Goal: Task Accomplishment & Management: Manage account settings

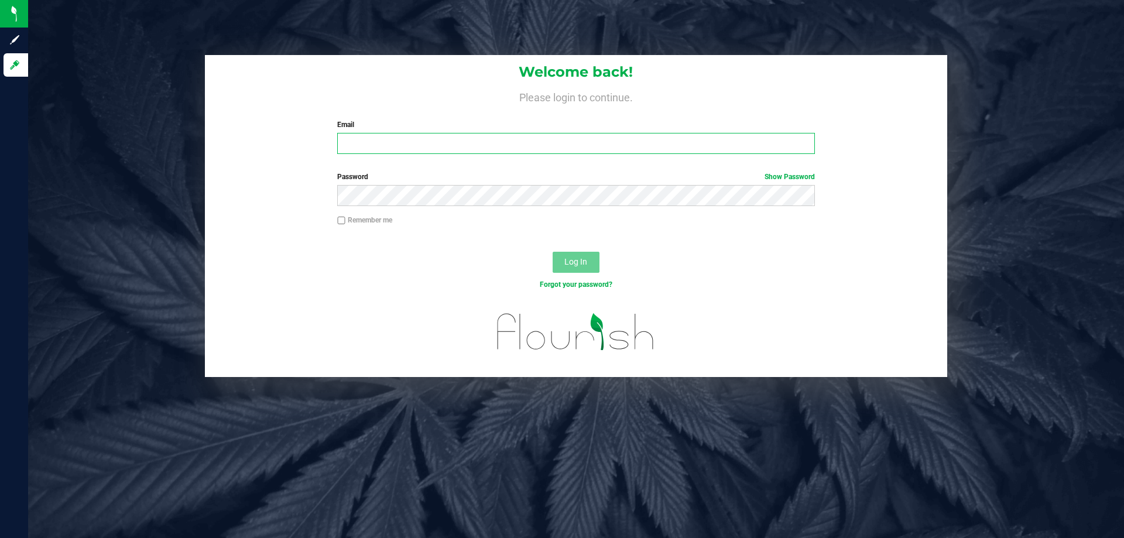
click at [417, 141] on input "Email" at bounding box center [575, 143] width 477 height 21
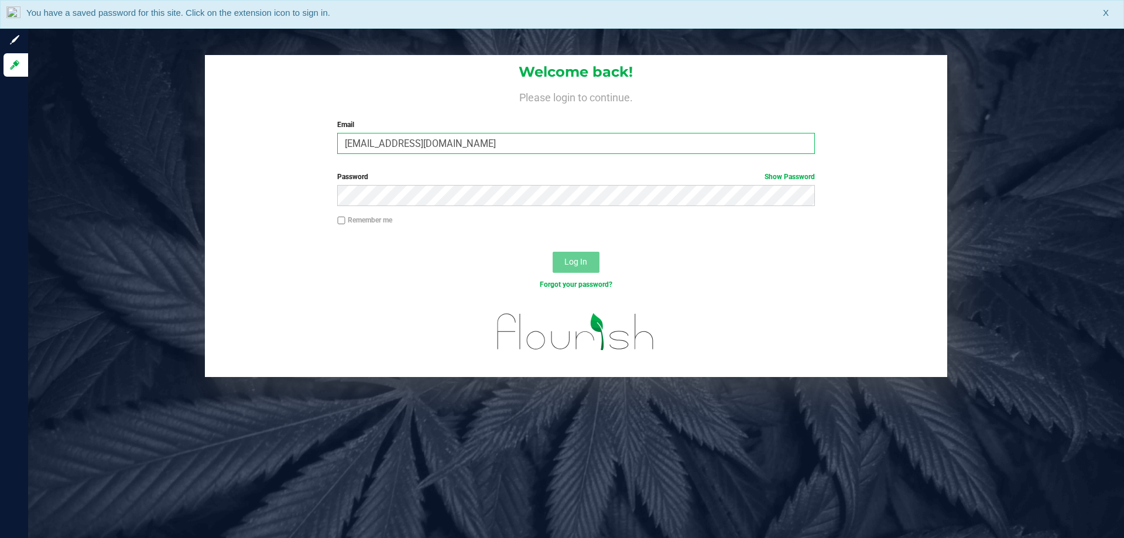
type input "[EMAIL_ADDRESS][DOMAIN_NAME]"
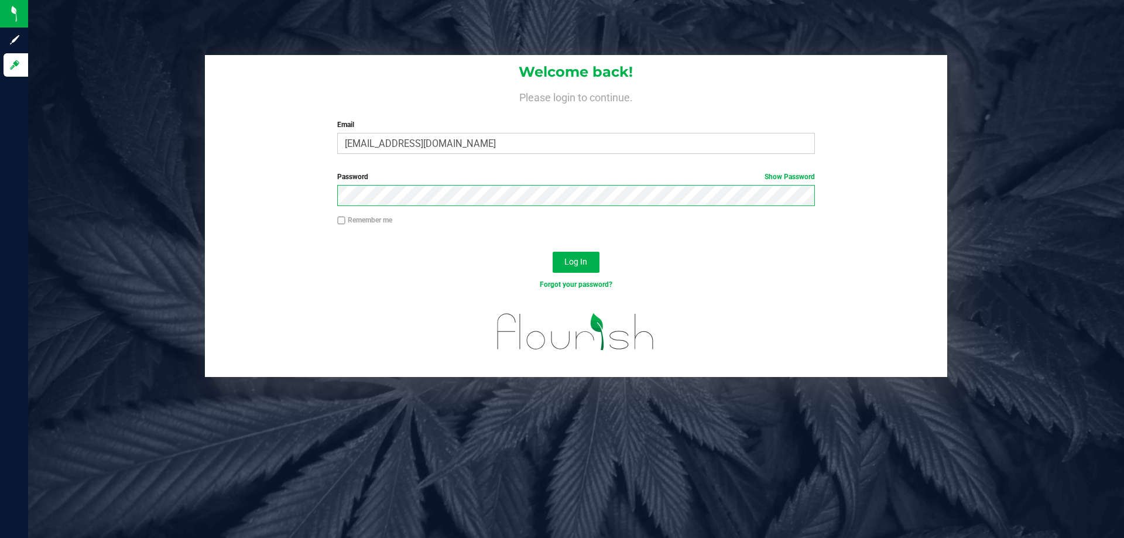
click at [553, 252] on button "Log In" at bounding box center [576, 262] width 47 height 21
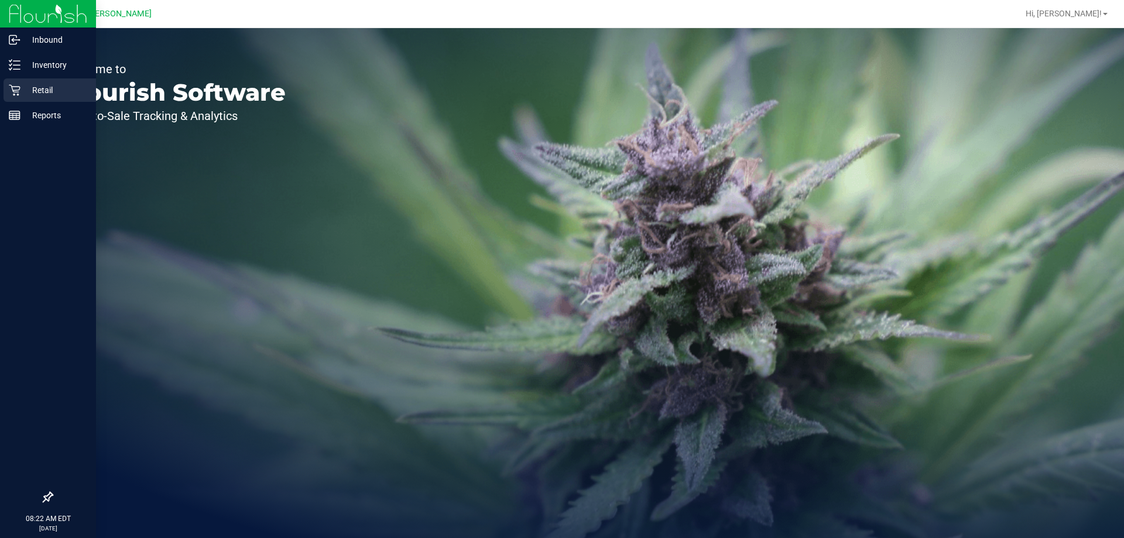
click at [48, 85] on p "Retail" at bounding box center [55, 90] width 70 height 14
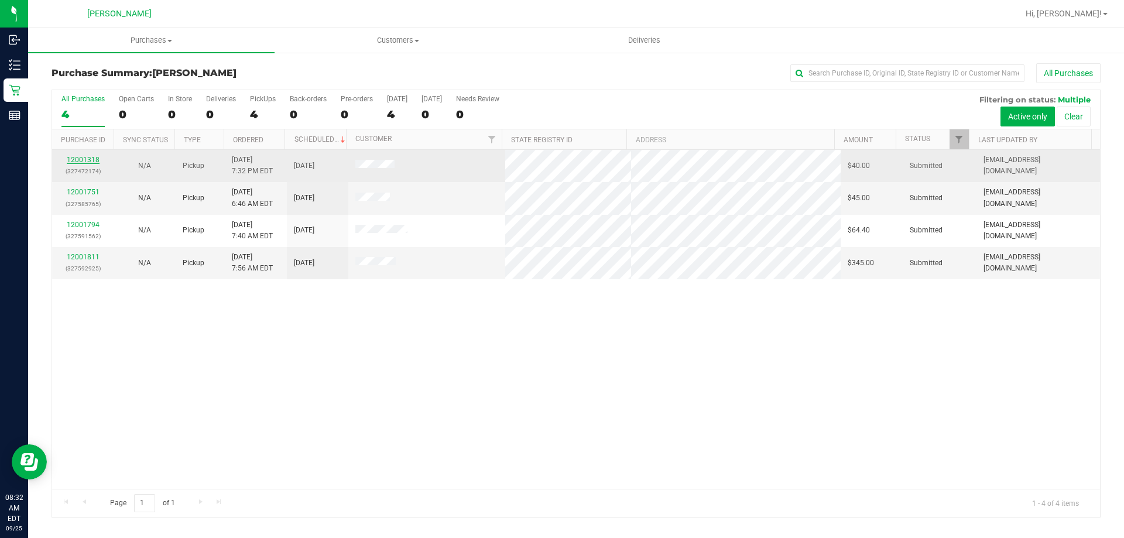
click at [88, 163] on link "12001318" at bounding box center [83, 160] width 33 height 8
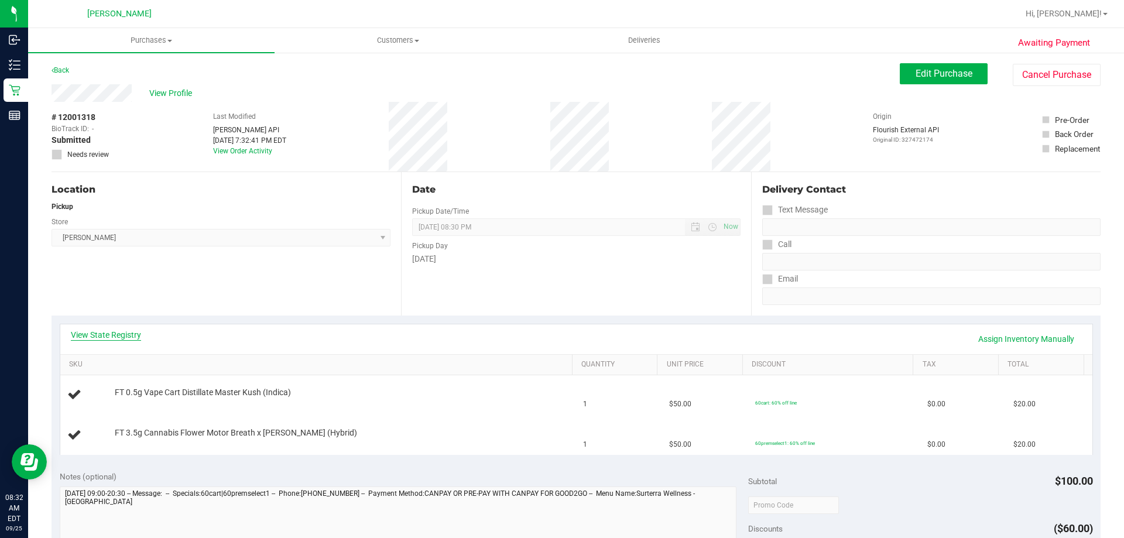
click at [124, 340] on link "View State Registry" at bounding box center [106, 335] width 70 height 12
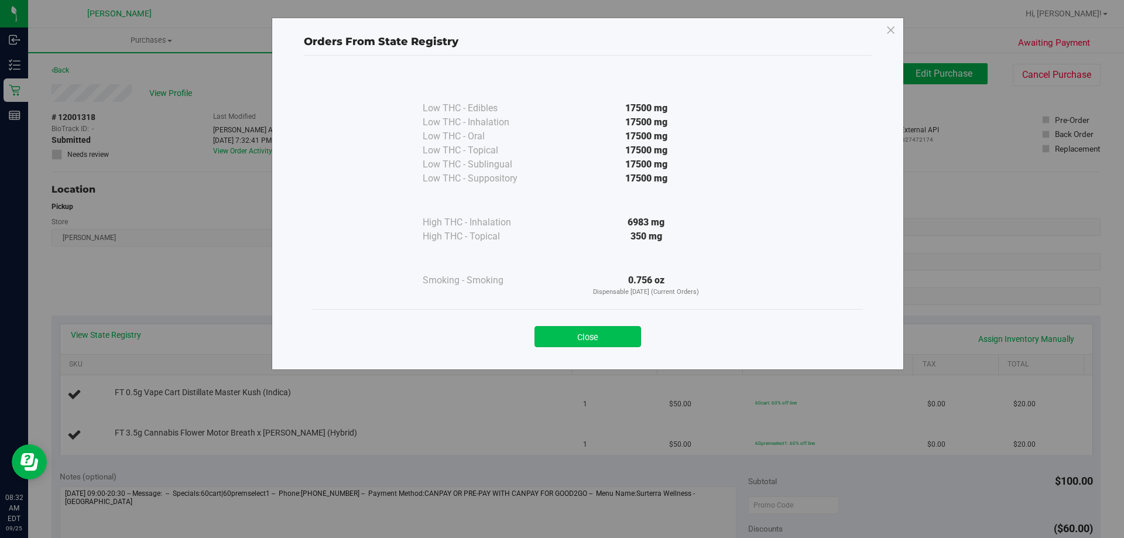
click at [594, 338] on button "Close" at bounding box center [588, 336] width 107 height 21
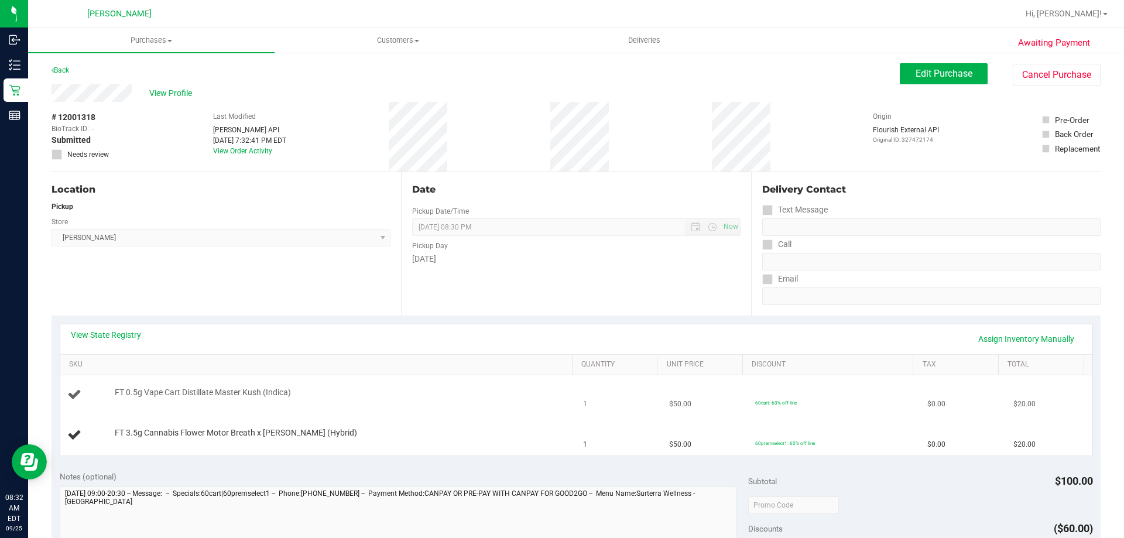
scroll to position [176, 0]
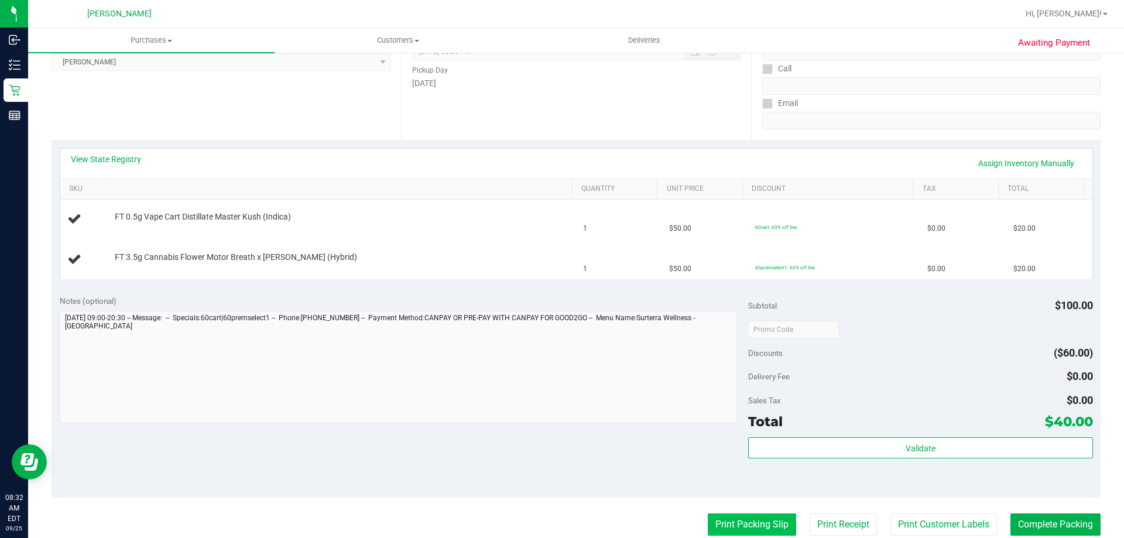
click at [733, 531] on button "Print Packing Slip" at bounding box center [752, 525] width 88 height 22
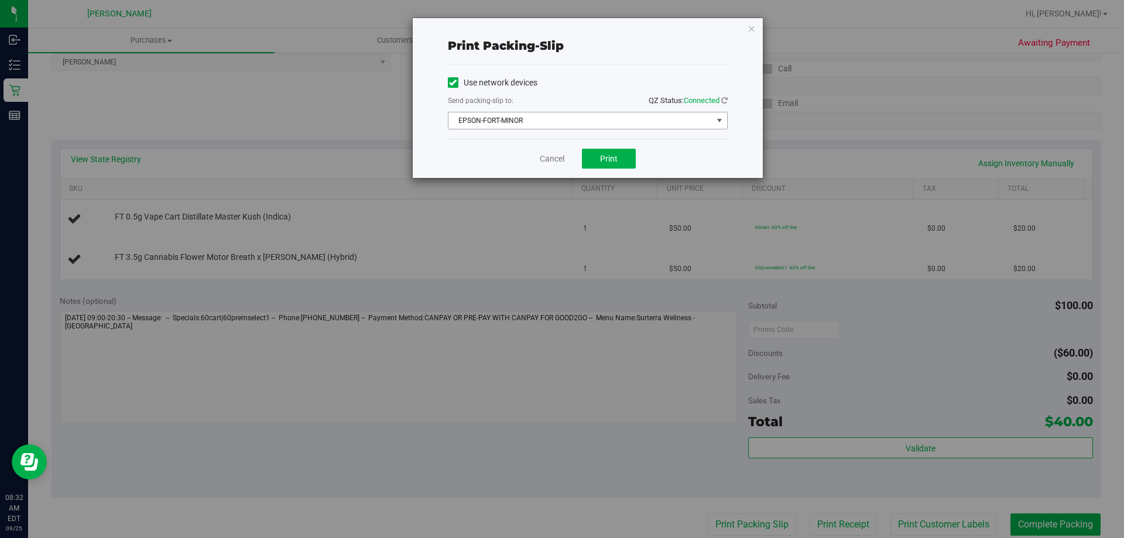
click at [500, 112] on span "EPSON-FORT-MINOR" at bounding box center [588, 121] width 280 height 18
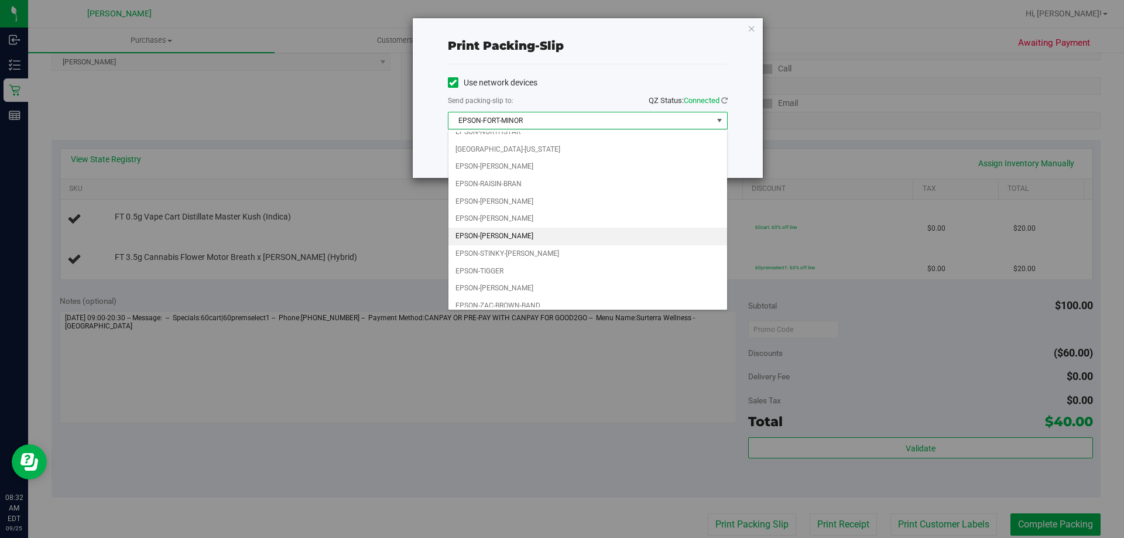
scroll to position [50, 0]
click at [501, 298] on li "EPSON-ZAC-BROWN-BAND" at bounding box center [588, 299] width 279 height 18
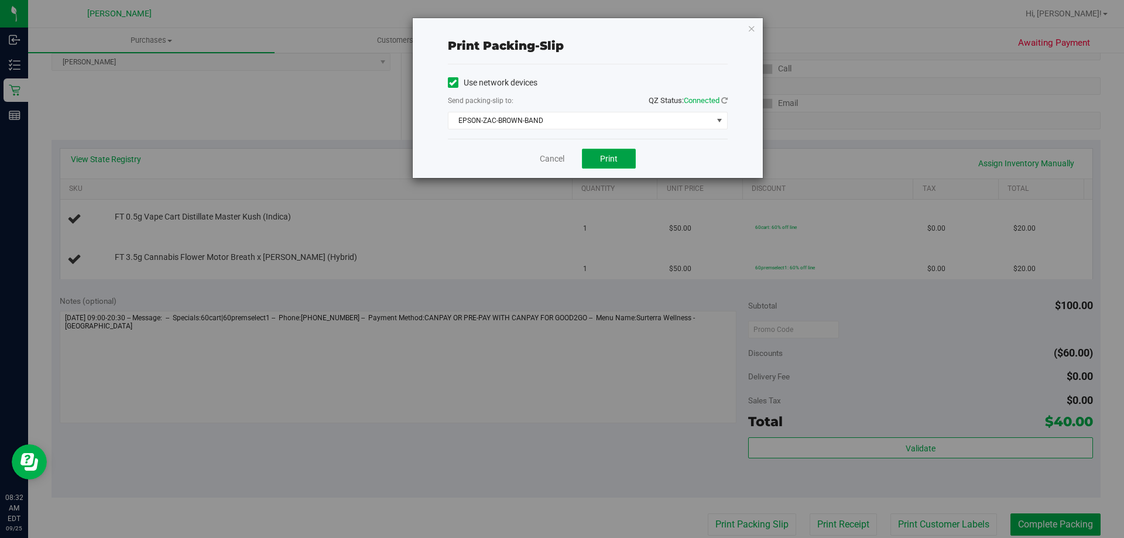
click at [611, 159] on span "Print" at bounding box center [609, 158] width 18 height 9
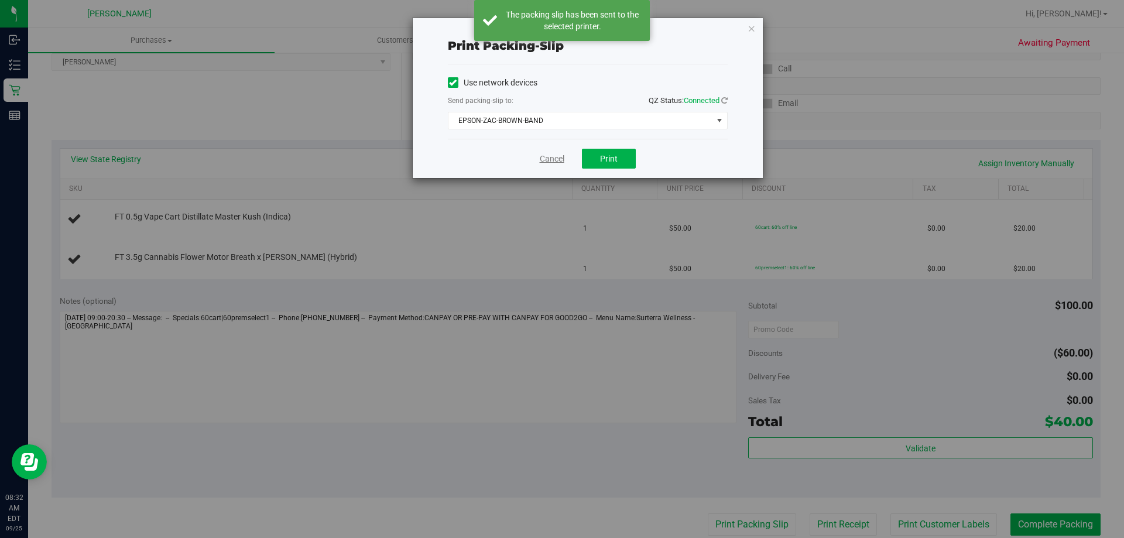
click at [554, 153] on link "Cancel" at bounding box center [552, 159] width 25 height 12
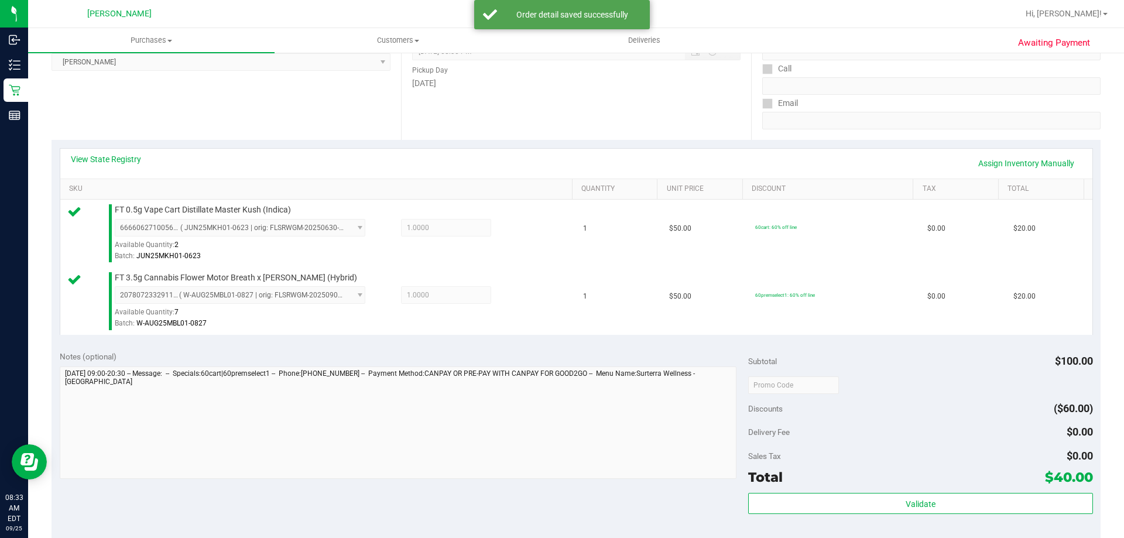
scroll to position [191, 0]
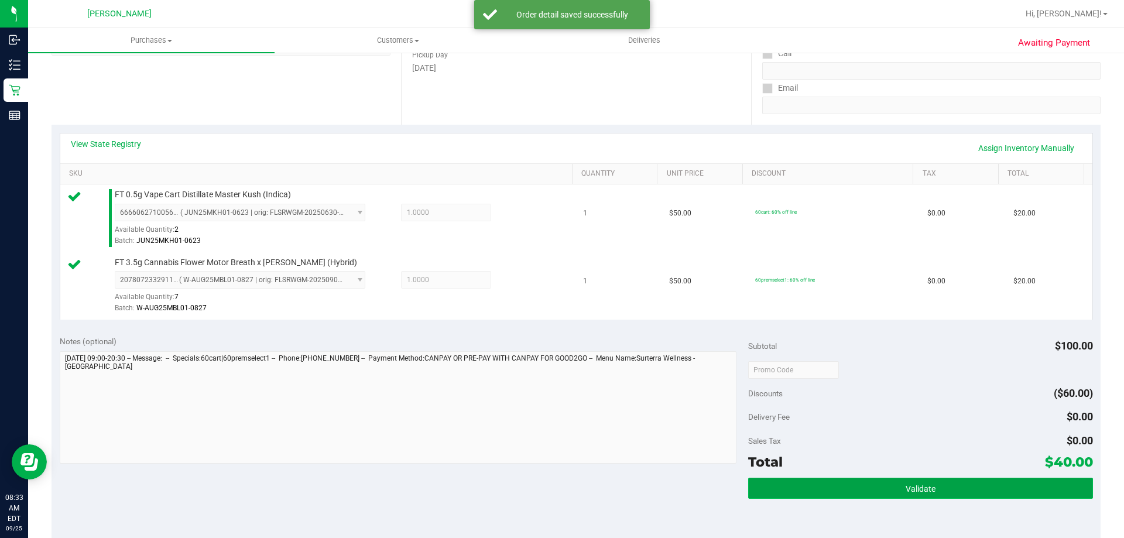
click at [912, 481] on button "Validate" at bounding box center [920, 488] width 344 height 21
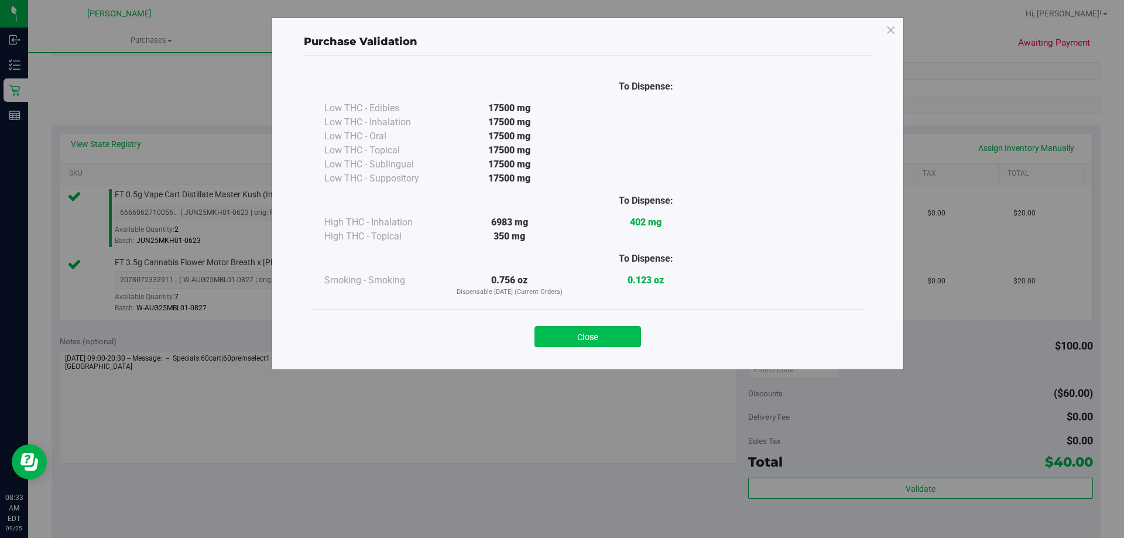
click at [600, 336] on button "Close" at bounding box center [588, 336] width 107 height 21
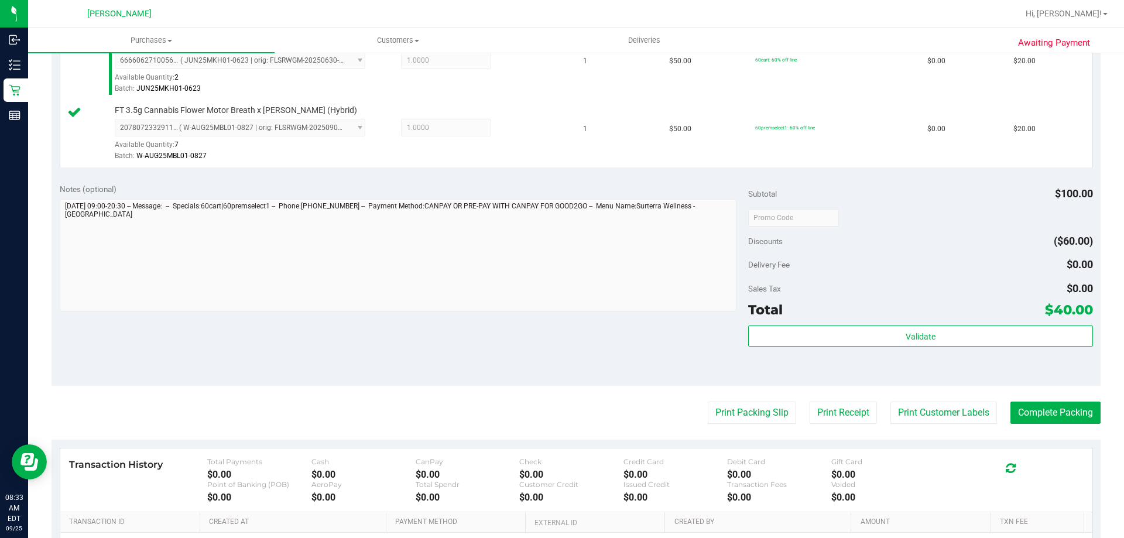
scroll to position [487, 0]
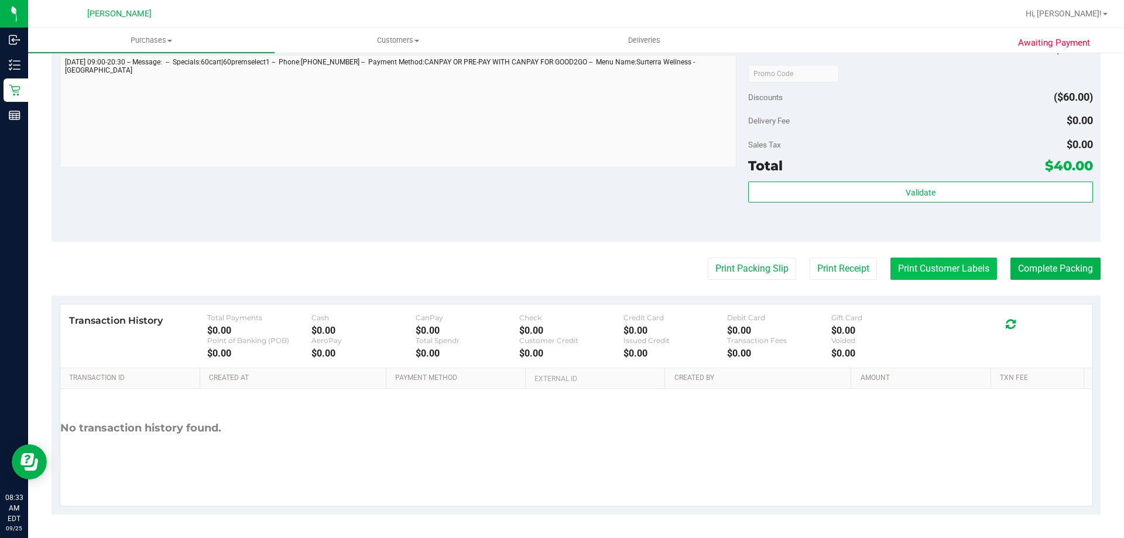
click at [919, 262] on button "Print Customer Labels" at bounding box center [944, 269] width 107 height 22
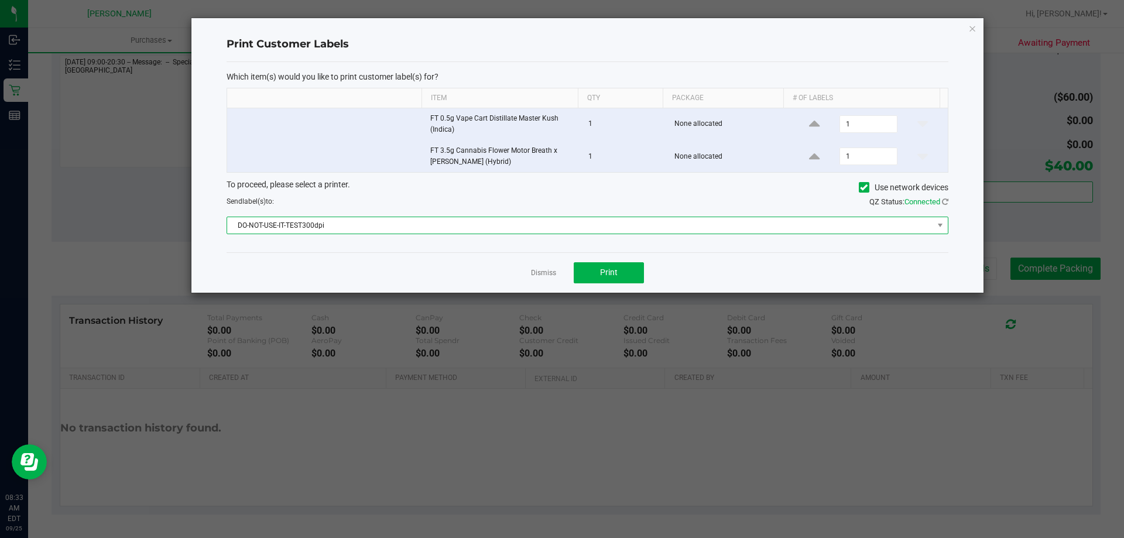
click at [440, 222] on span "DO-NOT-USE-IT-TEST300dpi" at bounding box center [580, 225] width 706 height 16
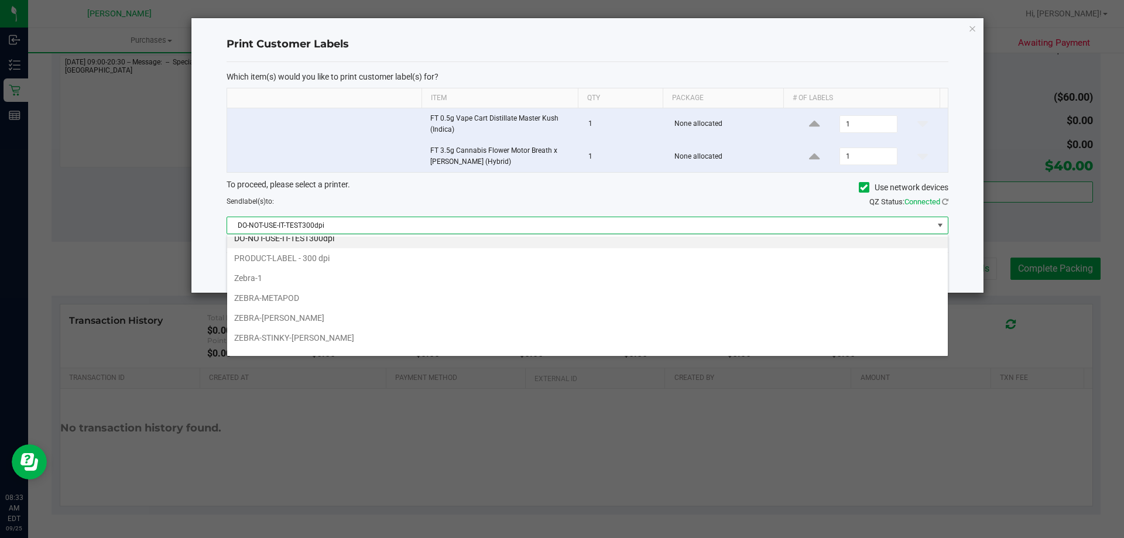
scroll to position [22, 0]
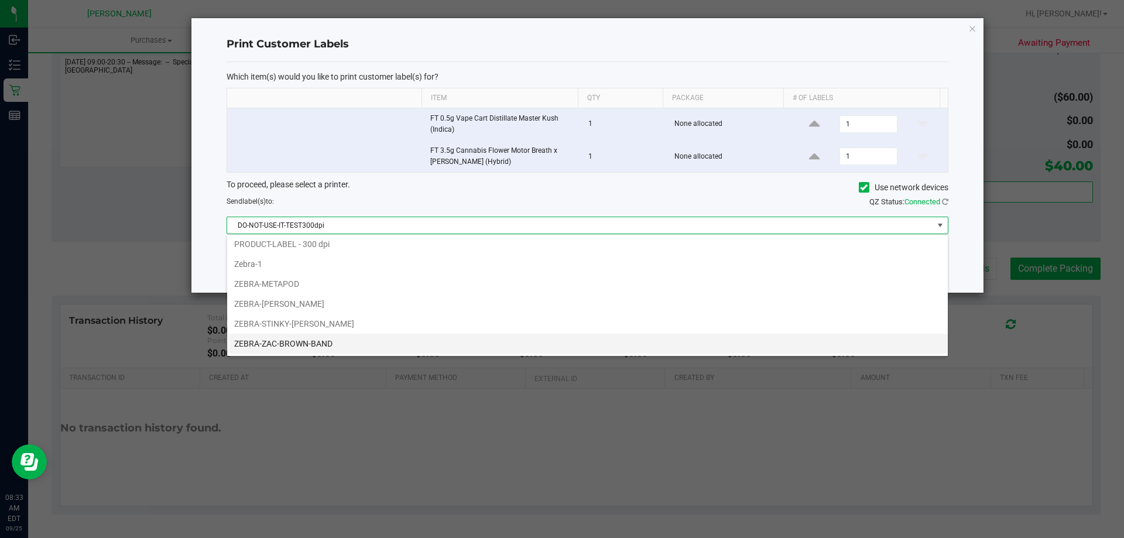
click at [322, 336] on li "ZEBRA-ZAC-BROWN-BAND" at bounding box center [587, 344] width 721 height 20
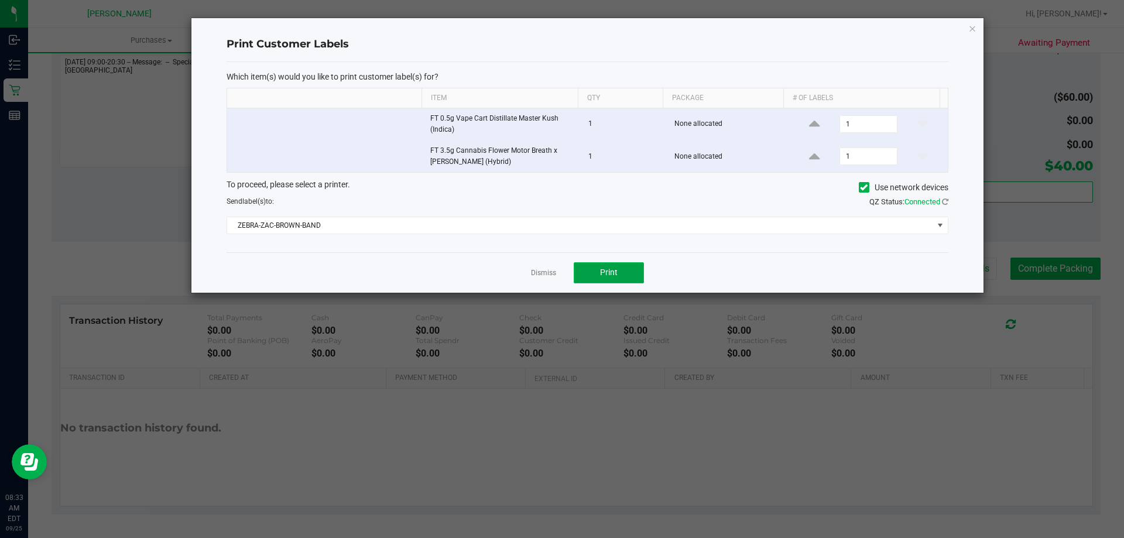
click at [609, 281] on button "Print" at bounding box center [609, 272] width 70 height 21
click at [968, 26] on div "Print Customer Labels Which item(s) would you like to print customer label(s) f…" at bounding box center [587, 155] width 792 height 275
click at [966, 29] on div "Print Customer Labels Which item(s) would you like to print customer label(s) f…" at bounding box center [587, 155] width 792 height 275
click at [548, 266] on div "Dismiss Print" at bounding box center [588, 272] width 722 height 40
click at [543, 274] on link "Dismiss" at bounding box center [543, 273] width 25 height 10
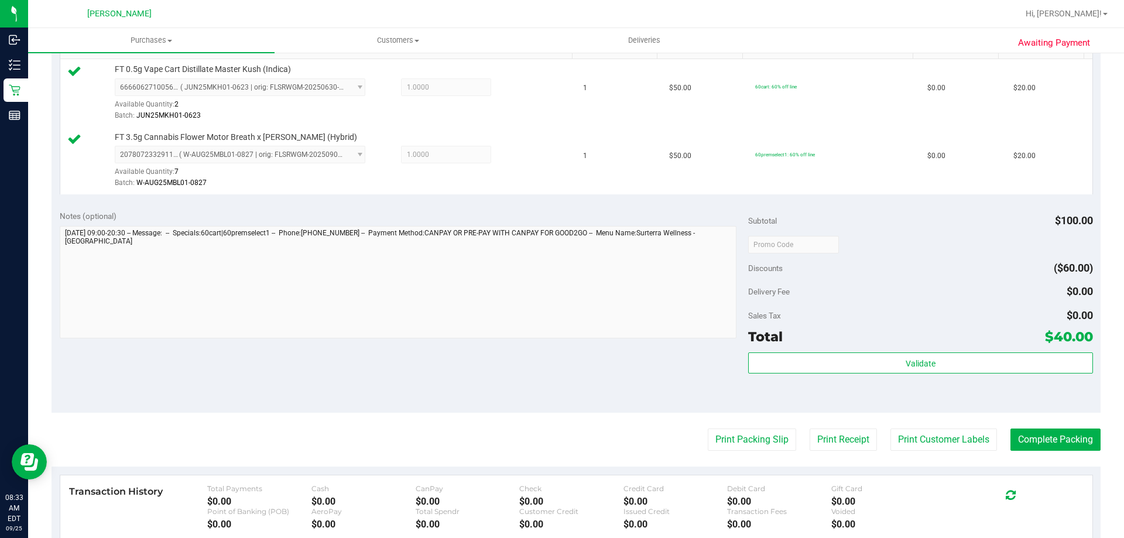
scroll to position [429, 0]
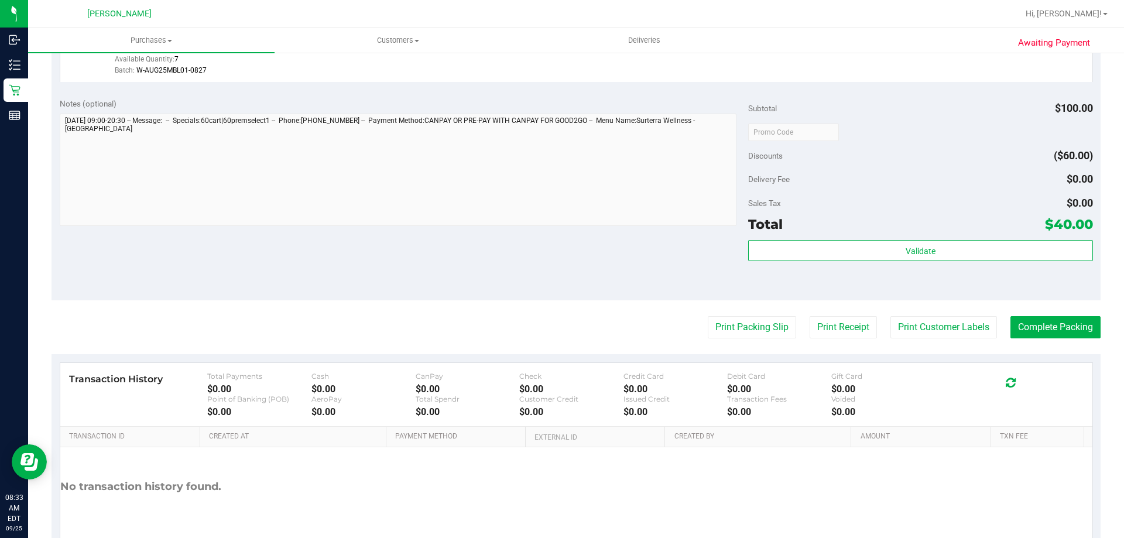
drag, startPoint x: 1033, startPoint y: 362, endPoint x: 1024, endPoint y: 352, distance: 13.7
click at [1033, 363] on div "Transaction History Total Payments $0.00 Cash $0.00 CanPay $0.00 Check $0.00 Cr…" at bounding box center [576, 463] width 1033 height 203
click at [1050, 320] on button "Complete Packing" at bounding box center [1056, 327] width 90 height 22
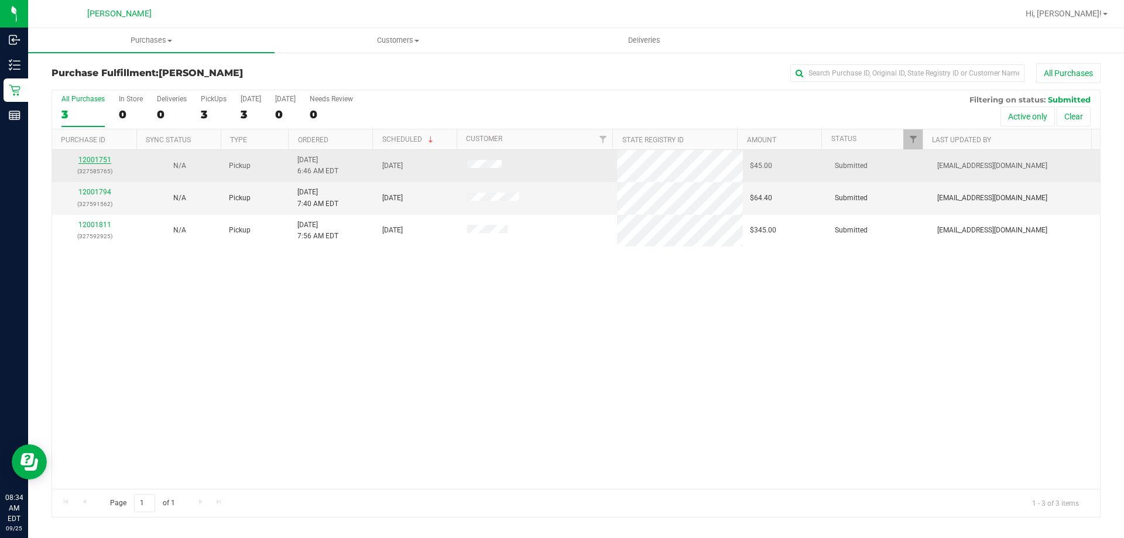
click at [94, 162] on link "12001751" at bounding box center [94, 160] width 33 height 8
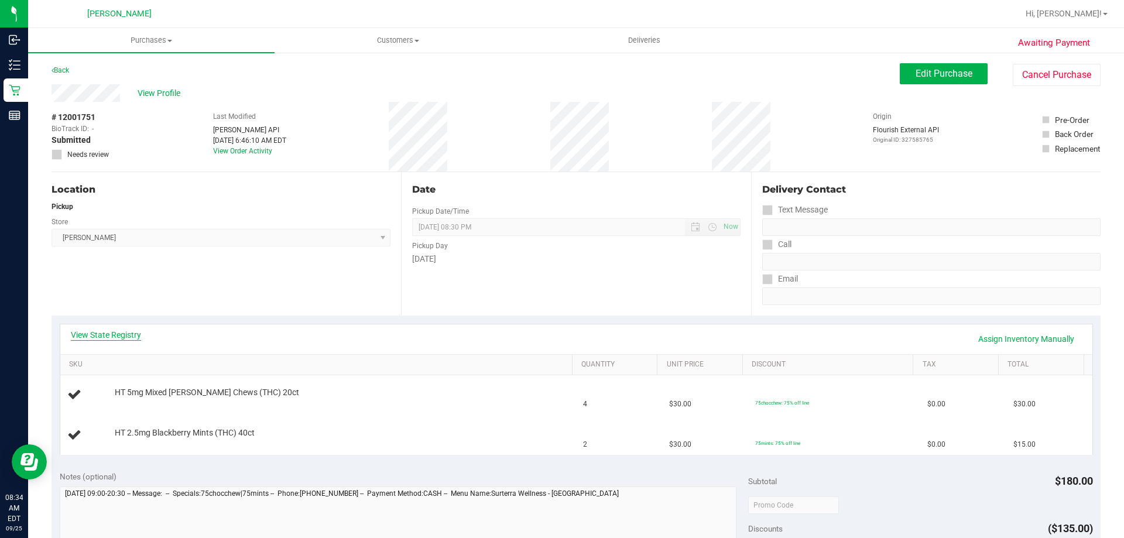
click at [120, 337] on link "View State Registry" at bounding box center [106, 335] width 70 height 12
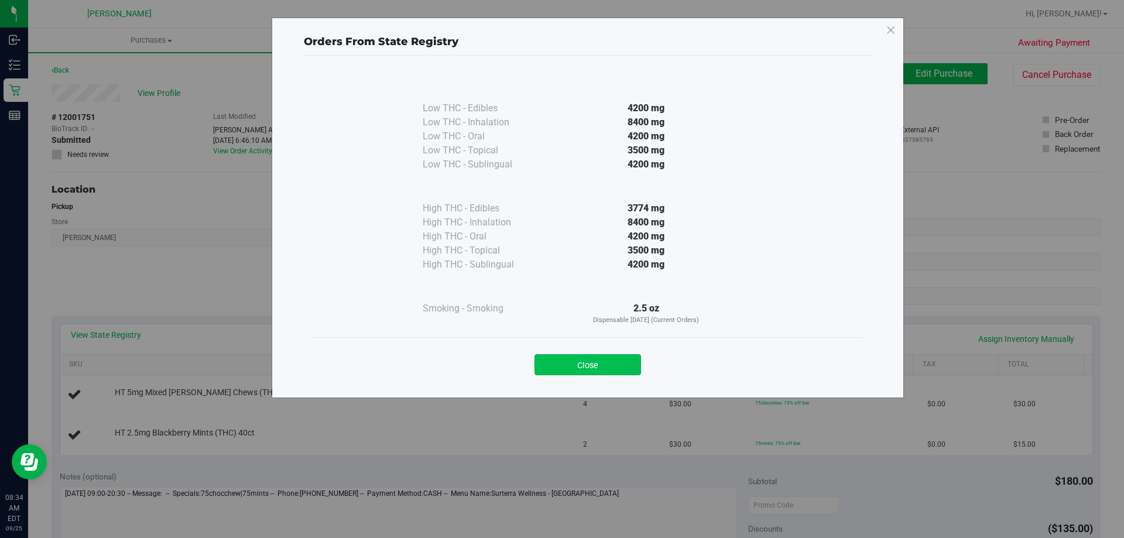
click at [600, 360] on button "Close" at bounding box center [588, 364] width 107 height 21
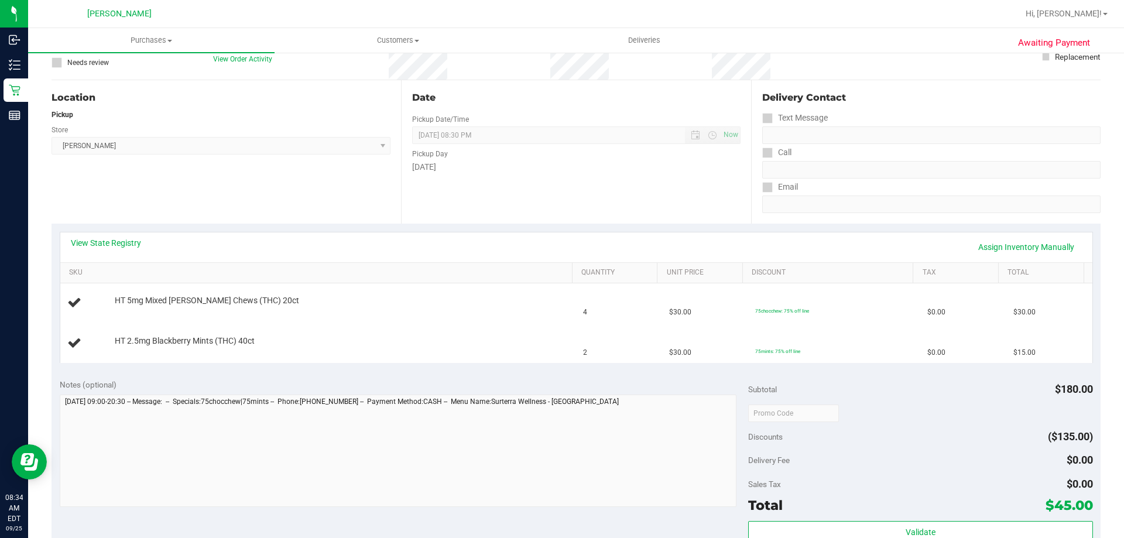
scroll to position [234, 0]
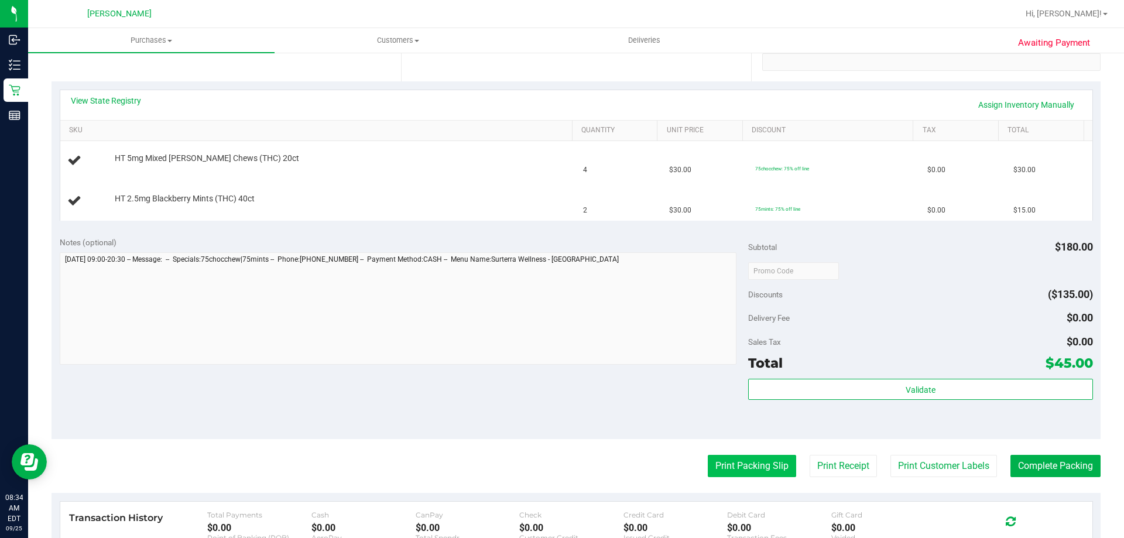
click at [719, 462] on button "Print Packing Slip" at bounding box center [752, 466] width 88 height 22
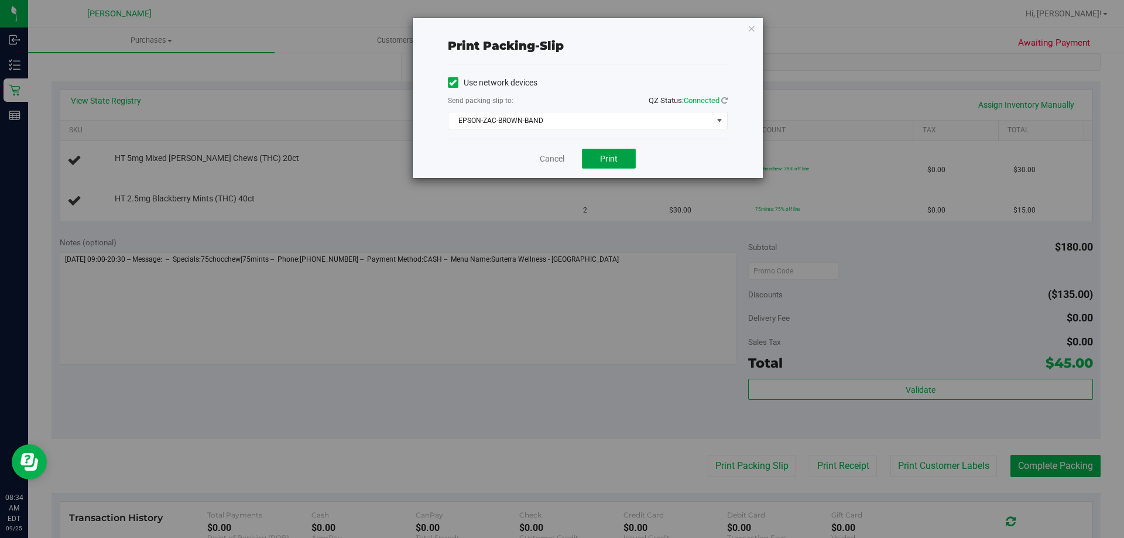
click at [622, 156] on button "Print" at bounding box center [609, 159] width 54 height 20
click at [552, 159] on link "Cancel" at bounding box center [552, 159] width 25 height 12
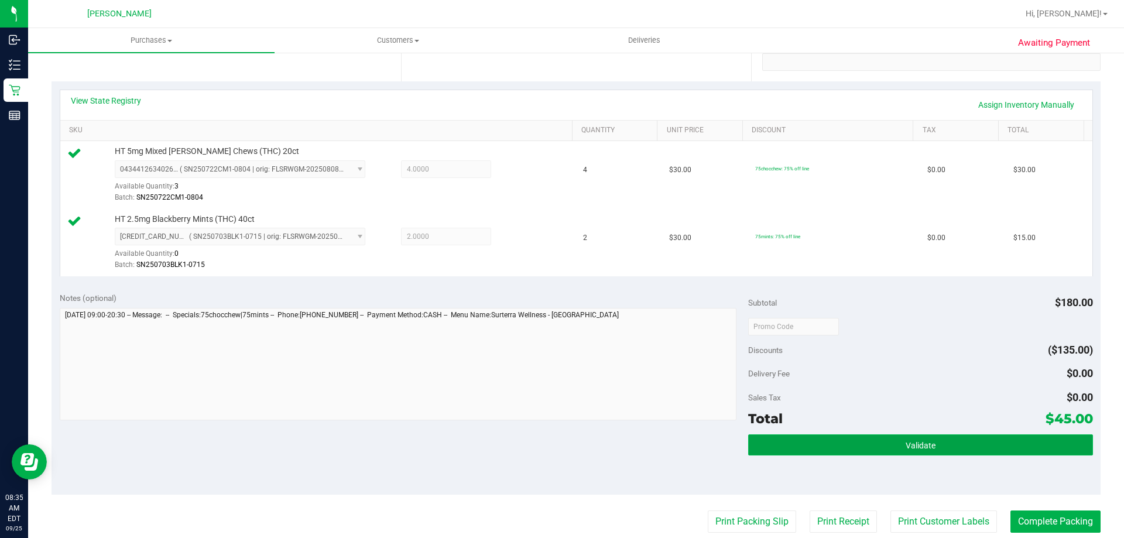
click at [845, 444] on button "Validate" at bounding box center [920, 444] width 344 height 21
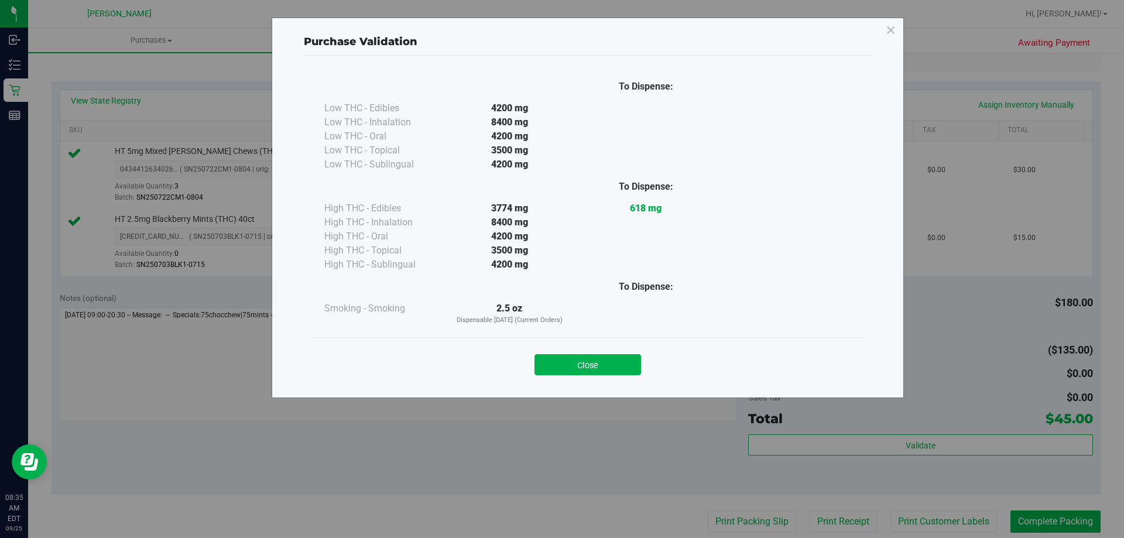
drag, startPoint x: 605, startPoint y: 366, endPoint x: 617, endPoint y: 374, distance: 14.8
click at [605, 367] on button "Close" at bounding box center [588, 364] width 107 height 21
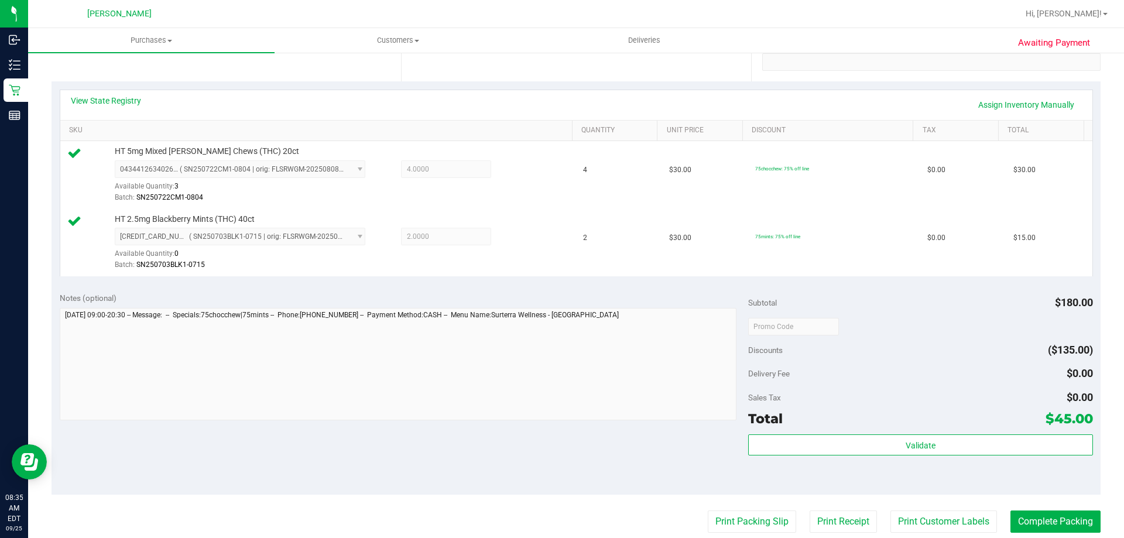
scroll to position [293, 0]
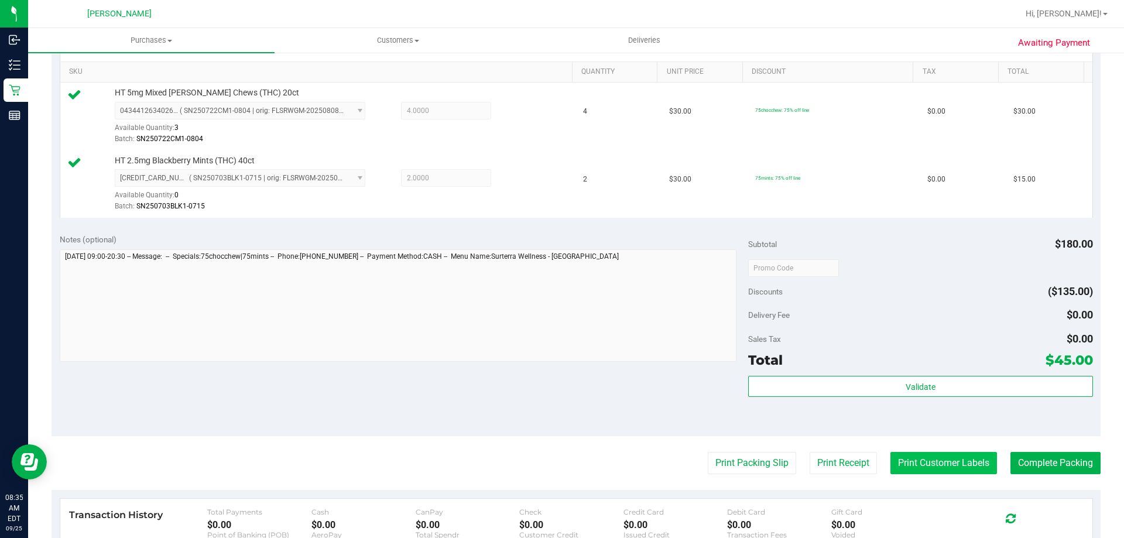
click at [920, 463] on button "Print Customer Labels" at bounding box center [944, 463] width 107 height 22
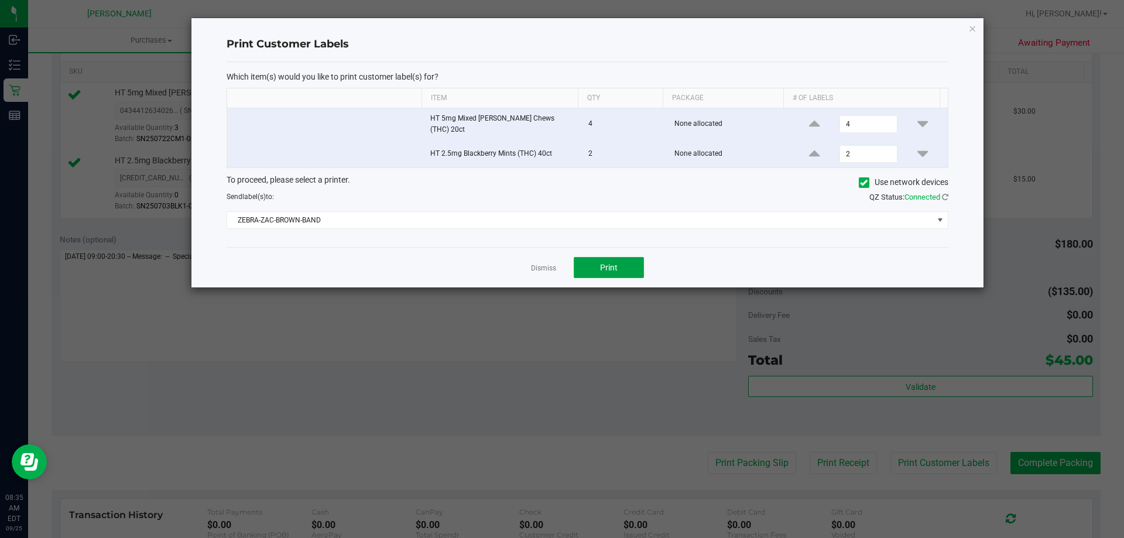
click at [631, 270] on button "Print" at bounding box center [609, 267] width 70 height 21
click at [542, 263] on link "Dismiss" at bounding box center [543, 268] width 25 height 10
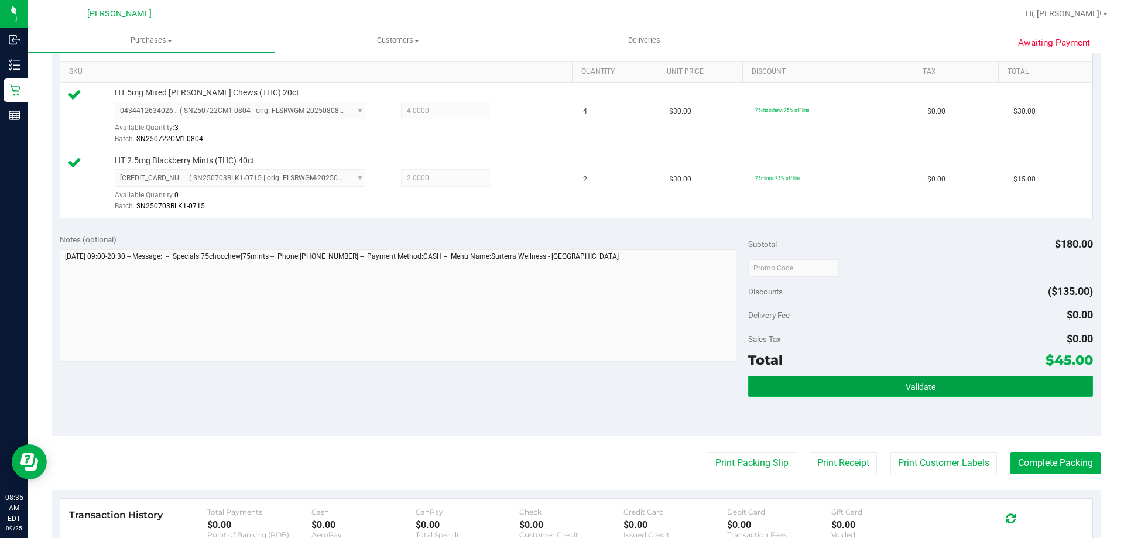
click at [964, 385] on button "Validate" at bounding box center [920, 386] width 344 height 21
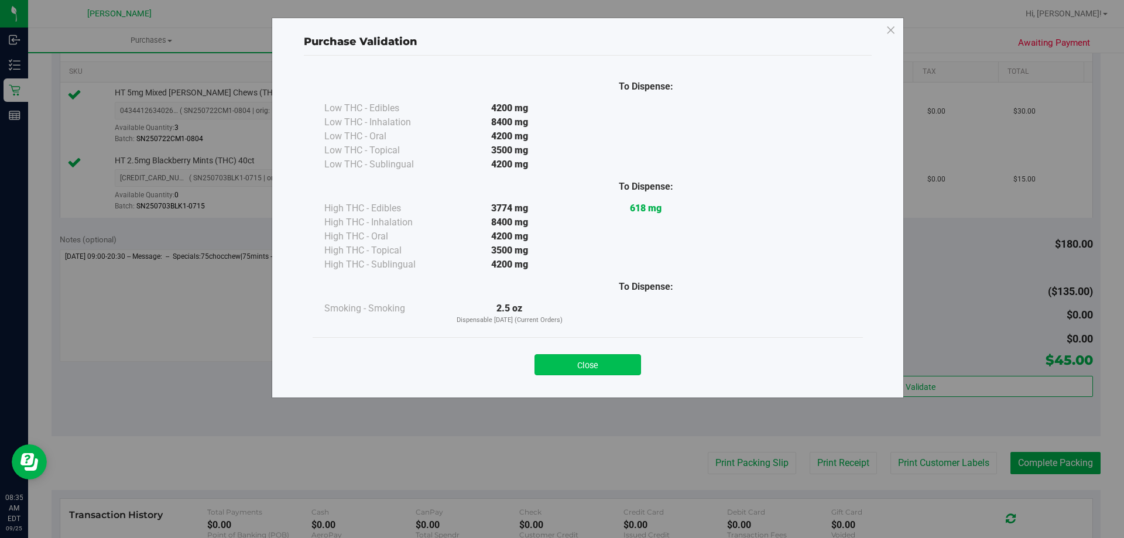
click at [604, 361] on button "Close" at bounding box center [588, 364] width 107 height 21
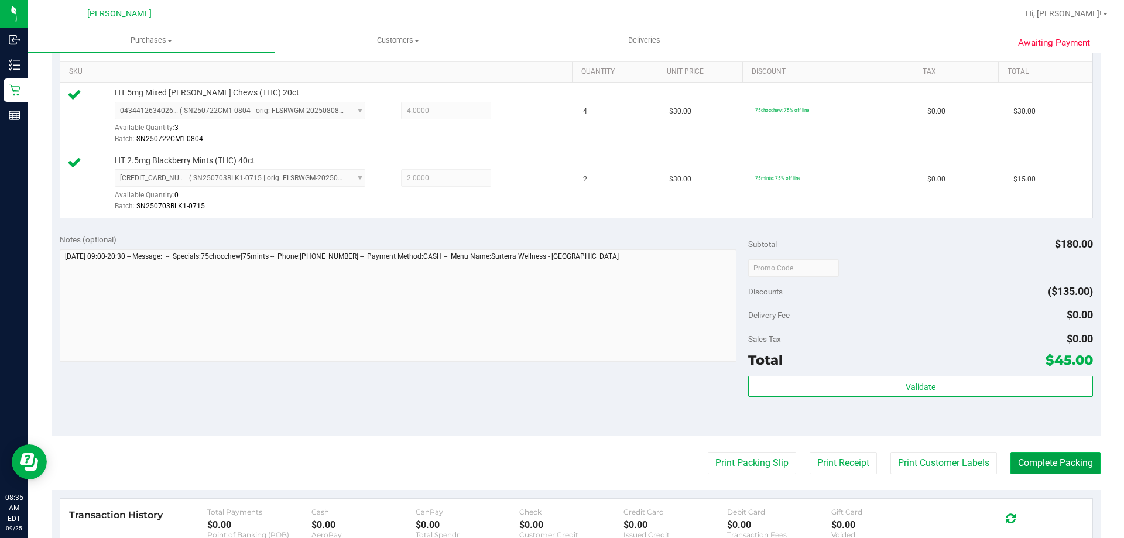
click at [1038, 453] on button "Complete Packing" at bounding box center [1056, 463] width 90 height 22
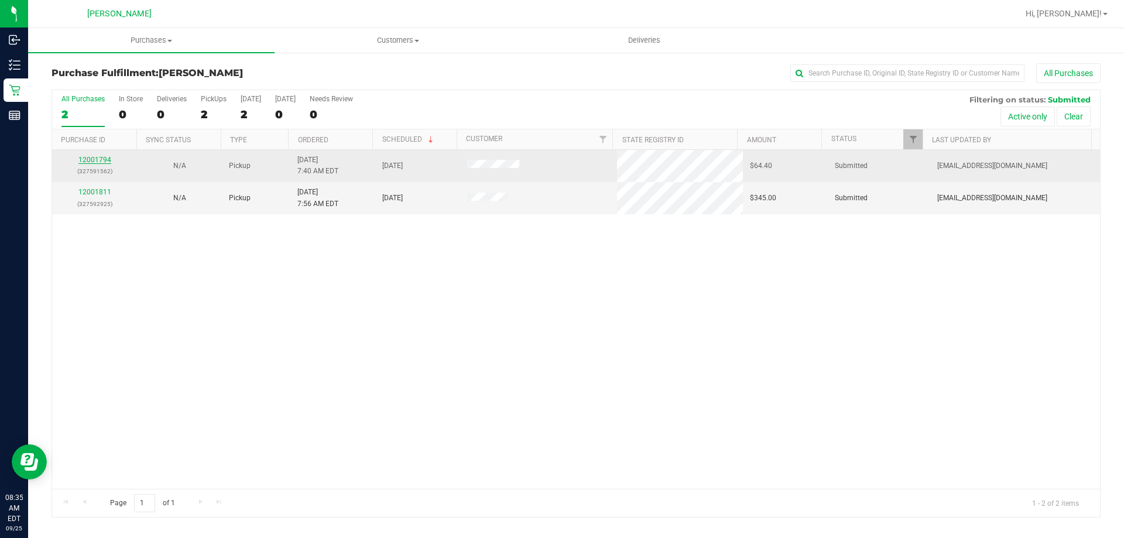
click at [92, 159] on link "12001794" at bounding box center [94, 160] width 33 height 8
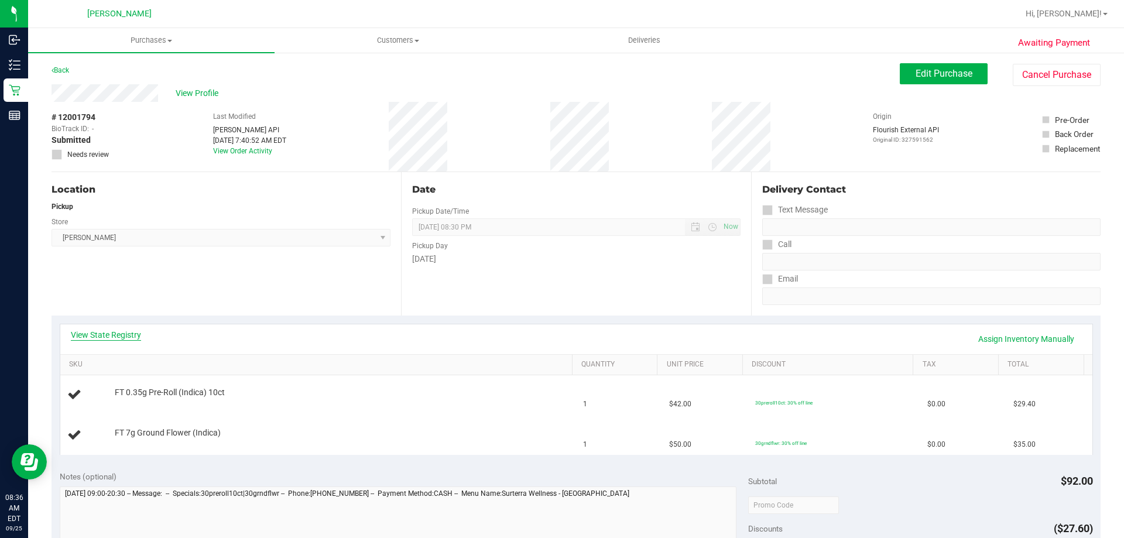
click at [125, 338] on link "View State Registry" at bounding box center [106, 335] width 70 height 12
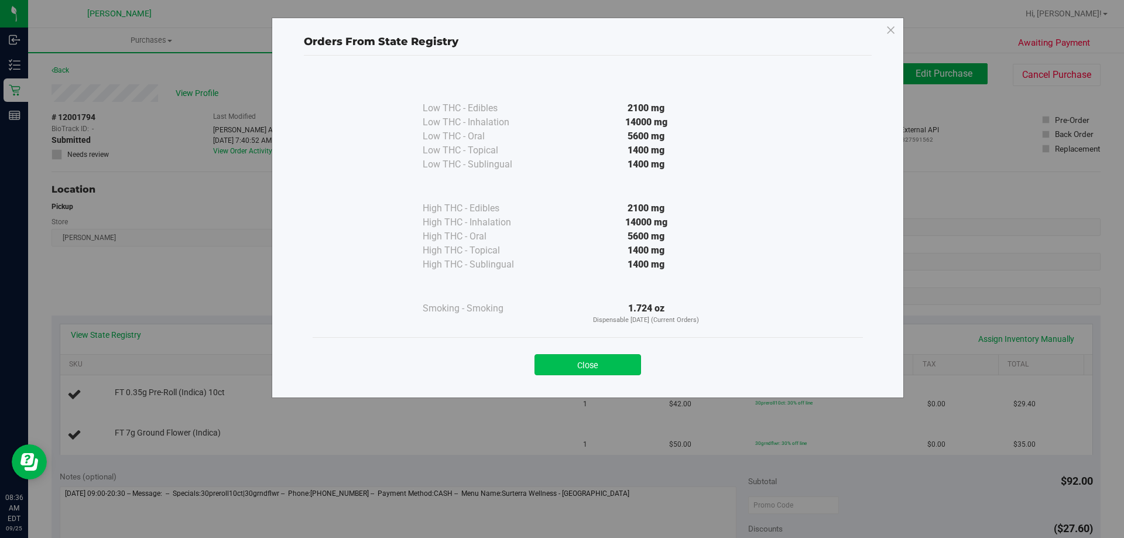
click at [600, 361] on button "Close" at bounding box center [588, 364] width 107 height 21
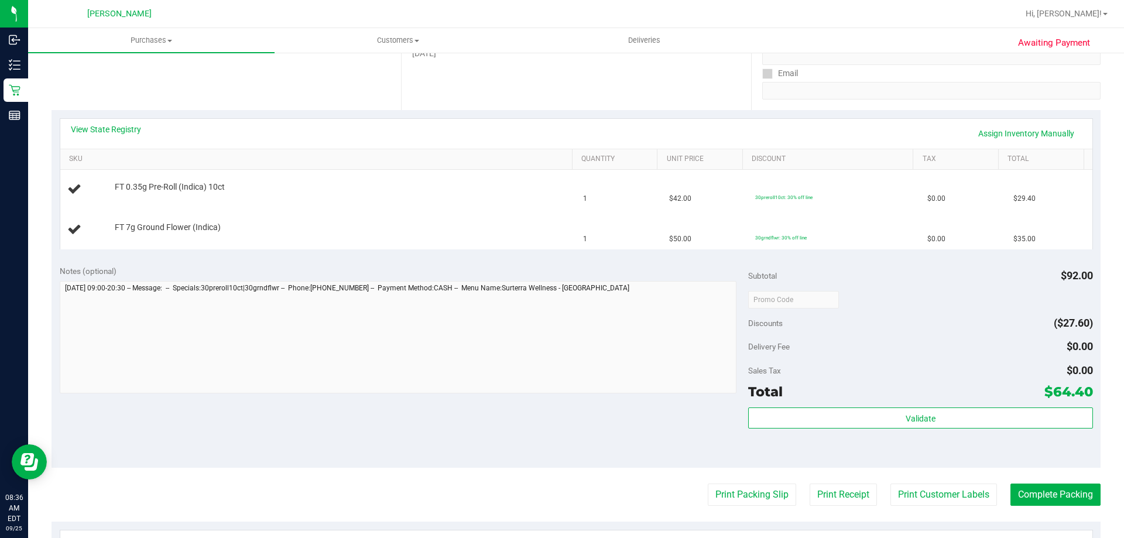
scroll to position [234, 0]
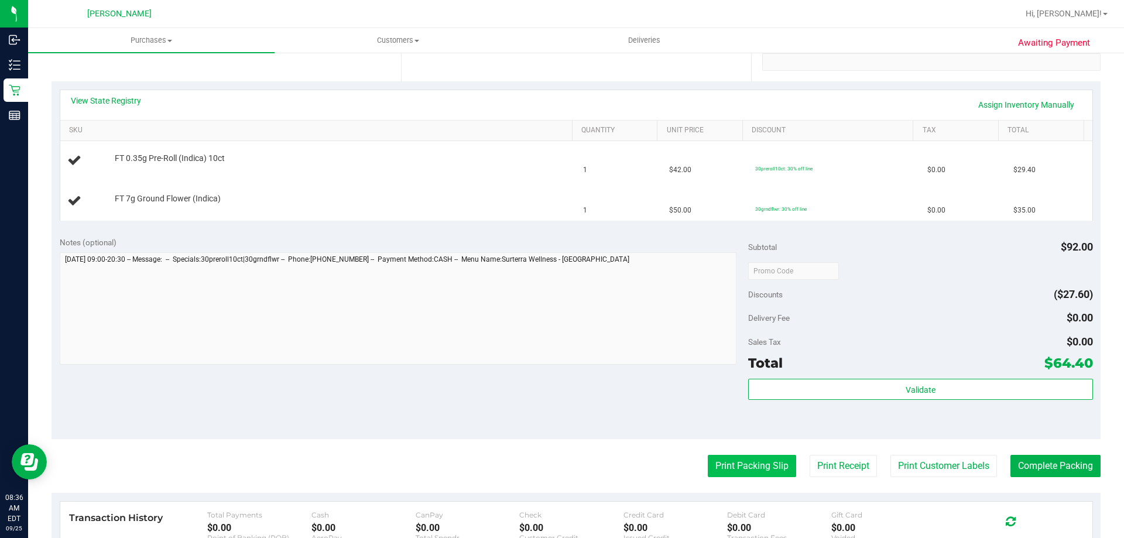
click at [745, 459] on button "Print Packing Slip" at bounding box center [752, 466] width 88 height 22
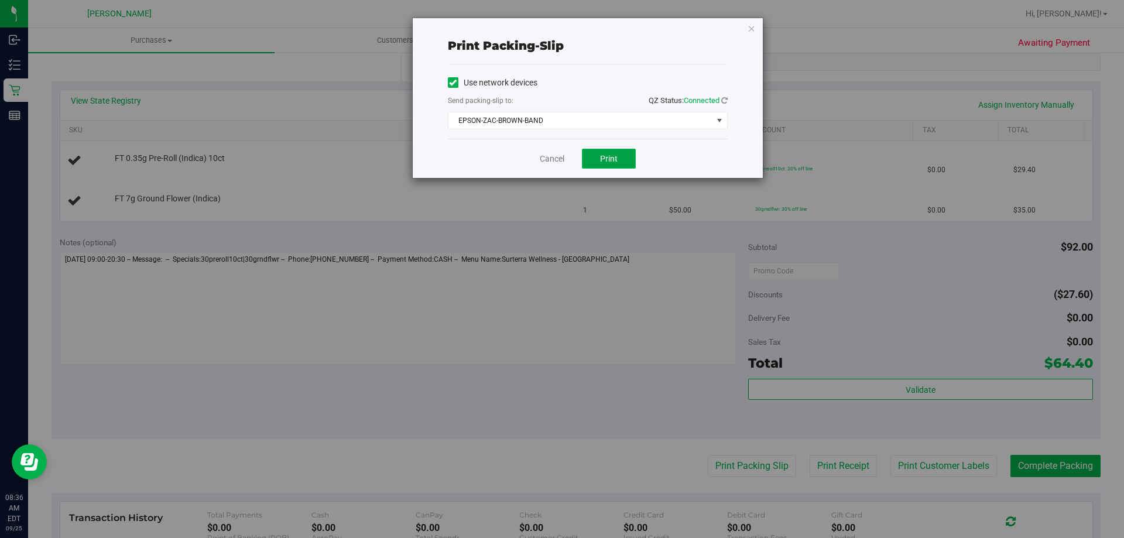
click at [606, 159] on span "Print" at bounding box center [609, 158] width 18 height 9
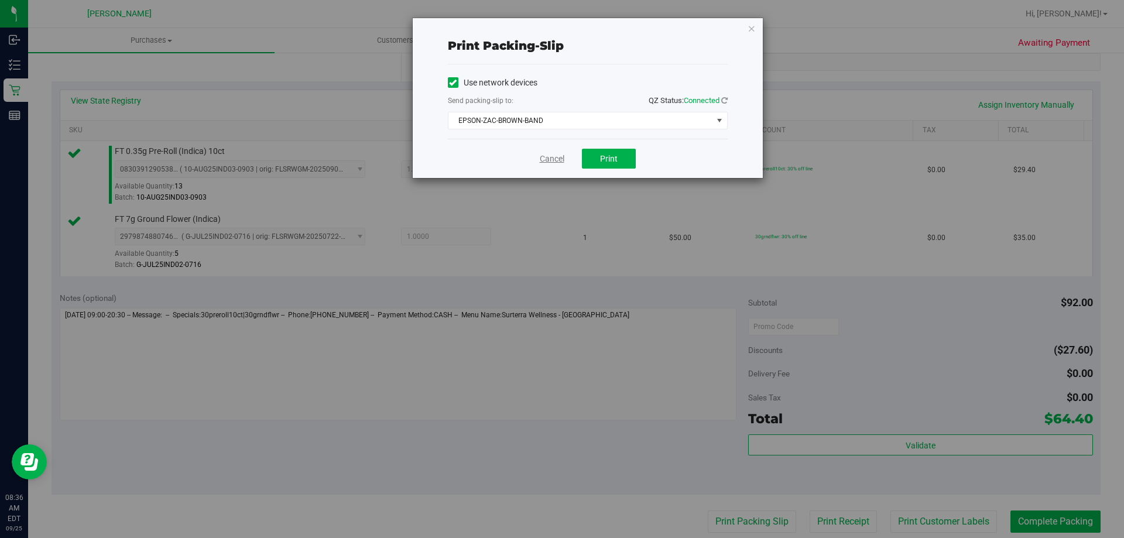
click at [546, 156] on link "Cancel" at bounding box center [552, 159] width 25 height 12
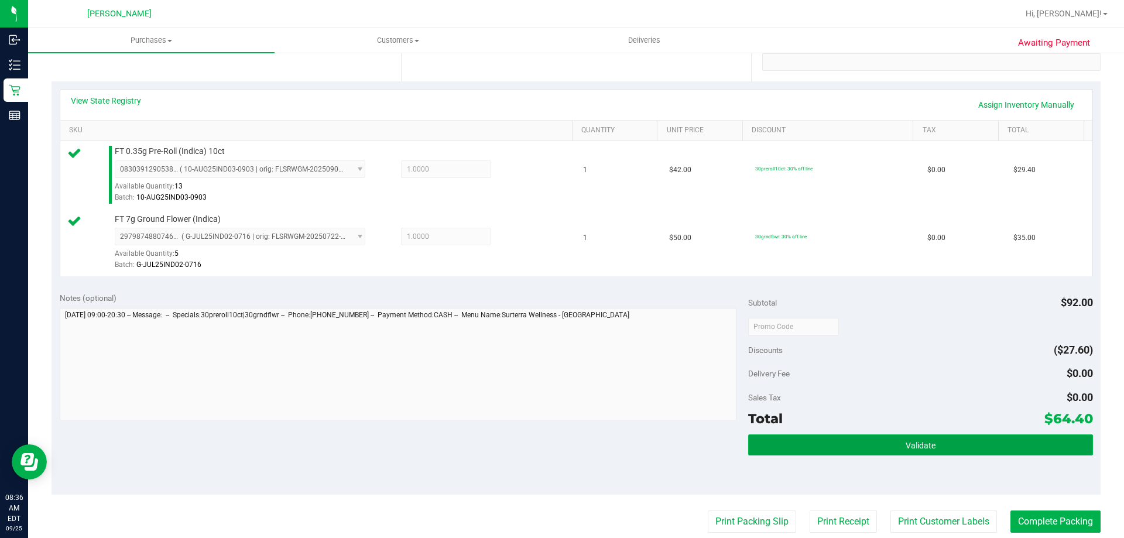
click at [909, 441] on span "Validate" at bounding box center [921, 445] width 30 height 9
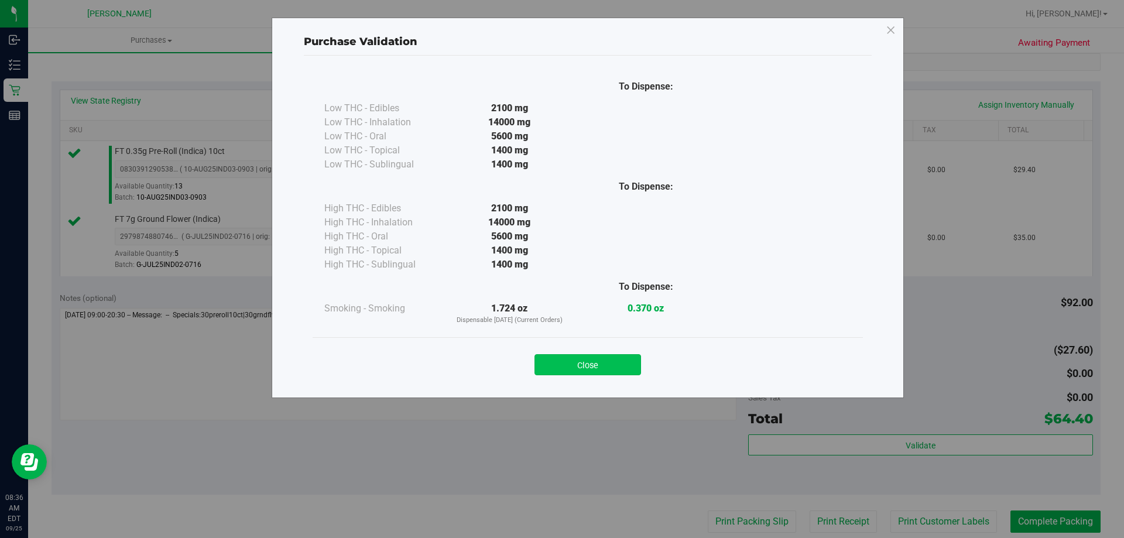
click at [606, 362] on button "Close" at bounding box center [588, 364] width 107 height 21
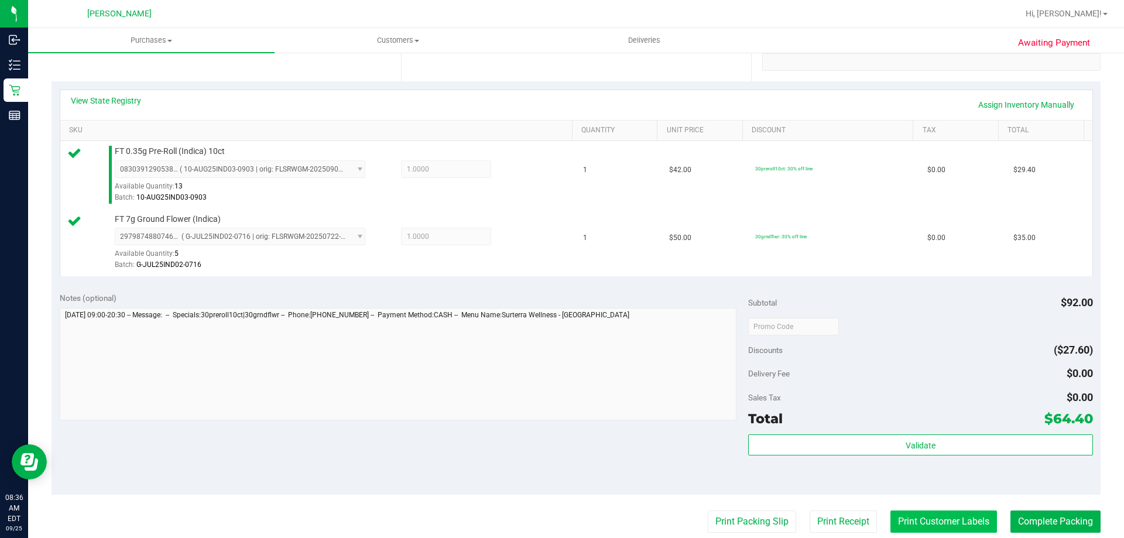
click at [942, 519] on button "Print Customer Labels" at bounding box center [944, 522] width 107 height 22
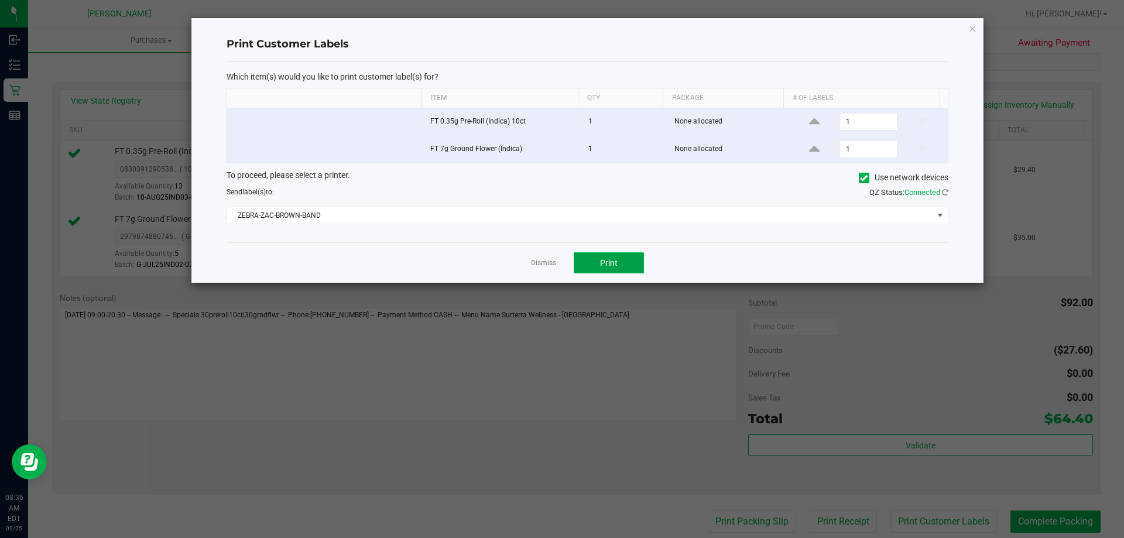
click at [613, 262] on span "Print" at bounding box center [609, 262] width 18 height 9
click at [970, 26] on icon "button" at bounding box center [972, 28] width 8 height 14
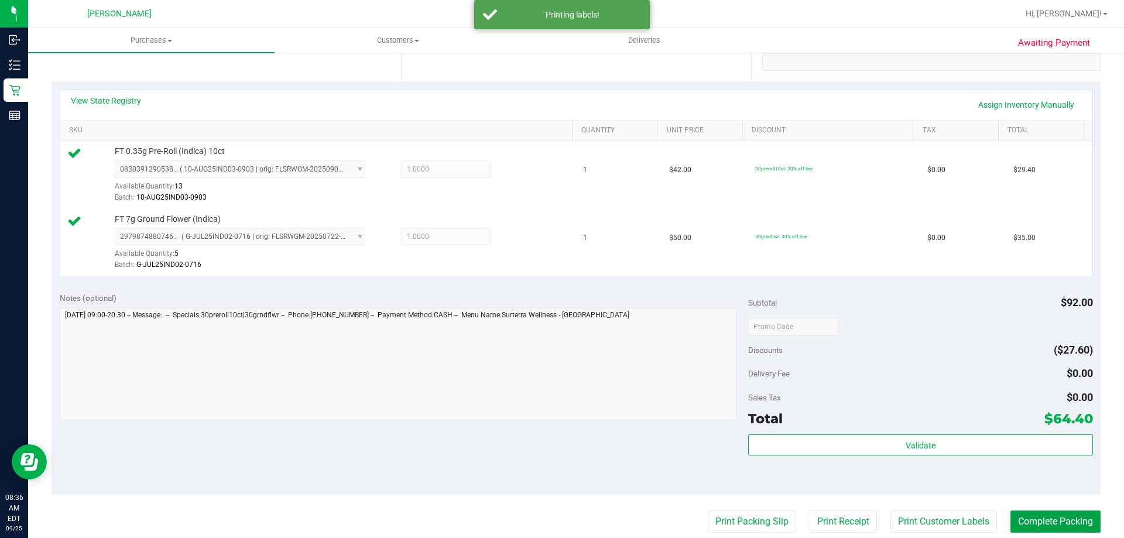
click at [1012, 519] on button "Complete Packing" at bounding box center [1056, 522] width 90 height 22
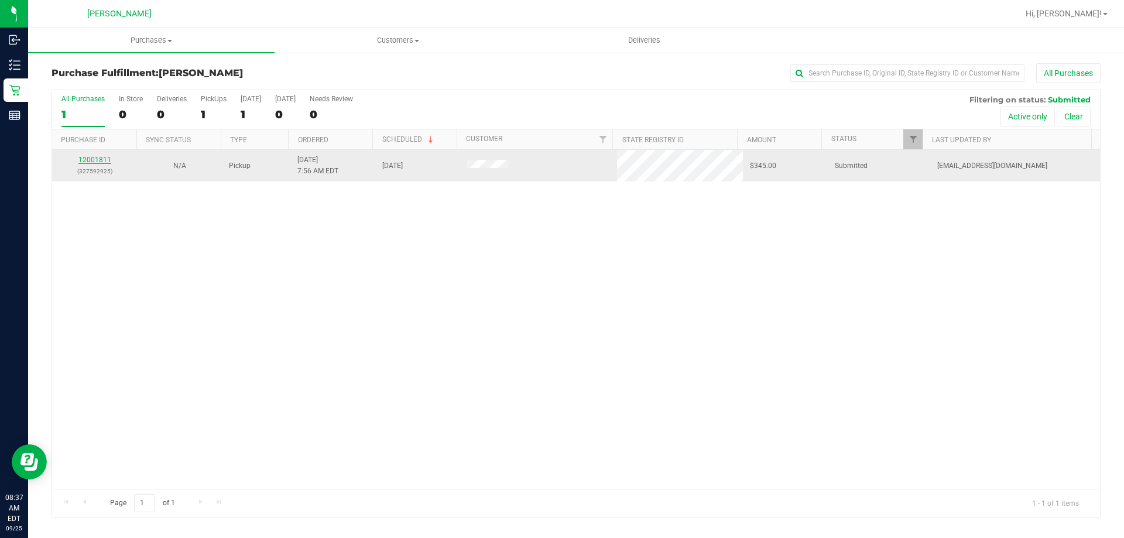
click at [101, 160] on link "12001811" at bounding box center [94, 160] width 33 height 8
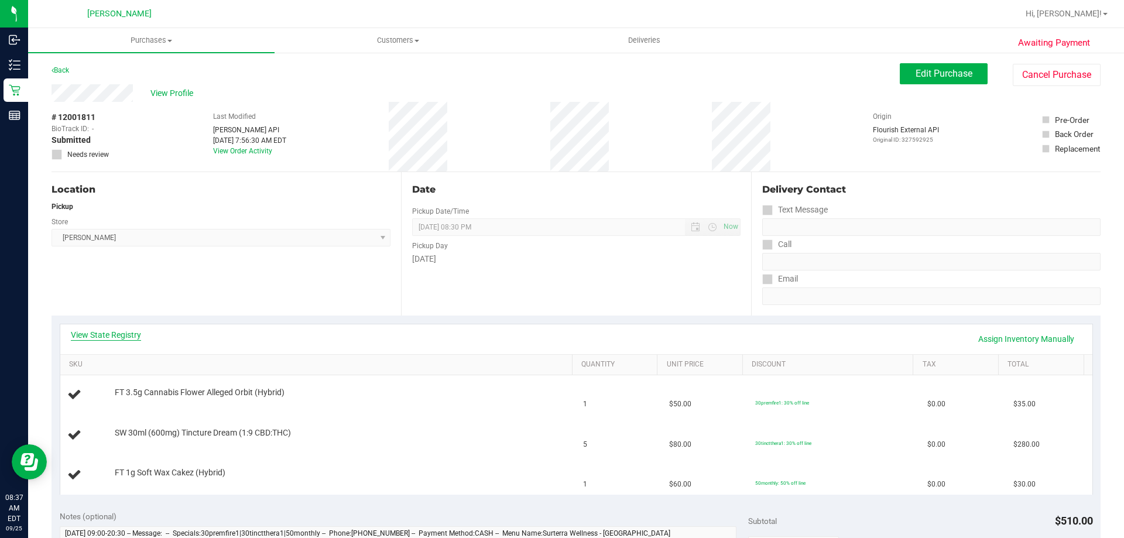
click at [118, 337] on link "View State Registry" at bounding box center [106, 335] width 70 height 12
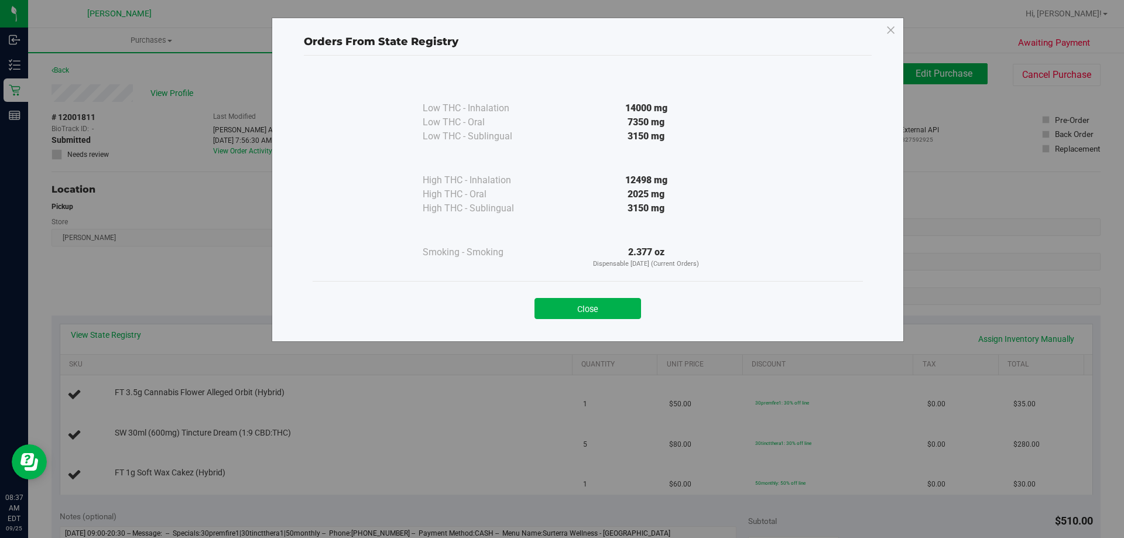
click at [621, 300] on button "Close" at bounding box center [588, 308] width 107 height 21
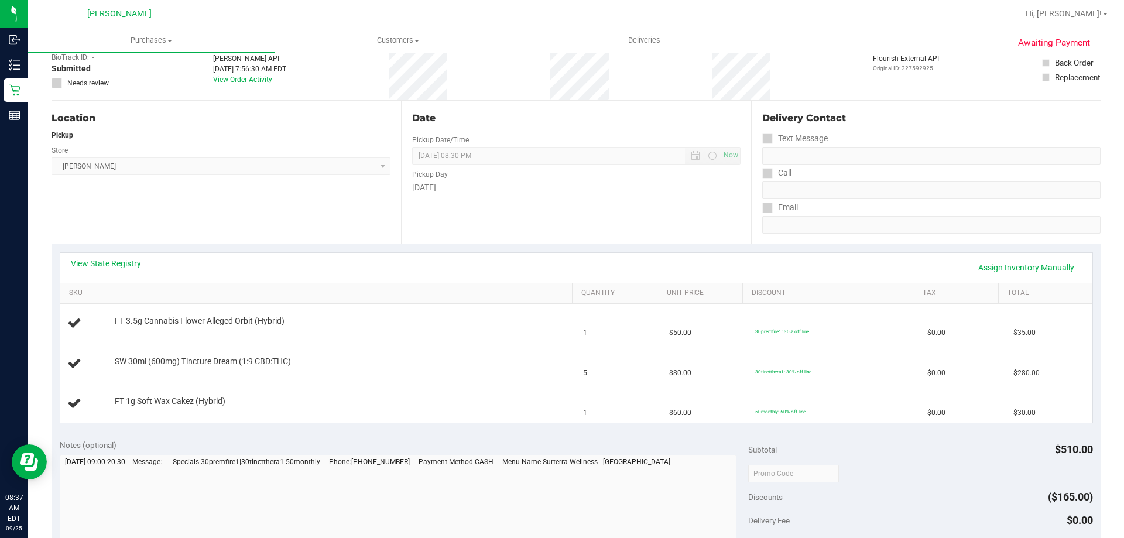
scroll to position [176, 0]
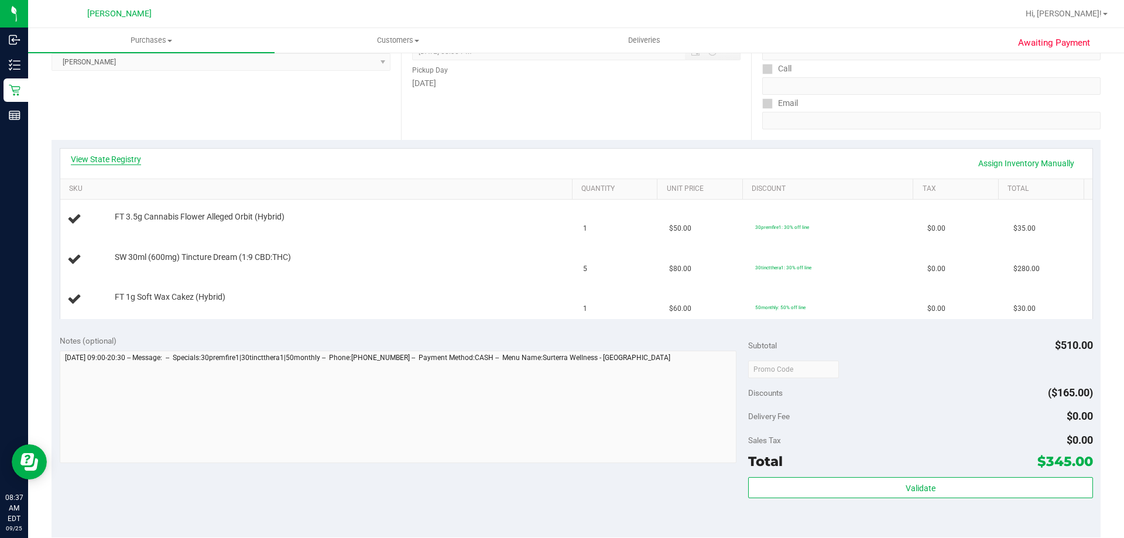
click at [97, 163] on link "View State Registry" at bounding box center [106, 159] width 70 height 12
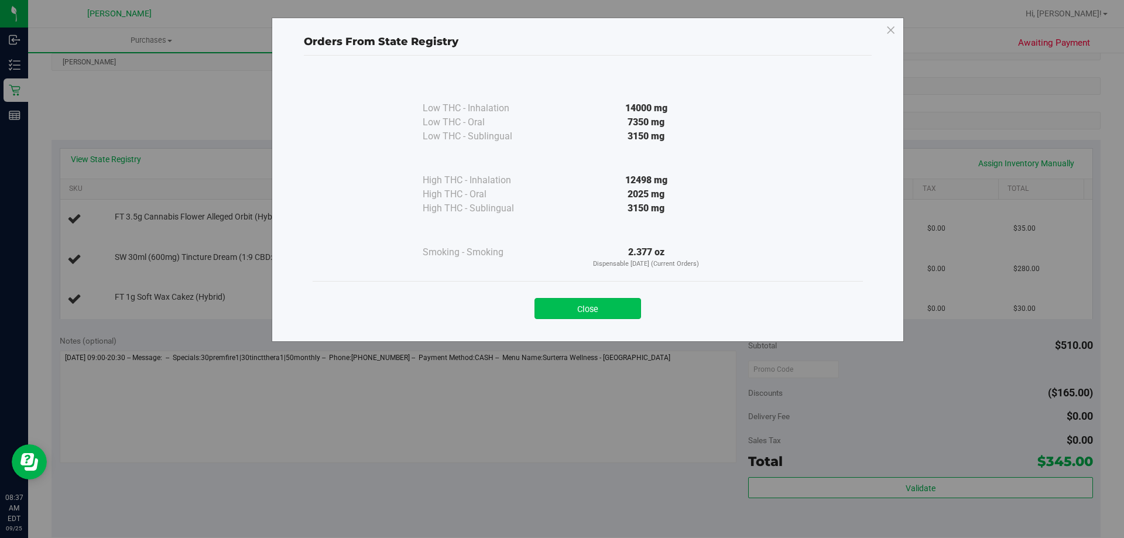
click at [608, 313] on button "Close" at bounding box center [588, 308] width 107 height 21
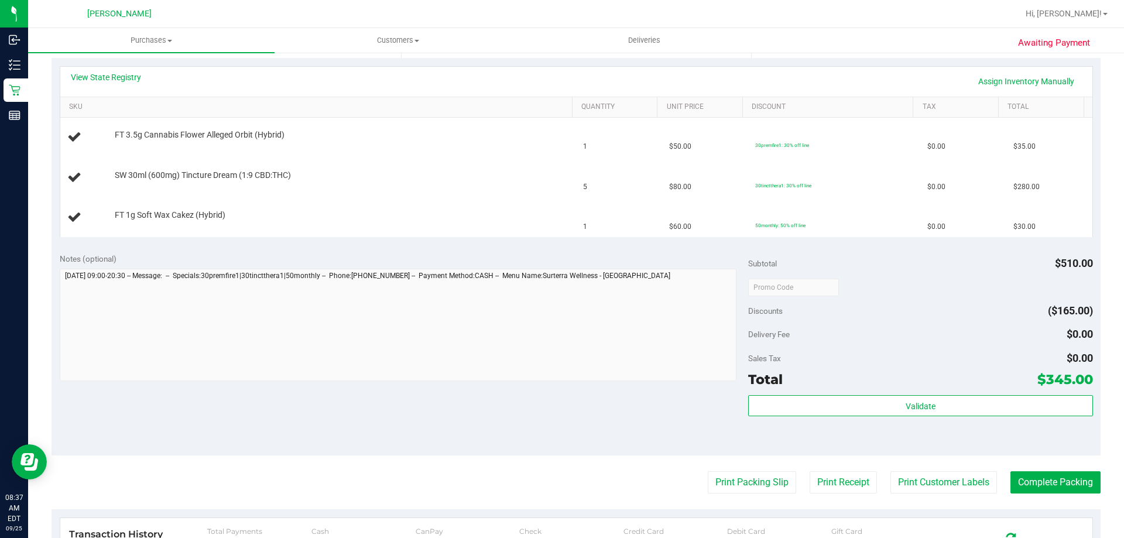
scroll to position [351, 0]
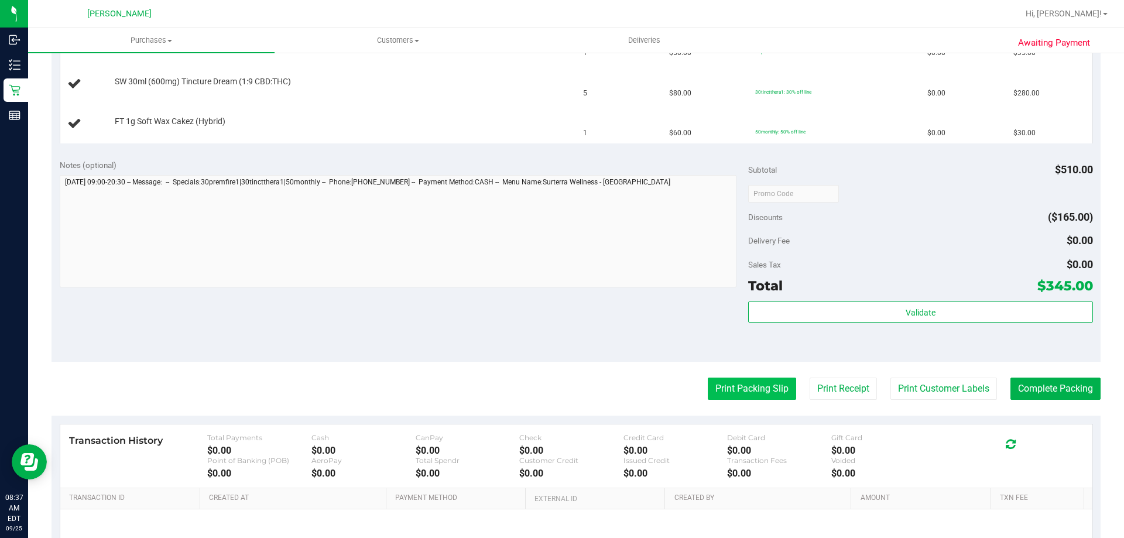
click at [751, 389] on button "Print Packing Slip" at bounding box center [752, 389] width 88 height 22
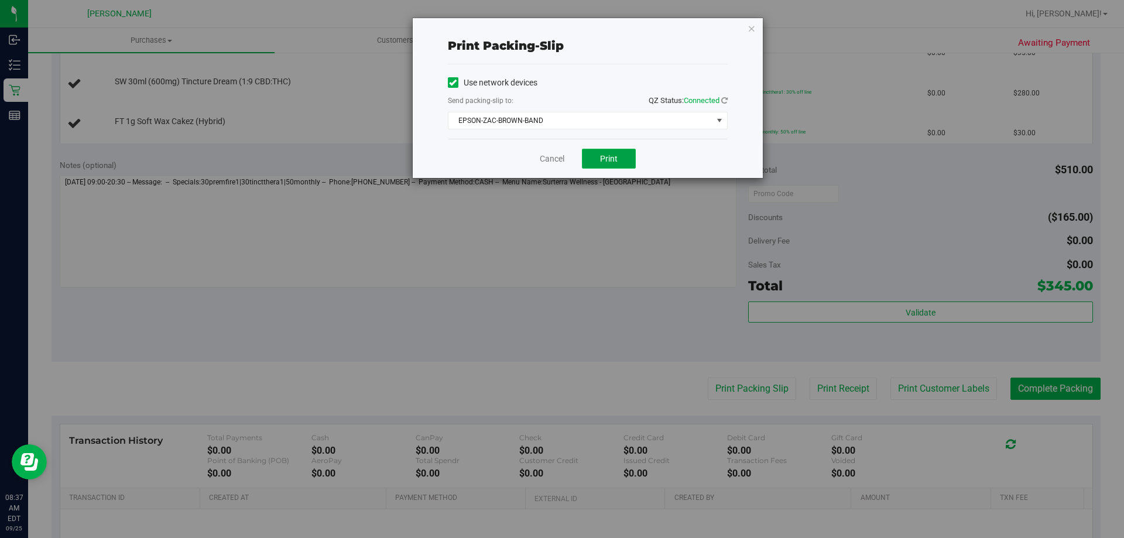
click at [612, 165] on button "Print" at bounding box center [609, 159] width 54 height 20
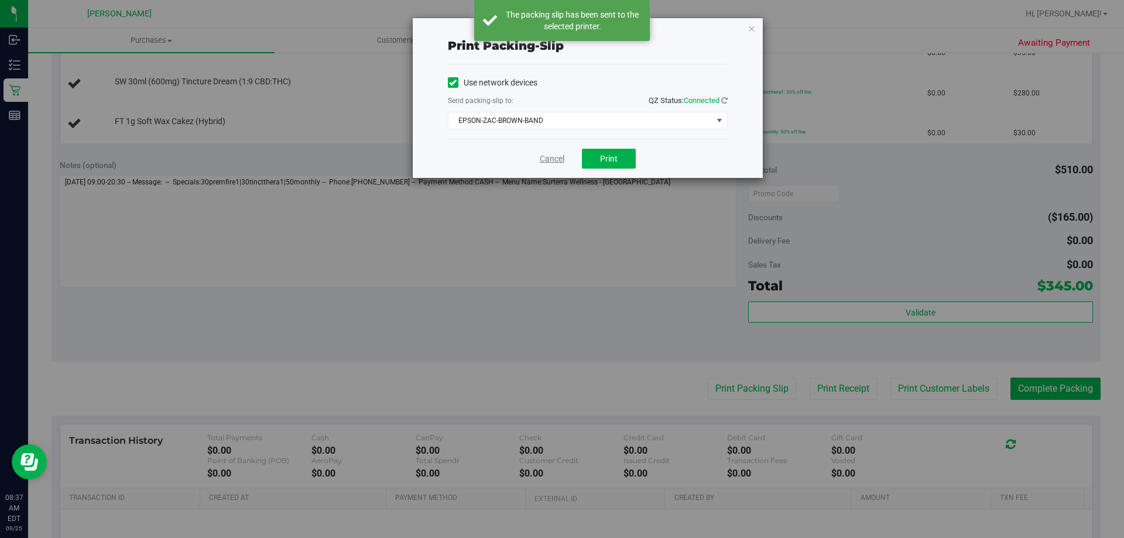
click at [555, 160] on link "Cancel" at bounding box center [552, 159] width 25 height 12
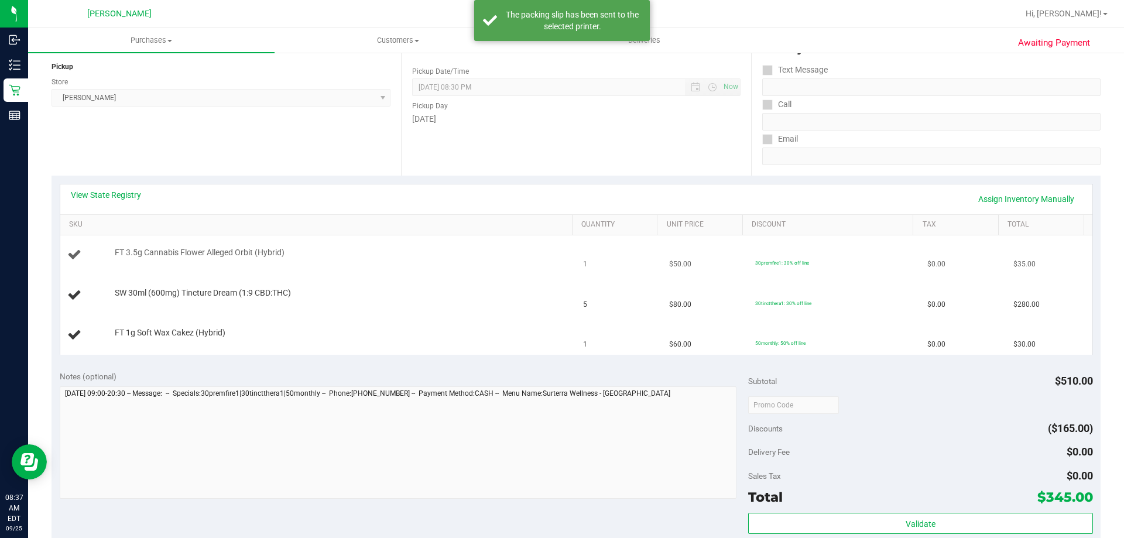
scroll to position [117, 0]
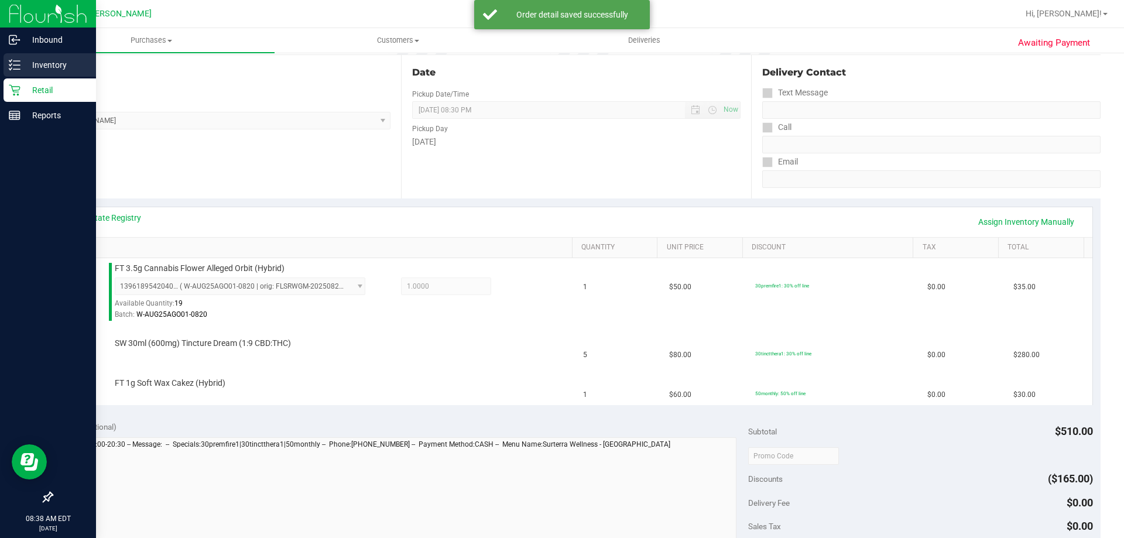
click at [20, 59] on icon at bounding box center [15, 65] width 12 height 12
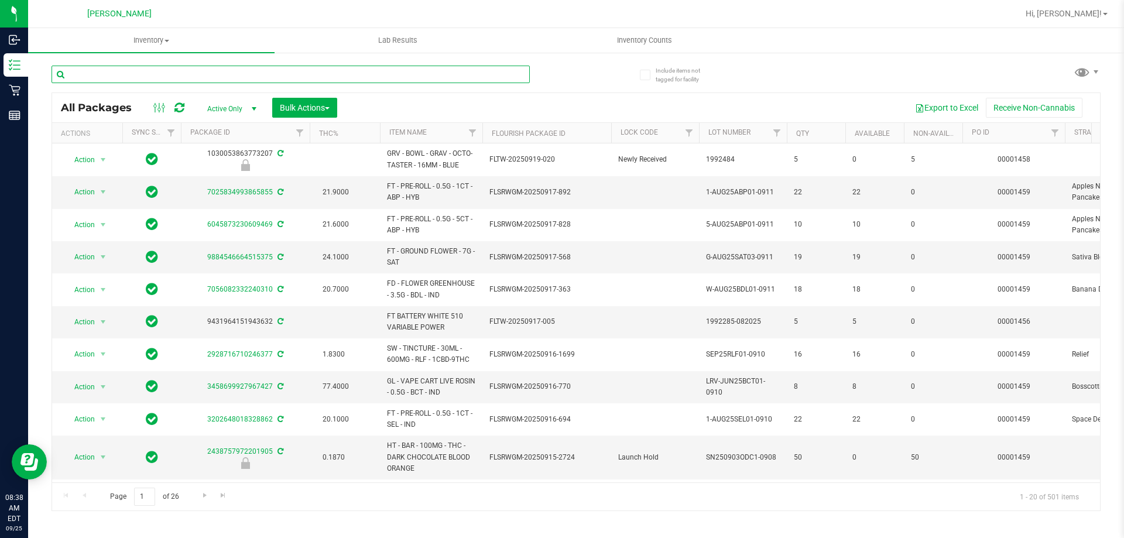
click at [162, 74] on input "text" at bounding box center [291, 75] width 478 height 18
type input "wax"
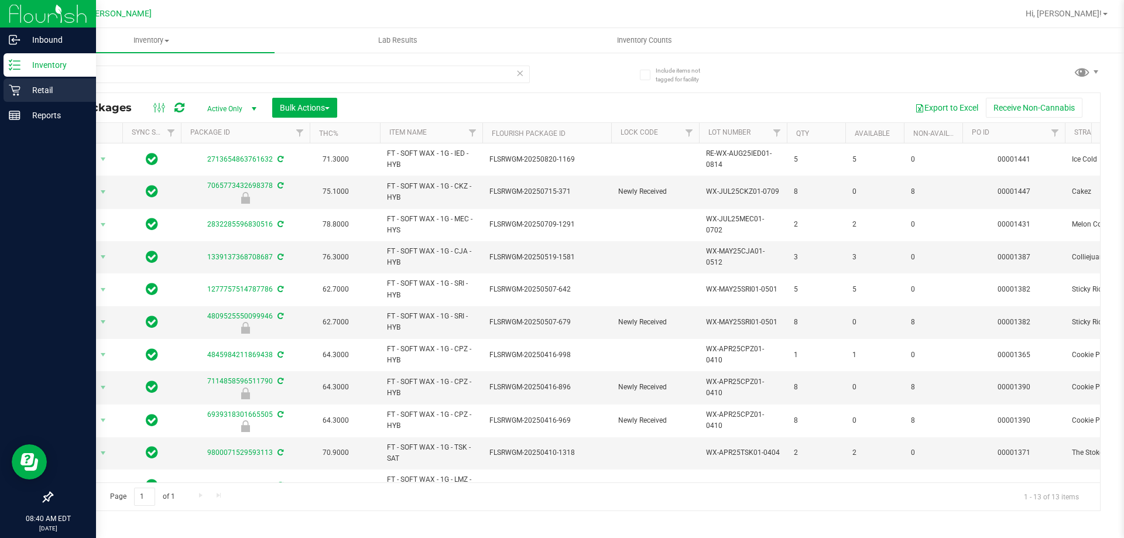
click at [43, 82] on div "Retail" at bounding box center [50, 89] width 93 height 23
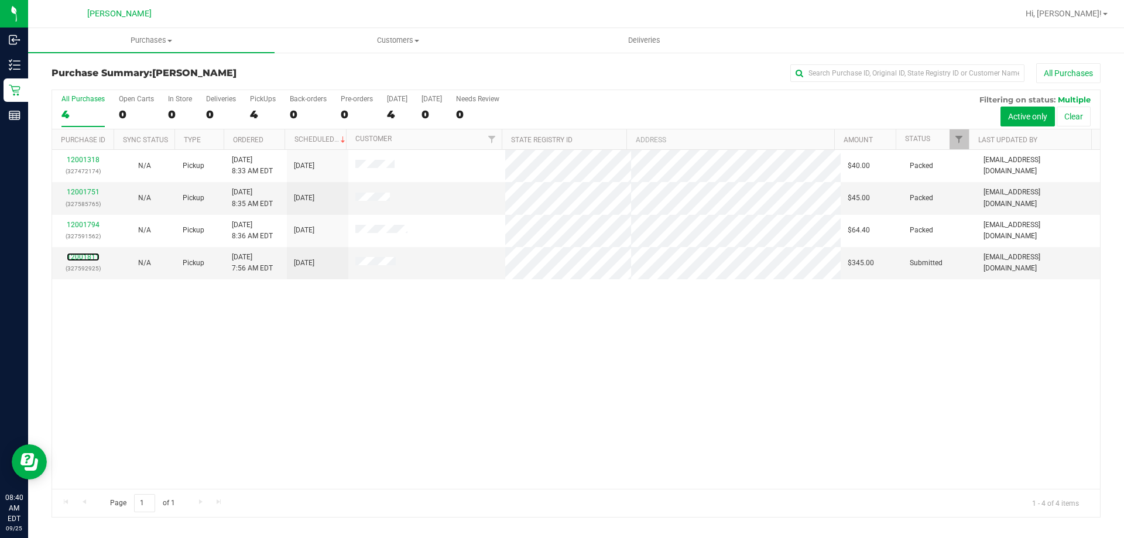
click at [87, 256] on link "12001811" at bounding box center [83, 257] width 33 height 8
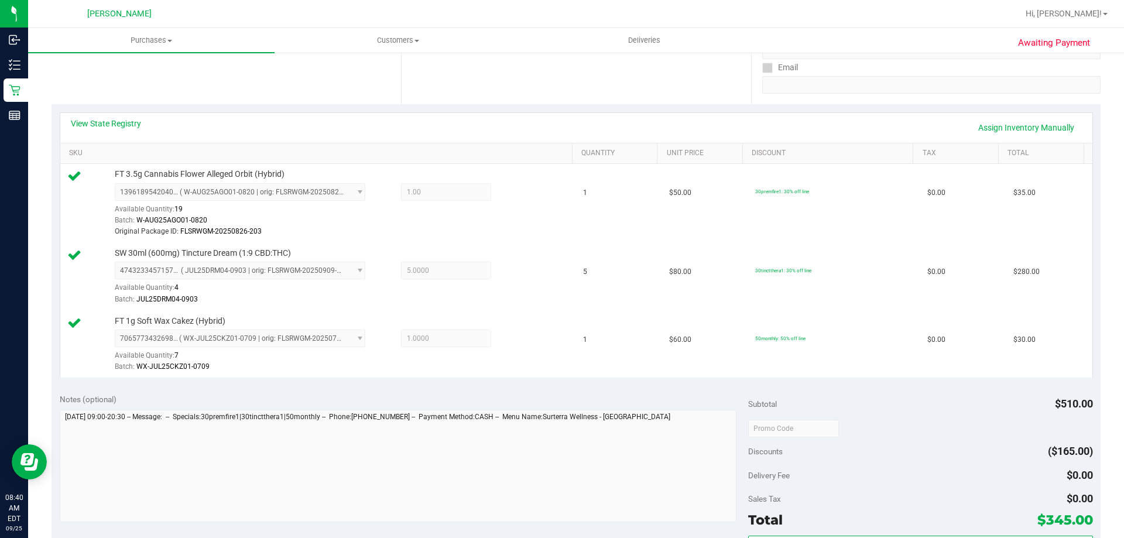
scroll to position [293, 0]
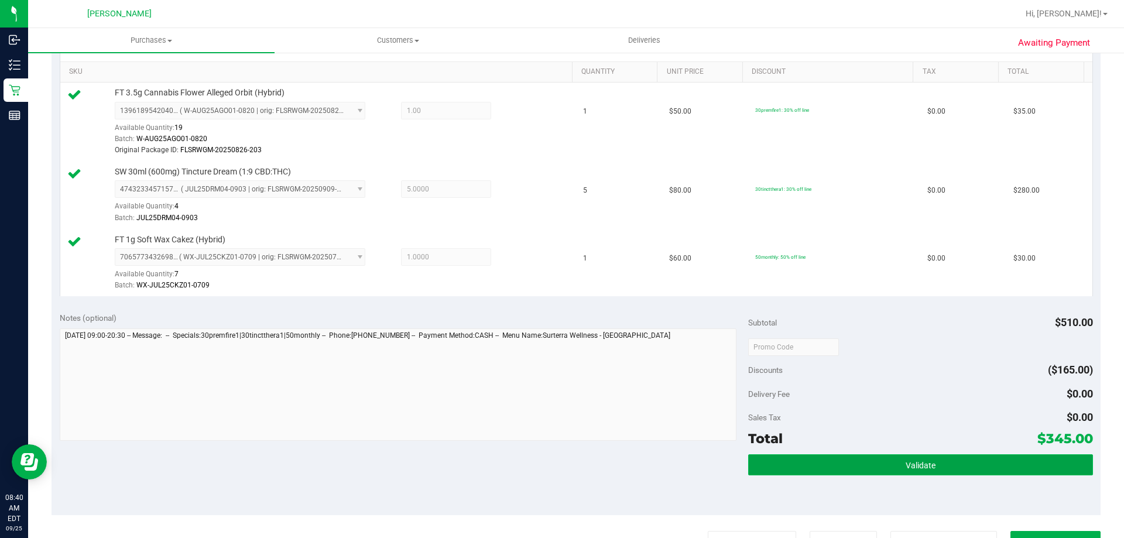
click at [976, 461] on button "Validate" at bounding box center [920, 464] width 344 height 21
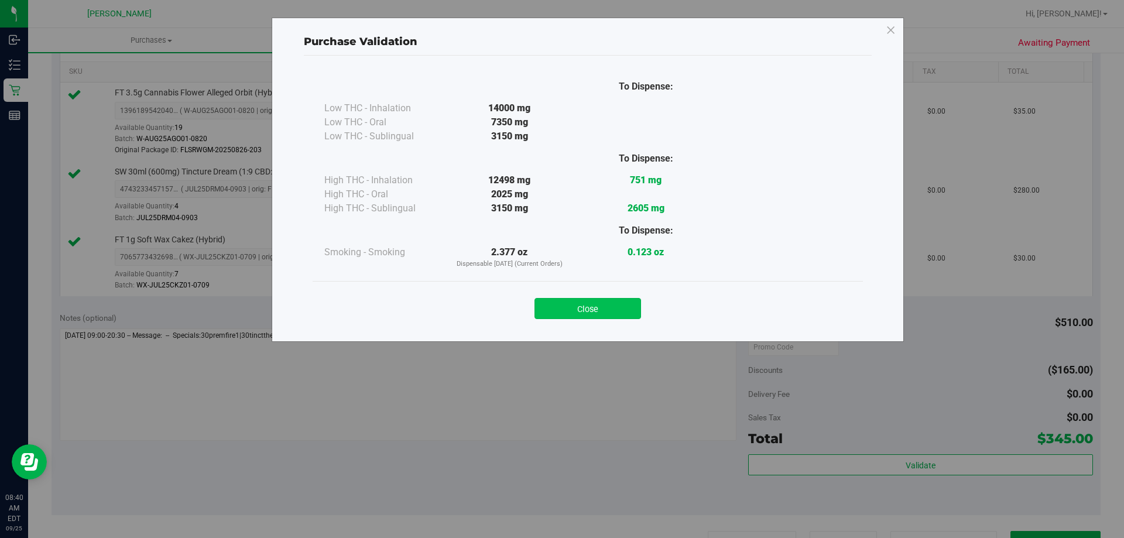
click at [604, 306] on button "Close" at bounding box center [588, 308] width 107 height 21
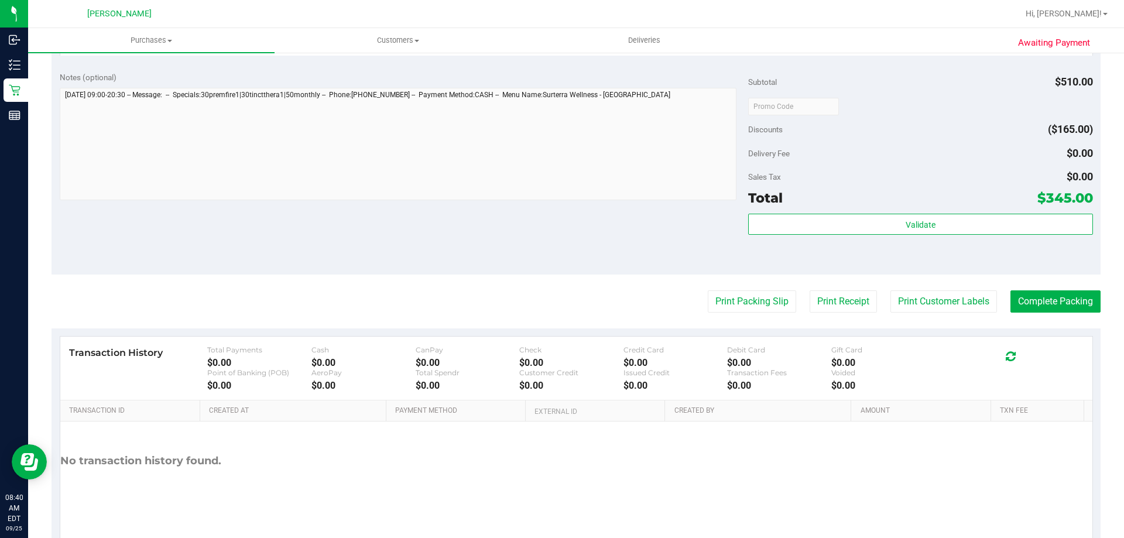
scroll to position [566, 0]
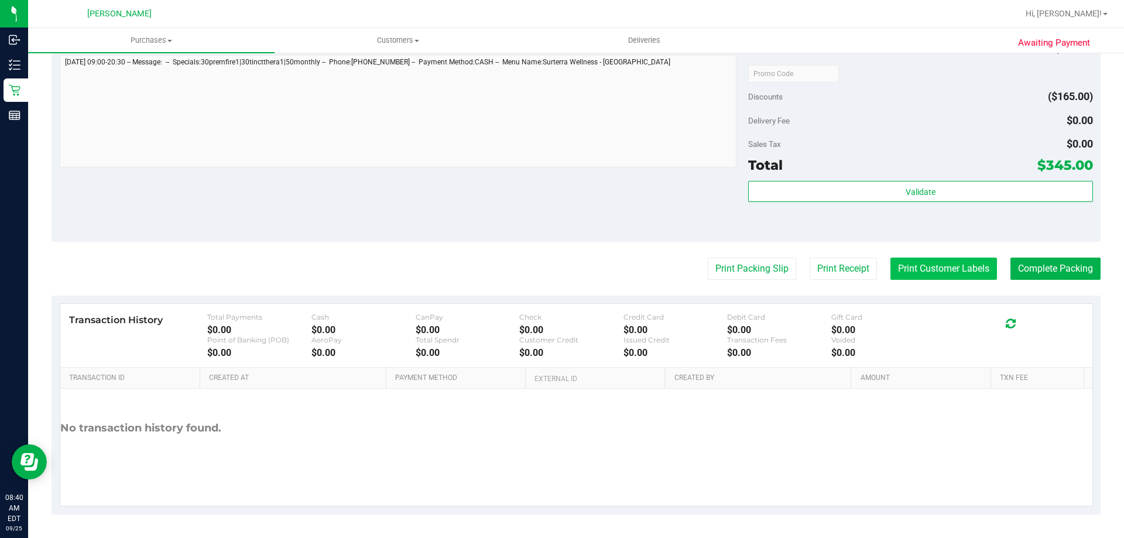
click at [912, 272] on button "Print Customer Labels" at bounding box center [944, 269] width 107 height 22
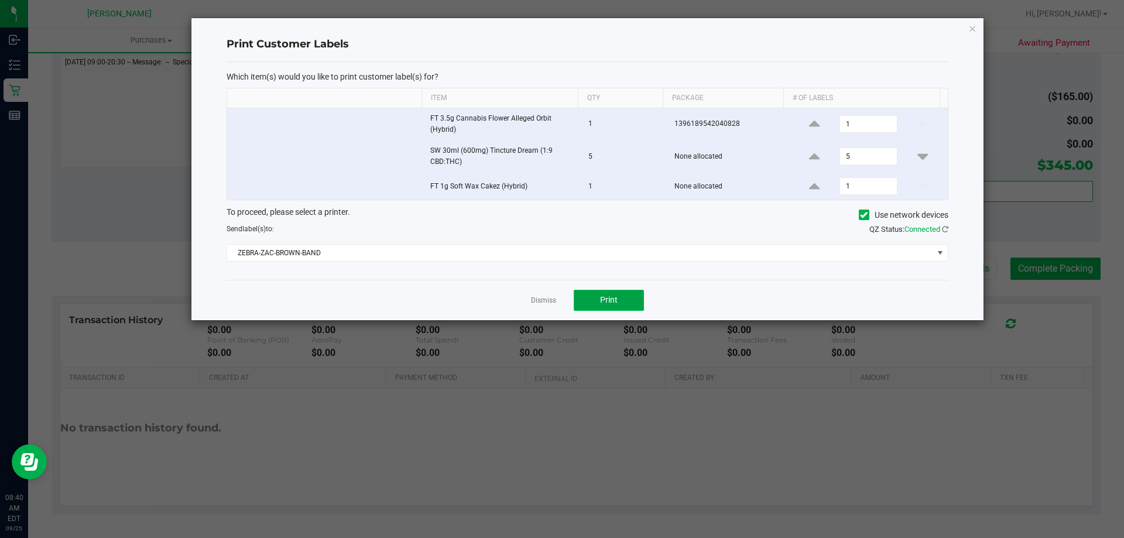
click at [631, 304] on button "Print" at bounding box center [609, 300] width 70 height 21
click at [550, 300] on link "Dismiss" at bounding box center [543, 301] width 25 height 10
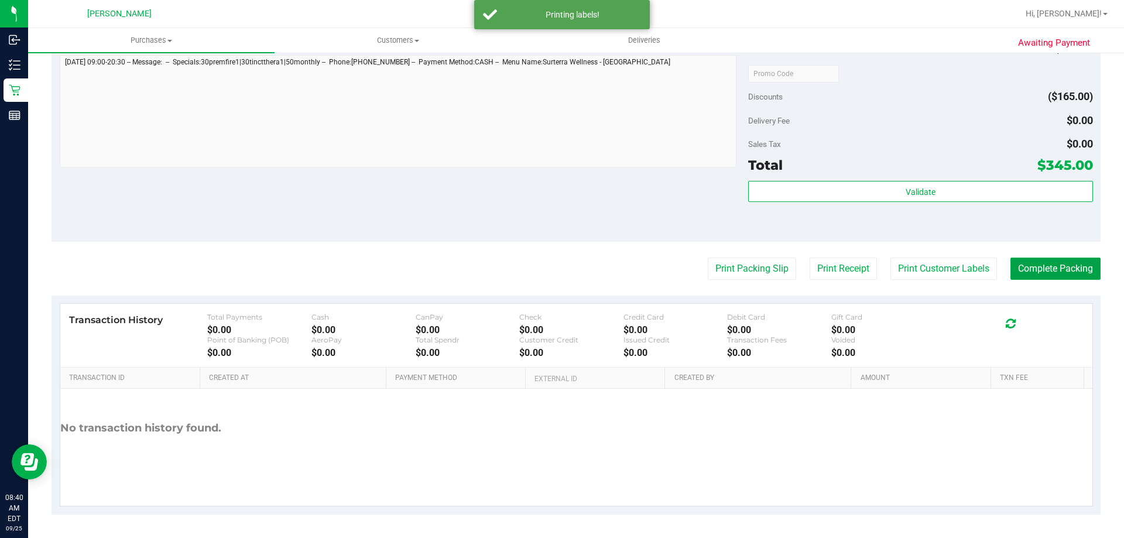
drag, startPoint x: 1044, startPoint y: 270, endPoint x: 1044, endPoint y: 285, distance: 15.2
click at [1044, 285] on purchase-details "Back Edit Purchase Cancel Purchase View Profile # 12001811 BioTrack ID: - Submi…" at bounding box center [576, 6] width 1049 height 1018
click at [1060, 264] on button "Complete Packing" at bounding box center [1056, 269] width 90 height 22
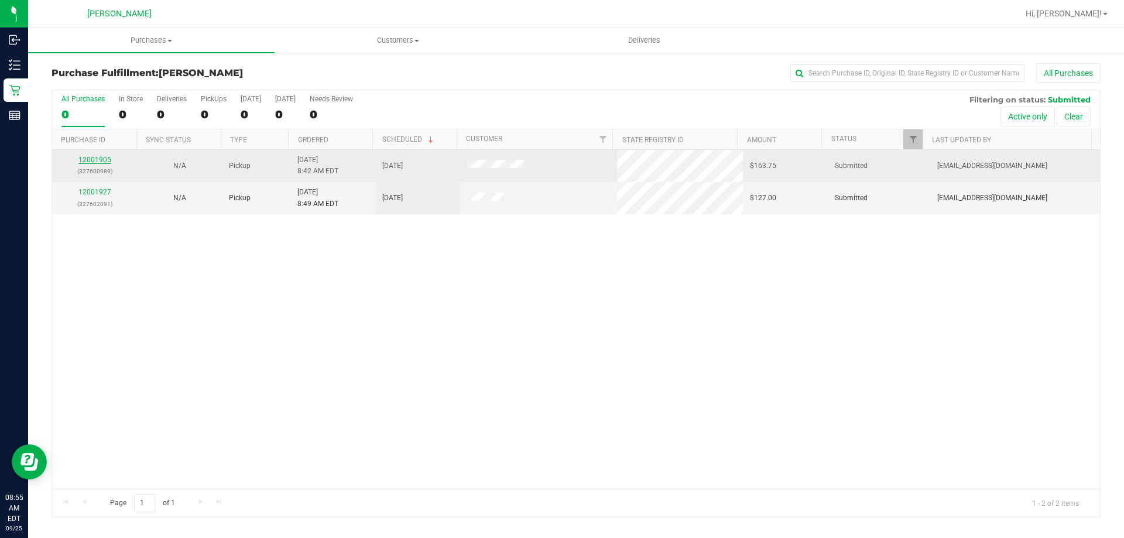
click at [98, 162] on link "12001905" at bounding box center [94, 160] width 33 height 8
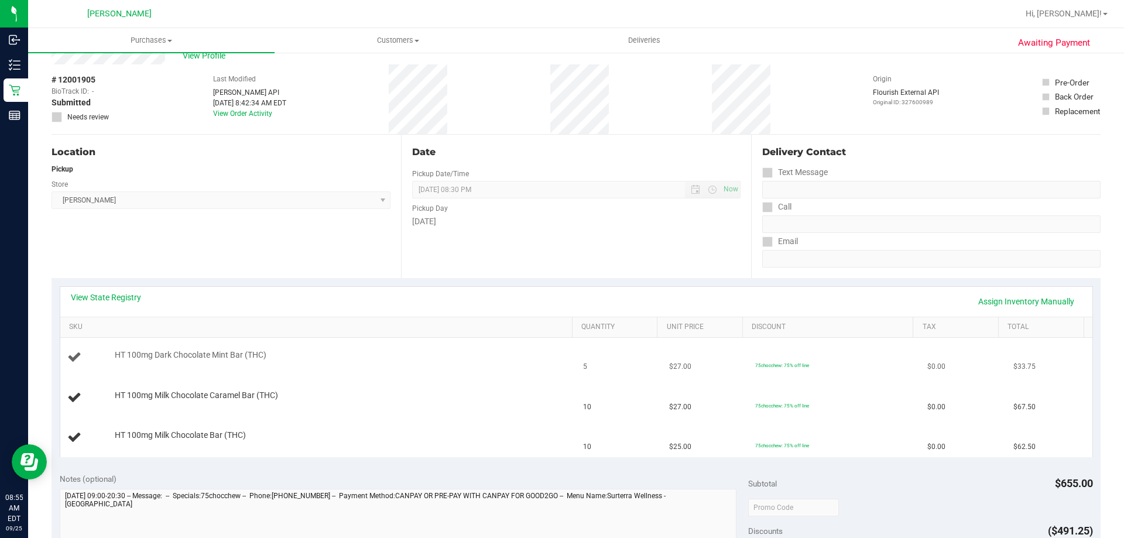
scroll to position [59, 0]
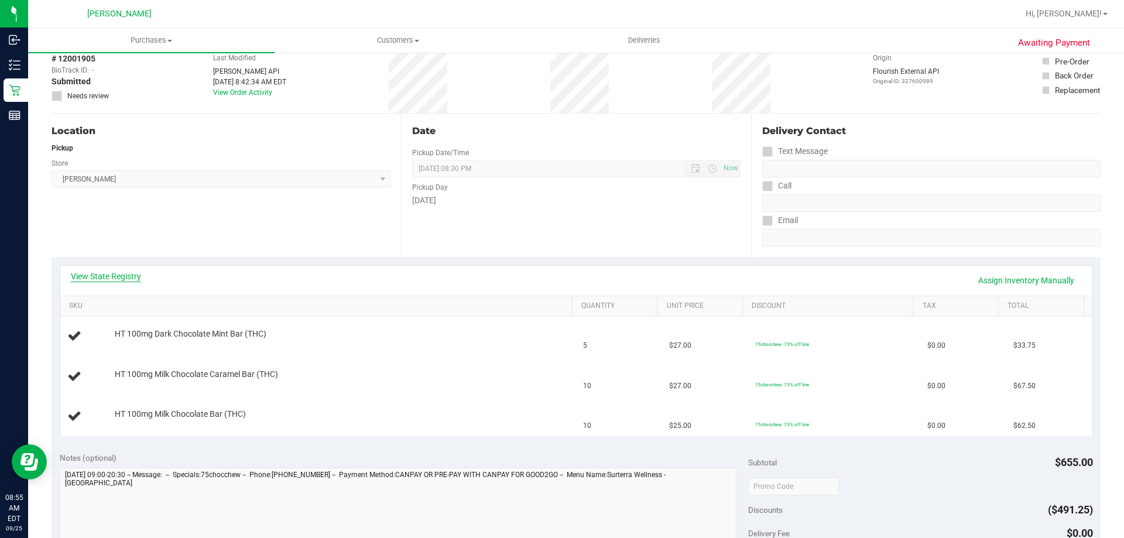
click at [108, 276] on link "View State Registry" at bounding box center [106, 277] width 70 height 12
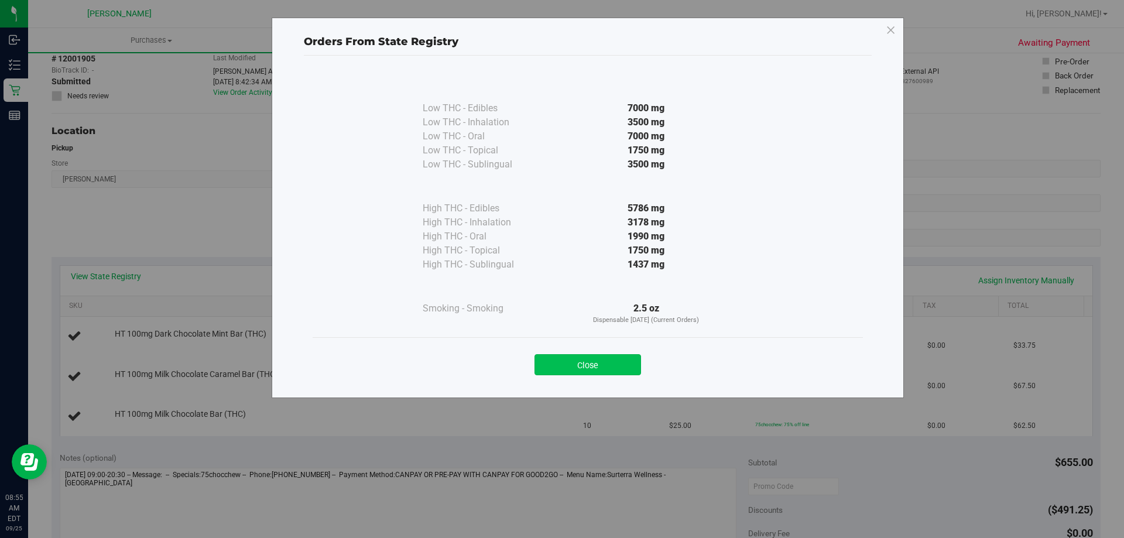
click at [570, 358] on button "Close" at bounding box center [588, 364] width 107 height 21
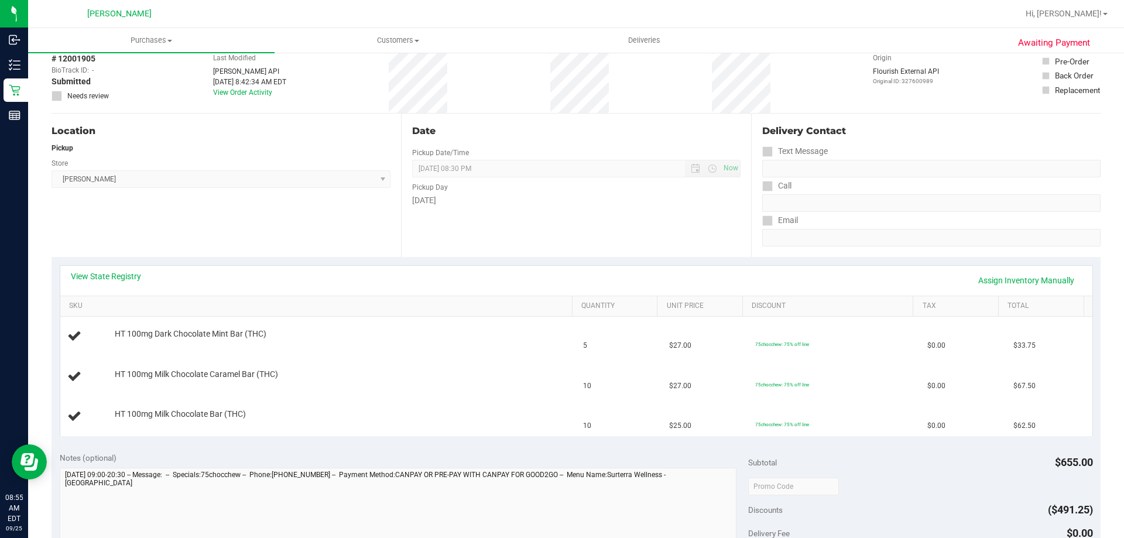
scroll to position [234, 0]
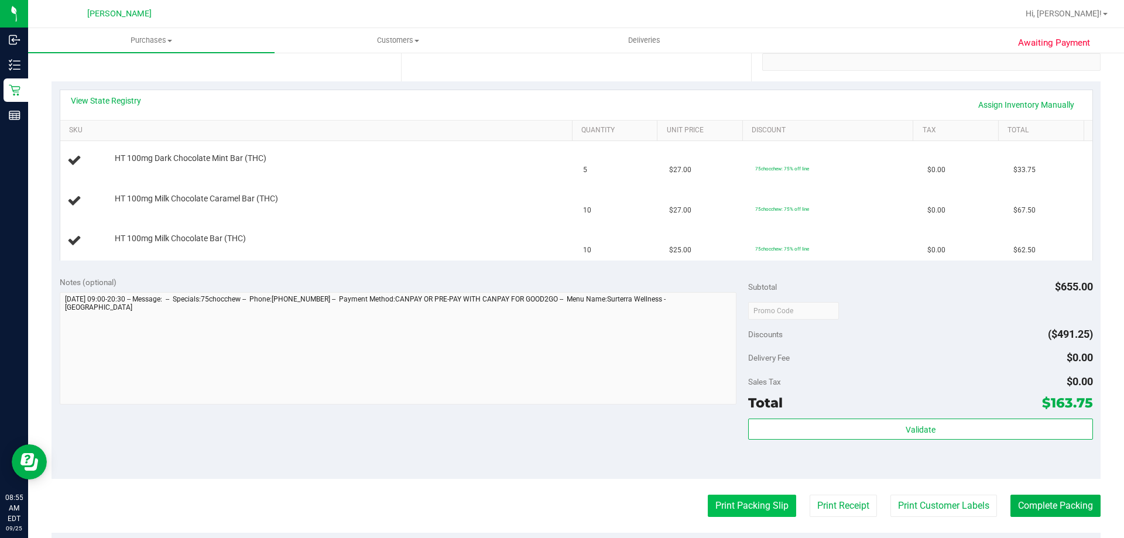
click at [762, 498] on button "Print Packing Slip" at bounding box center [752, 506] width 88 height 22
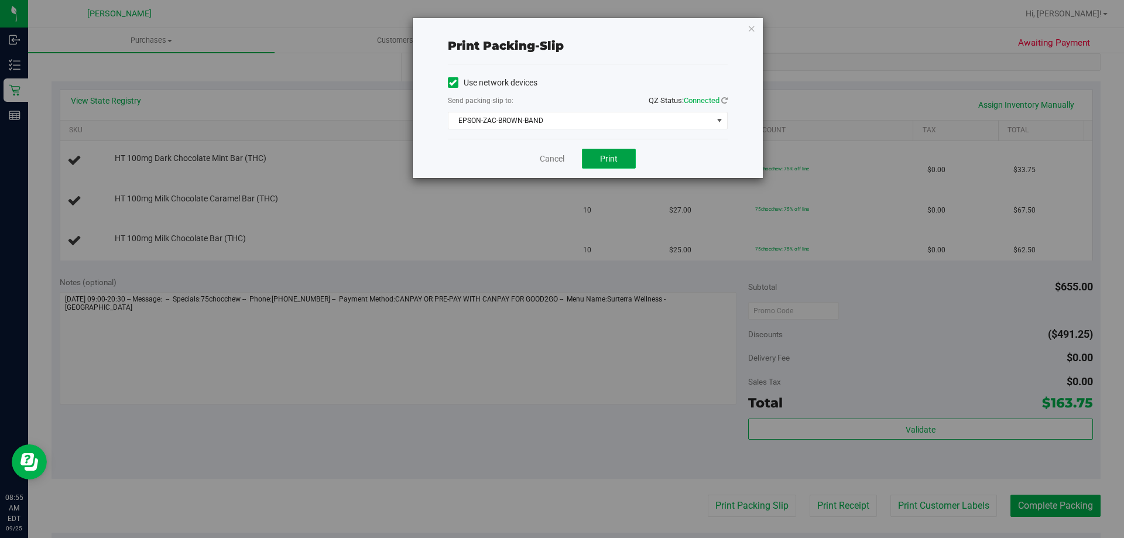
click at [613, 159] on span "Print" at bounding box center [609, 158] width 18 height 9
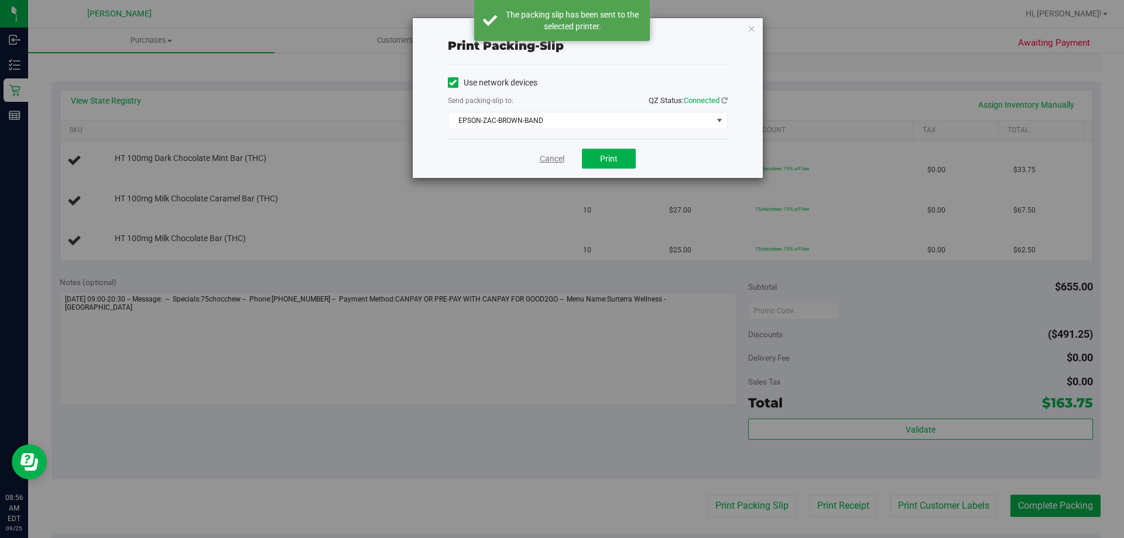
click at [550, 156] on link "Cancel" at bounding box center [552, 159] width 25 height 12
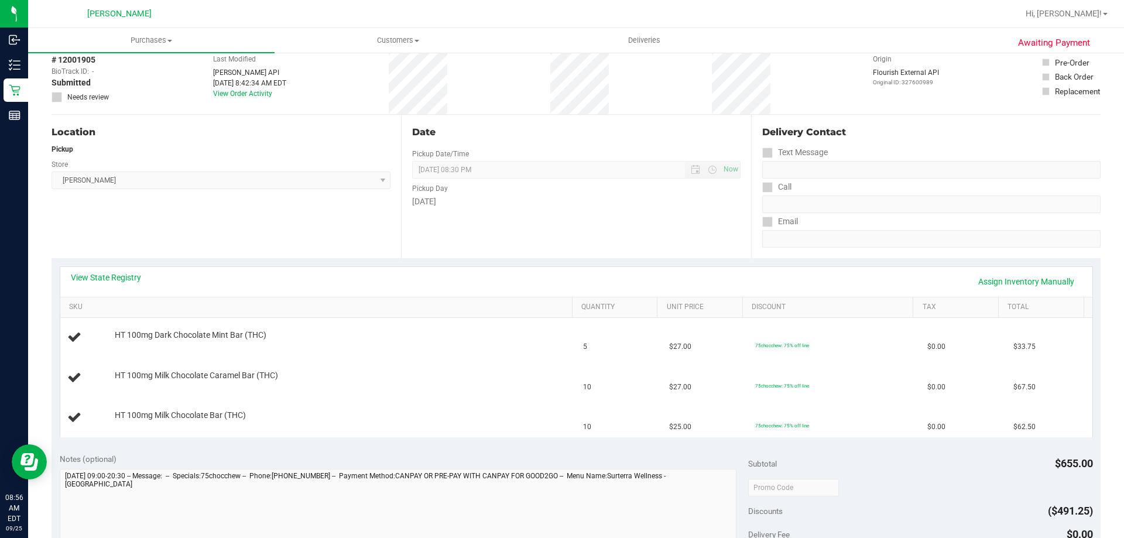
scroll to position [63, 0]
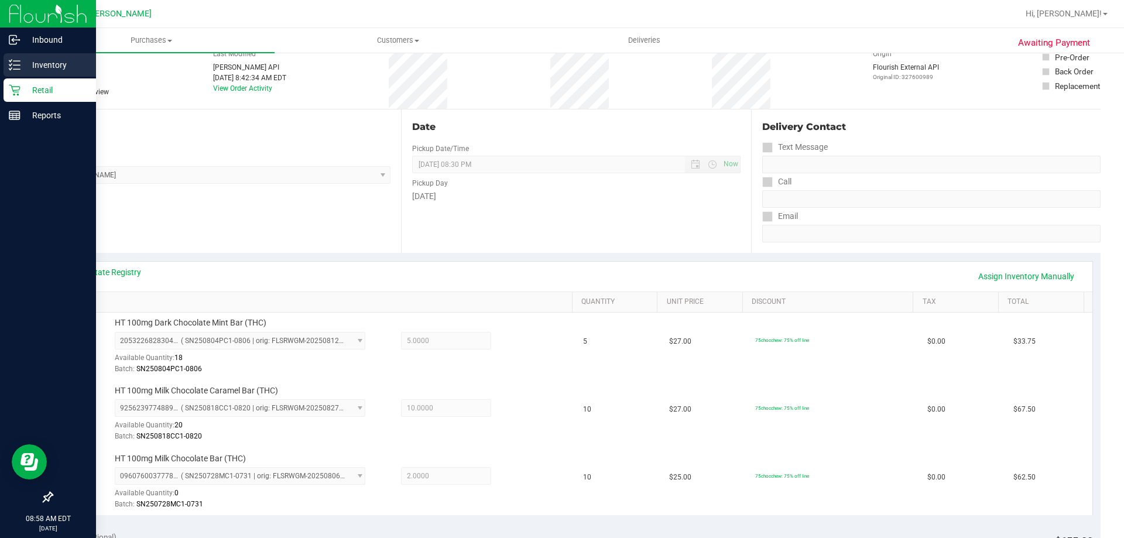
click at [19, 61] on line at bounding box center [16, 61] width 6 height 0
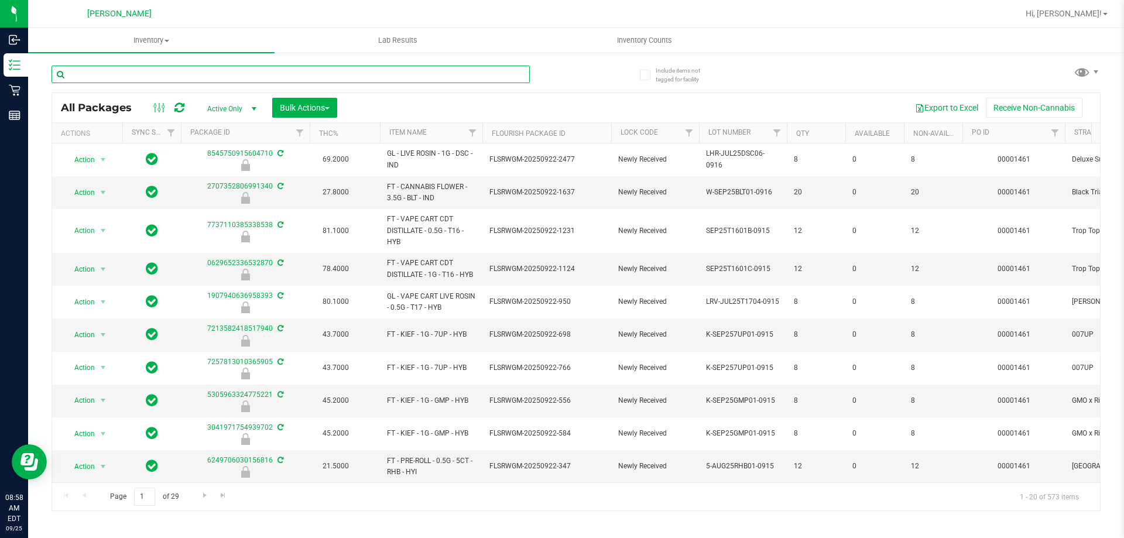
click at [237, 76] on input "text" at bounding box center [291, 75] width 478 height 18
type input "8081726338213626"
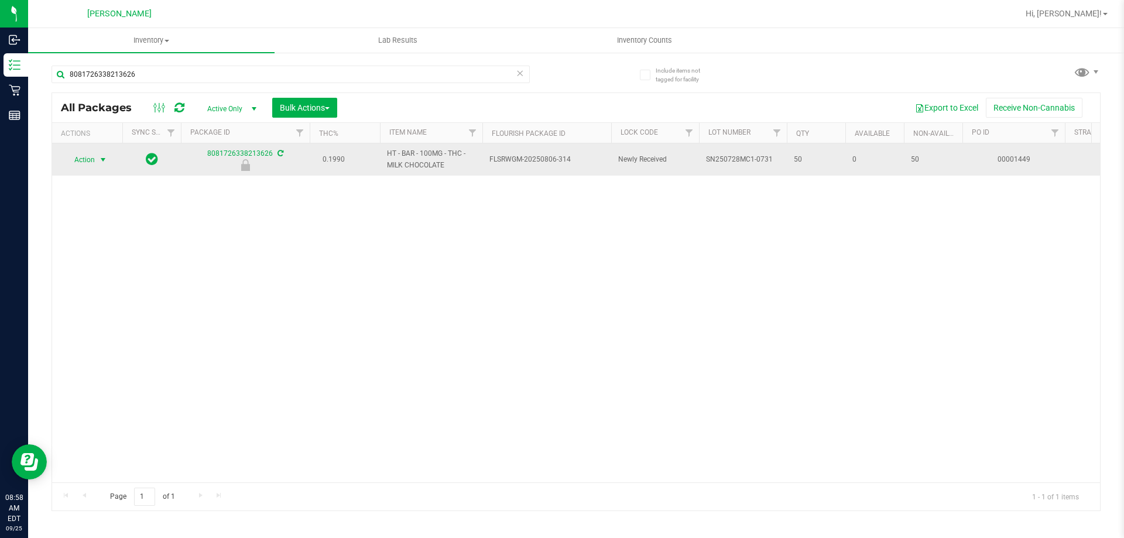
click at [96, 158] on span "select" at bounding box center [103, 160] width 15 height 16
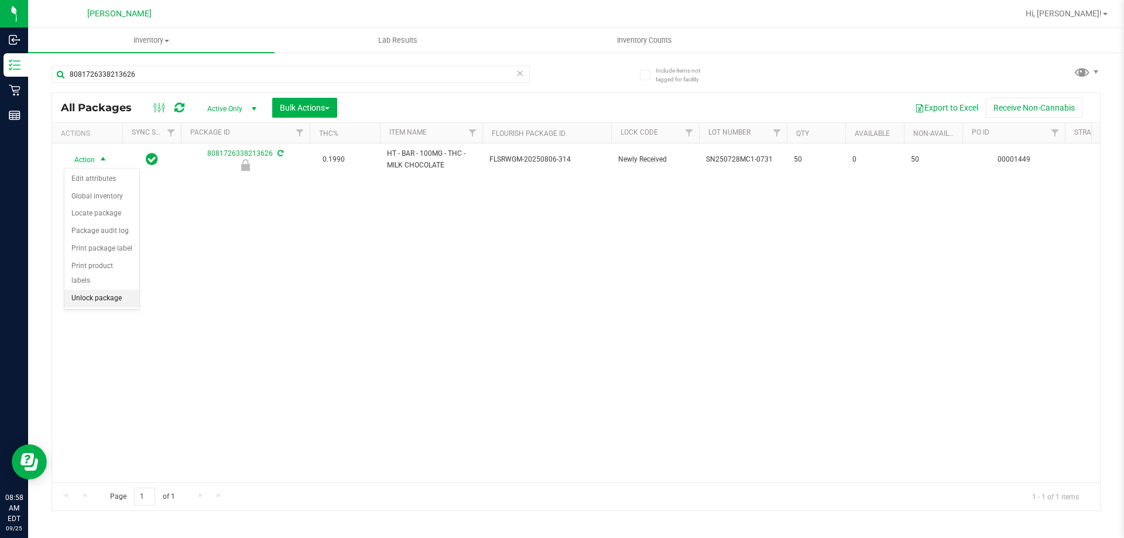
click at [105, 290] on li "Unlock package" at bounding box center [101, 299] width 75 height 18
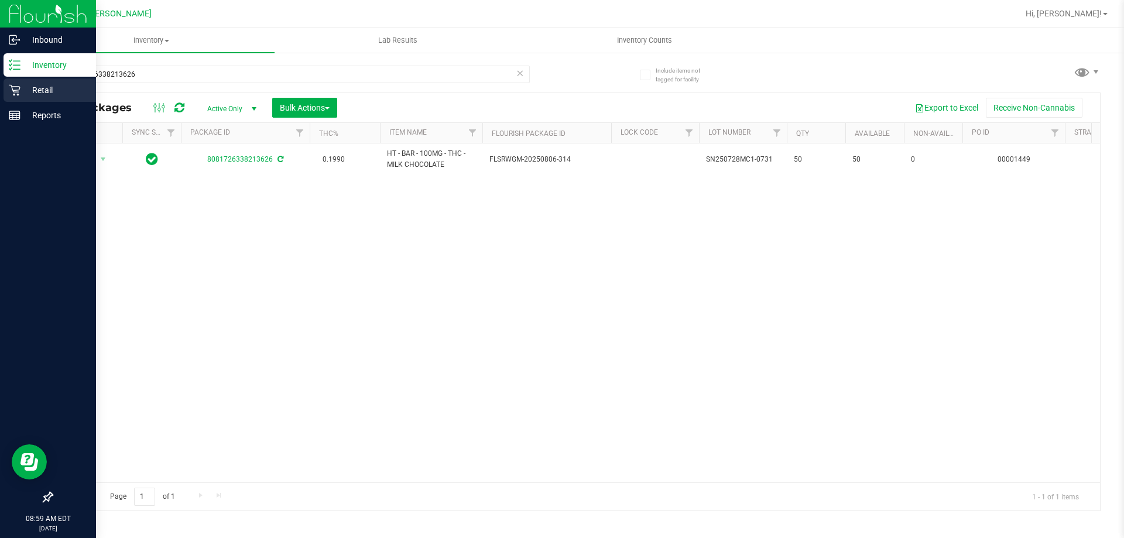
click at [26, 95] on p "Retail" at bounding box center [55, 90] width 70 height 14
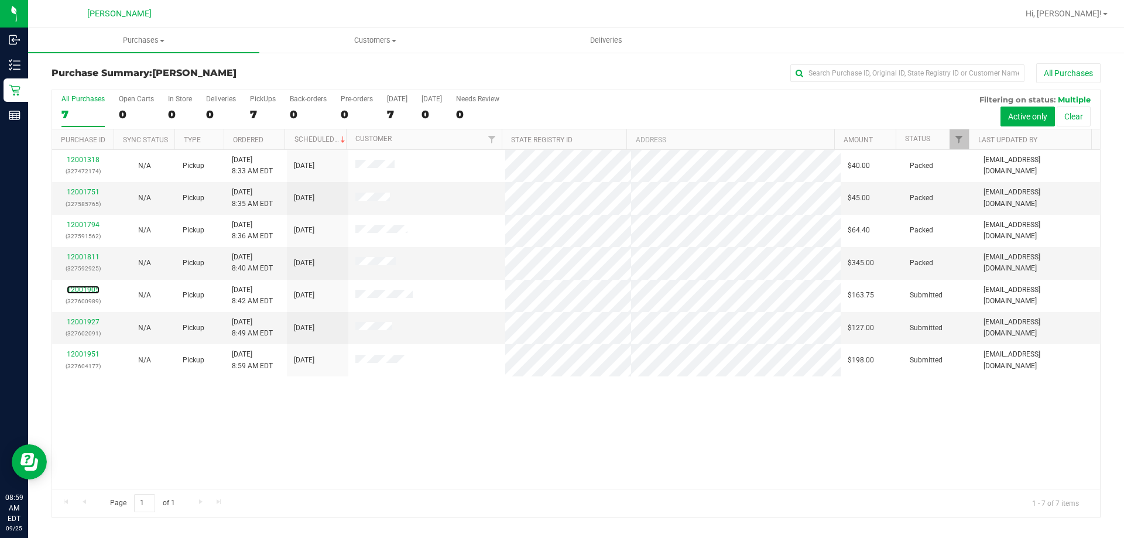
click at [77, 291] on link "12001905" at bounding box center [83, 290] width 33 height 8
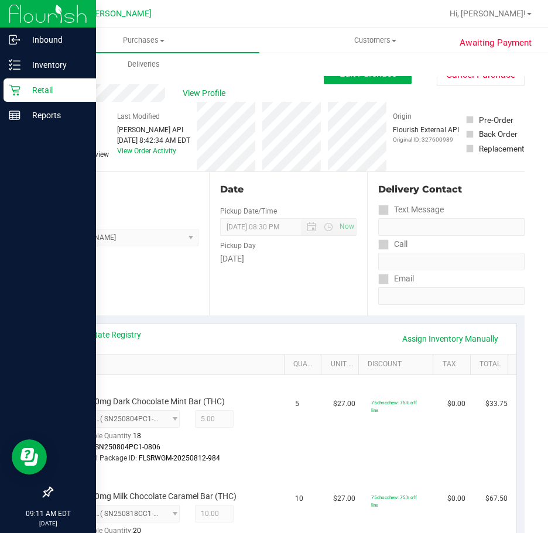
click at [18, 84] on icon at bounding box center [15, 90] width 12 height 12
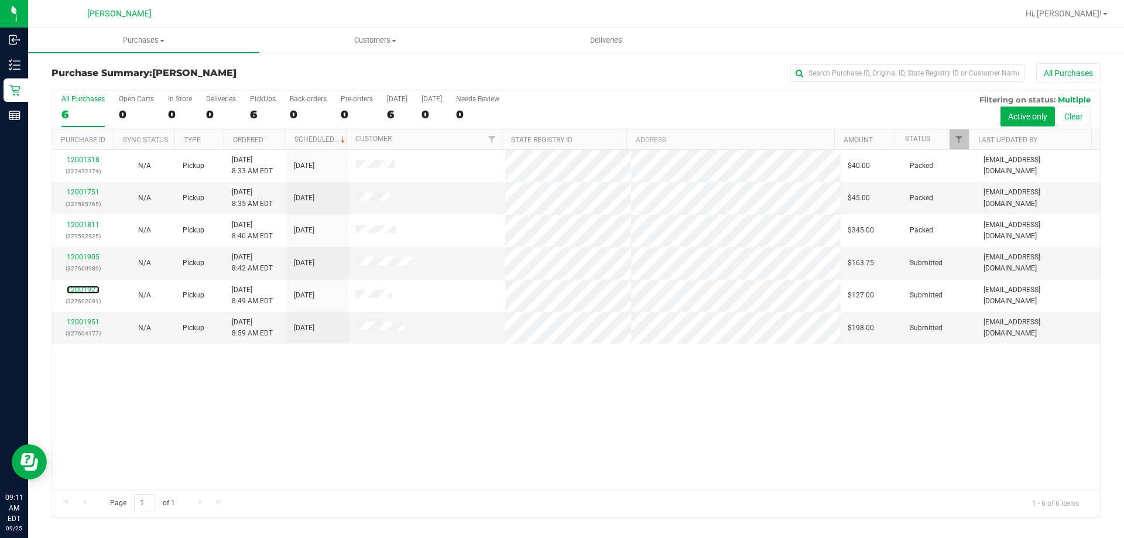
click at [78, 287] on link "12001927" at bounding box center [83, 290] width 33 height 8
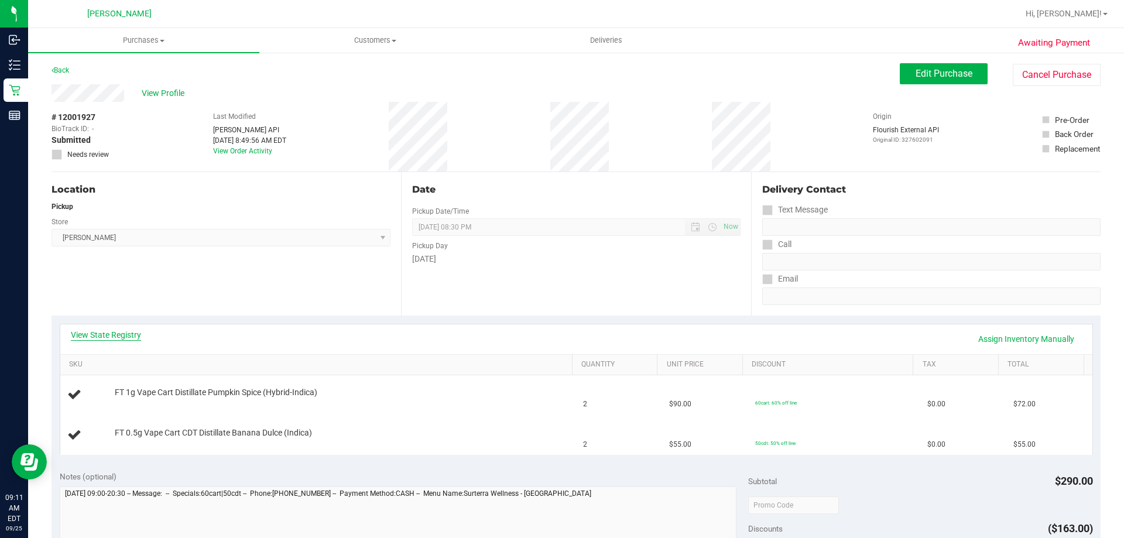
click at [82, 336] on link "View State Registry" at bounding box center [106, 335] width 70 height 12
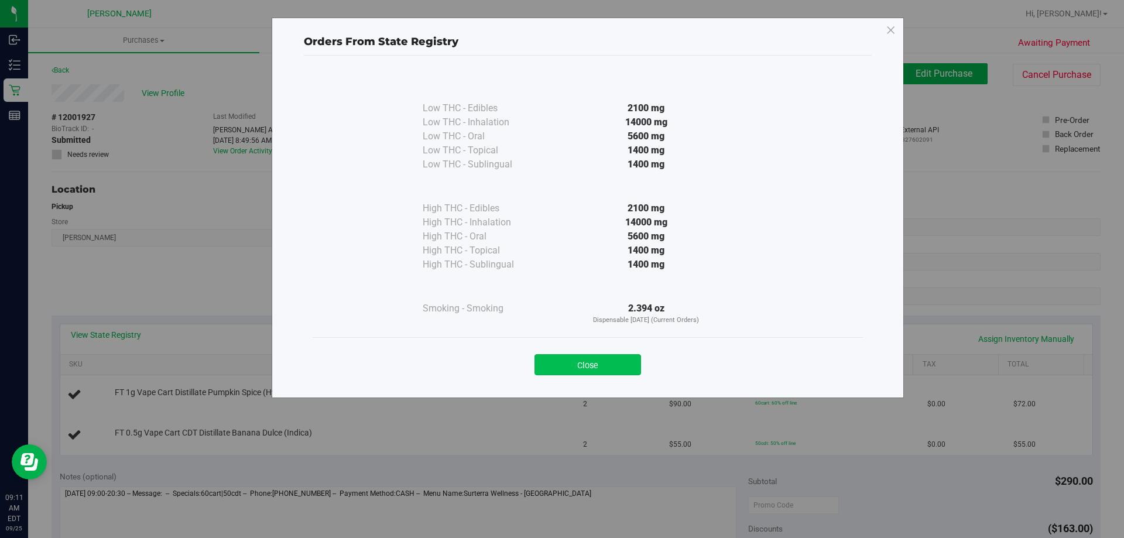
click at [584, 361] on button "Close" at bounding box center [588, 364] width 107 height 21
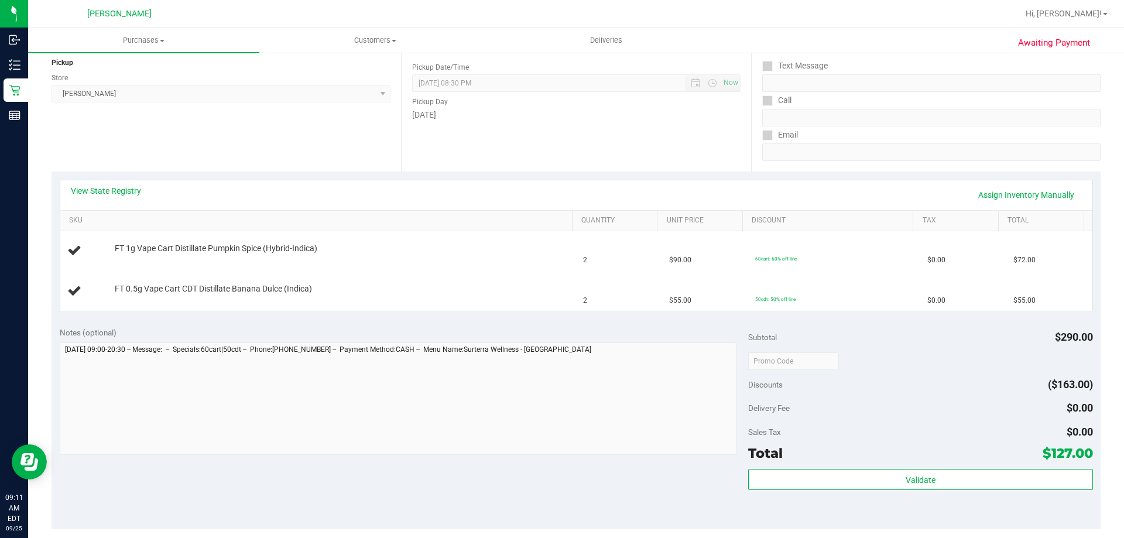
scroll to position [293, 0]
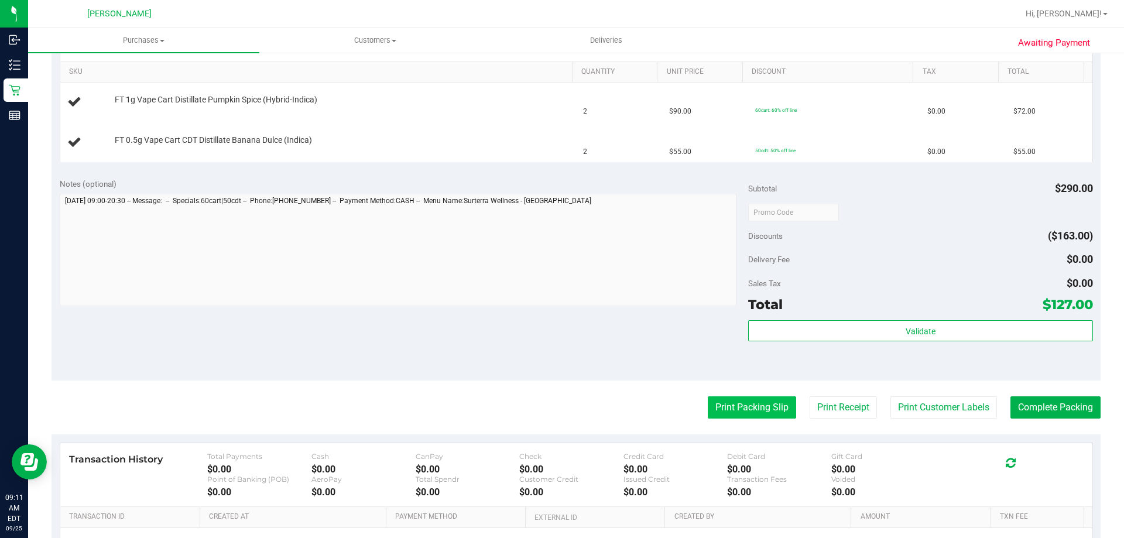
click at [716, 409] on button "Print Packing Slip" at bounding box center [752, 407] width 88 height 22
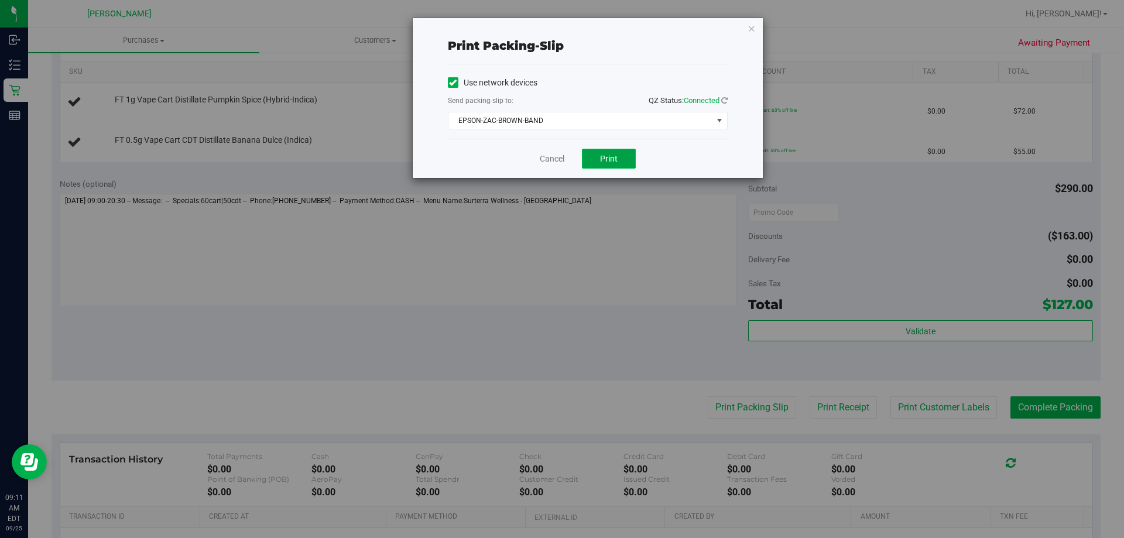
click at [602, 160] on span "Print" at bounding box center [609, 158] width 18 height 9
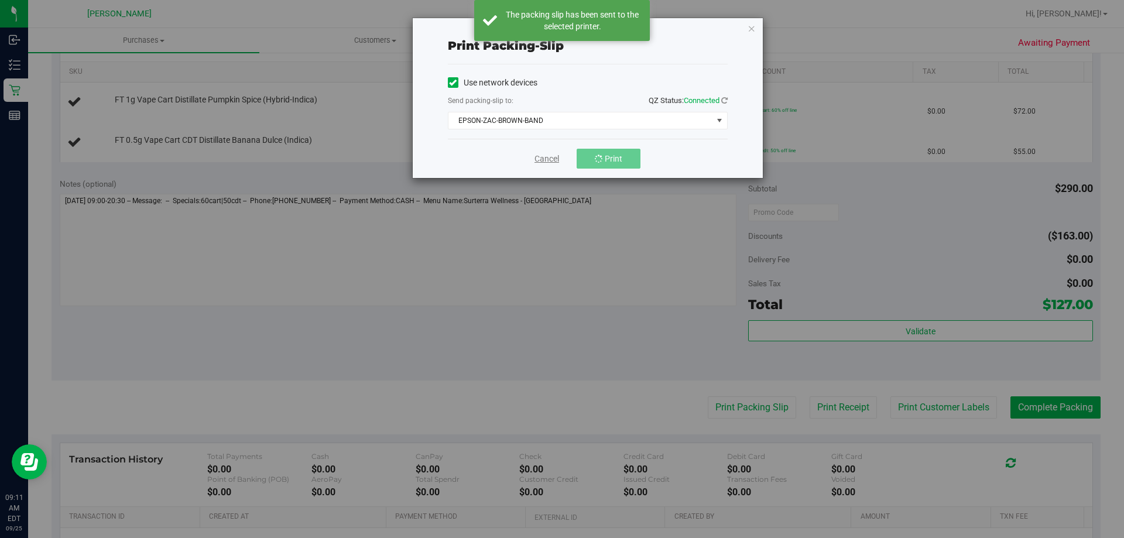
click at [549, 158] on link "Cancel" at bounding box center [547, 159] width 25 height 12
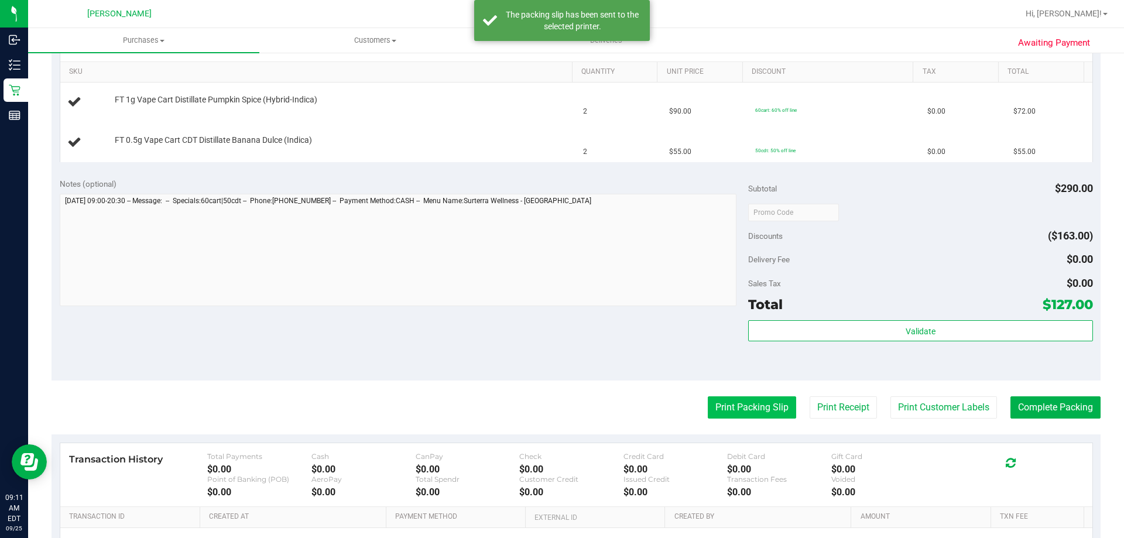
click at [740, 411] on button "Print Packing Slip" at bounding box center [752, 407] width 88 height 22
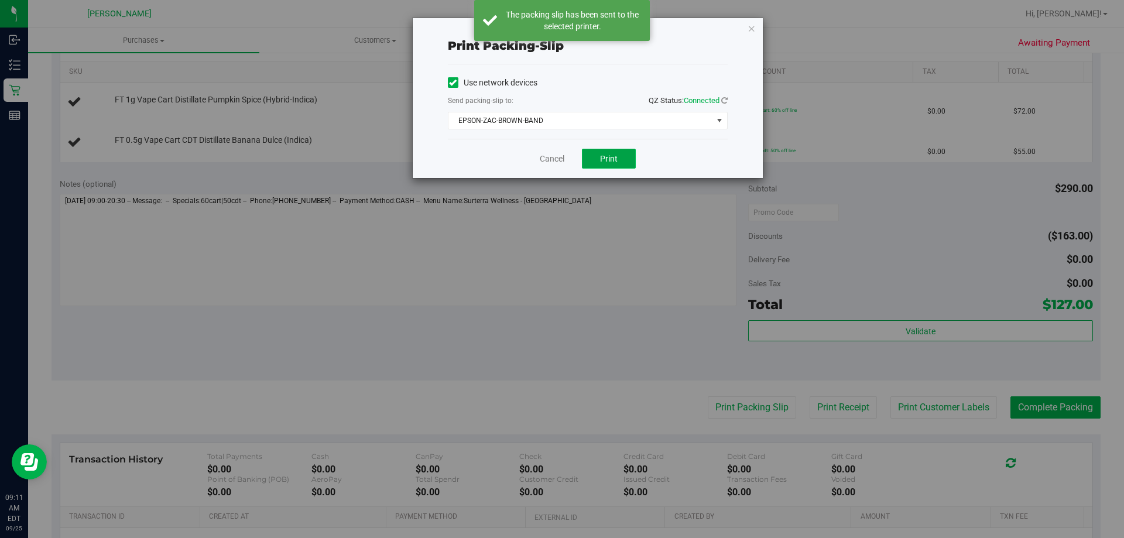
click at [603, 154] on span "Print" at bounding box center [609, 158] width 18 height 9
click at [541, 158] on link "Cancel" at bounding box center [552, 159] width 25 height 12
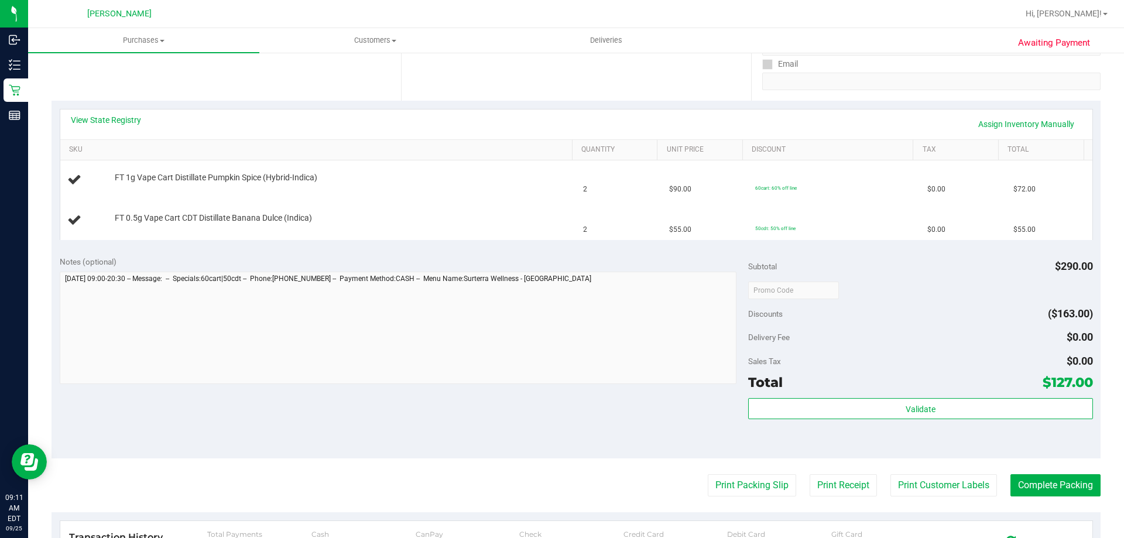
scroll to position [234, 0]
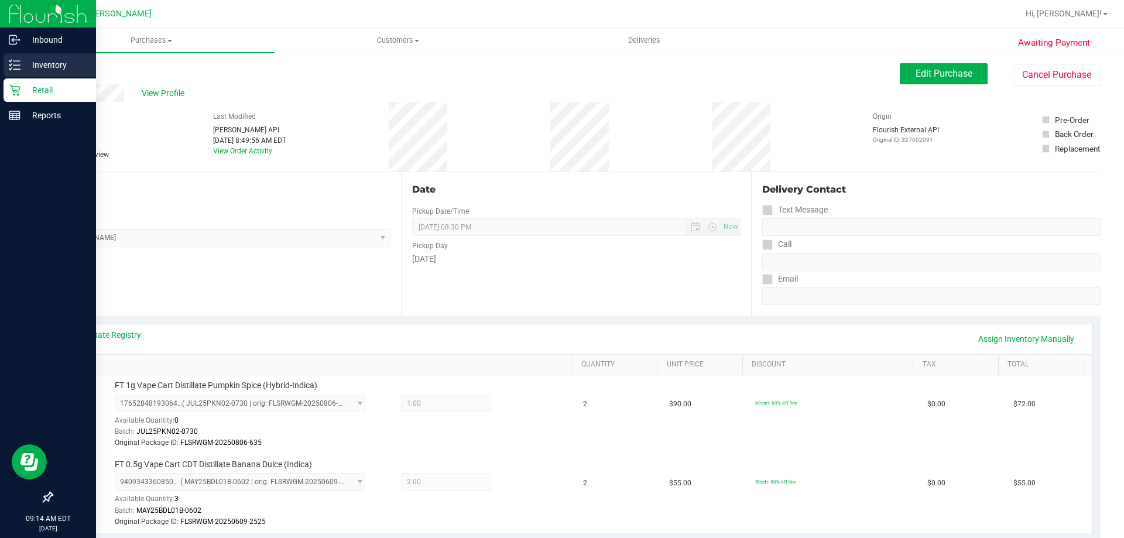
click at [23, 64] on p "Inventory" at bounding box center [55, 65] width 70 height 14
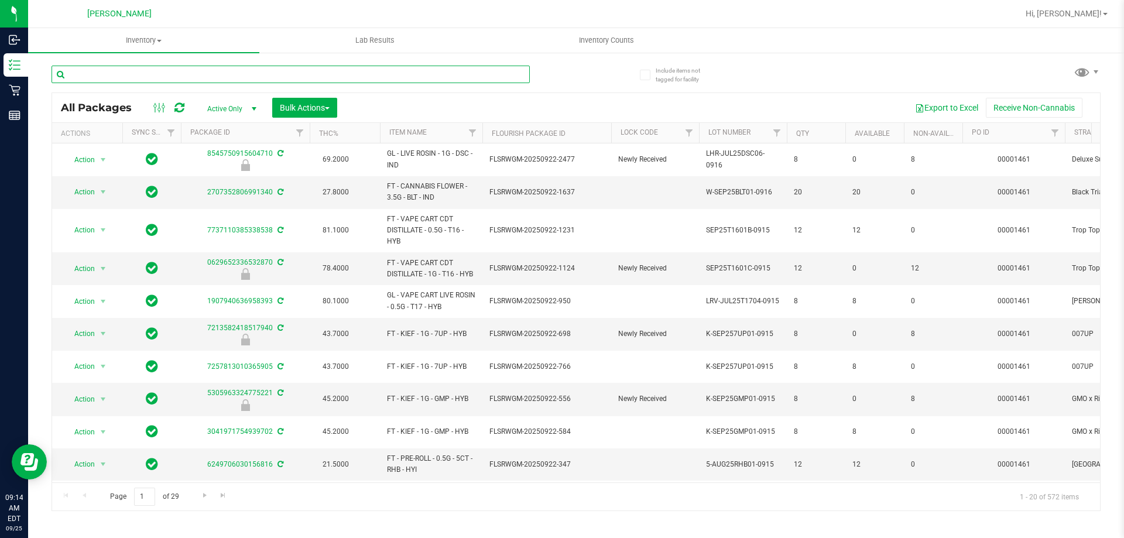
click at [148, 77] on input "text" at bounding box center [291, 75] width 478 height 18
type input "0024451575094052"
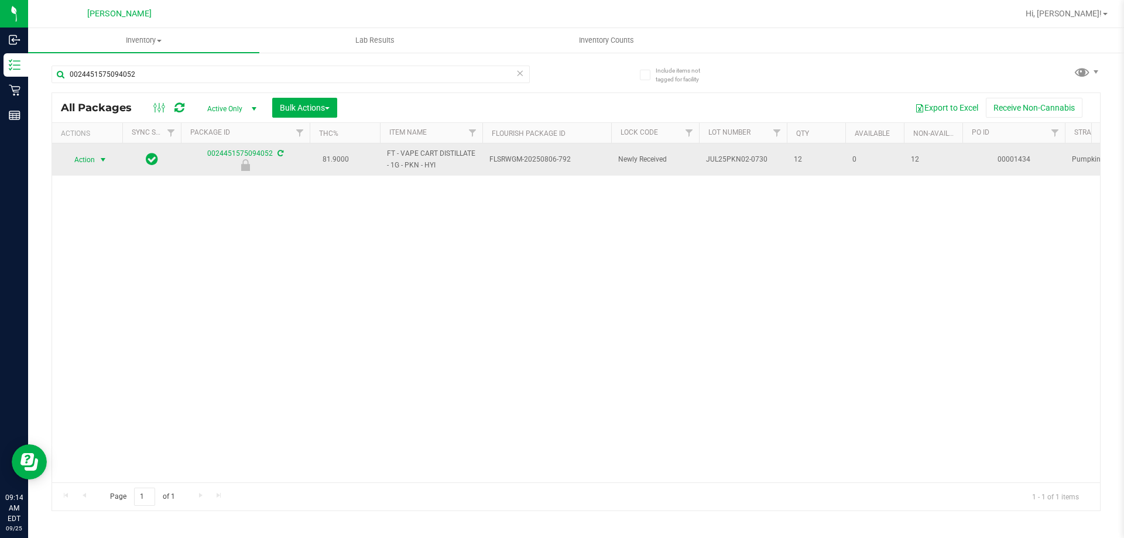
click at [96, 162] on span "select" at bounding box center [103, 160] width 15 height 16
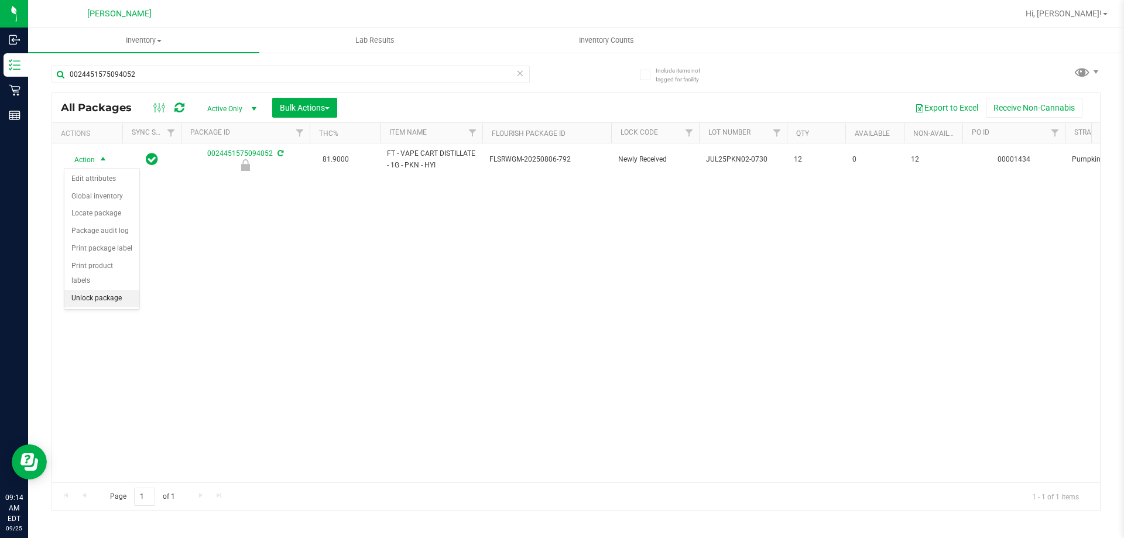
click at [95, 290] on li "Unlock package" at bounding box center [101, 299] width 75 height 18
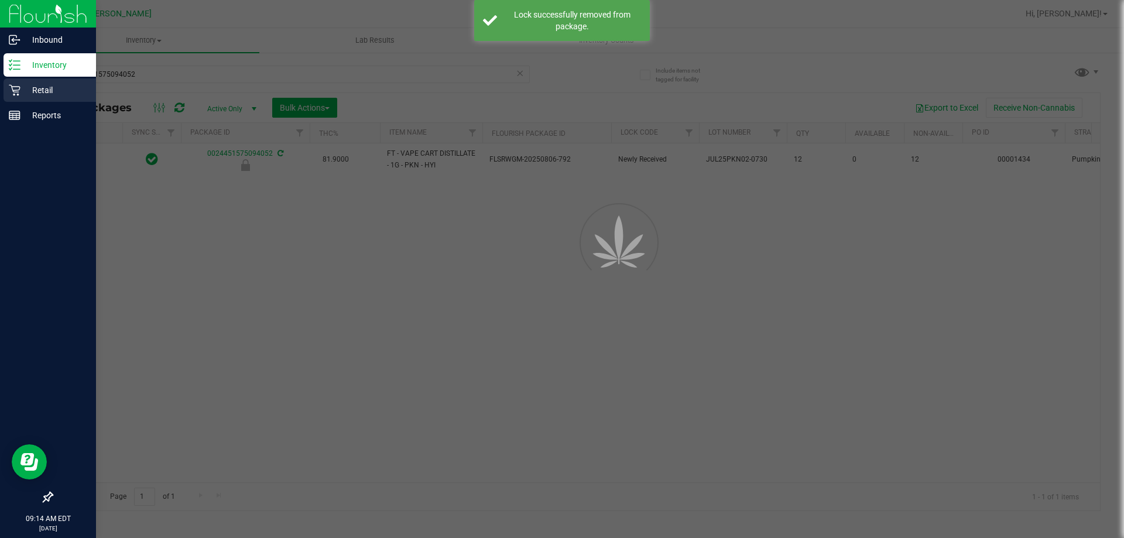
click at [22, 88] on p "Retail" at bounding box center [55, 90] width 70 height 14
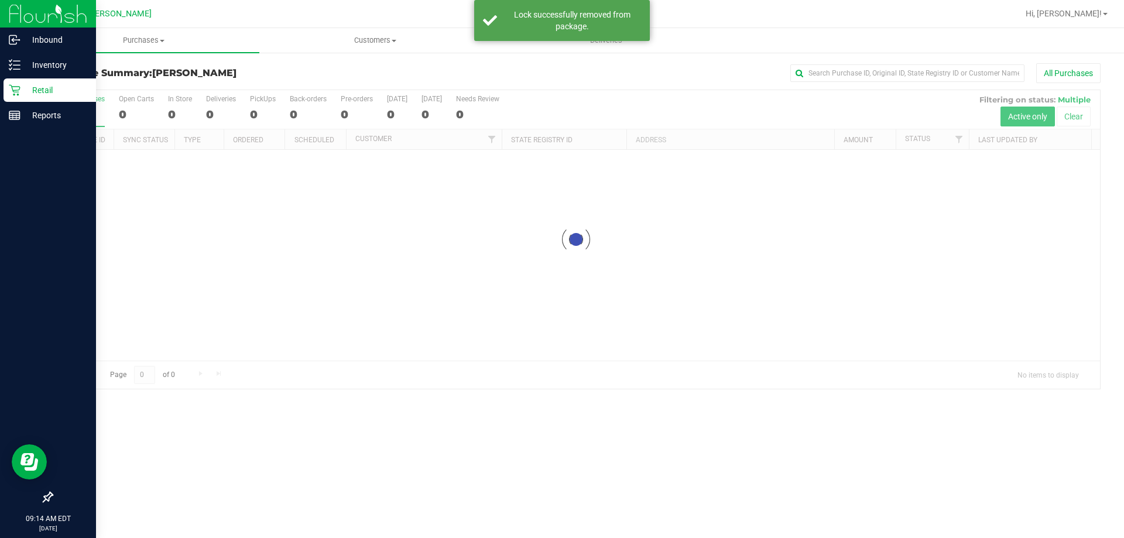
click at [27, 91] on p "Retail" at bounding box center [55, 90] width 70 height 14
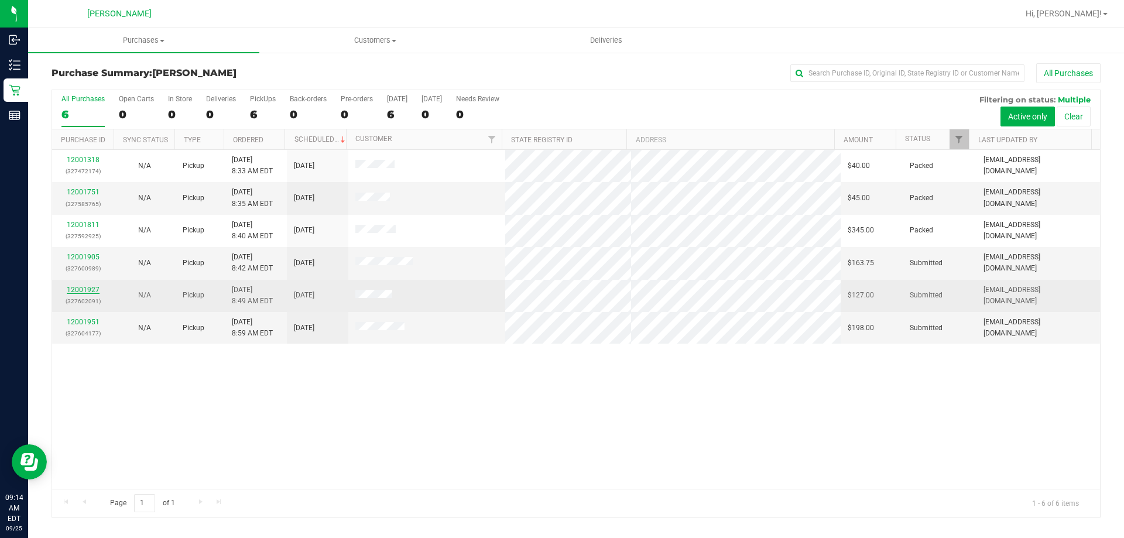
click at [88, 291] on link "12001927" at bounding box center [83, 290] width 33 height 8
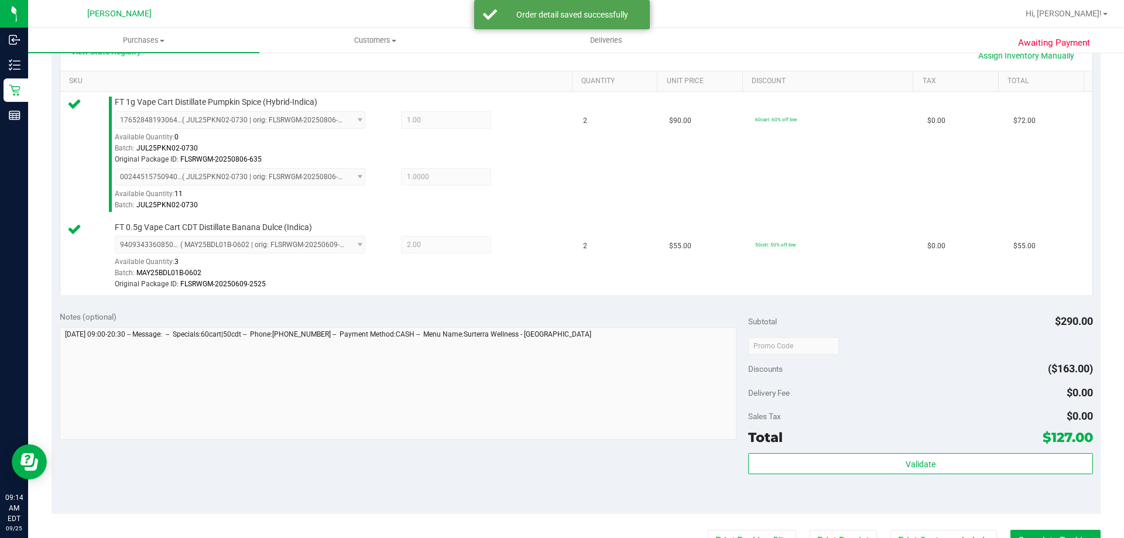
scroll to position [293, 0]
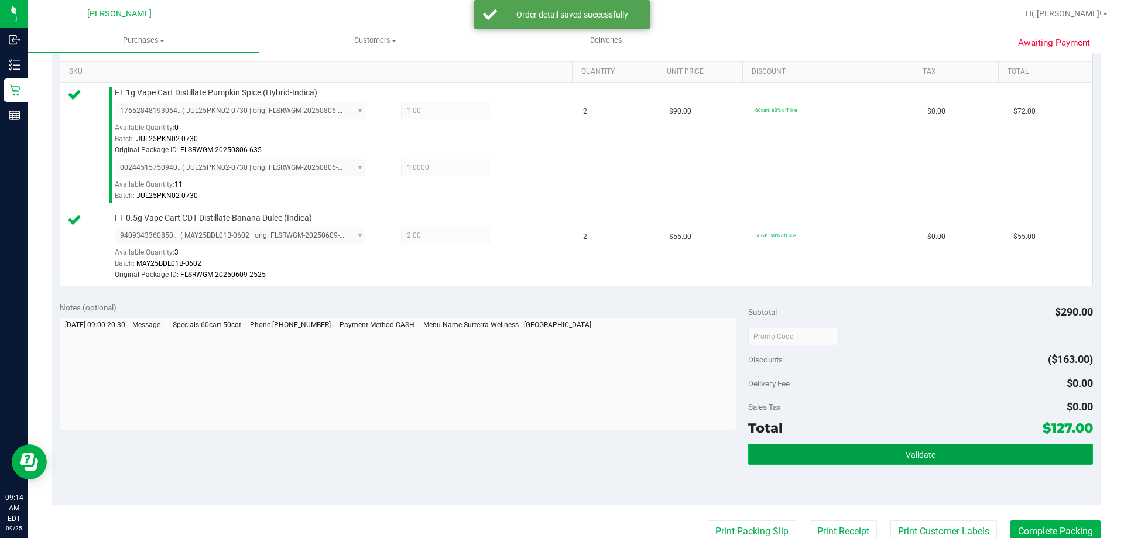
click at [944, 454] on button "Validate" at bounding box center [920, 454] width 344 height 21
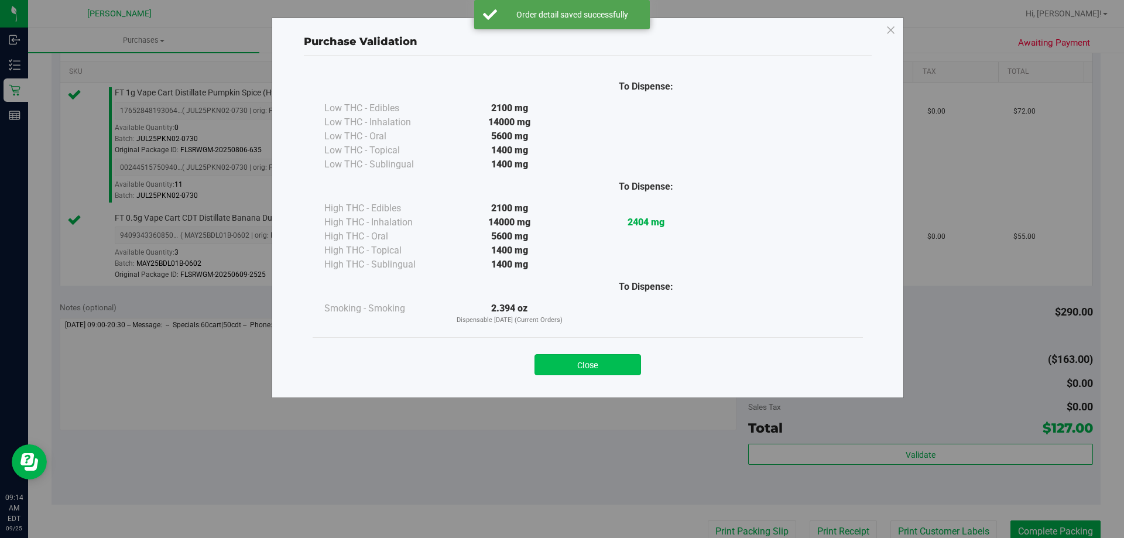
click at [594, 367] on button "Close" at bounding box center [588, 364] width 107 height 21
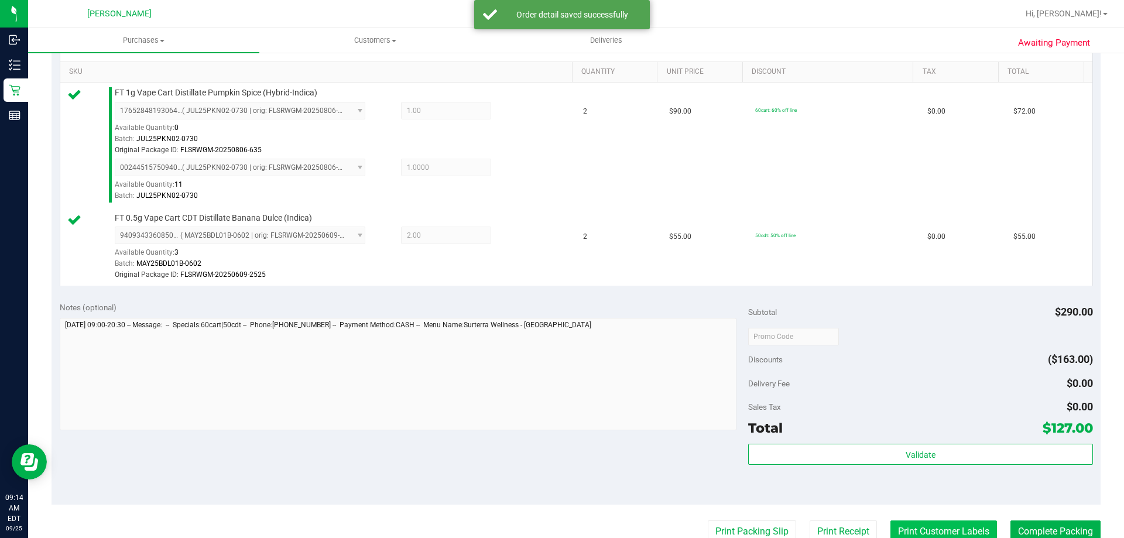
click at [959, 532] on button "Print Customer Labels" at bounding box center [944, 532] width 107 height 22
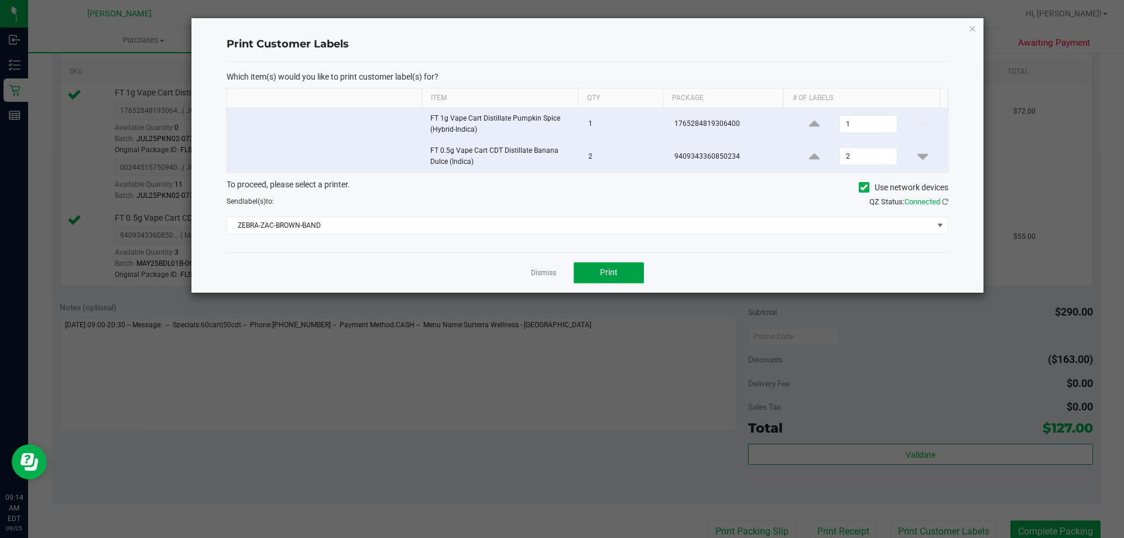
click at [620, 278] on button "Print" at bounding box center [609, 272] width 70 height 21
click at [553, 278] on link "Dismiss" at bounding box center [543, 273] width 25 height 10
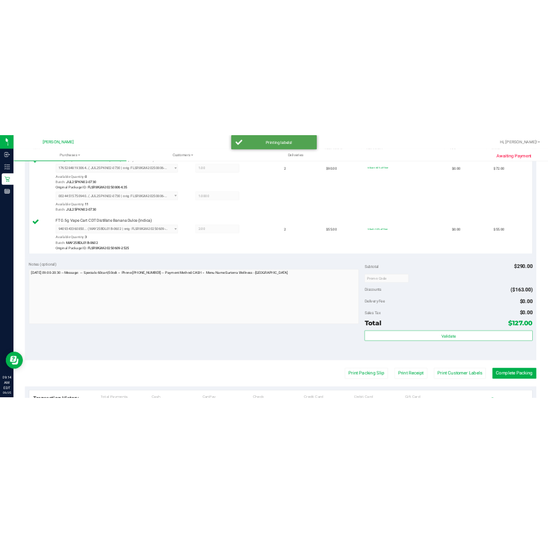
scroll to position [356, 0]
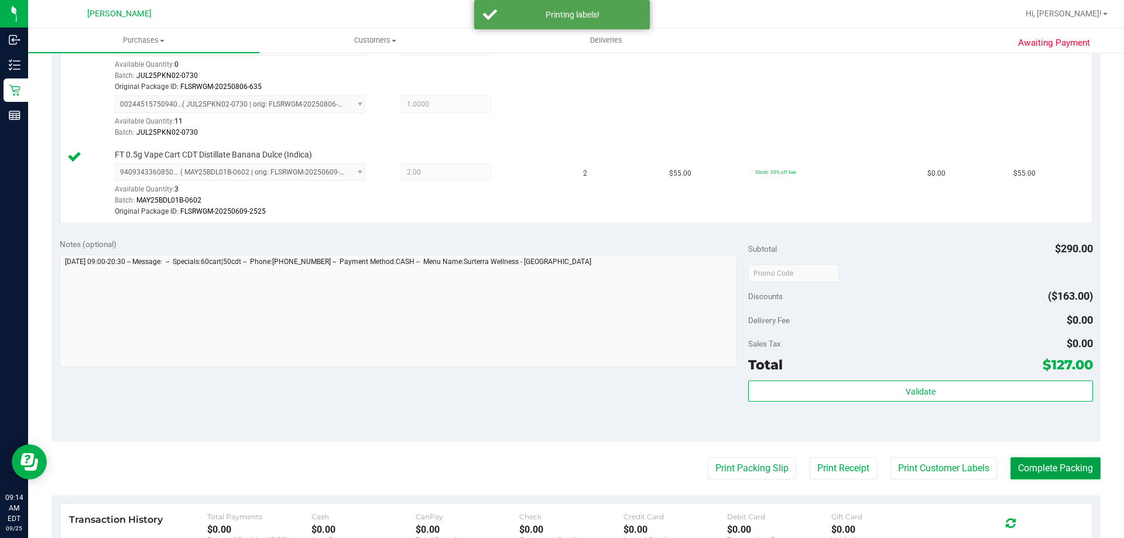
click at [1059, 467] on button "Complete Packing" at bounding box center [1056, 468] width 90 height 22
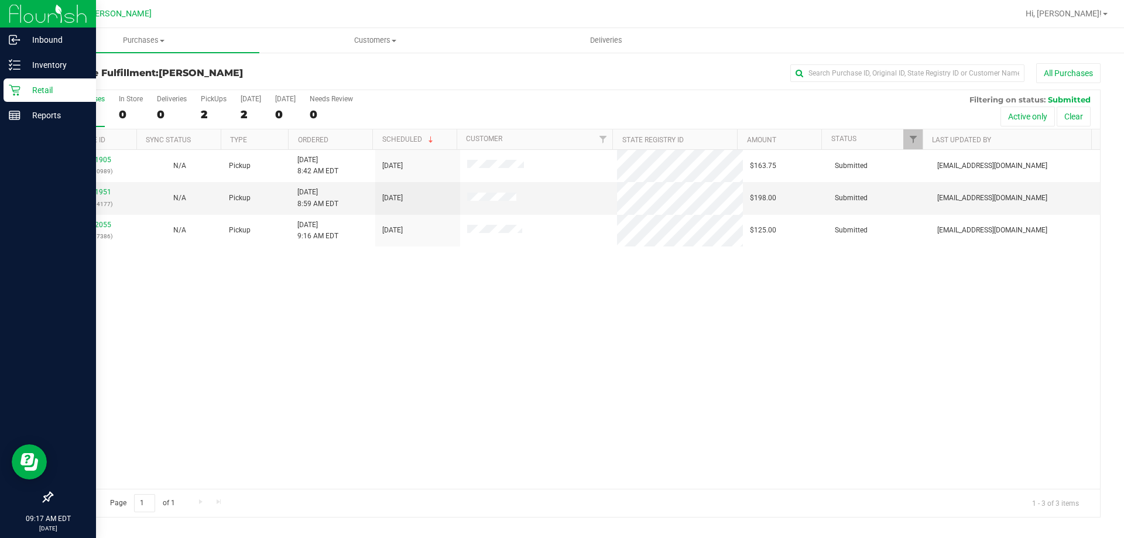
click at [22, 92] on p "Retail" at bounding box center [55, 90] width 70 height 14
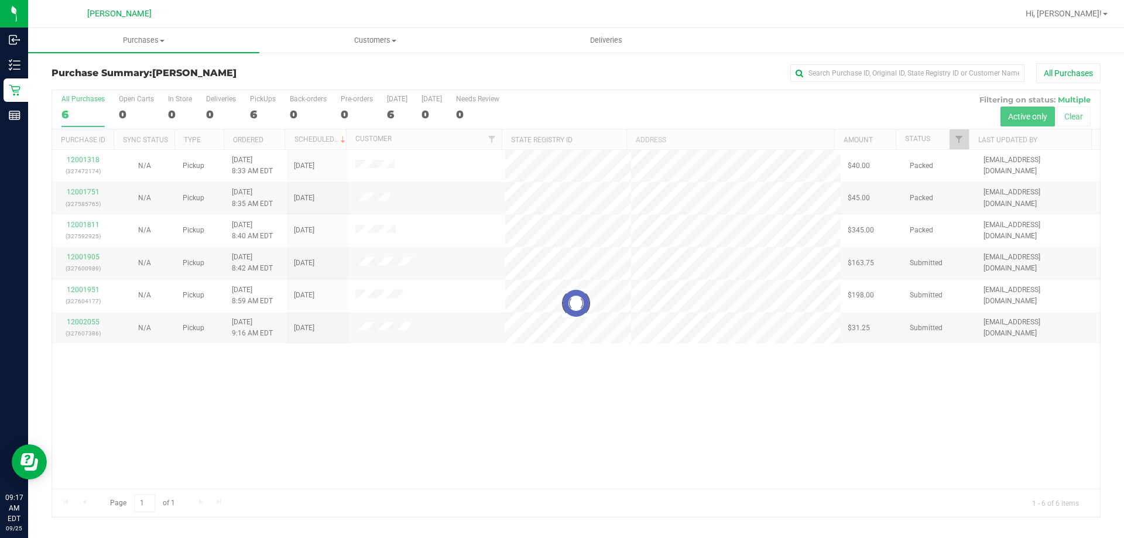
click at [91, 256] on div at bounding box center [576, 303] width 1048 height 427
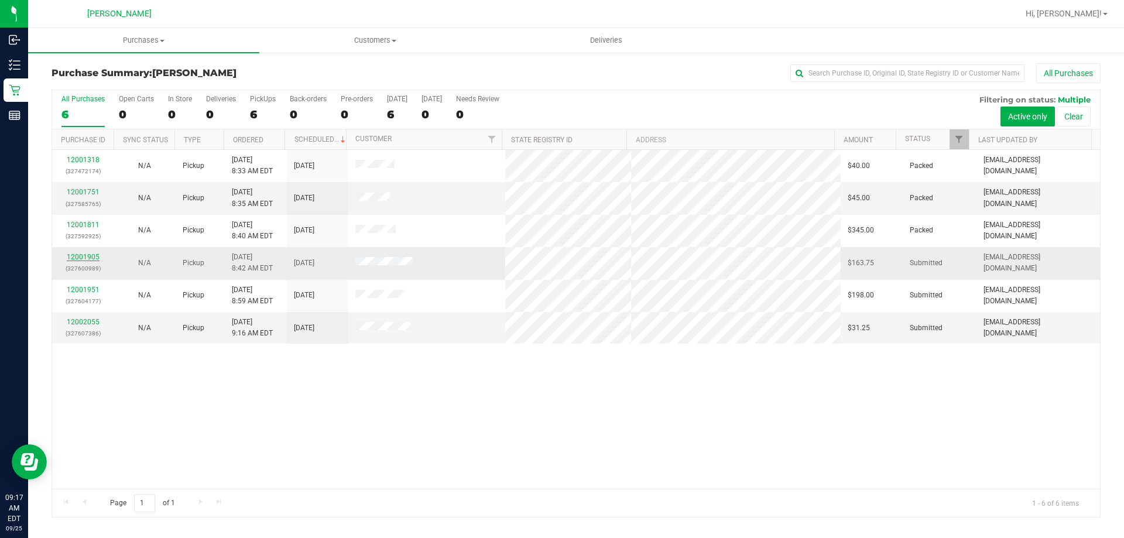
click at [89, 259] on link "12001905" at bounding box center [83, 257] width 33 height 8
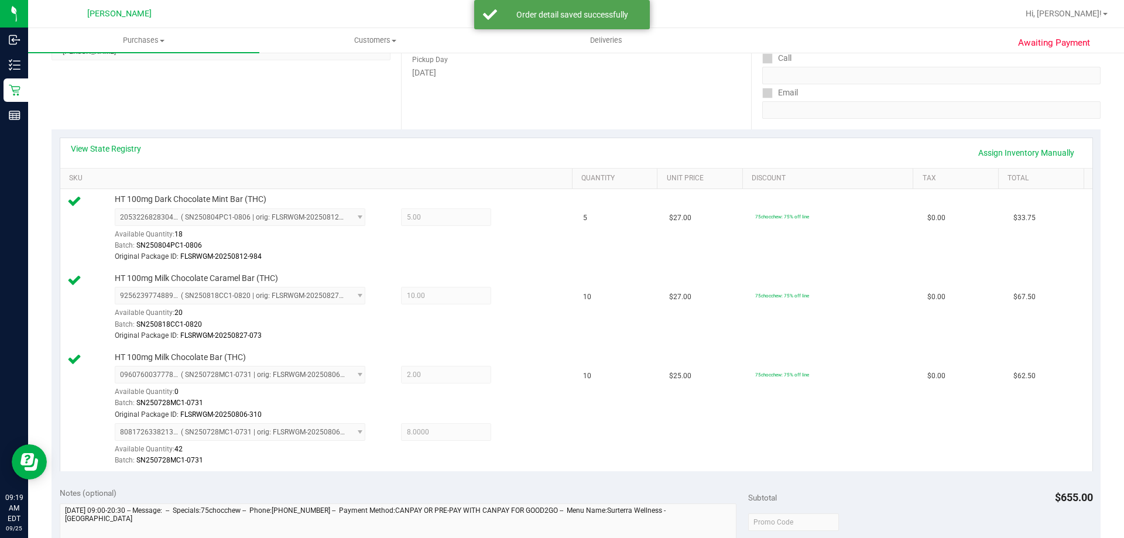
scroll to position [327, 0]
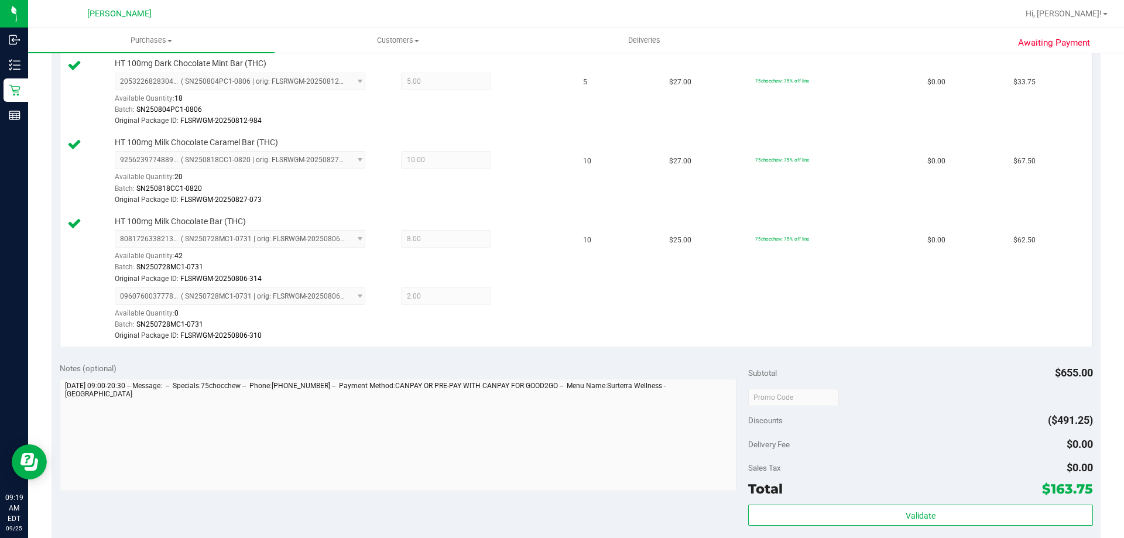
scroll to position [334, 0]
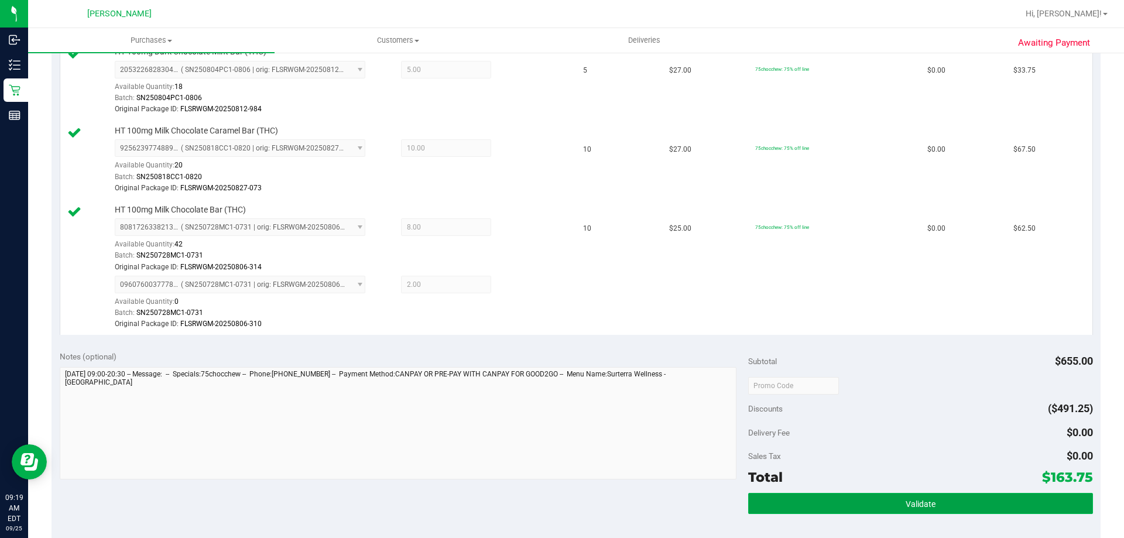
click at [888, 499] on button "Validate" at bounding box center [920, 503] width 344 height 21
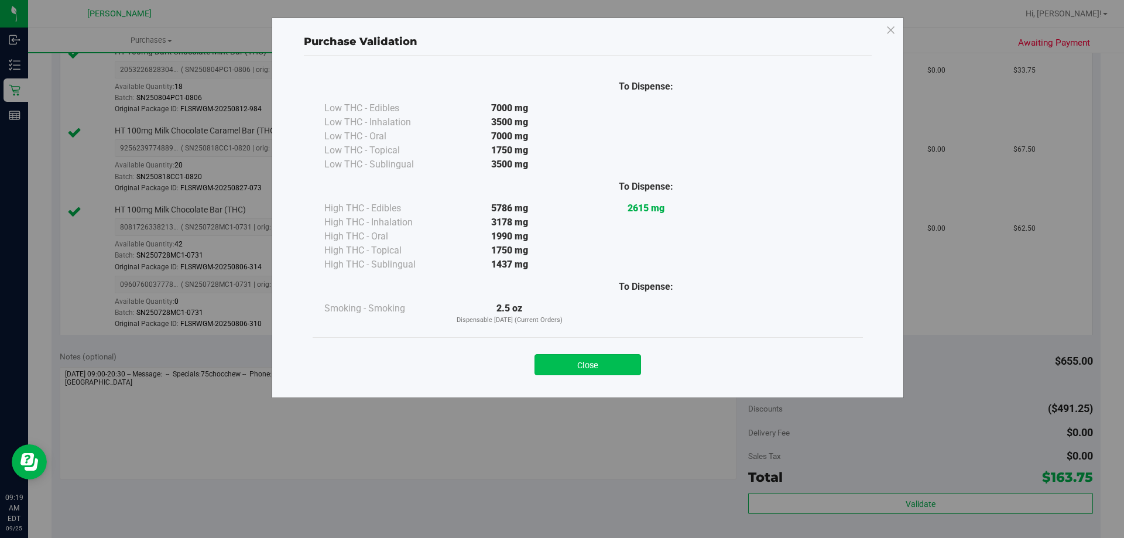
click at [600, 361] on button "Close" at bounding box center [588, 364] width 107 height 21
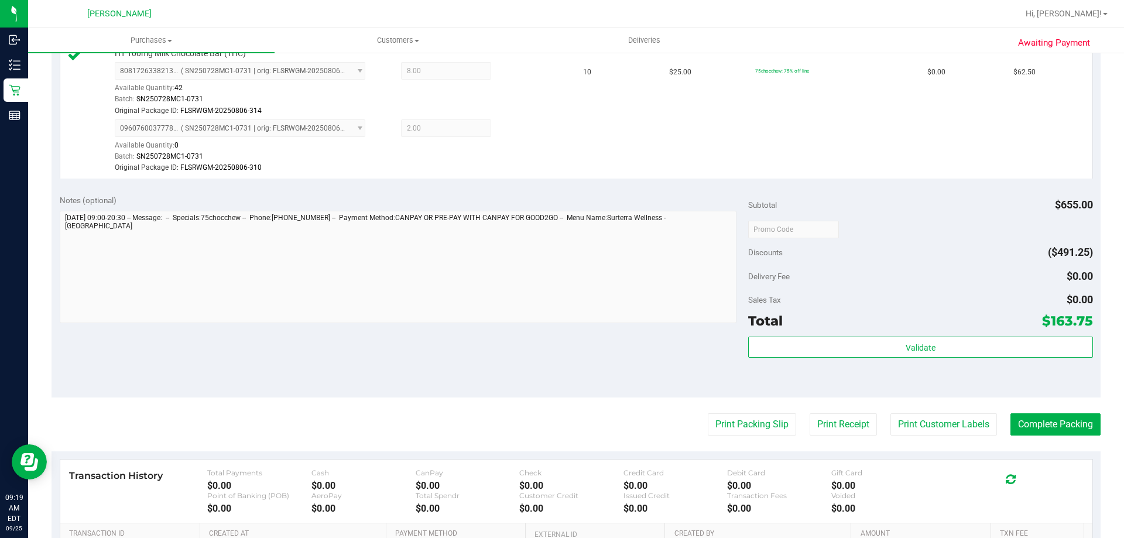
scroll to position [490, 0]
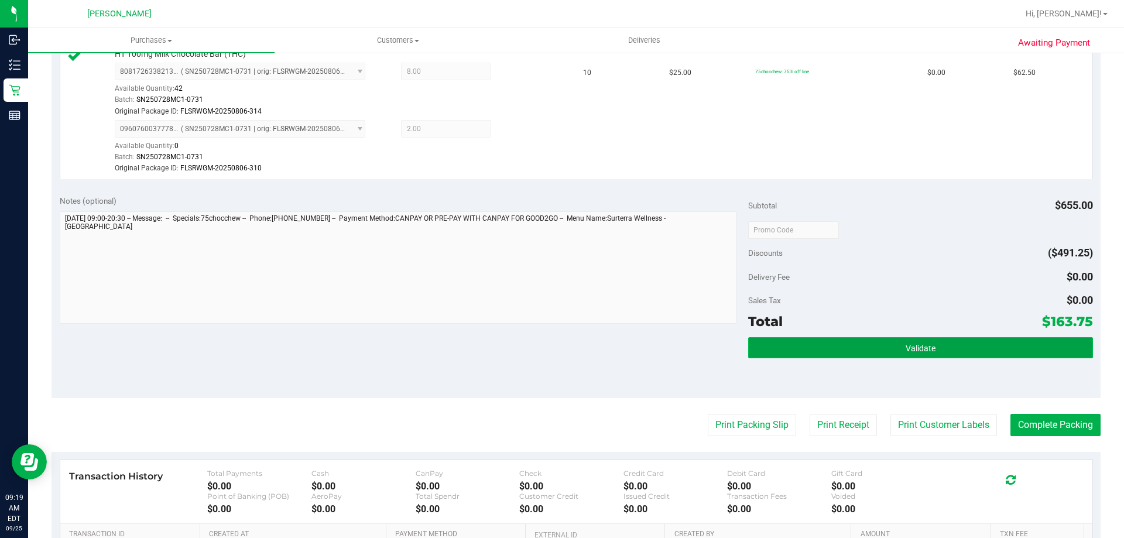
click at [872, 351] on button "Validate" at bounding box center [920, 347] width 344 height 21
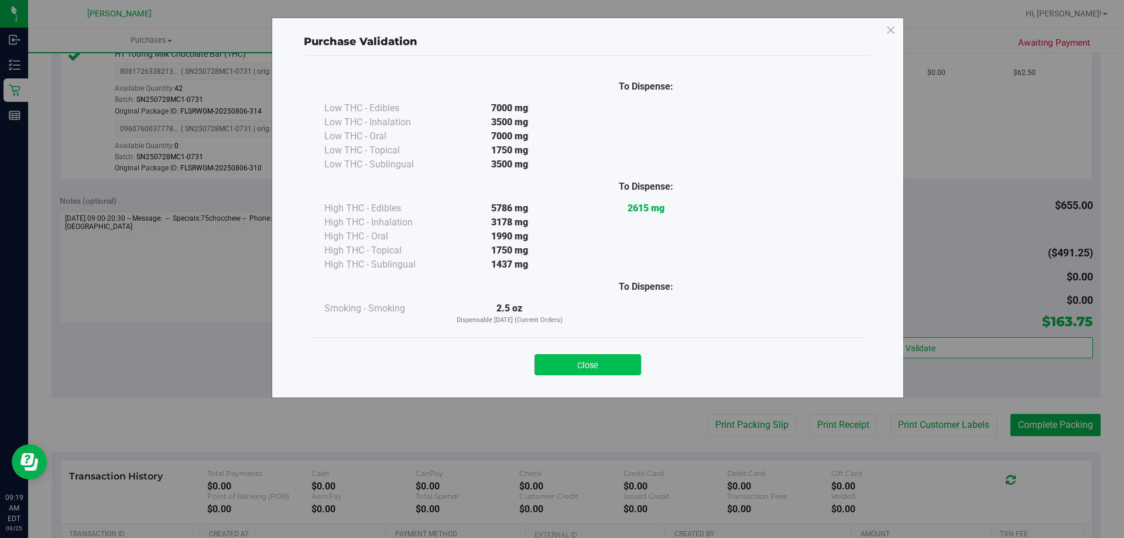
click at [584, 369] on button "Close" at bounding box center [588, 364] width 107 height 21
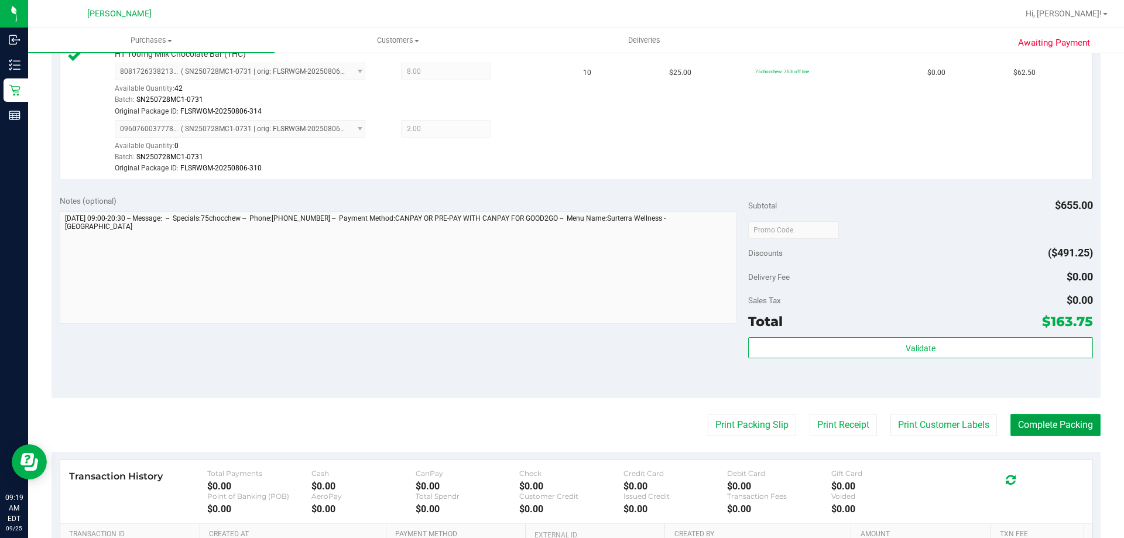
click at [1039, 426] on button "Complete Packing" at bounding box center [1056, 425] width 90 height 22
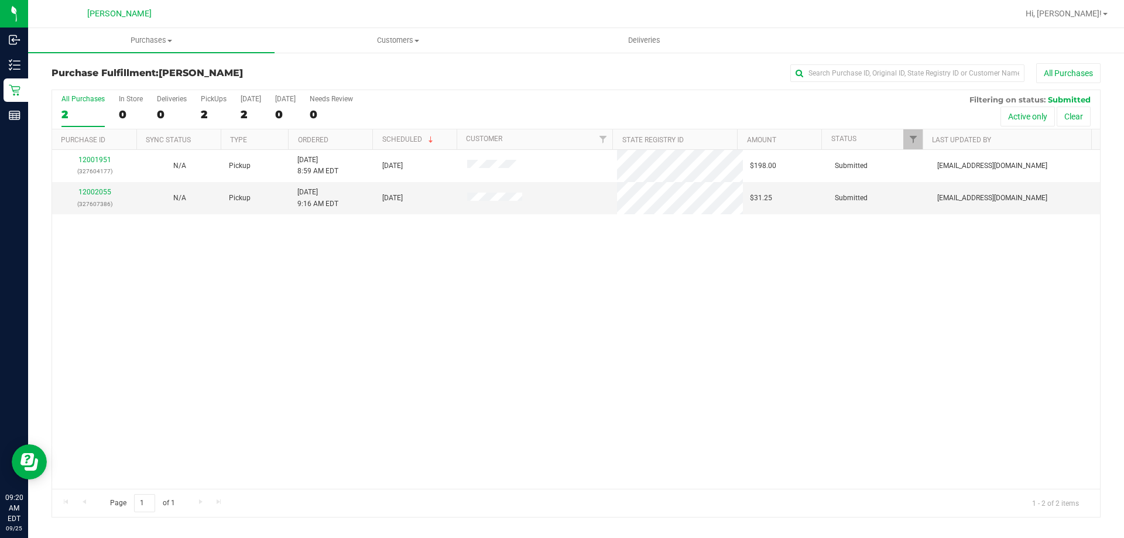
click at [29, 93] on div "Purchase Fulfillment: Summerfield WC All Purchases All Purchases 2 In Store 0 D…" at bounding box center [576, 291] width 1096 height 478
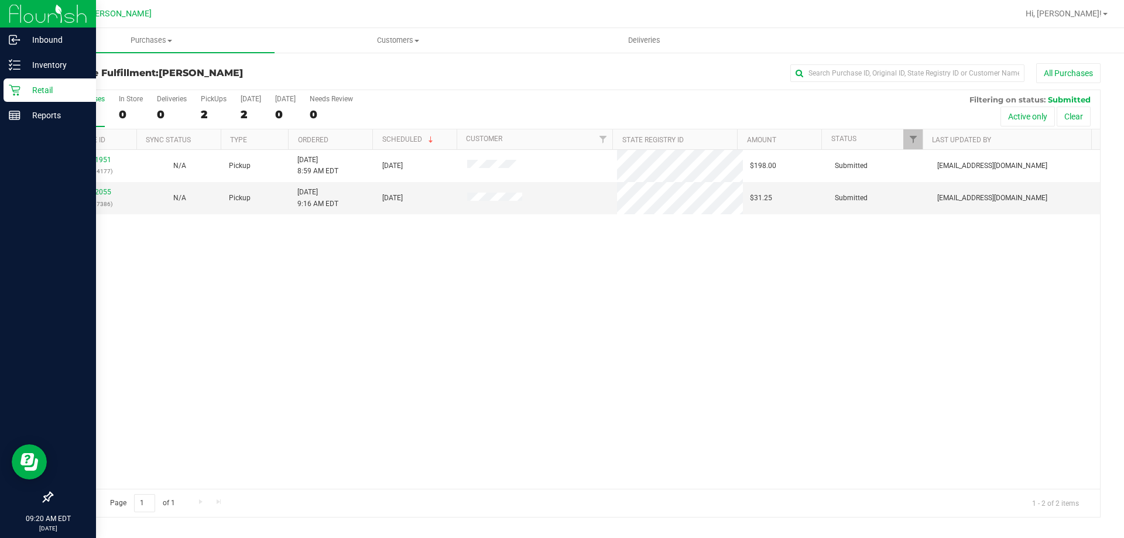
click at [20, 89] on icon at bounding box center [15, 90] width 12 height 12
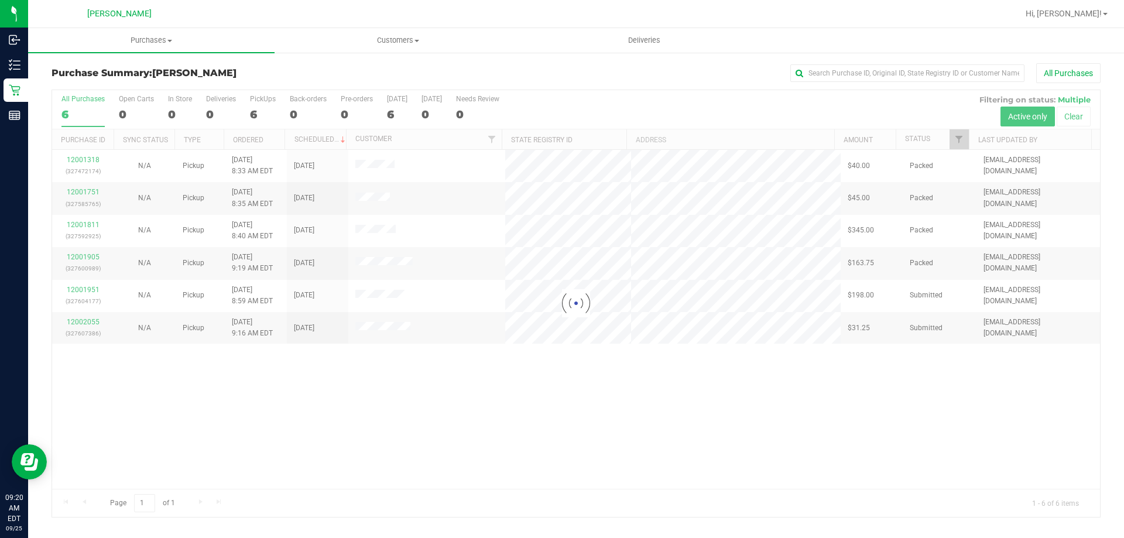
click at [84, 255] on div at bounding box center [576, 303] width 1048 height 427
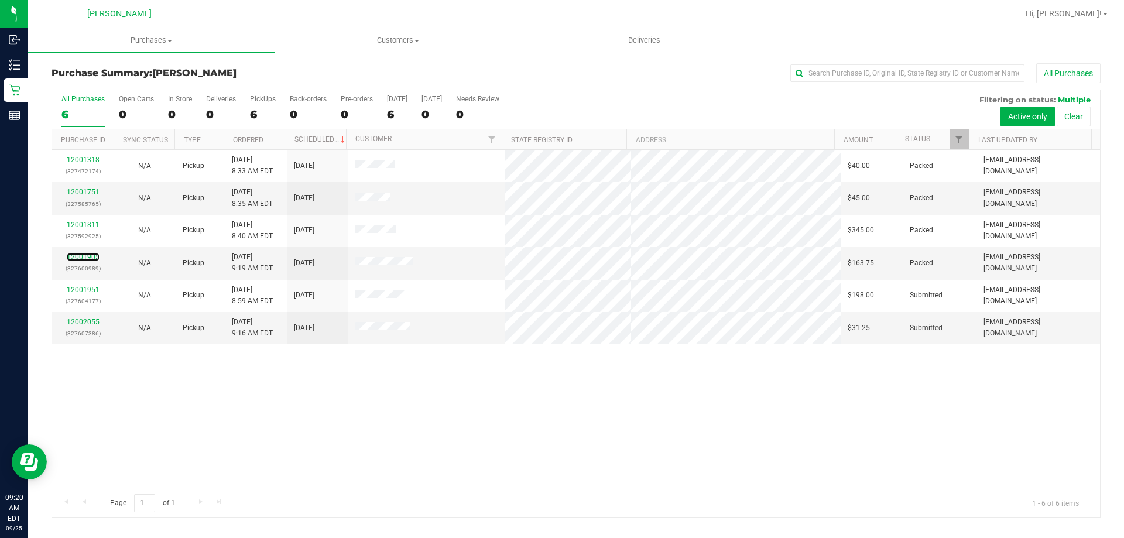
click at [88, 256] on link "12001905" at bounding box center [83, 257] width 33 height 8
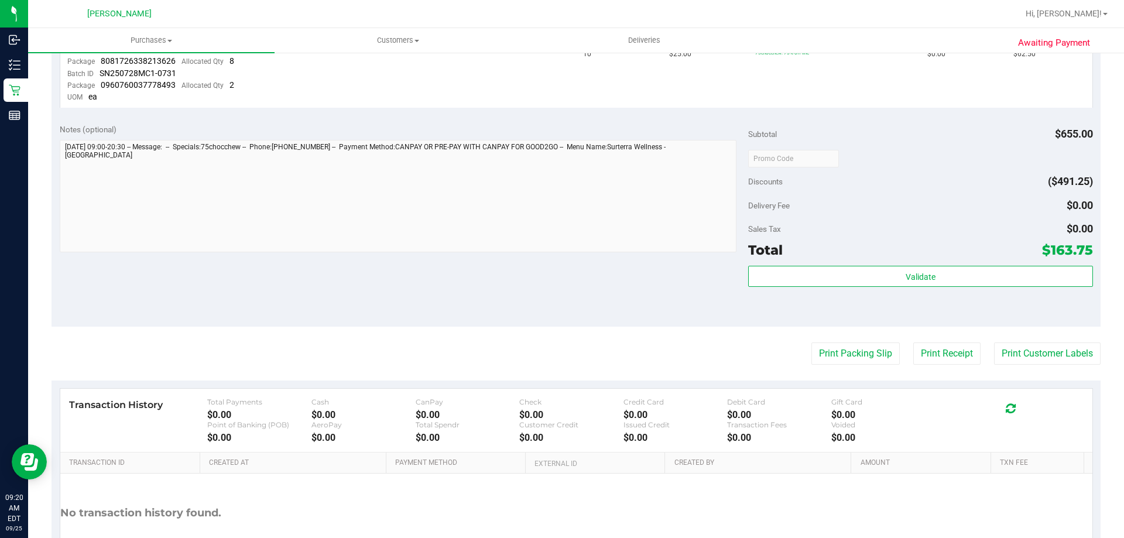
scroll to position [555, 0]
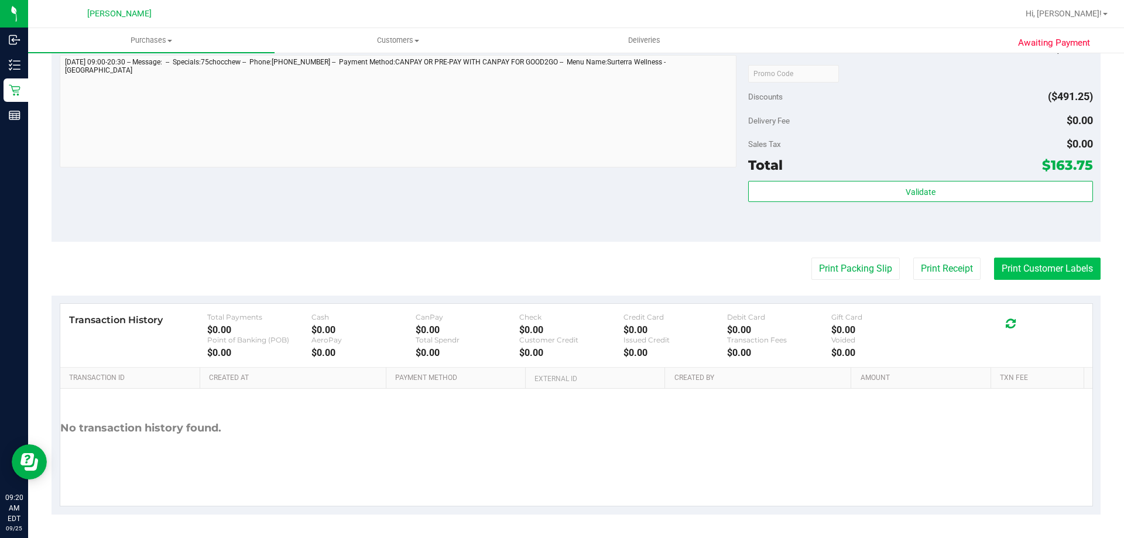
click at [1024, 263] on button "Print Customer Labels" at bounding box center [1047, 269] width 107 height 22
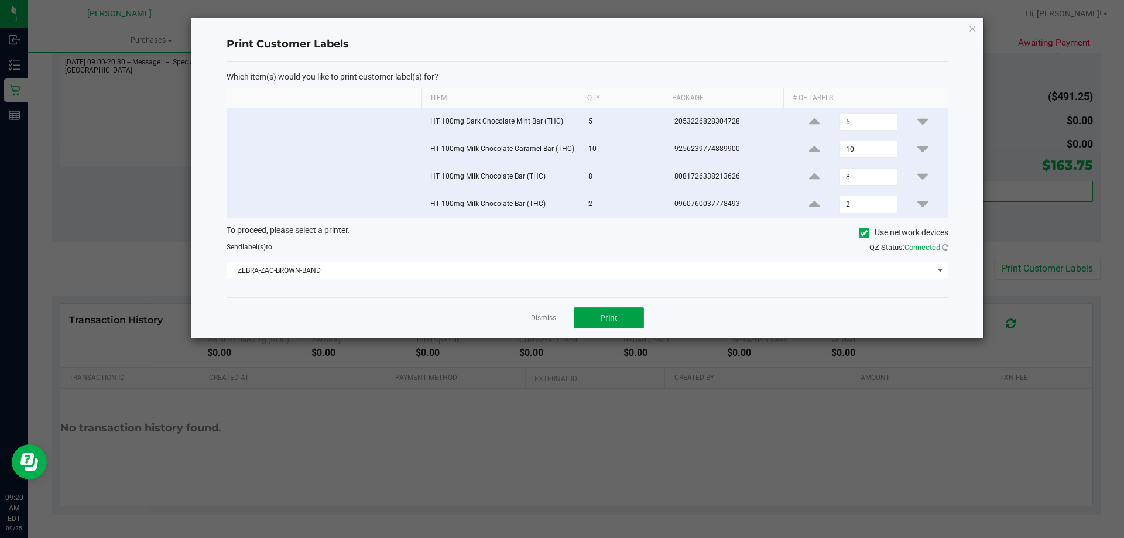
click at [615, 325] on button "Print" at bounding box center [609, 317] width 70 height 21
click at [553, 317] on link "Dismiss" at bounding box center [543, 318] width 25 height 10
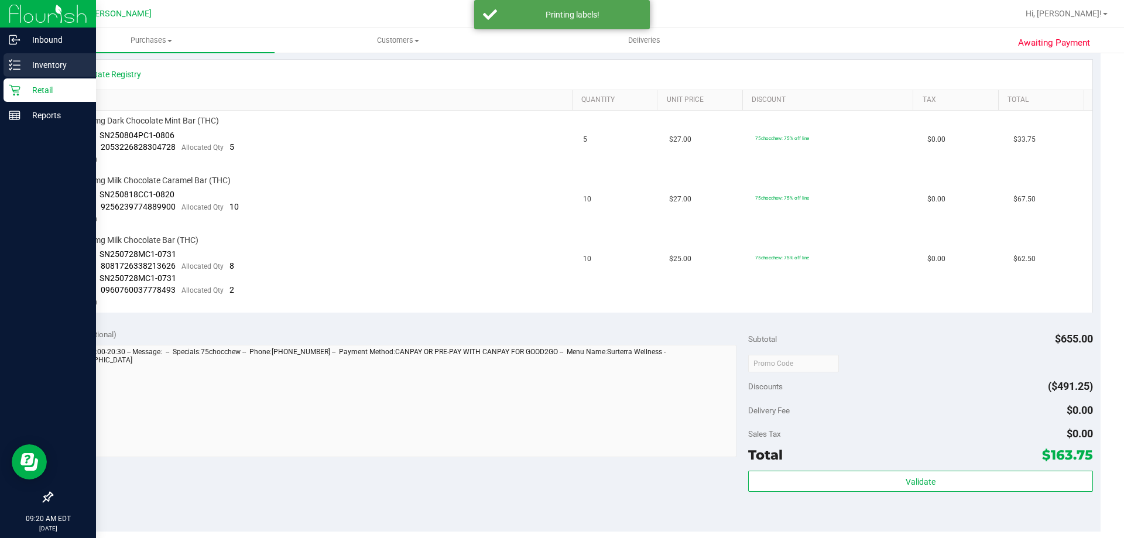
scroll to position [262, 0]
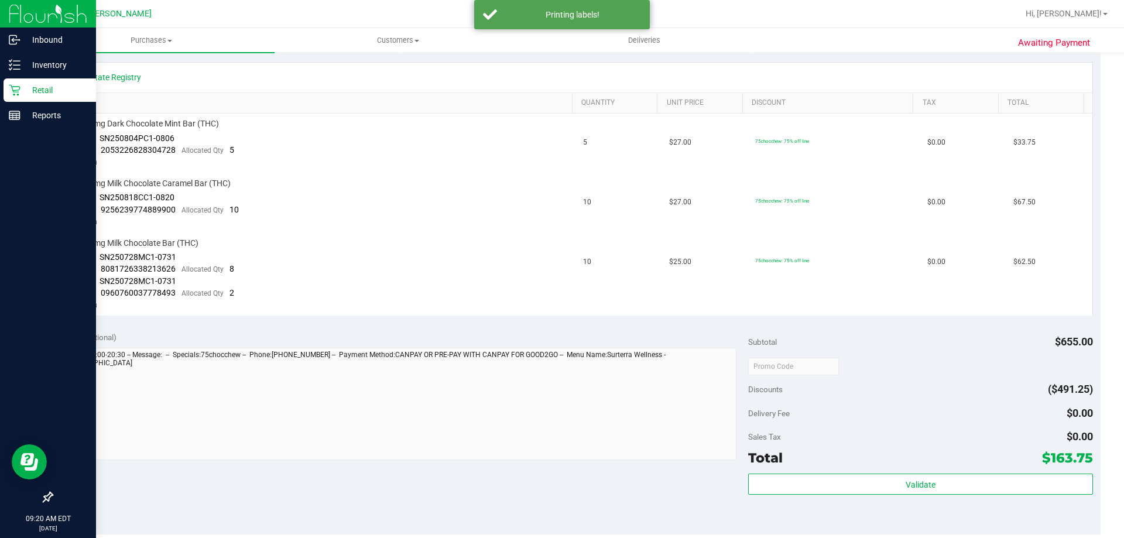
click at [40, 90] on p "Retail" at bounding box center [55, 90] width 70 height 14
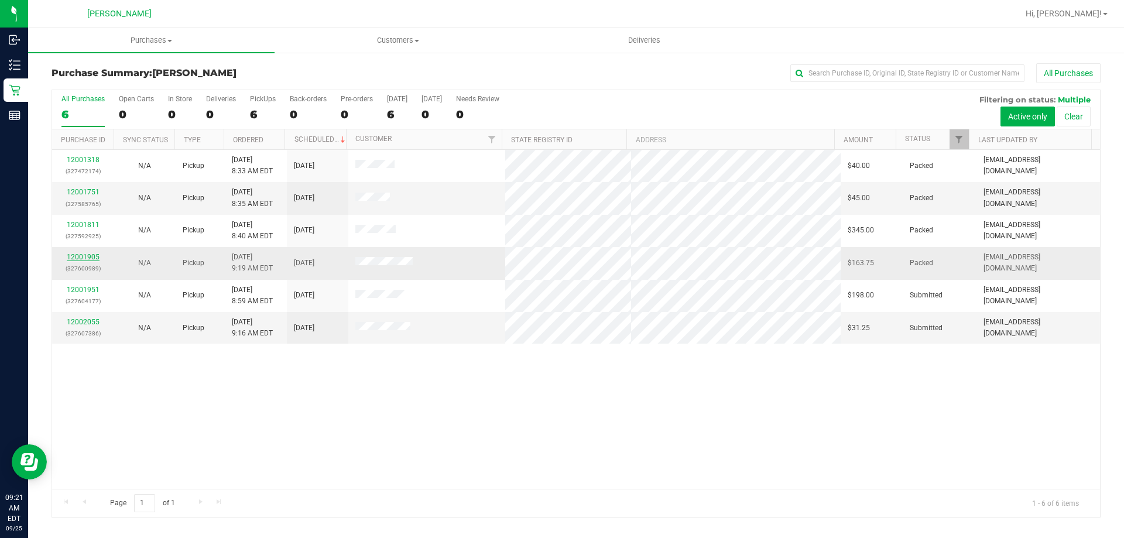
click at [85, 257] on link "12001905" at bounding box center [83, 257] width 33 height 8
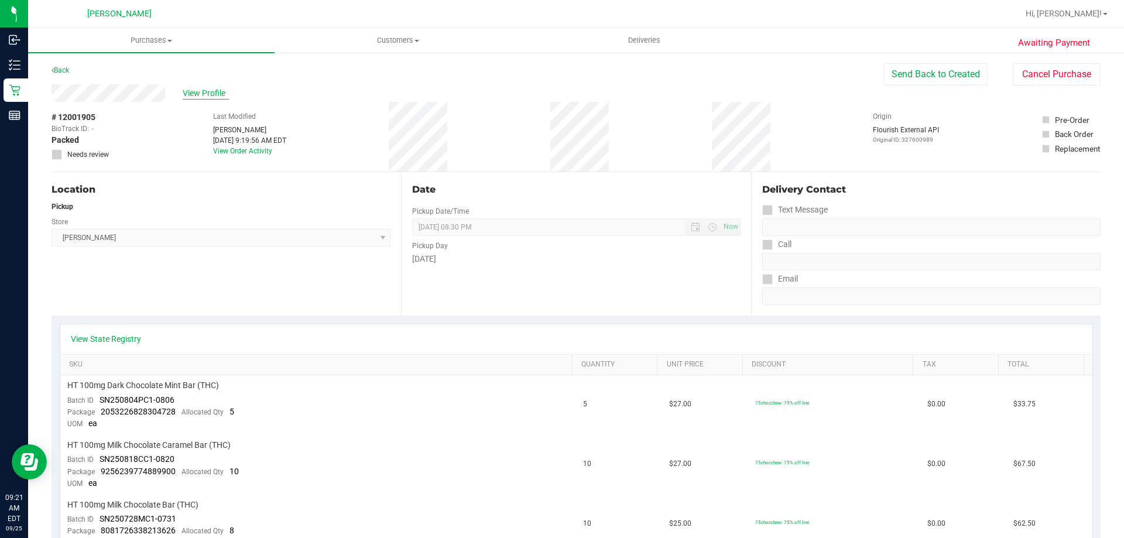
click at [220, 97] on span "View Profile" at bounding box center [206, 93] width 47 height 12
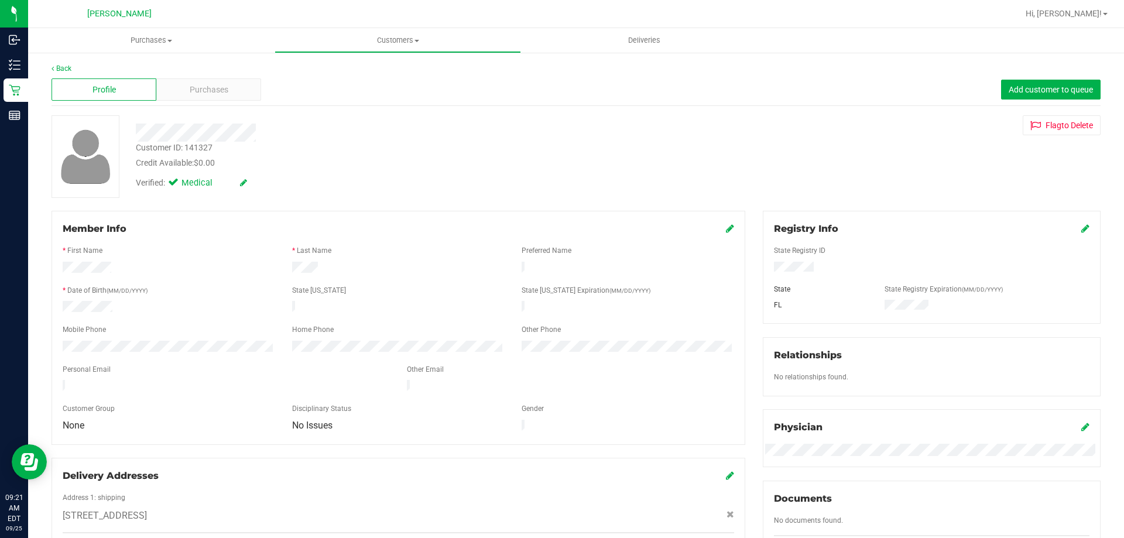
click at [220, 97] on div "Purchases" at bounding box center [208, 89] width 105 height 22
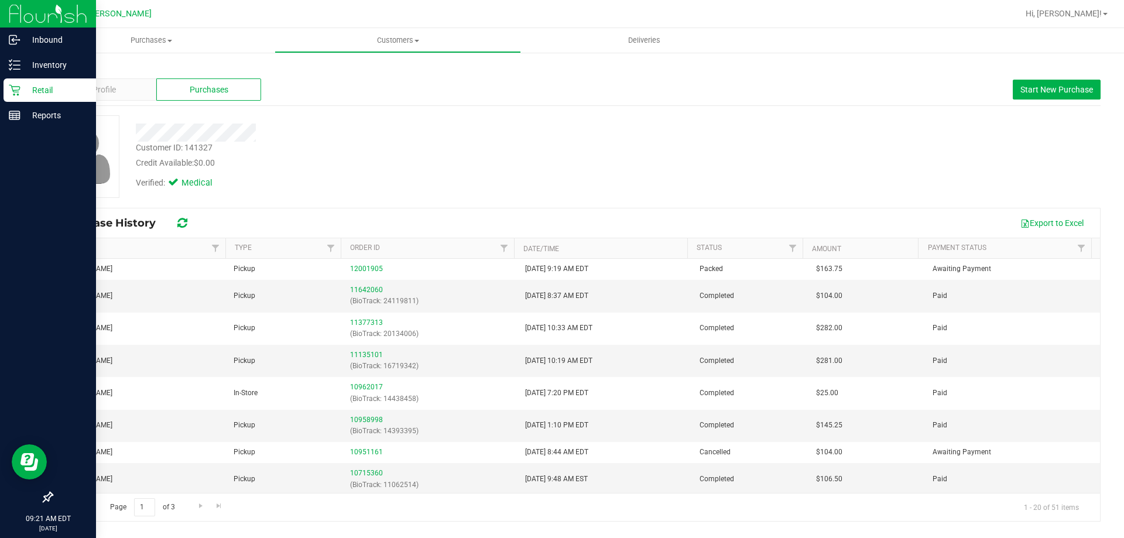
click at [37, 88] on p "Retail" at bounding box center [55, 90] width 70 height 14
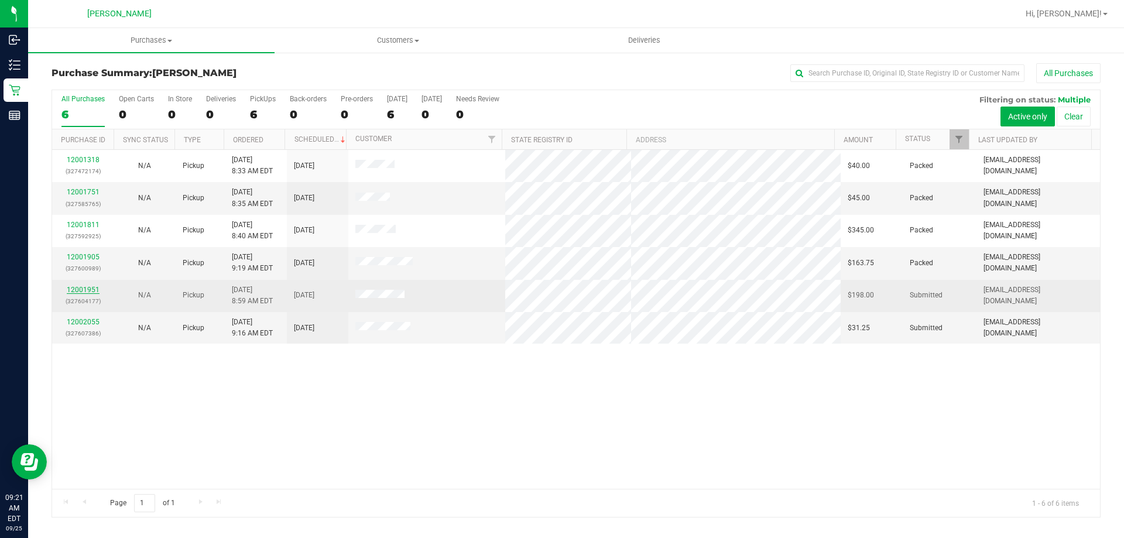
click at [84, 289] on link "12001951" at bounding box center [83, 290] width 33 height 8
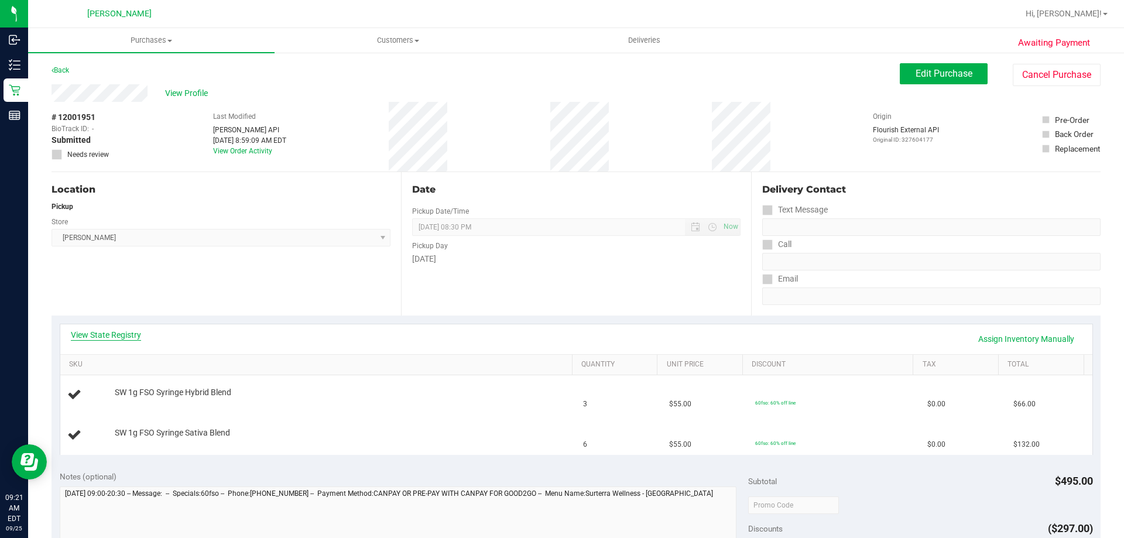
click at [118, 338] on link "View State Registry" at bounding box center [106, 335] width 70 height 12
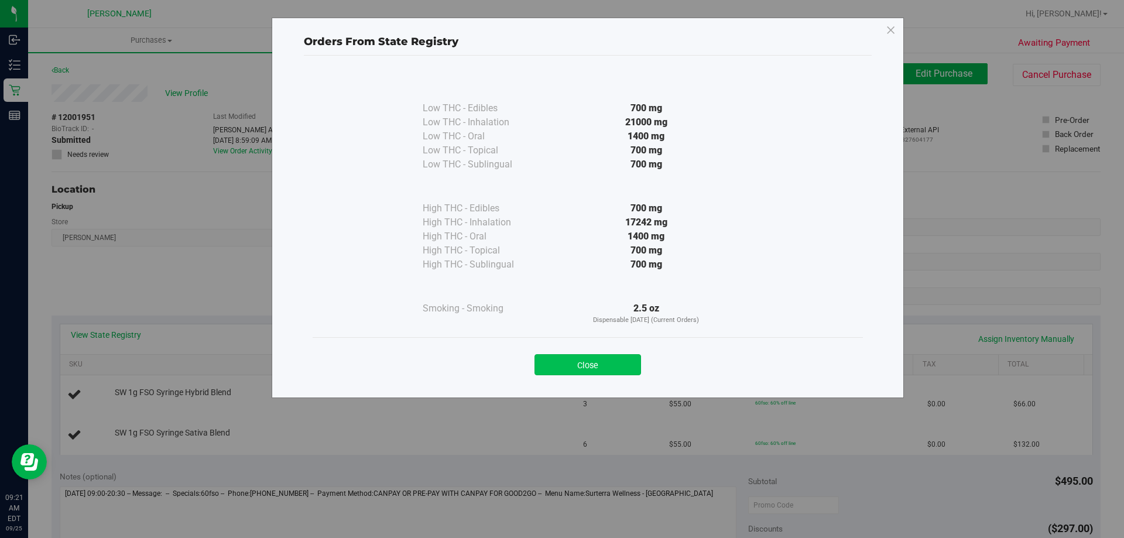
click at [595, 358] on button "Close" at bounding box center [588, 364] width 107 height 21
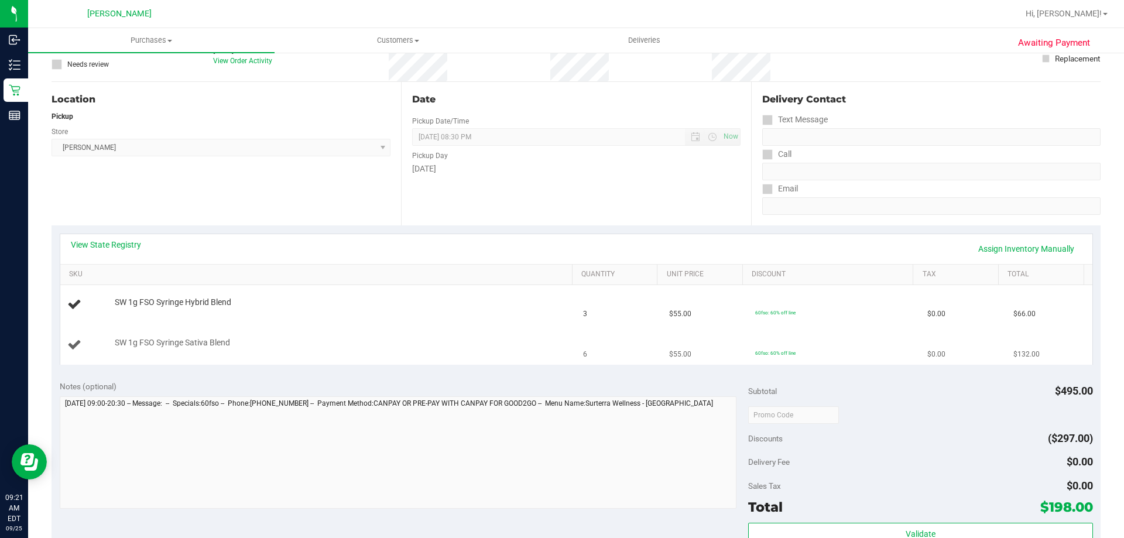
scroll to position [176, 0]
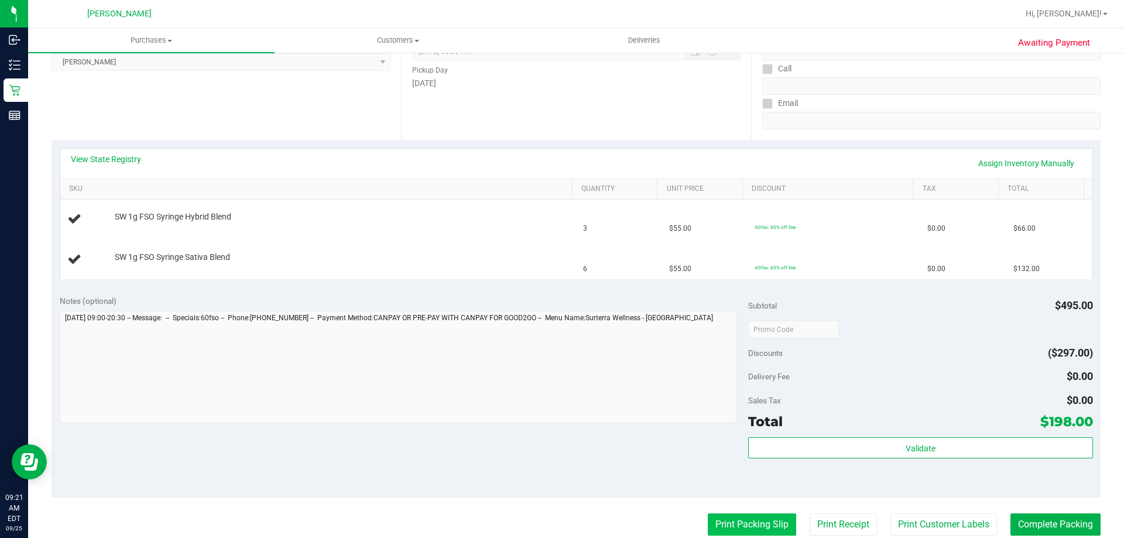
click at [734, 530] on button "Print Packing Slip" at bounding box center [752, 525] width 88 height 22
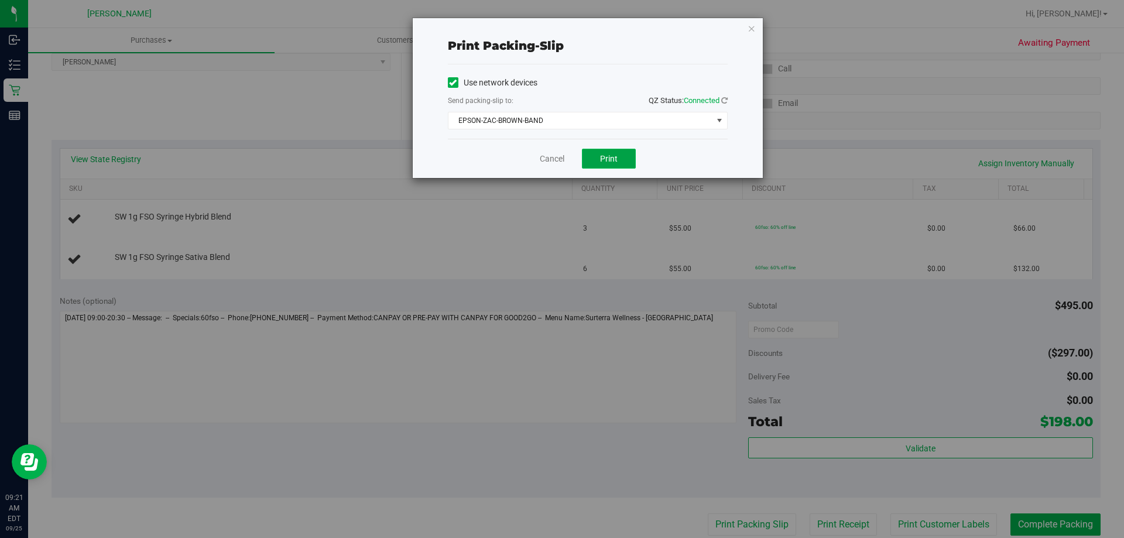
click at [604, 156] on span "Print" at bounding box center [609, 158] width 18 height 9
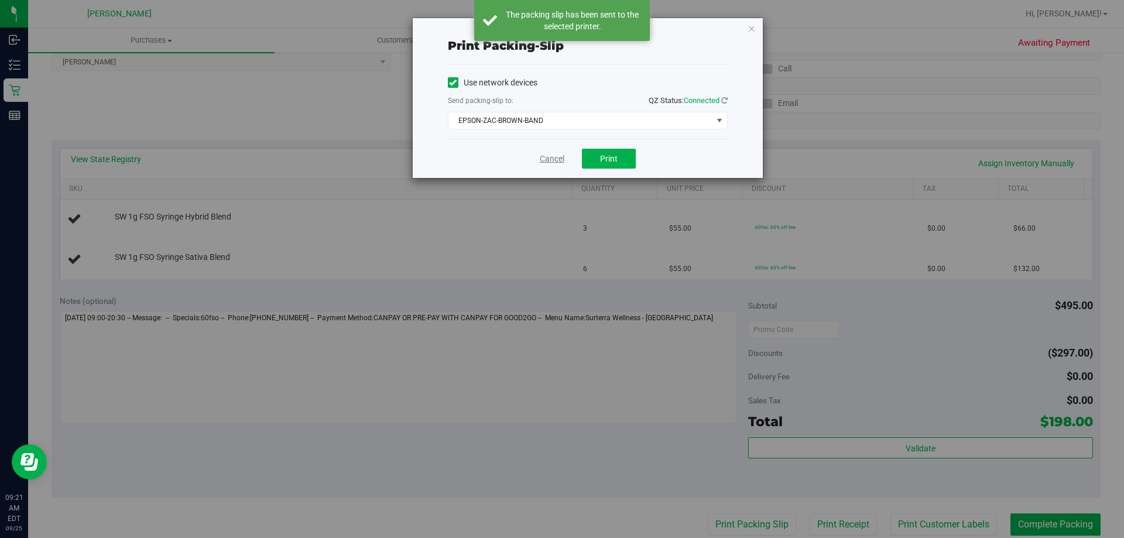
click at [548, 155] on link "Cancel" at bounding box center [552, 159] width 25 height 12
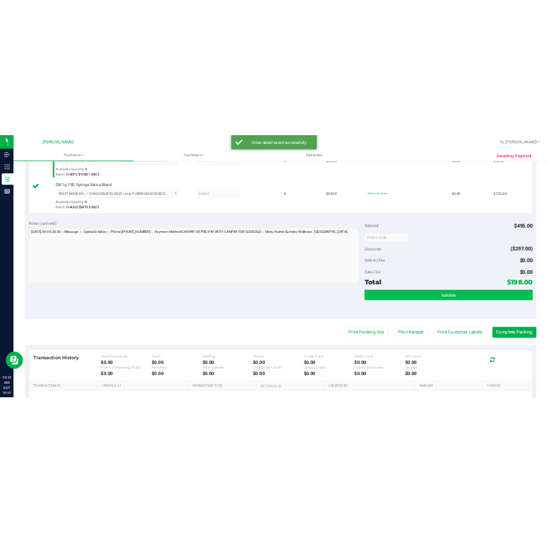
scroll to position [410, 0]
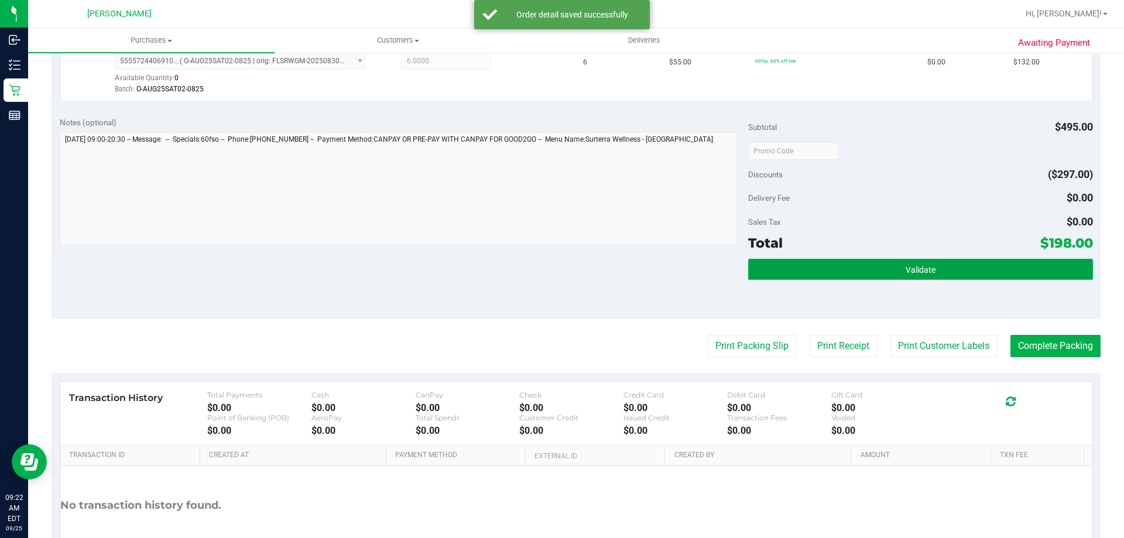
click at [942, 269] on button "Validate" at bounding box center [920, 269] width 344 height 21
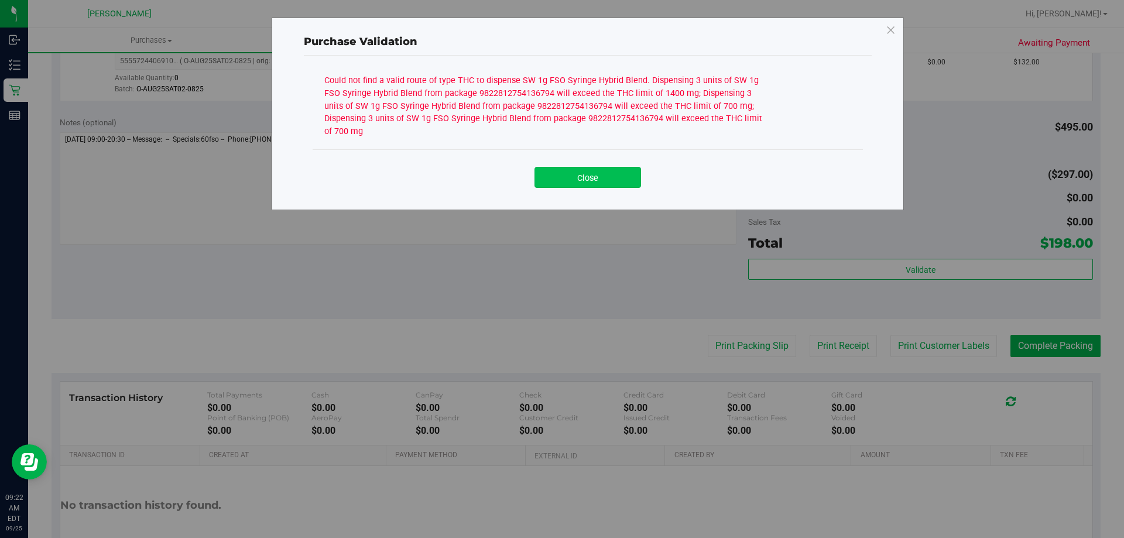
click at [590, 183] on button "Close" at bounding box center [588, 177] width 107 height 21
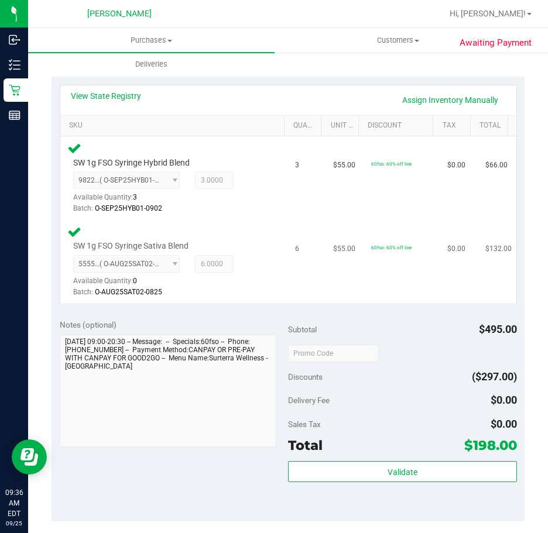
scroll to position [234, 0]
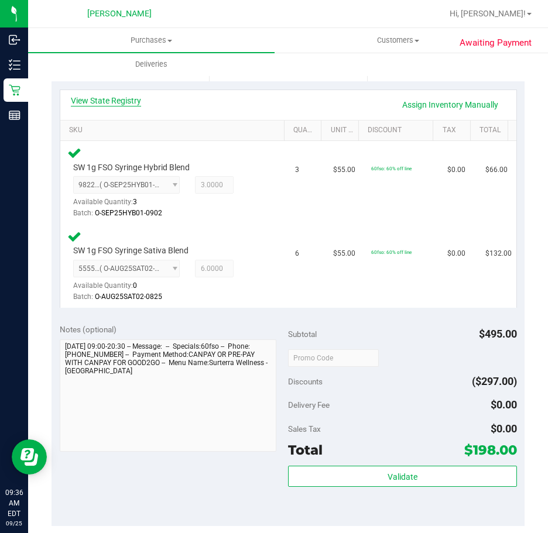
click at [106, 101] on link "View State Registry" at bounding box center [106, 101] width 70 height 12
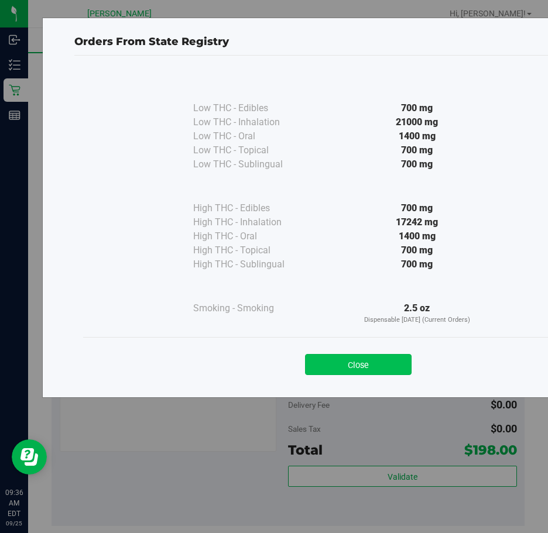
click at [323, 361] on button "Close" at bounding box center [358, 364] width 107 height 21
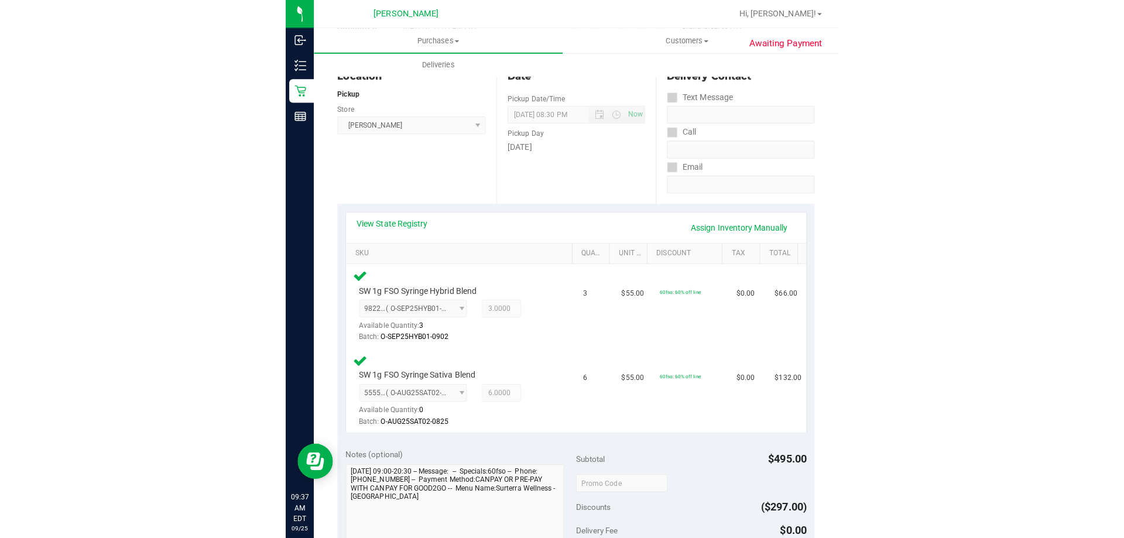
scroll to position [0, 0]
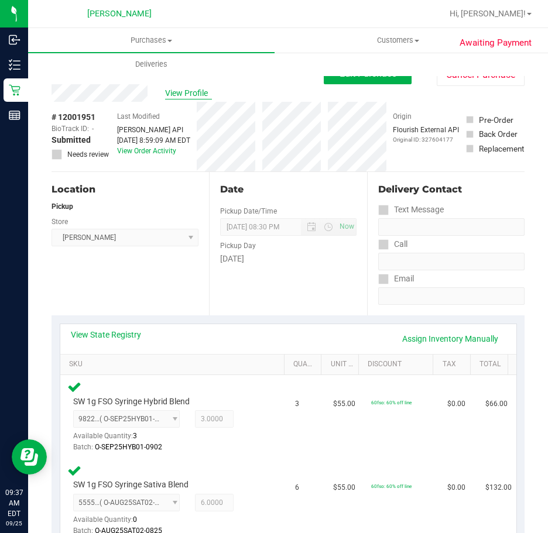
click at [181, 98] on span "View Profile" at bounding box center [188, 93] width 47 height 12
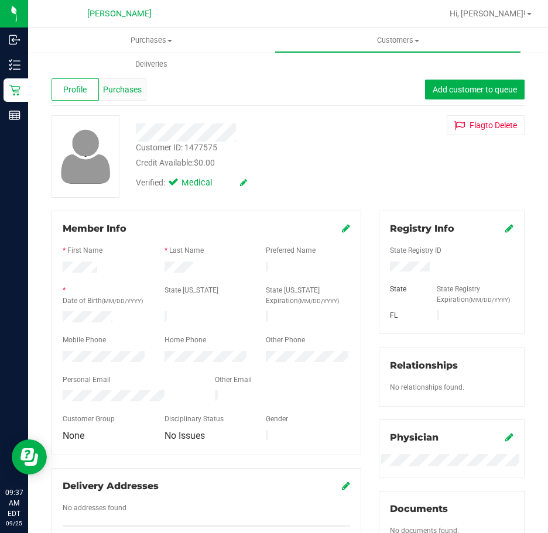
click at [119, 100] on div "Purchases" at bounding box center [122, 89] width 47 height 22
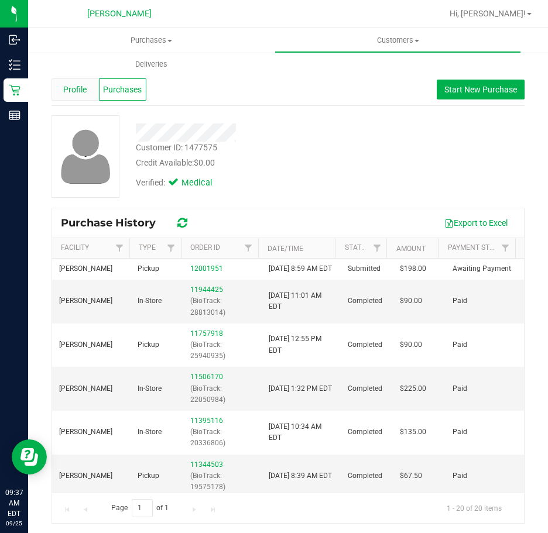
click at [76, 90] on span "Profile" at bounding box center [74, 90] width 23 height 12
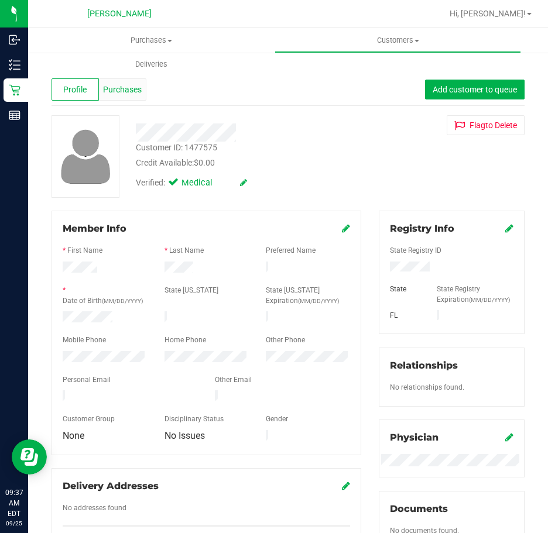
click at [124, 93] on span "Purchases" at bounding box center [122, 90] width 39 height 12
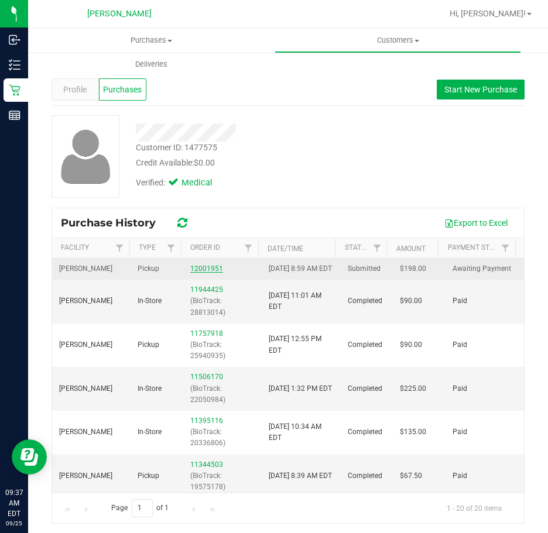
click at [194, 273] on link "12001951" at bounding box center [206, 269] width 33 height 8
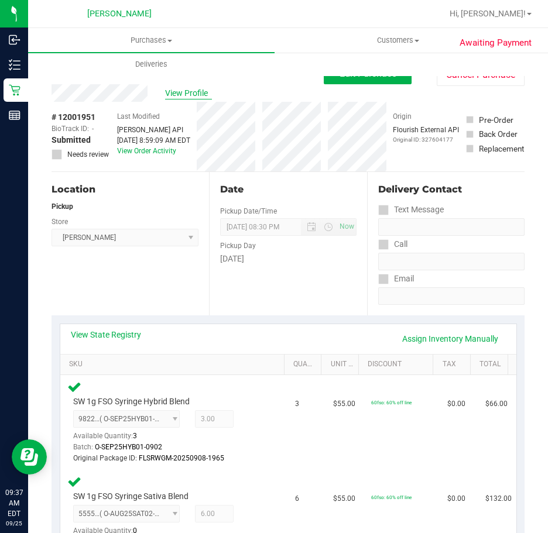
click at [188, 92] on span "View Profile" at bounding box center [188, 93] width 47 height 12
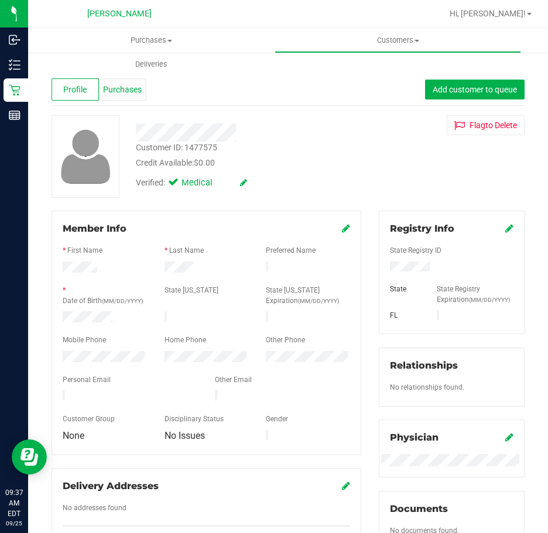
click at [130, 92] on span "Purchases" at bounding box center [122, 90] width 39 height 12
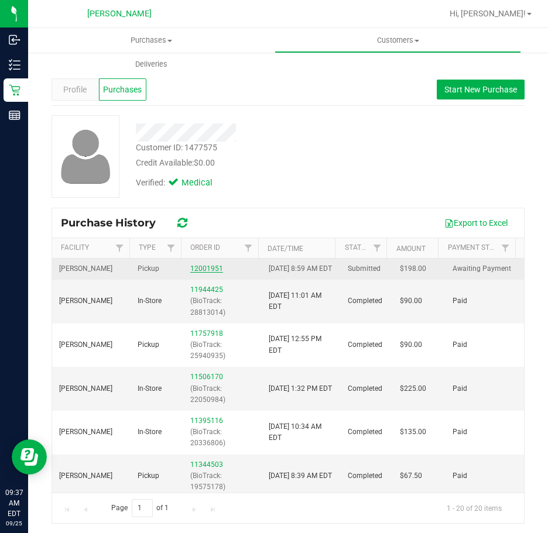
click at [190, 273] on link "12001951" at bounding box center [206, 269] width 33 height 8
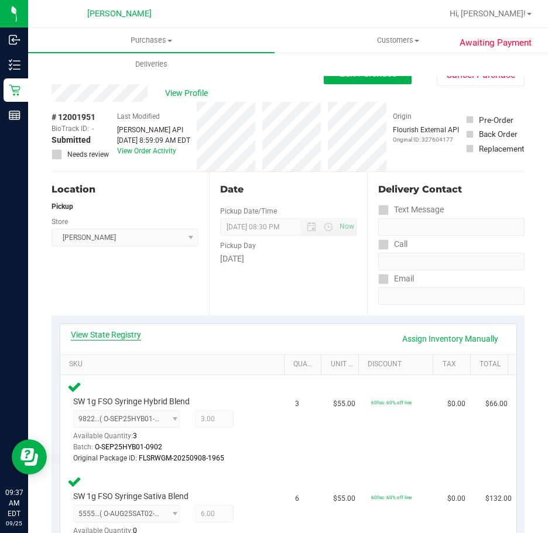
click at [121, 334] on link "View State Registry" at bounding box center [106, 335] width 70 height 12
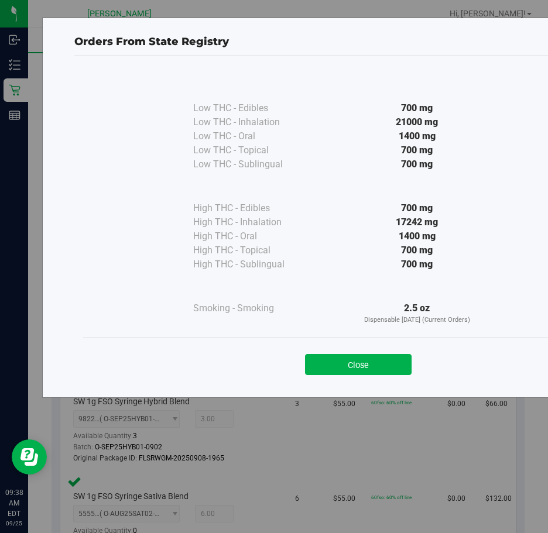
drag, startPoint x: 357, startPoint y: 361, endPoint x: 338, endPoint y: 362, distance: 18.8
click at [357, 362] on button "Close" at bounding box center [358, 364] width 107 height 21
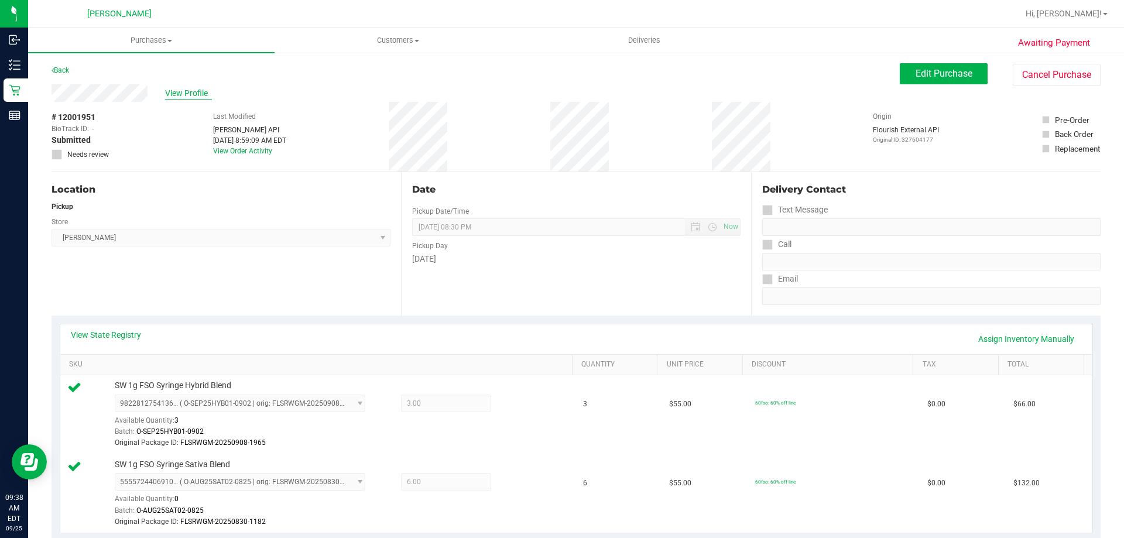
click at [176, 92] on span "View Profile" at bounding box center [188, 93] width 47 height 12
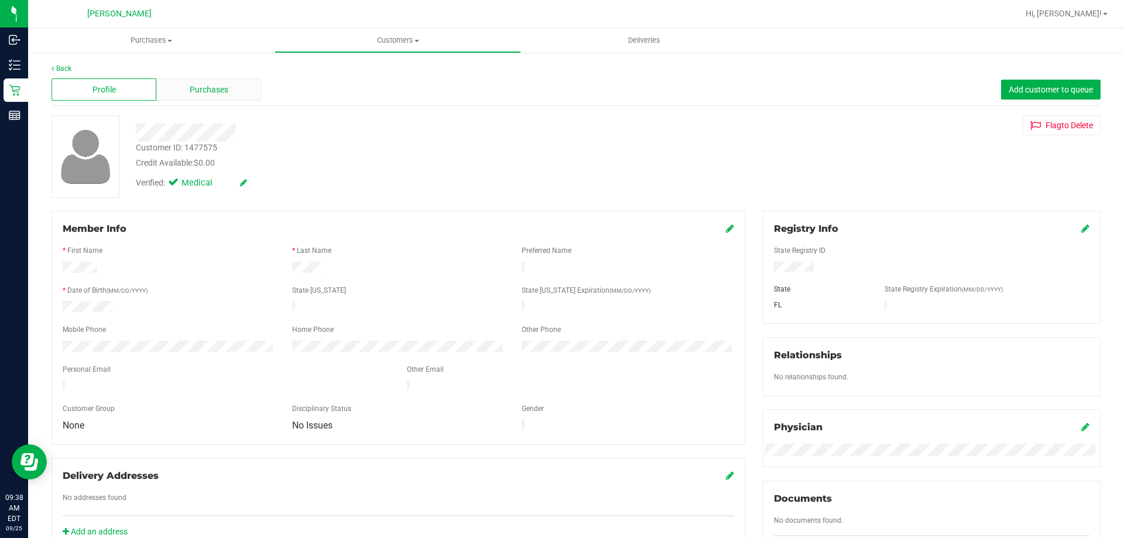
click at [231, 96] on div "Purchases" at bounding box center [208, 89] width 105 height 22
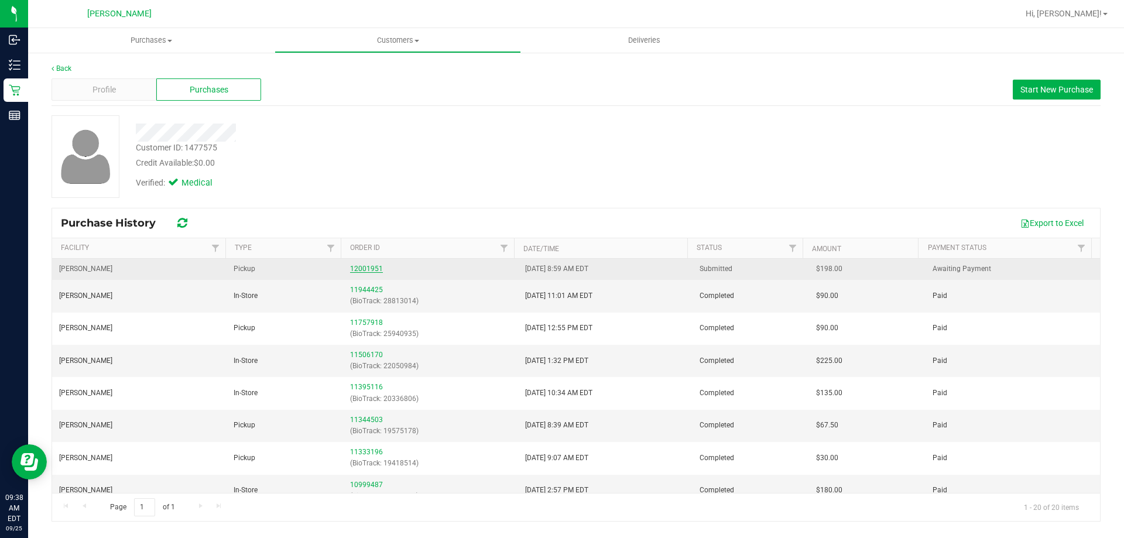
click at [362, 268] on link "12001951" at bounding box center [366, 269] width 33 height 8
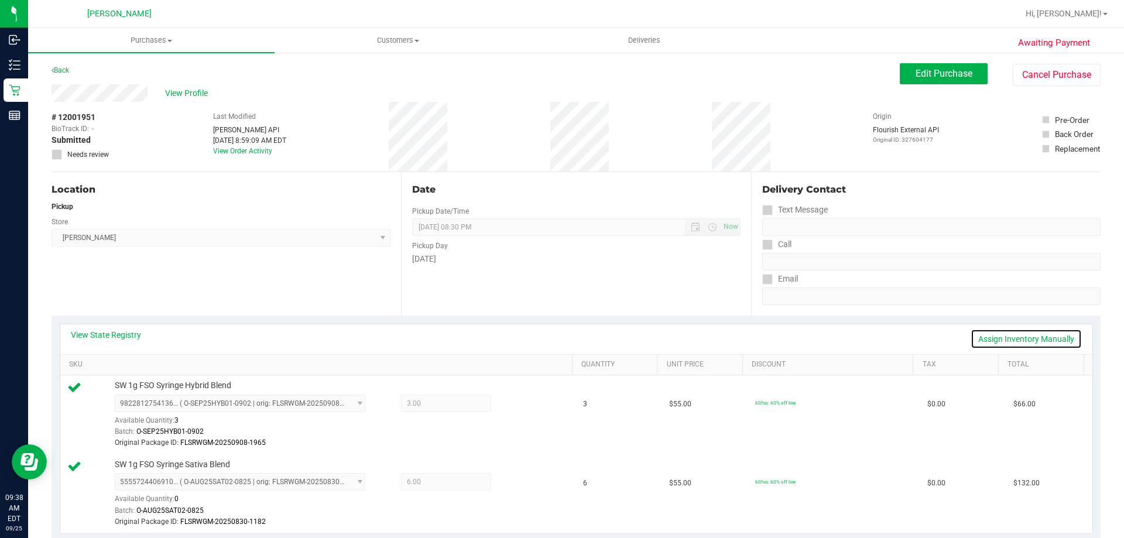
click at [1019, 343] on link "Assign Inventory Manually" at bounding box center [1026, 339] width 111 height 20
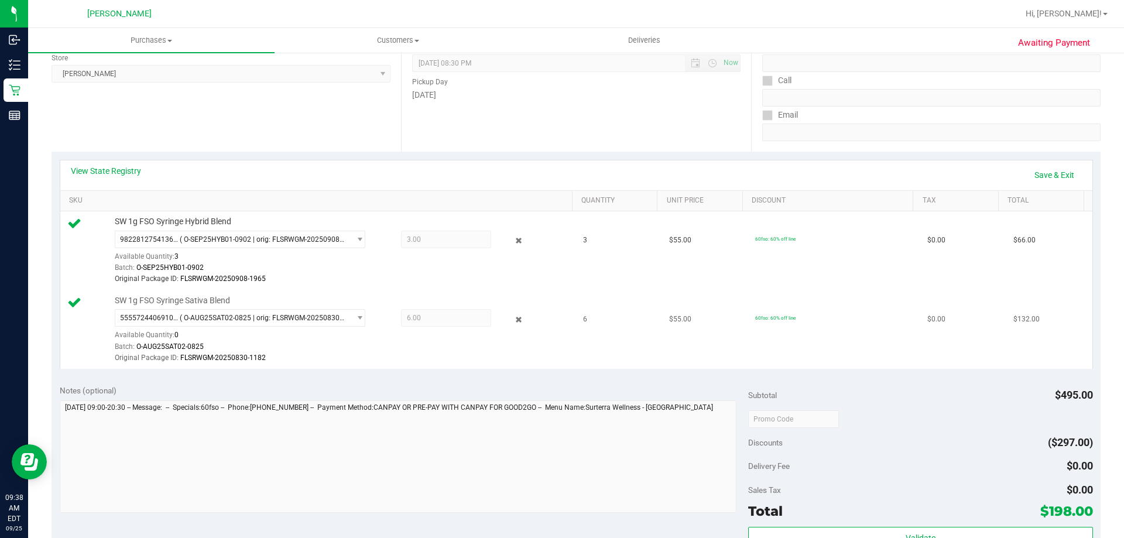
scroll to position [176, 0]
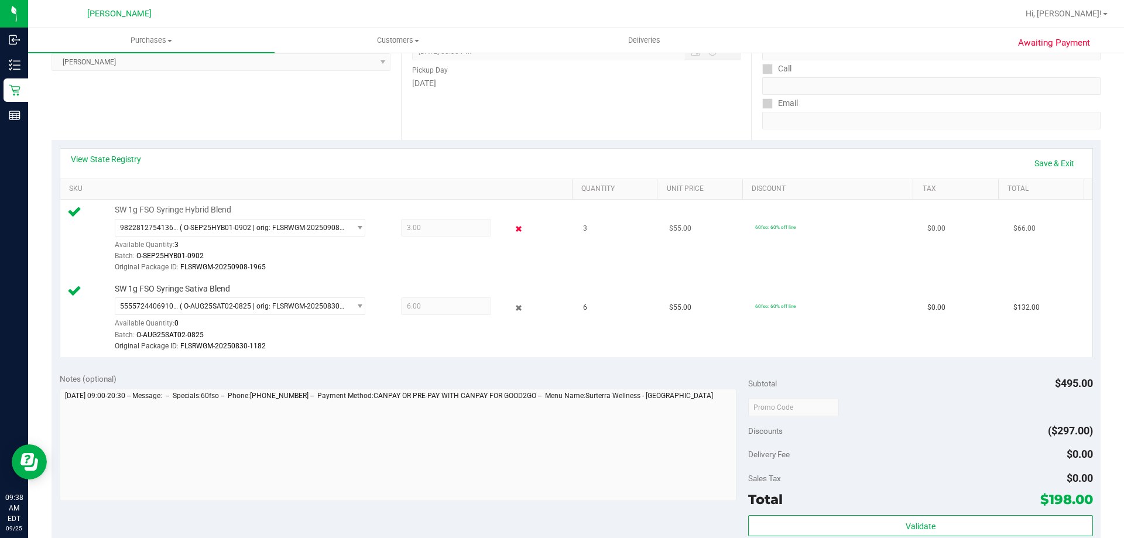
click at [513, 228] on icon at bounding box center [519, 229] width 12 height 13
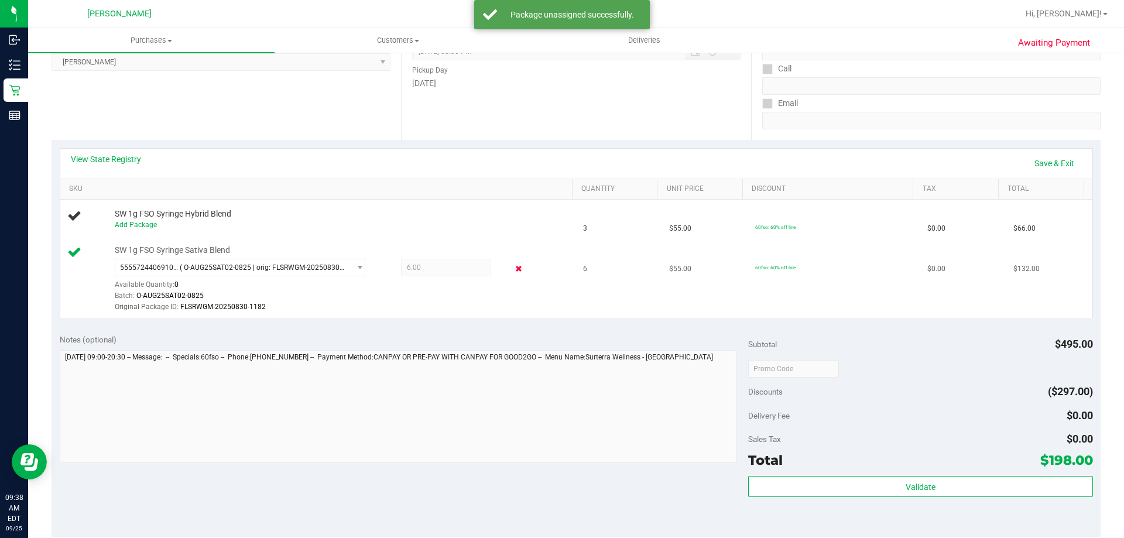
click at [513, 271] on icon at bounding box center [519, 268] width 12 height 13
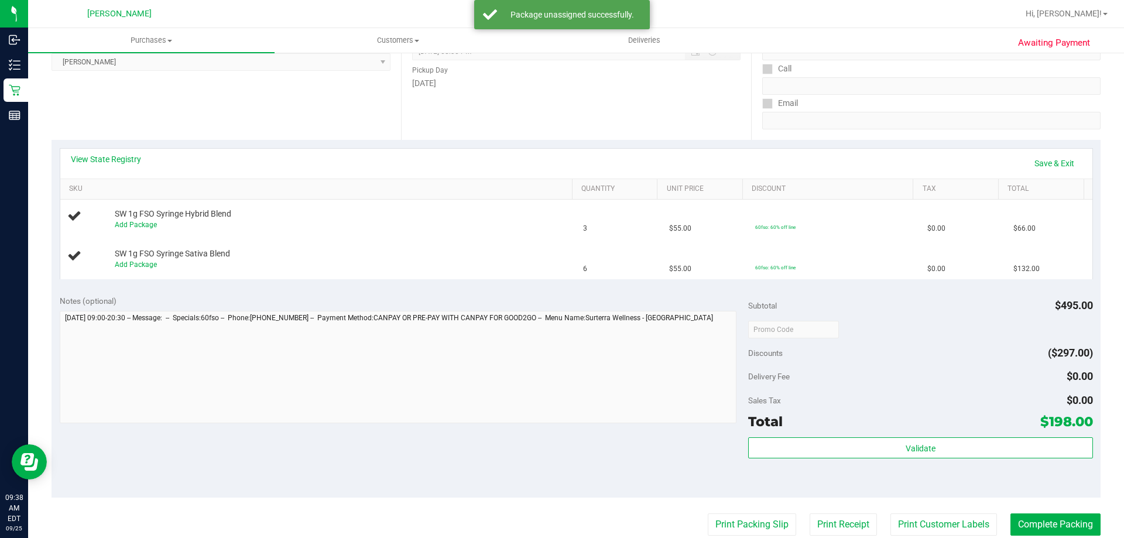
scroll to position [0, 0]
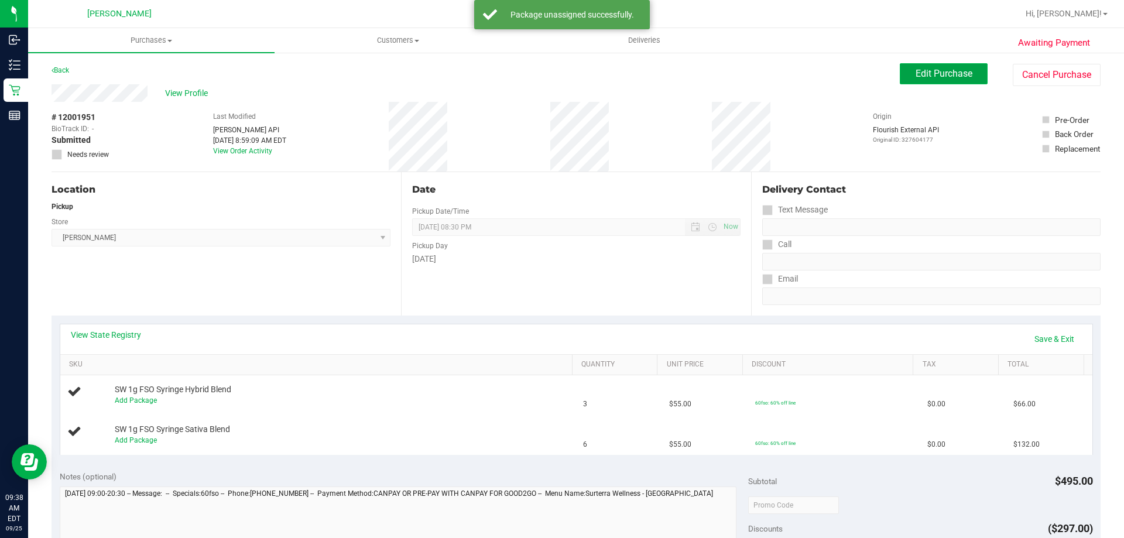
click at [970, 76] on button "Edit Purchase" at bounding box center [944, 73] width 88 height 21
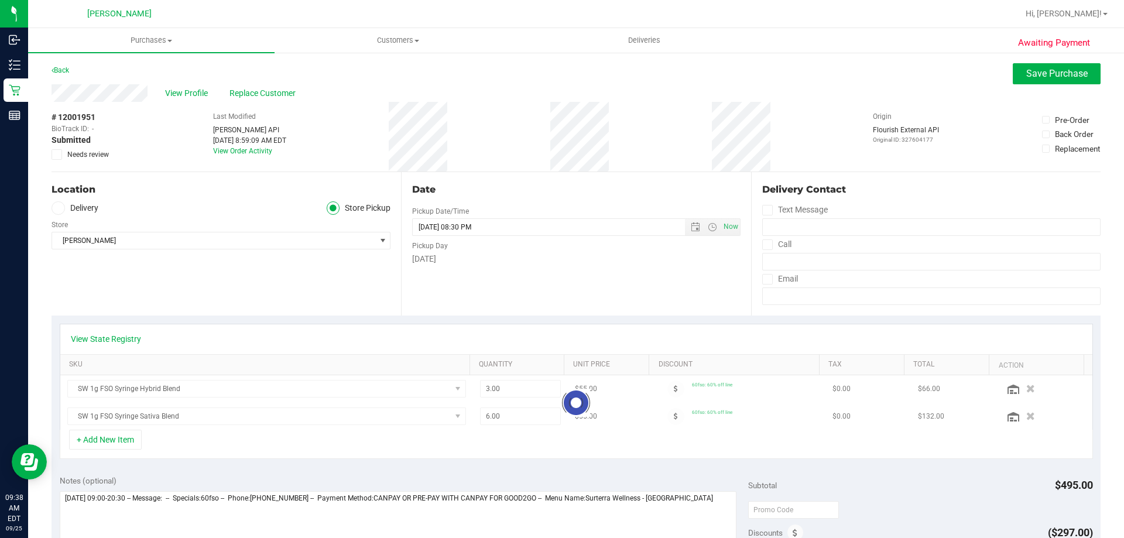
click at [58, 155] on icon at bounding box center [57, 155] width 8 height 0
click at [0, 0] on input "Needs review" at bounding box center [0, 0] width 0 height 0
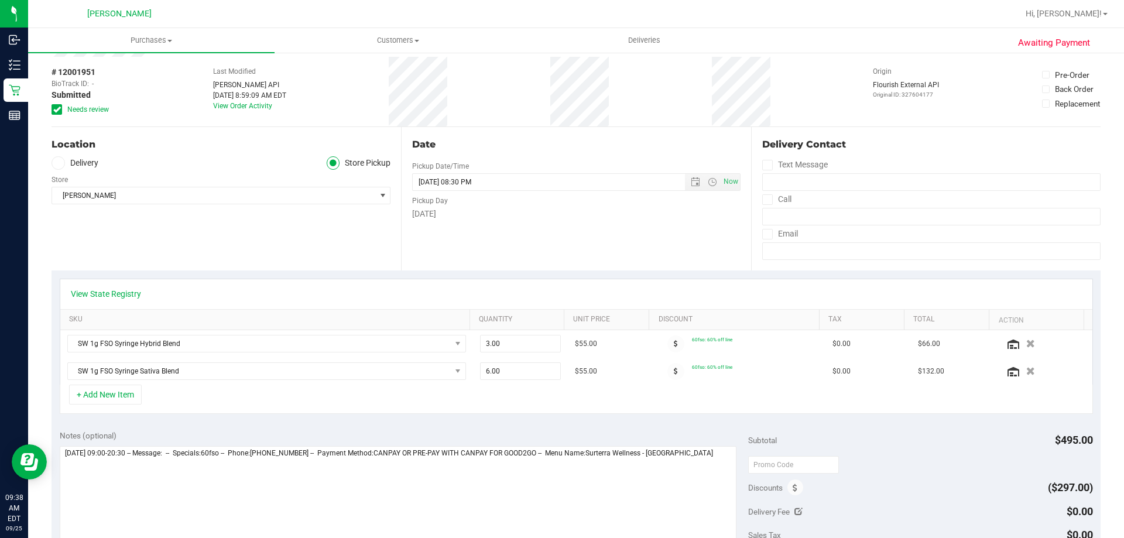
scroll to position [59, 0]
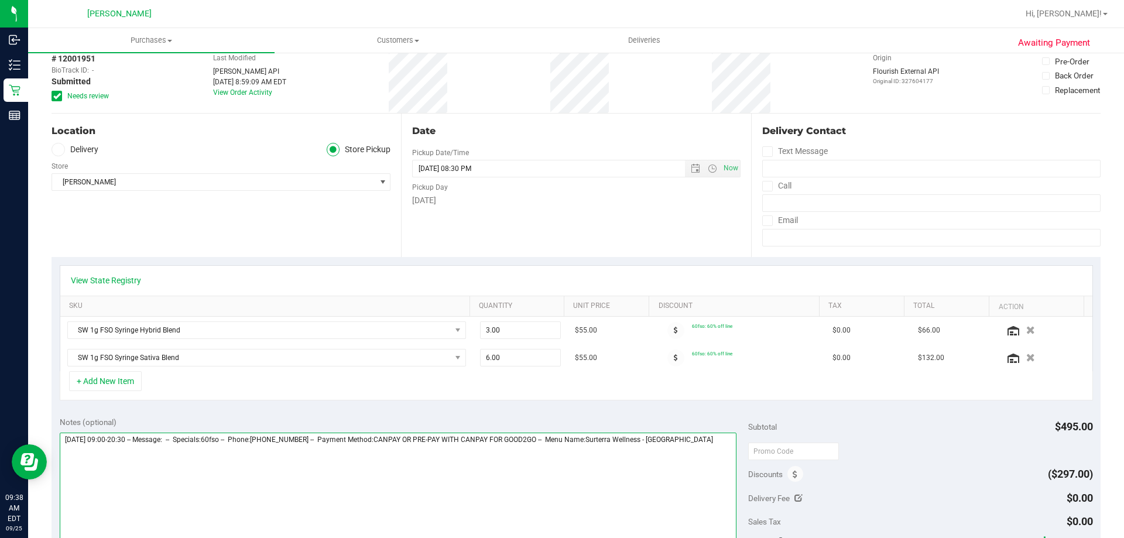
click at [714, 446] on textarea at bounding box center [398, 489] width 677 height 112
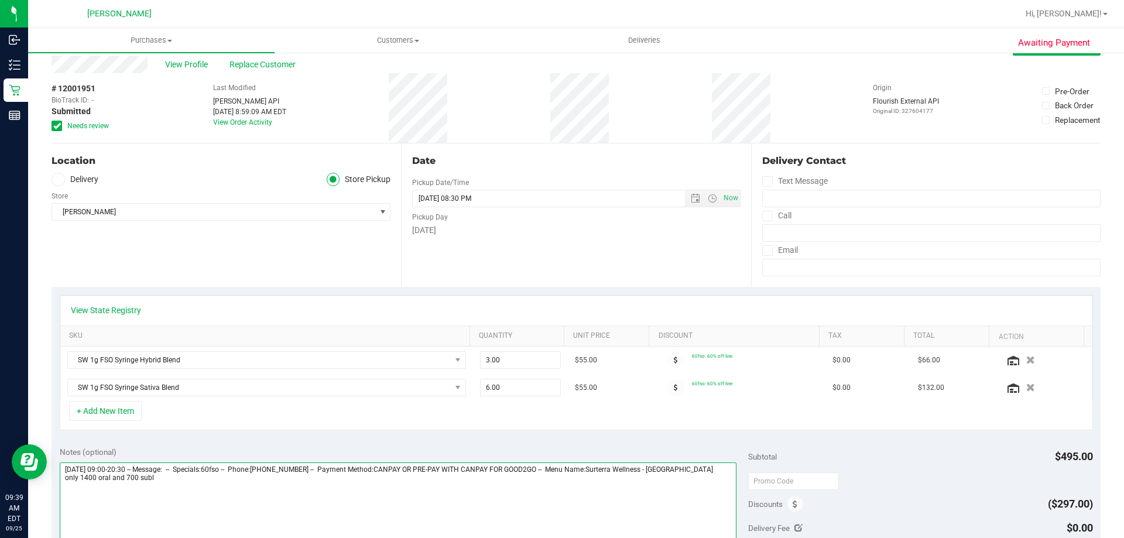
scroll to position [0, 0]
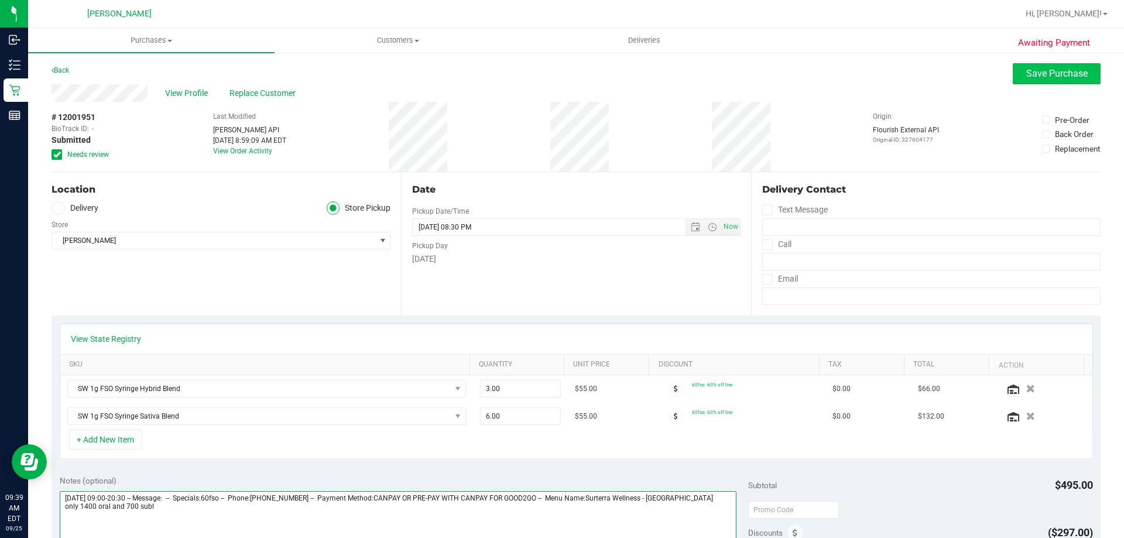
type textarea "Thursday 09/25/2025 09:00-20:30 -- Message: -- Specials:60fso -- Phone:35223301…"
drag, startPoint x: 1032, startPoint y: 76, endPoint x: 490, endPoint y: 102, distance: 542.9
click at [1032, 76] on span "Save Purchase" at bounding box center [1056, 73] width 61 height 11
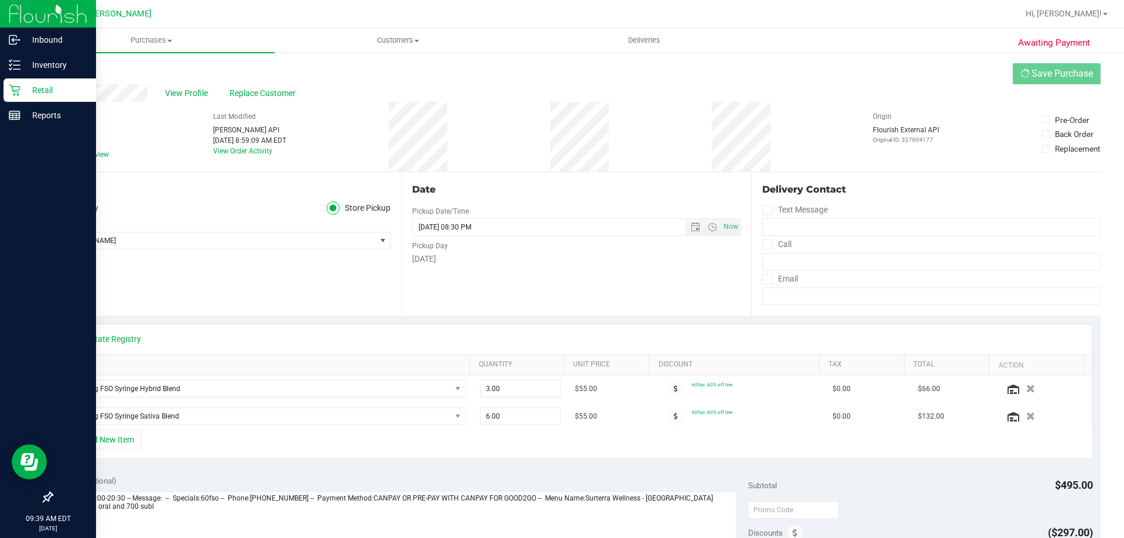
click at [26, 94] on p "Retail" at bounding box center [55, 90] width 70 height 14
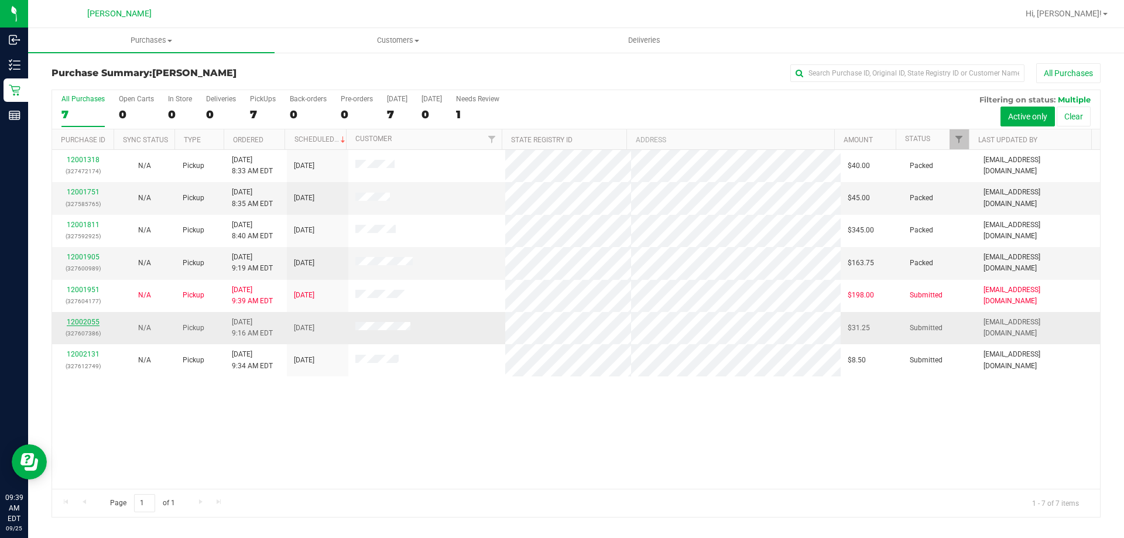
click at [87, 321] on link "12002055" at bounding box center [83, 322] width 33 height 8
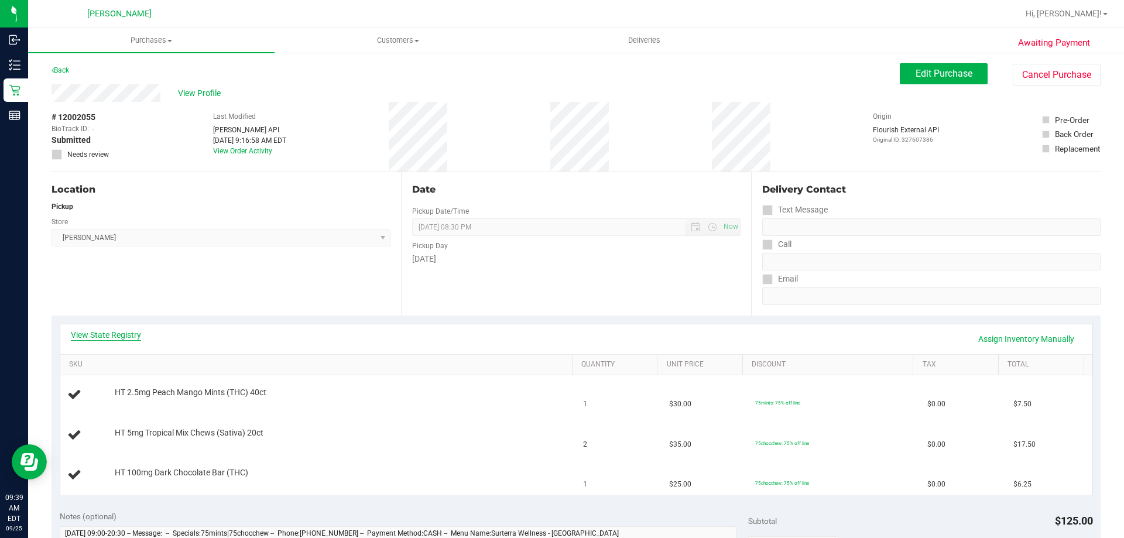
click at [119, 334] on link "View State Registry" at bounding box center [106, 335] width 70 height 12
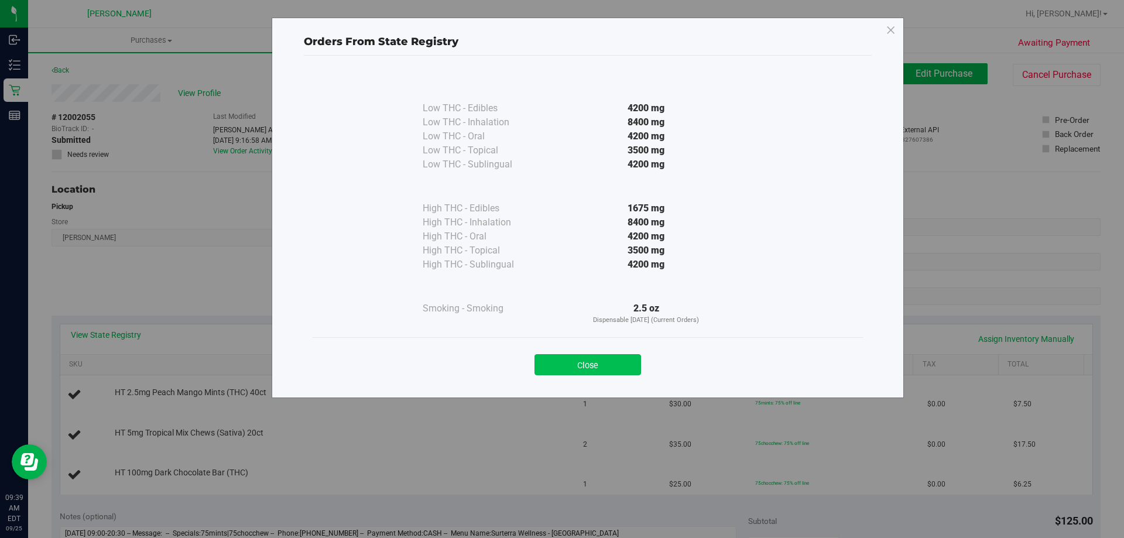
click at [618, 364] on button "Close" at bounding box center [588, 364] width 107 height 21
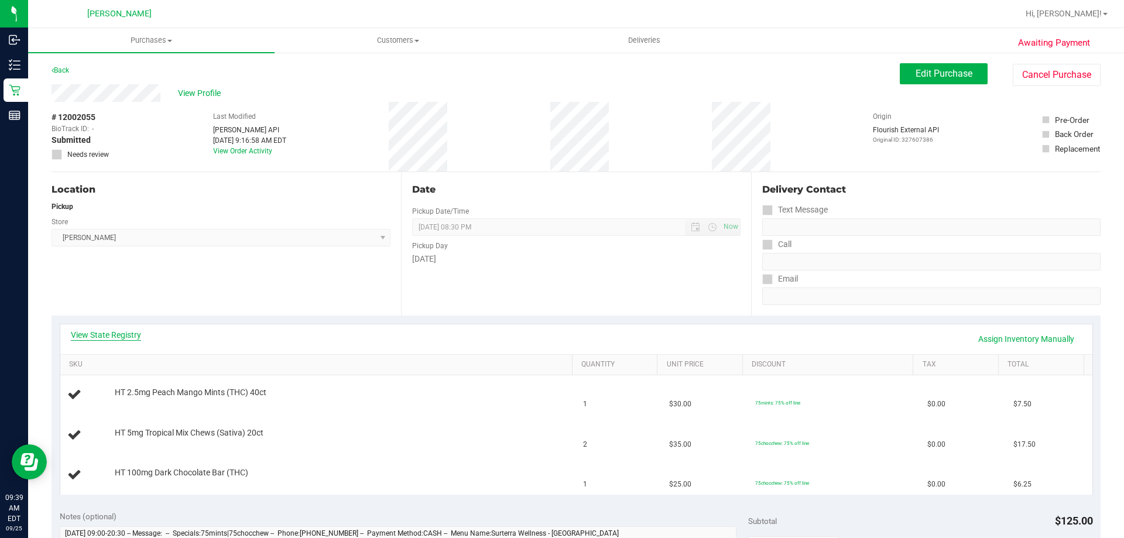
click at [140, 335] on div "View State Registry Assign Inventory Manually" at bounding box center [576, 339] width 1011 height 20
click at [138, 335] on link "View State Registry" at bounding box center [106, 335] width 70 height 12
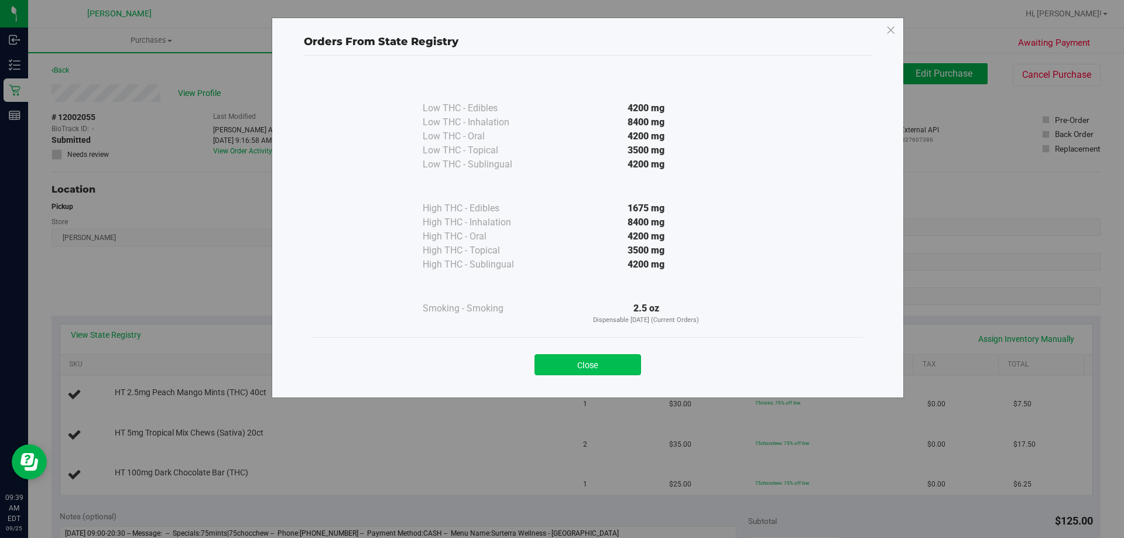
click at [590, 369] on button "Close" at bounding box center [588, 364] width 107 height 21
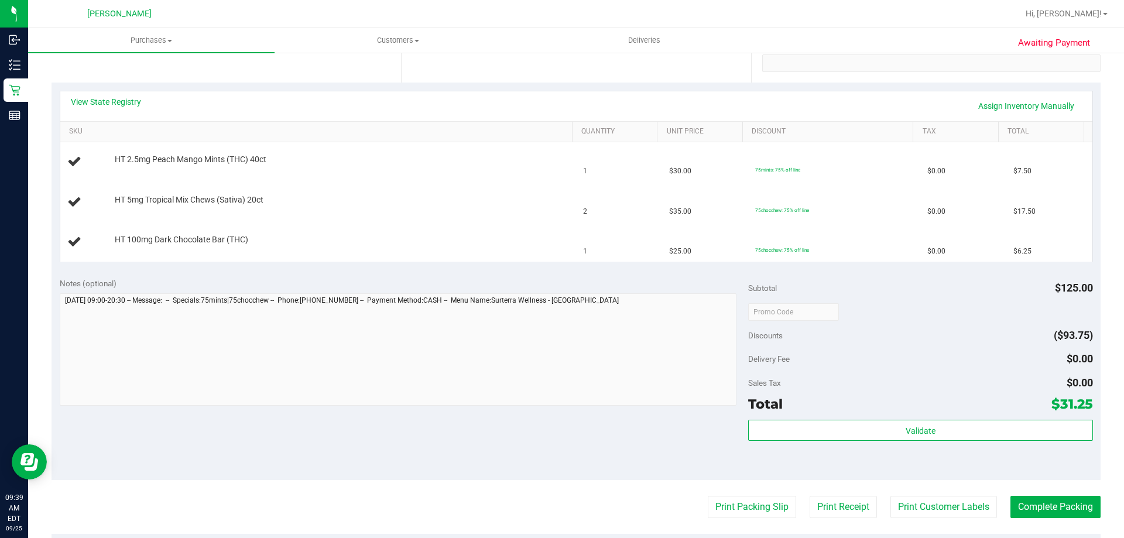
scroll to position [234, 0]
click at [735, 518] on purchase-details "Back Edit Purchase Cancel Purchase View Profile # 12002055 BioTrack ID: - Submi…" at bounding box center [576, 290] width 1049 height 923
click at [733, 506] on button "Print Packing Slip" at bounding box center [752, 506] width 88 height 22
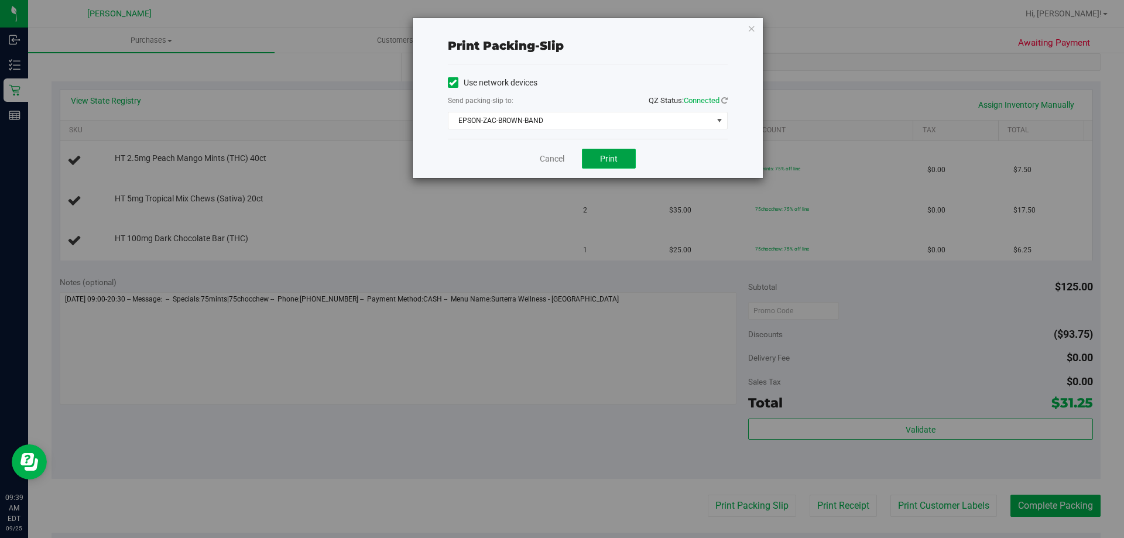
click at [607, 159] on span "Print" at bounding box center [609, 158] width 18 height 9
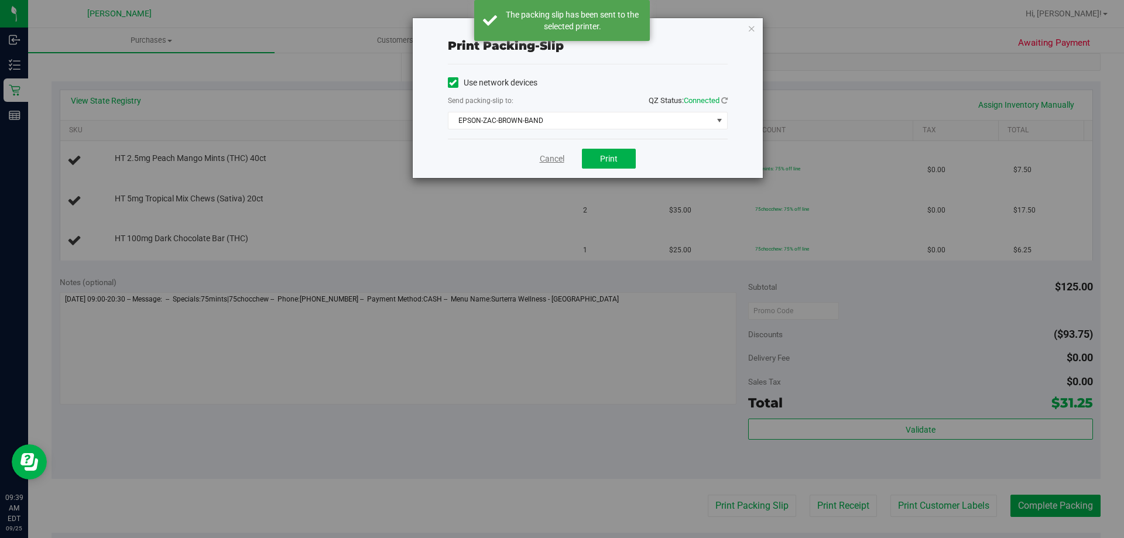
click at [553, 156] on link "Cancel" at bounding box center [552, 159] width 25 height 12
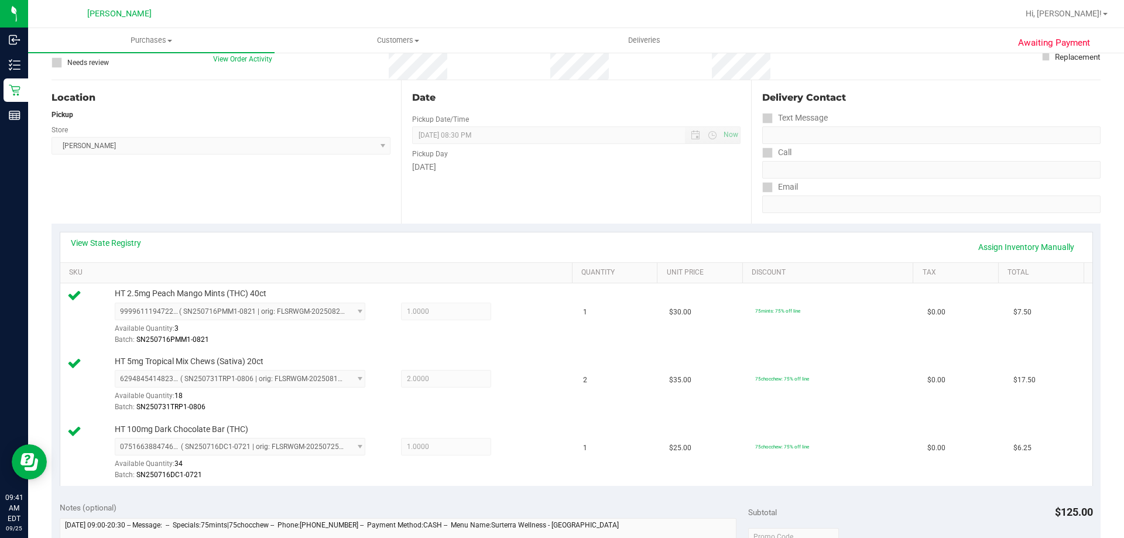
scroll to position [0, 0]
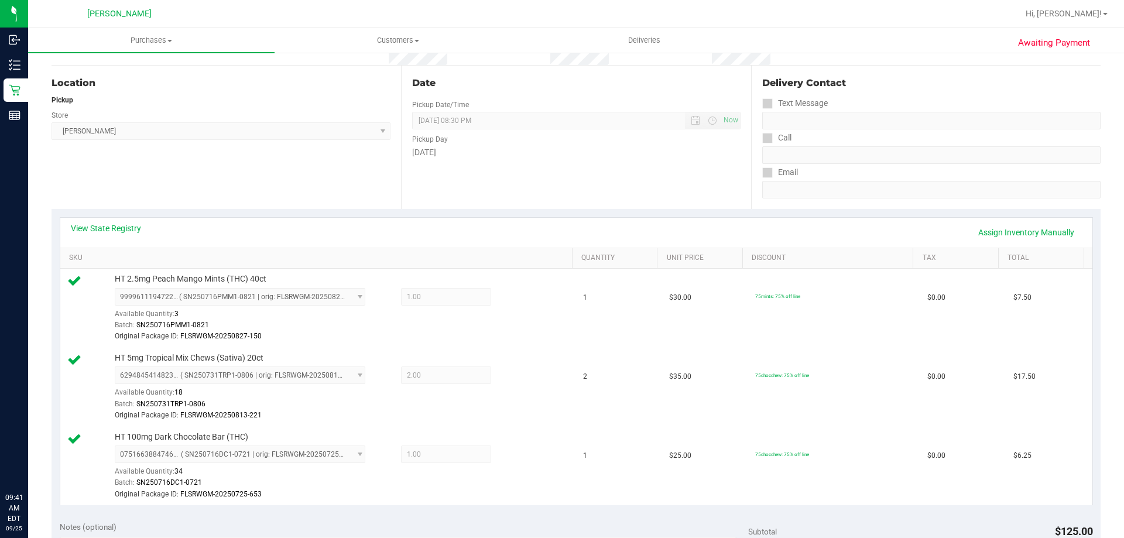
scroll to position [293, 0]
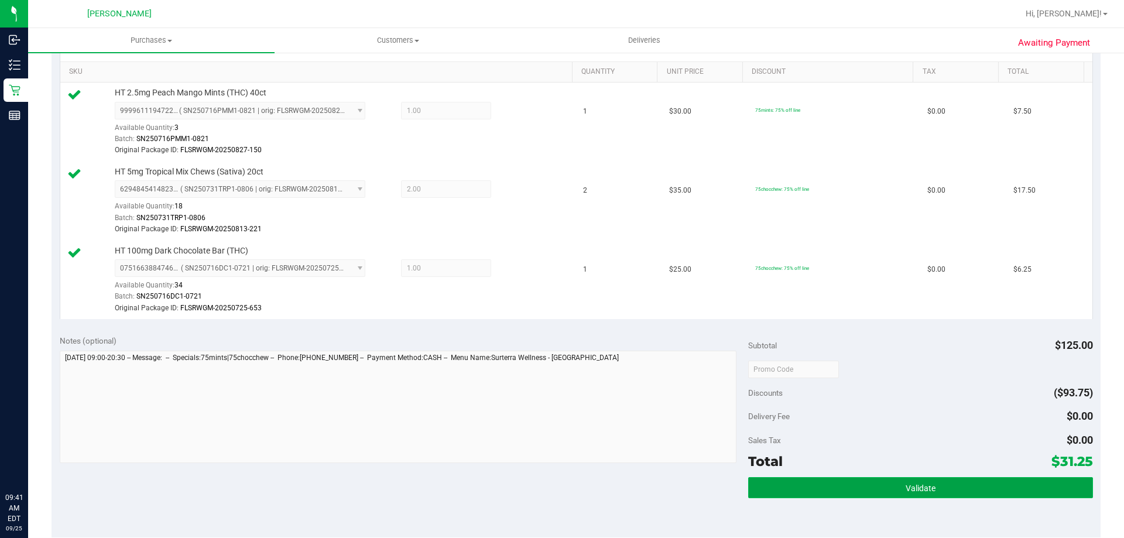
click at [885, 488] on button "Validate" at bounding box center [920, 487] width 344 height 21
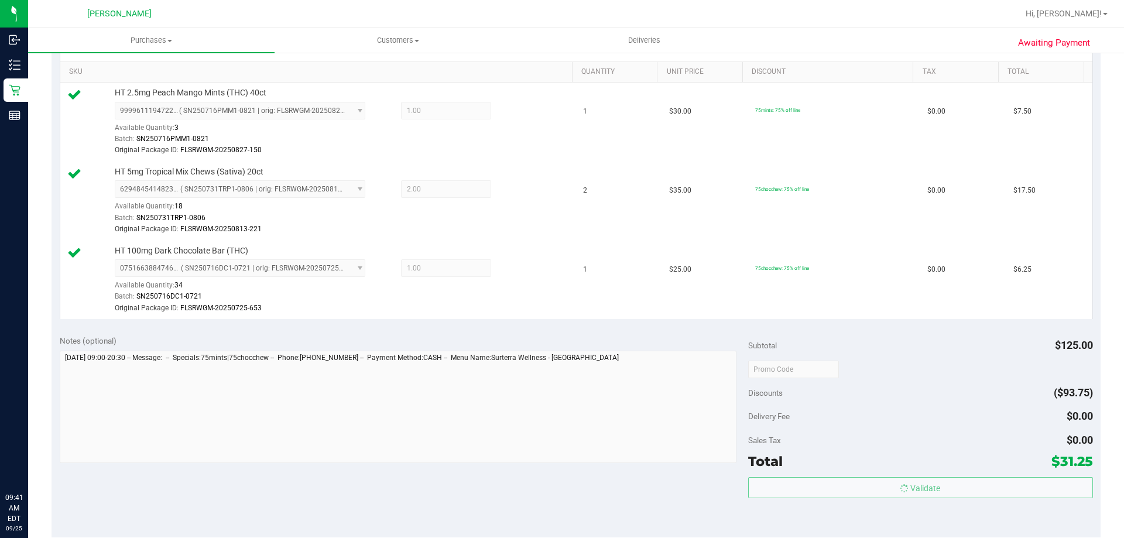
scroll to position [0, 0]
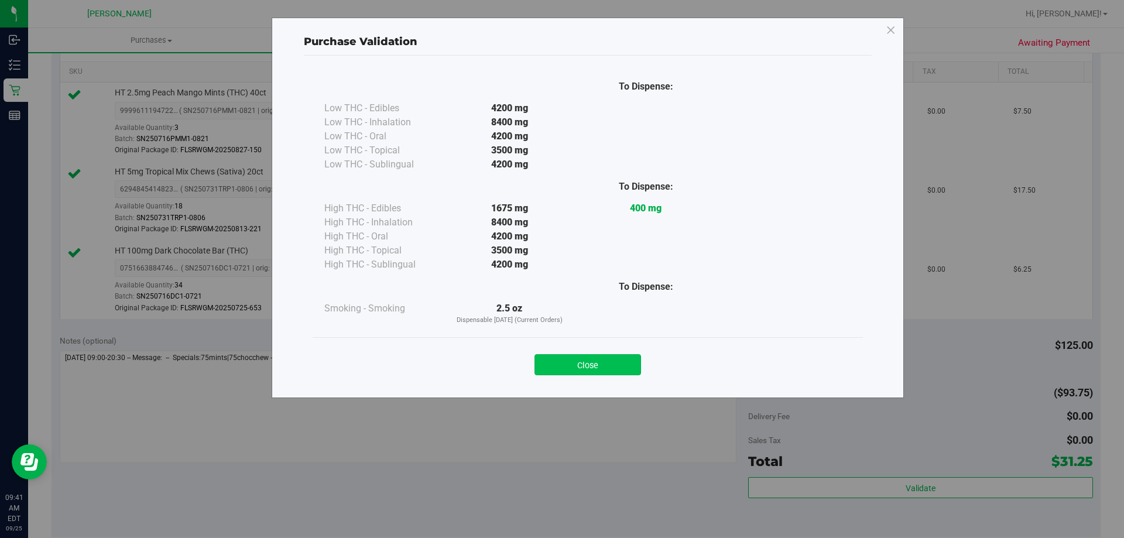
click at [618, 369] on button "Close" at bounding box center [588, 364] width 107 height 21
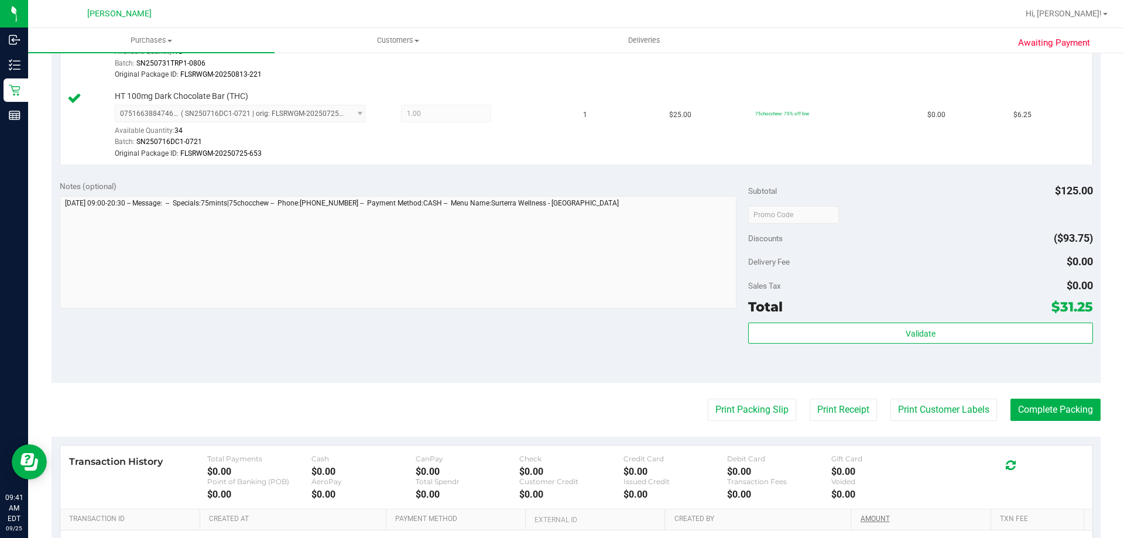
scroll to position [527, 0]
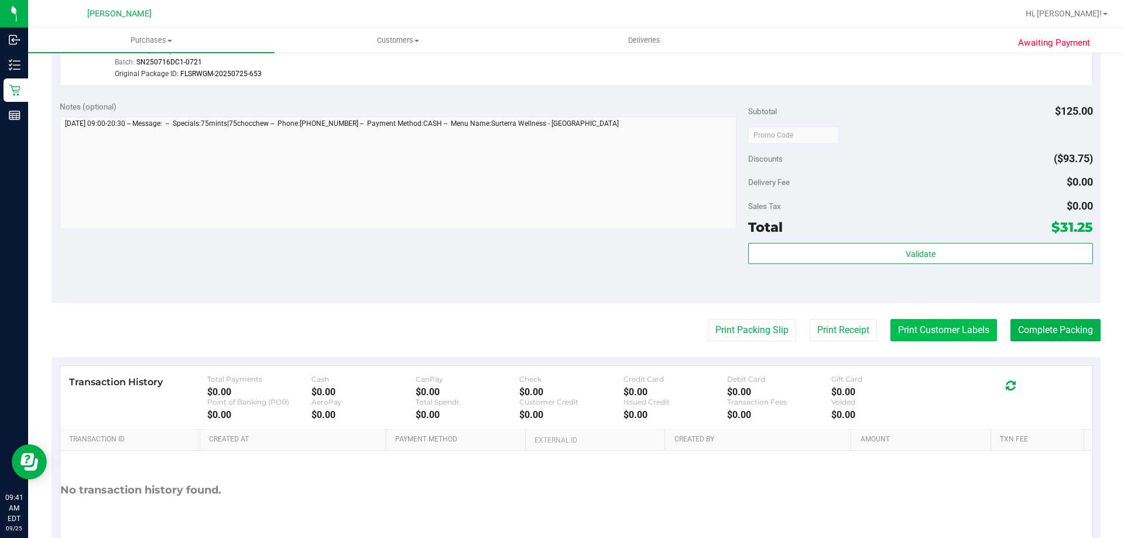
click at [925, 330] on button "Print Customer Labels" at bounding box center [944, 330] width 107 height 22
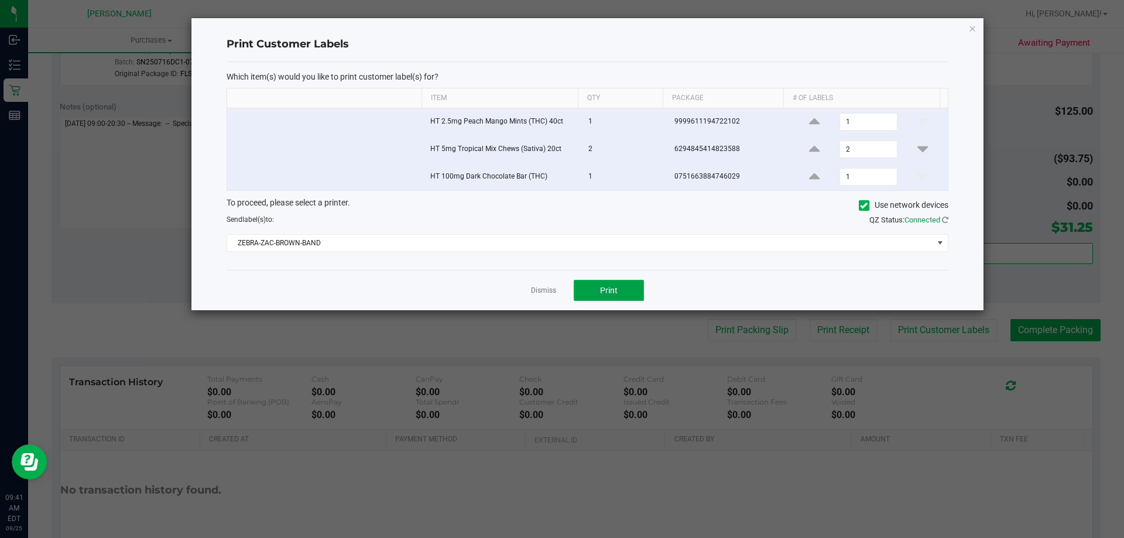
click at [625, 286] on button "Print" at bounding box center [609, 290] width 70 height 21
click at [537, 289] on link "Dismiss" at bounding box center [543, 291] width 25 height 10
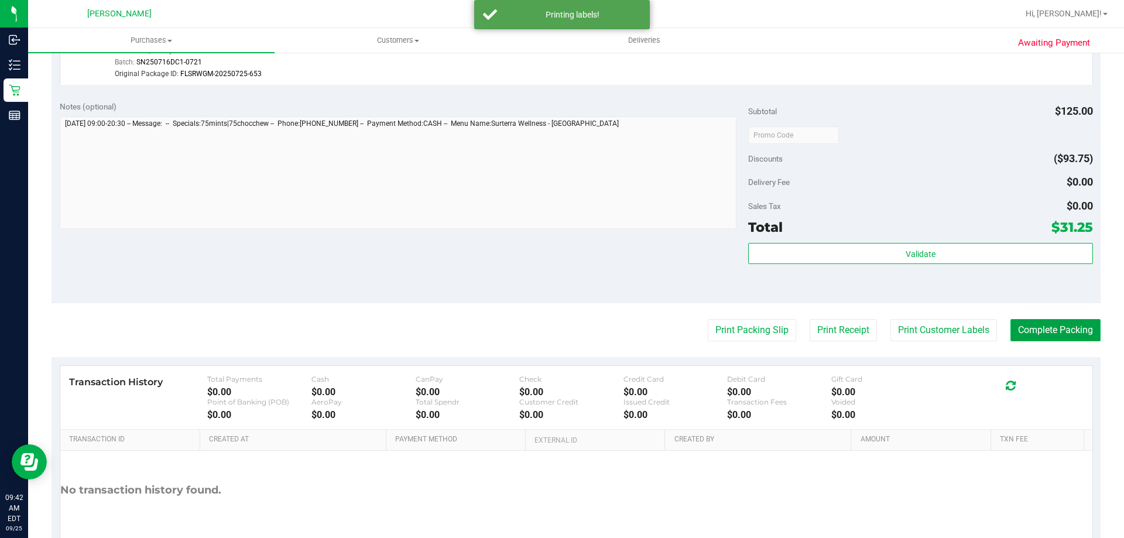
click at [1039, 326] on button "Complete Packing" at bounding box center [1056, 330] width 90 height 22
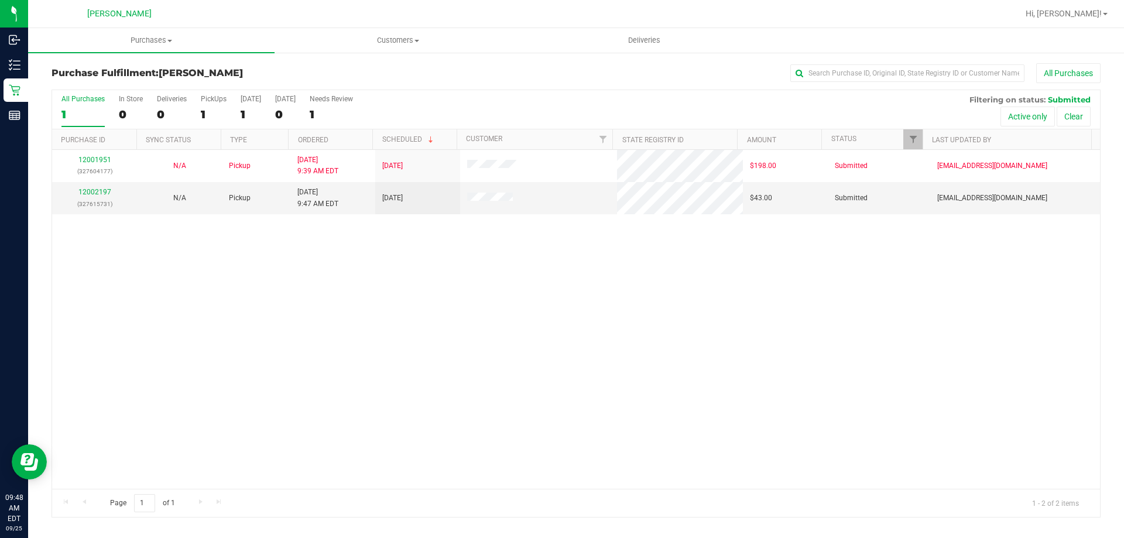
click at [757, 300] on div "12001951 (327604177) N/A Pickup [DATE] 9:39 AM EDT 9/25/2025 $198.00 Submitted …" at bounding box center [576, 319] width 1048 height 339
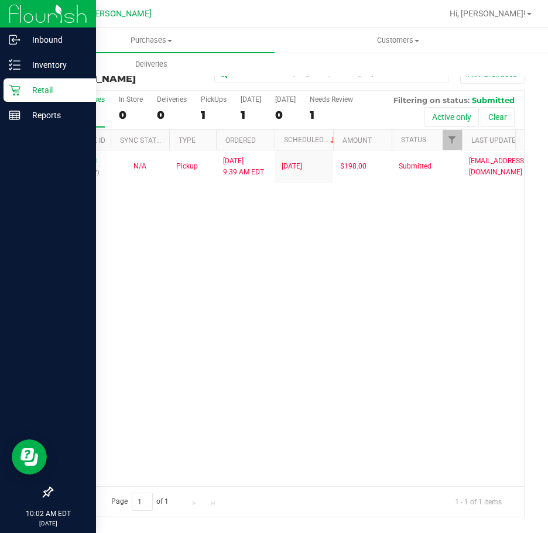
click at [20, 91] on icon at bounding box center [15, 90] width 12 height 12
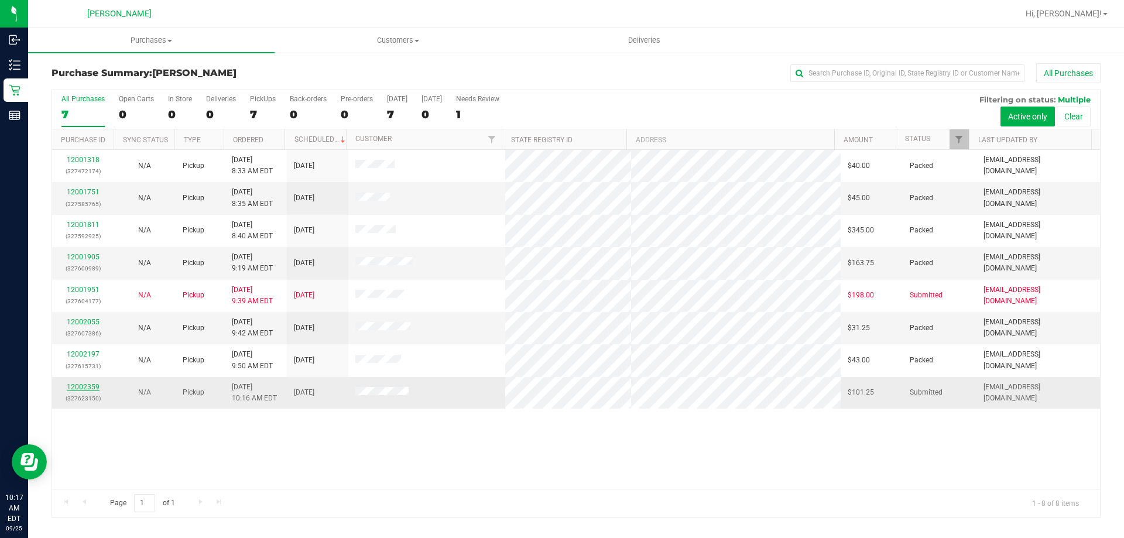
click at [78, 386] on link "12002359" at bounding box center [83, 387] width 33 height 8
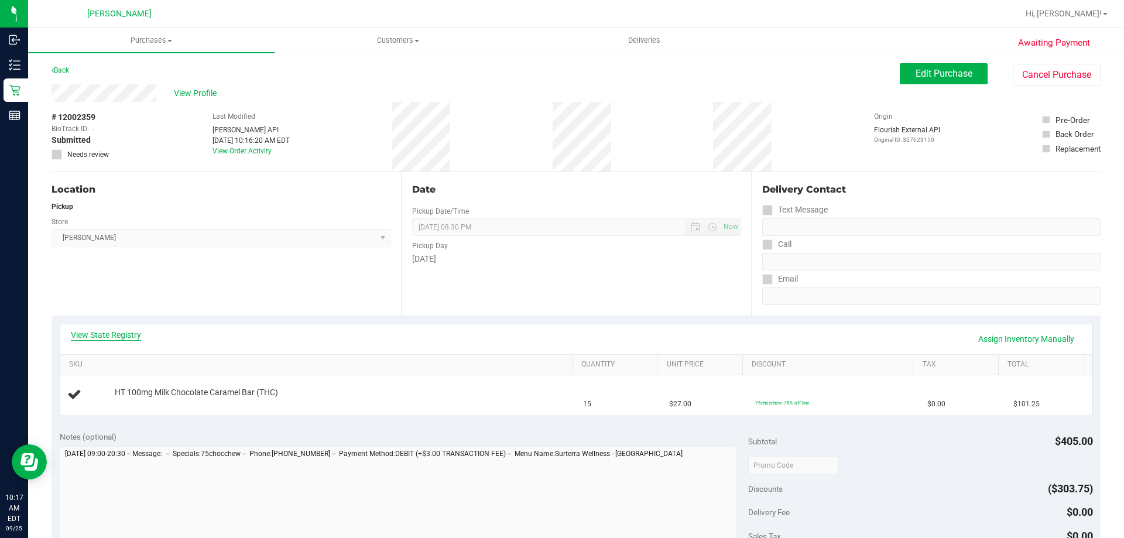
click at [105, 334] on link "View State Registry" at bounding box center [106, 335] width 70 height 12
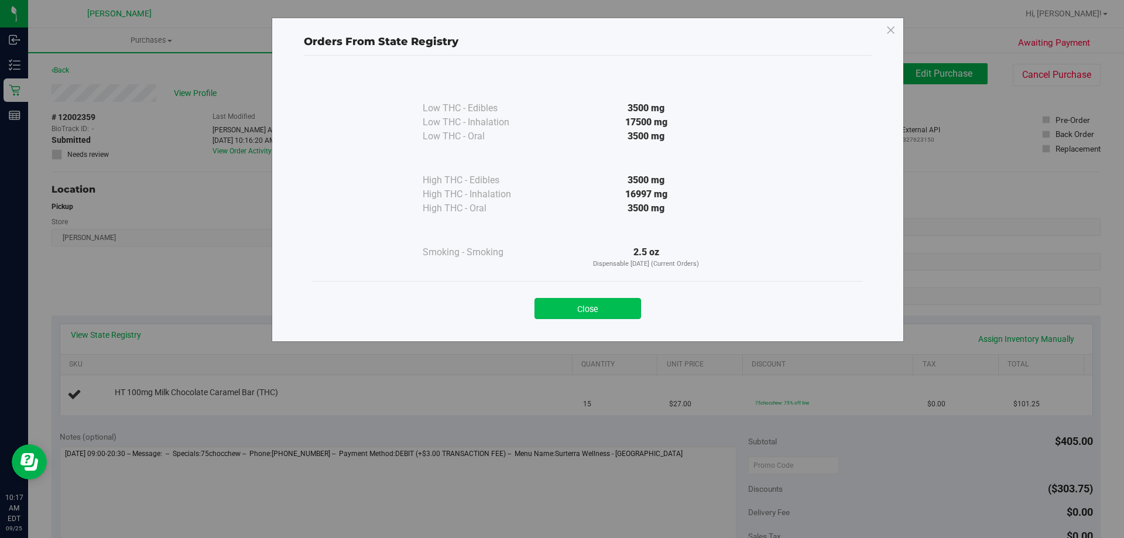
click at [595, 310] on button "Close" at bounding box center [588, 308] width 107 height 21
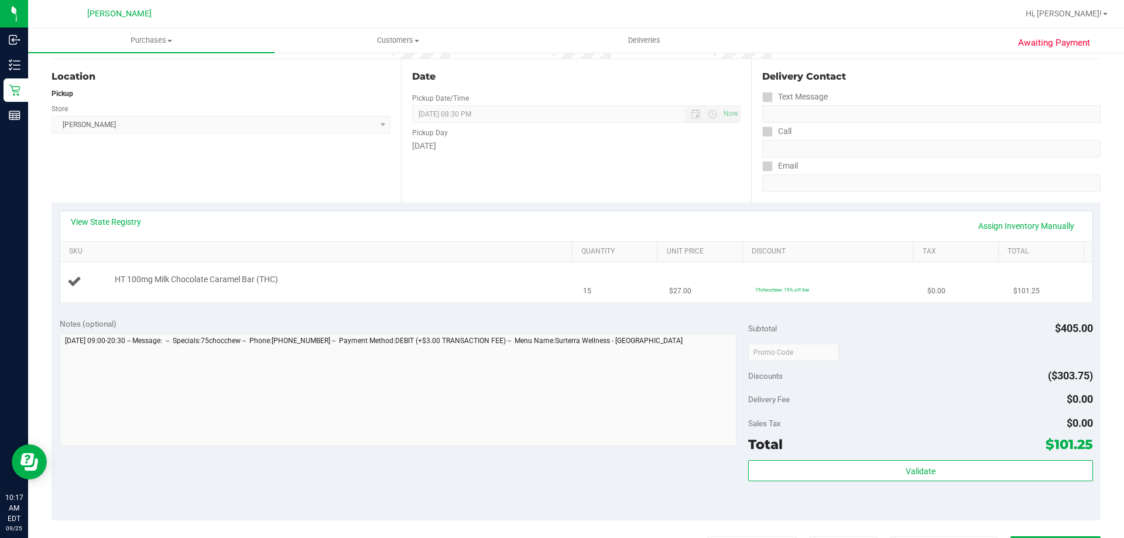
scroll to position [176, 0]
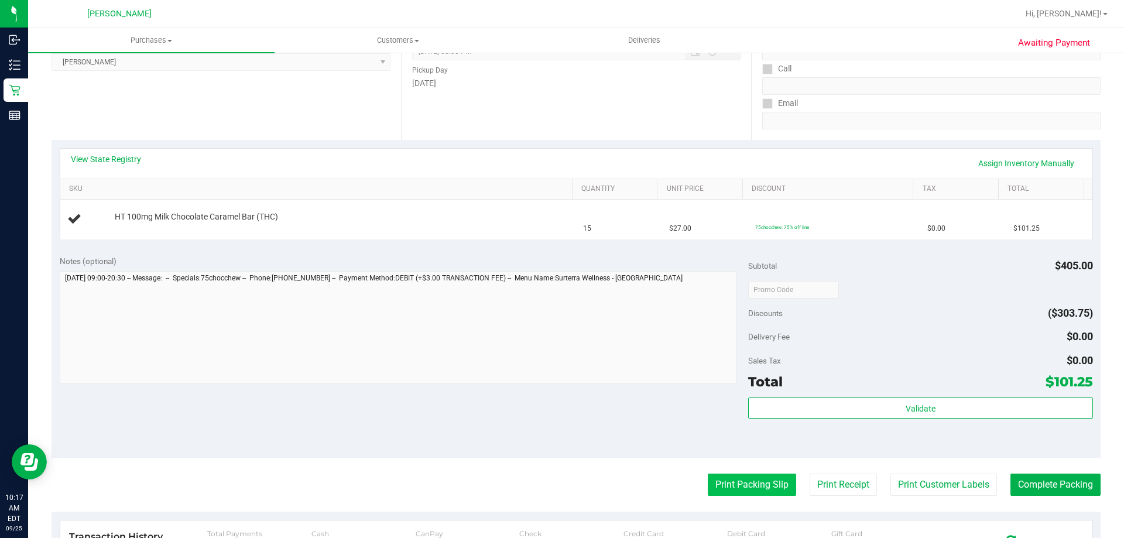
click at [731, 487] on button "Print Packing Slip" at bounding box center [752, 485] width 88 height 22
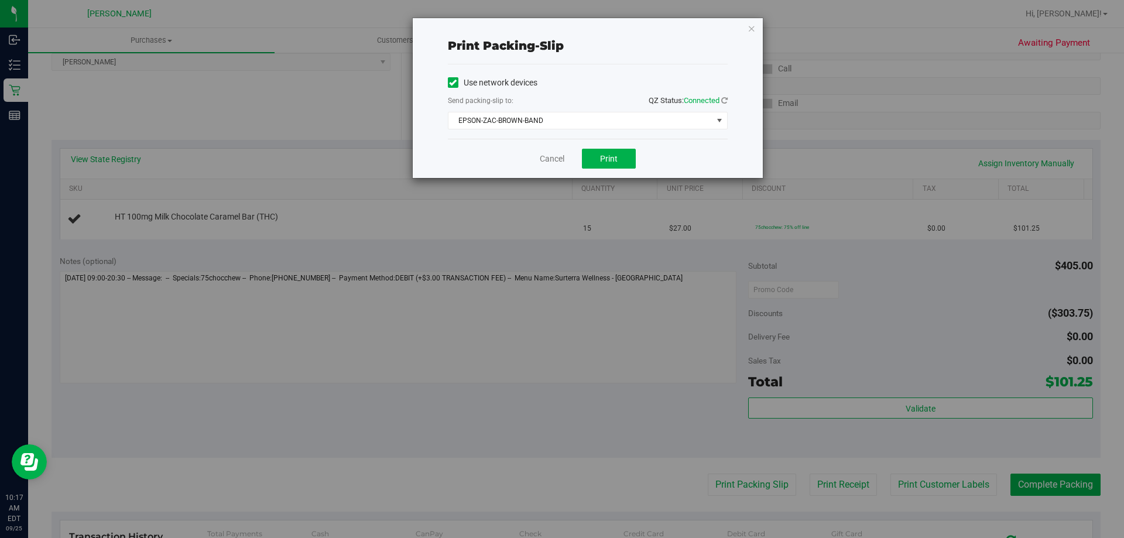
click at [612, 147] on div "Cancel Print" at bounding box center [588, 158] width 280 height 39
click at [617, 150] on button "Print" at bounding box center [609, 159] width 54 height 20
click at [556, 162] on link "Cancel" at bounding box center [552, 159] width 25 height 12
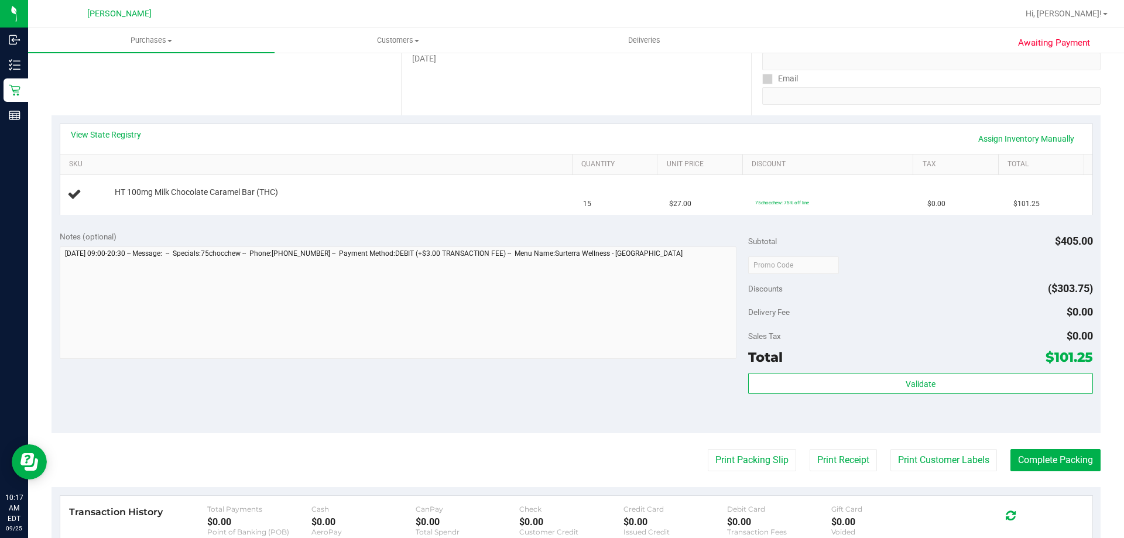
scroll to position [200, 0]
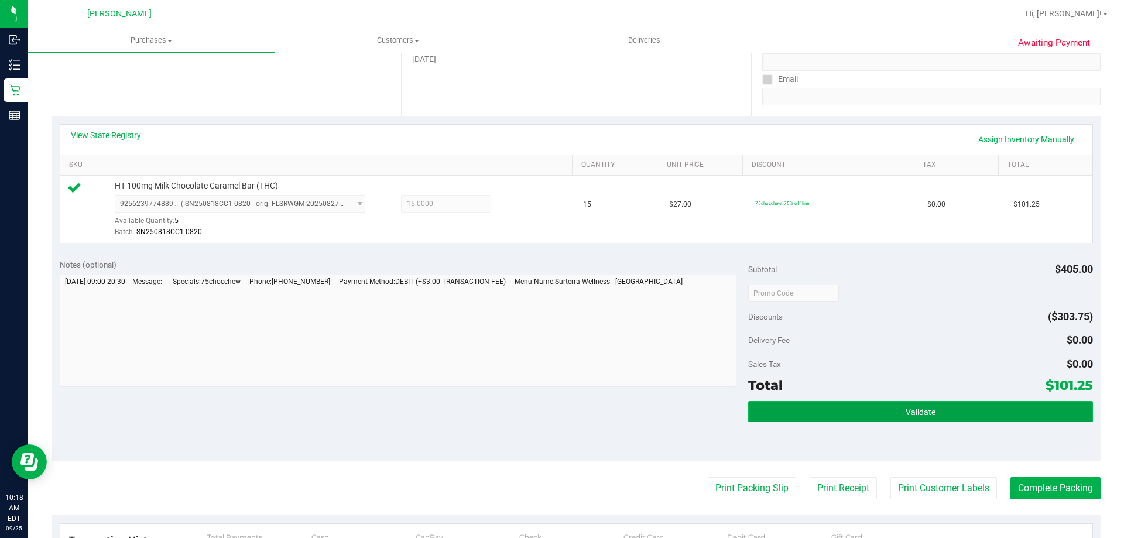
click at [862, 409] on button "Validate" at bounding box center [920, 411] width 344 height 21
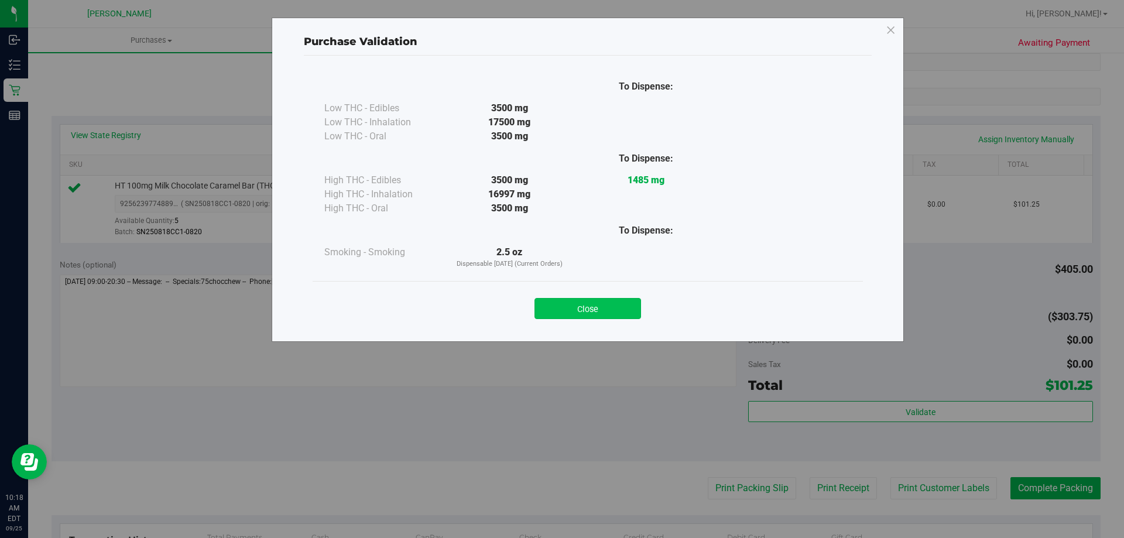
click at [618, 313] on button "Close" at bounding box center [588, 308] width 107 height 21
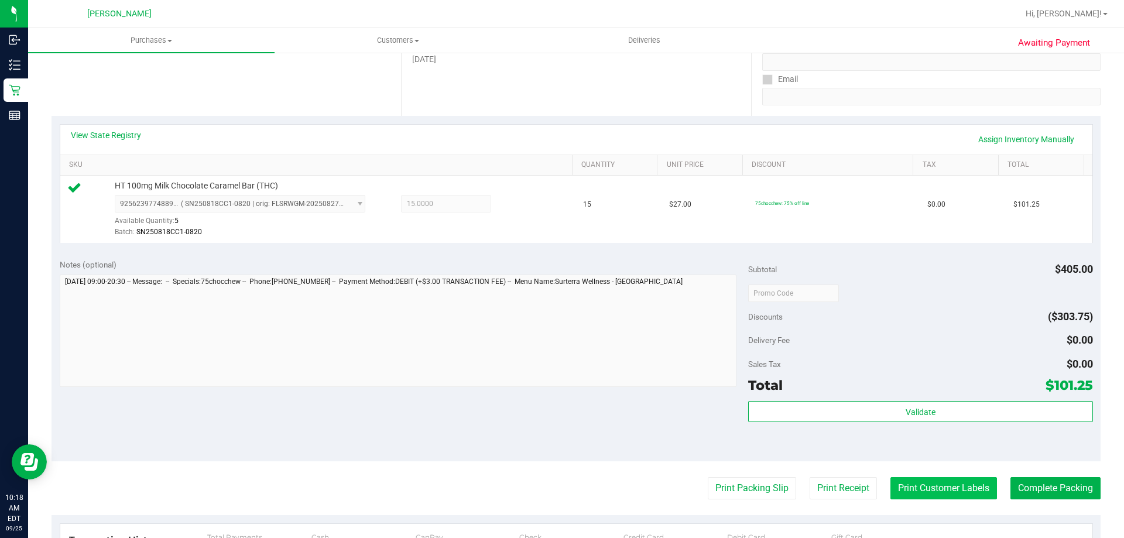
click at [939, 484] on button "Print Customer Labels" at bounding box center [944, 488] width 107 height 22
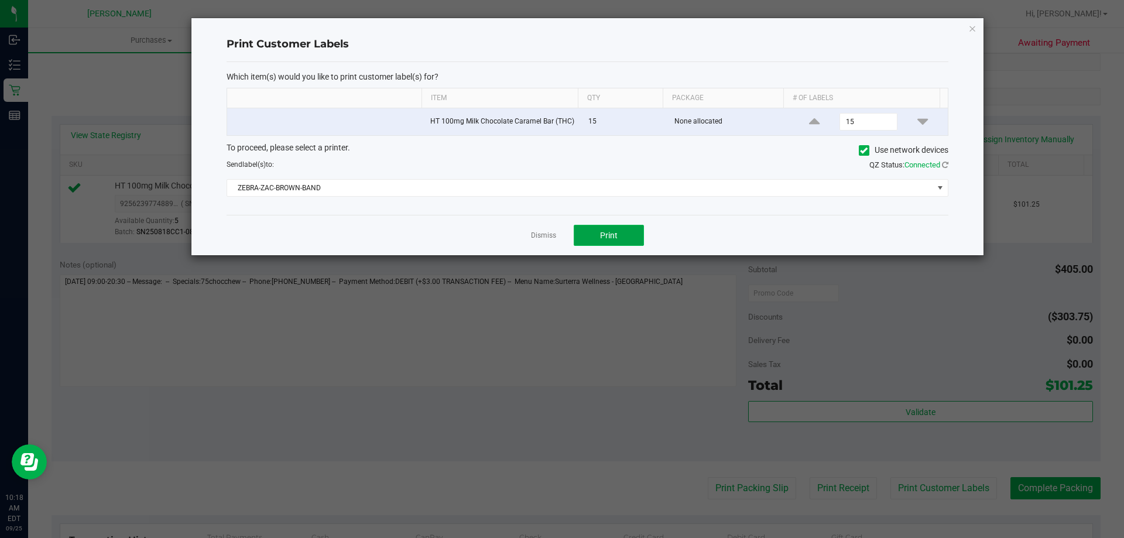
click at [607, 238] on span "Print" at bounding box center [609, 235] width 18 height 9
click at [550, 233] on link "Dismiss" at bounding box center [543, 236] width 25 height 10
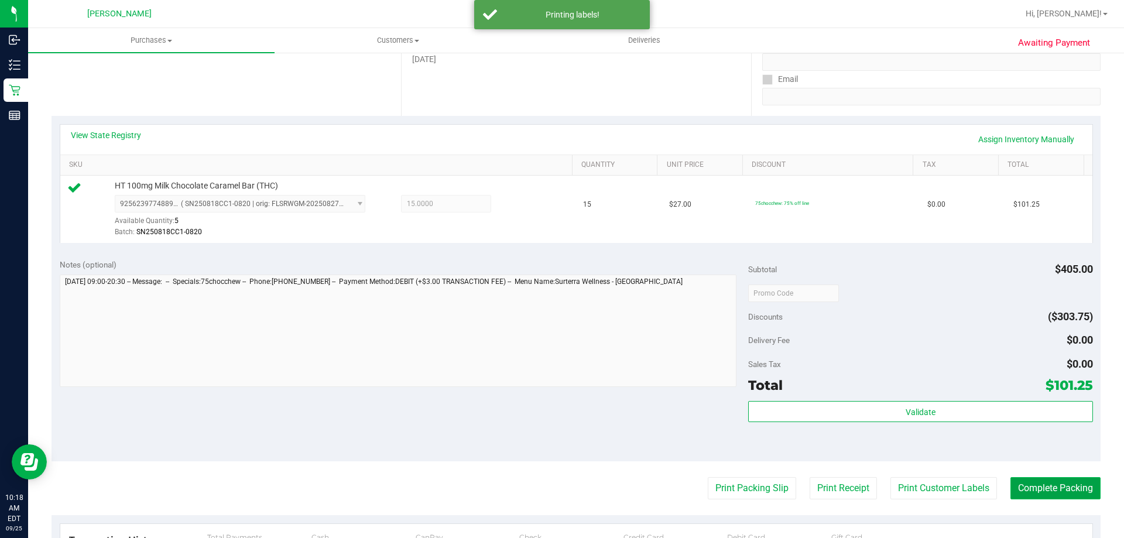
click at [1072, 488] on button "Complete Packing" at bounding box center [1056, 488] width 90 height 22
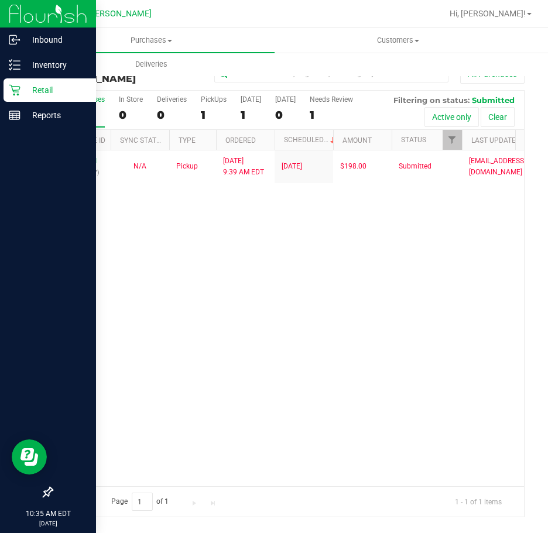
click at [37, 94] on p "Retail" at bounding box center [55, 90] width 70 height 14
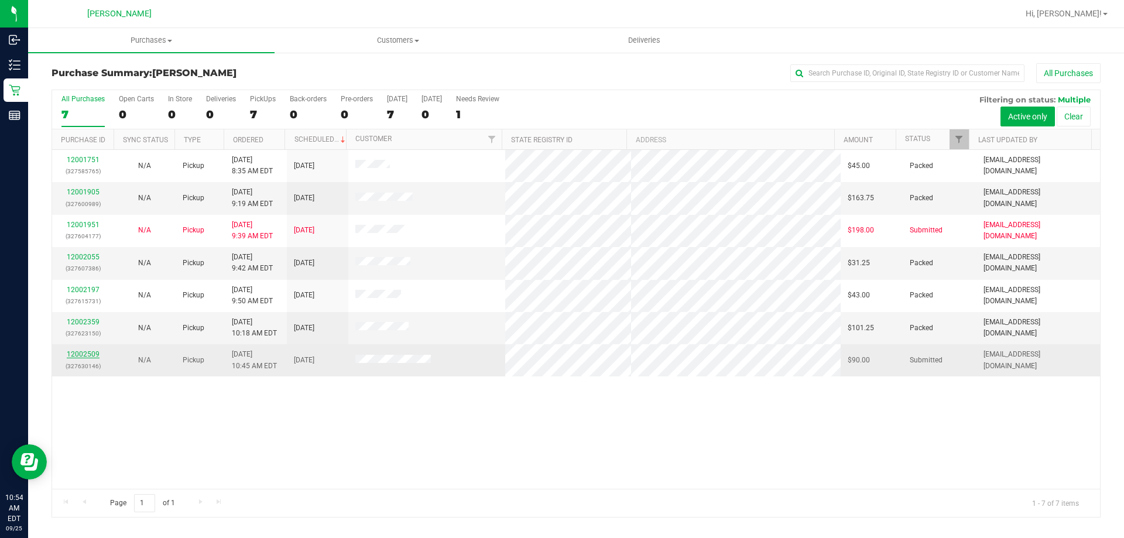
click at [87, 354] on link "12002509" at bounding box center [83, 354] width 33 height 8
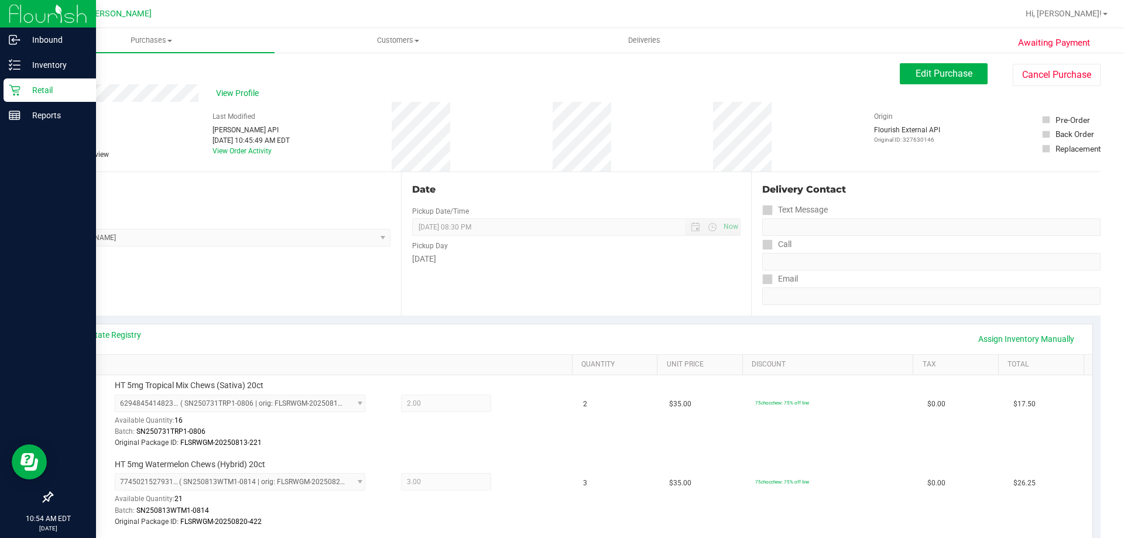
click at [20, 87] on p "Retail" at bounding box center [55, 90] width 70 height 14
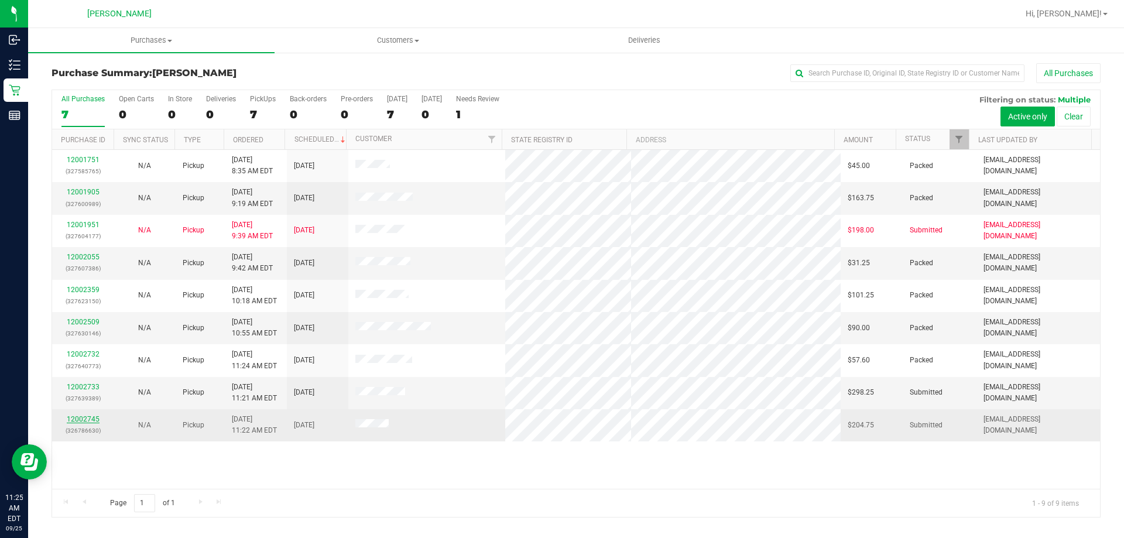
click at [83, 418] on link "12002745" at bounding box center [83, 419] width 33 height 8
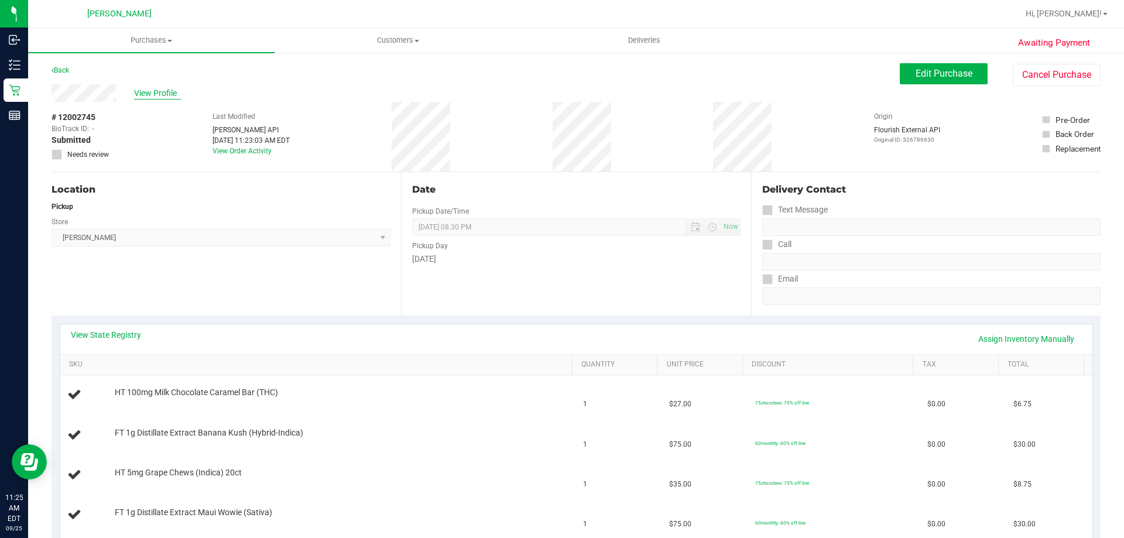
click at [162, 97] on span "View Profile" at bounding box center [157, 93] width 47 height 12
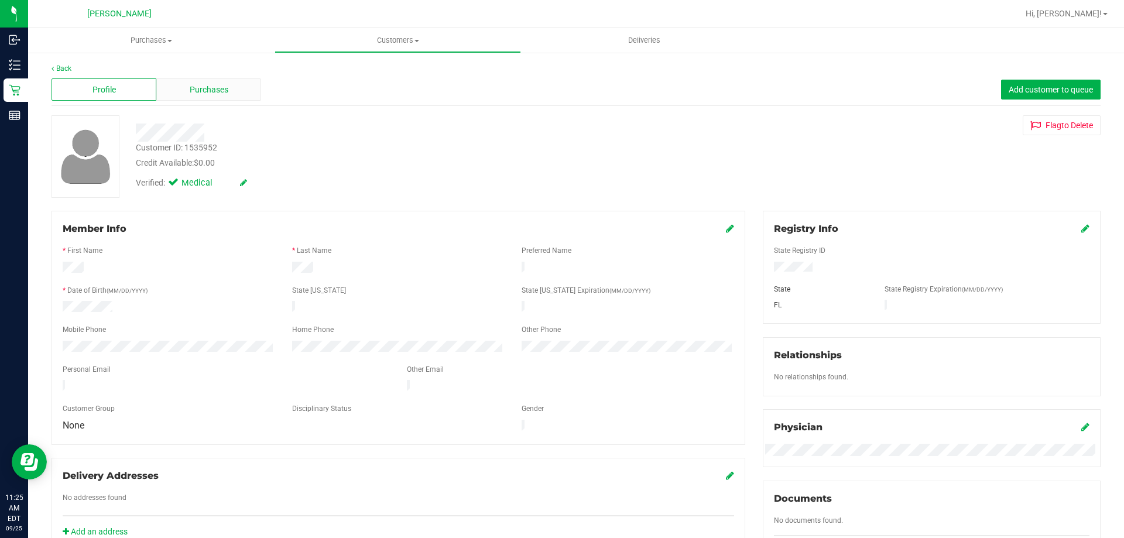
click at [224, 94] on span "Purchases" at bounding box center [209, 90] width 39 height 12
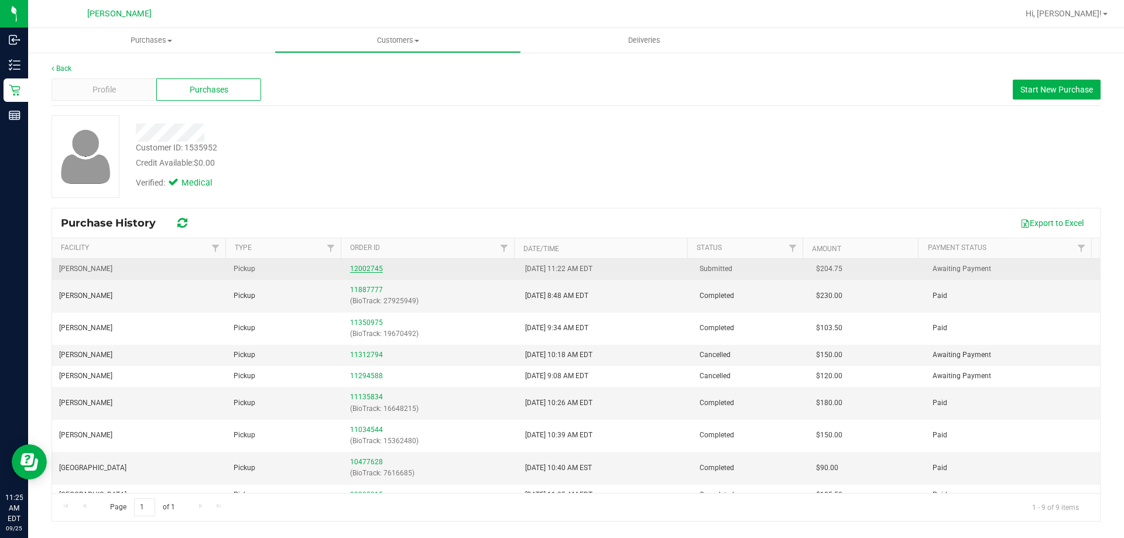
click at [360, 269] on link "12002745" at bounding box center [366, 269] width 33 height 8
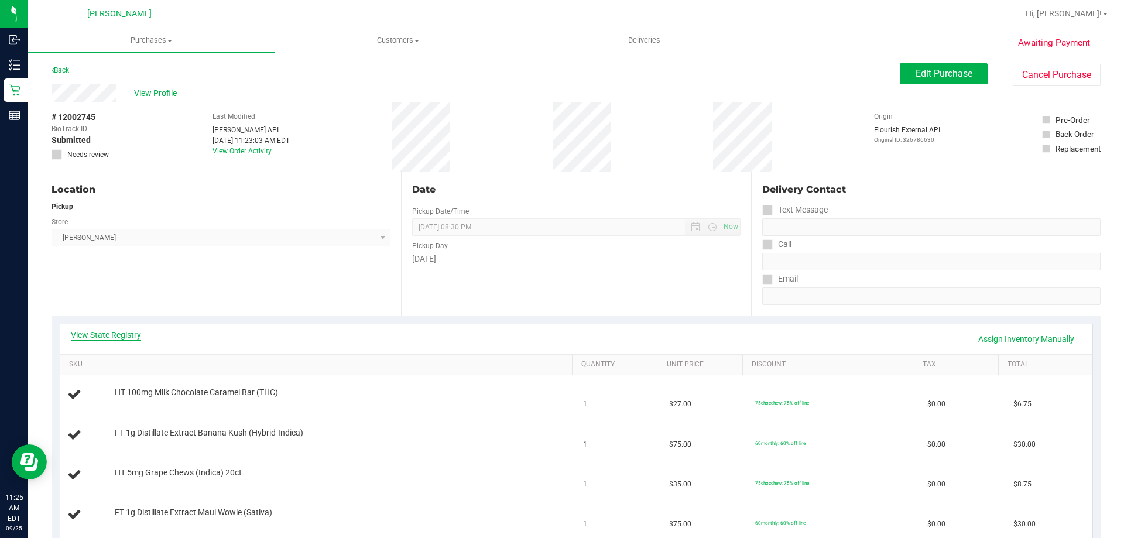
click at [102, 330] on link "View State Registry" at bounding box center [106, 335] width 70 height 12
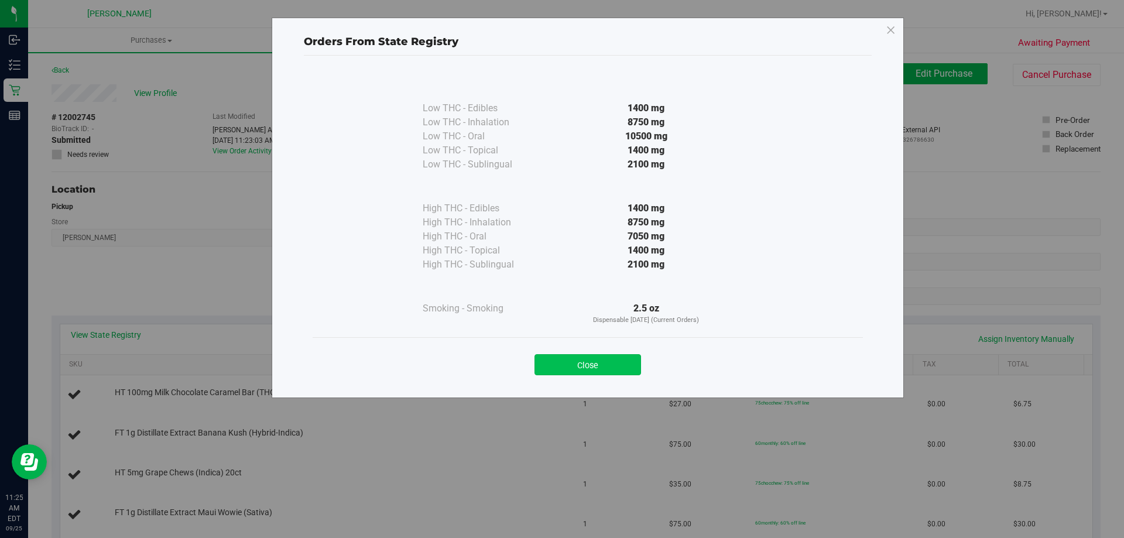
click at [623, 369] on button "Close" at bounding box center [588, 364] width 107 height 21
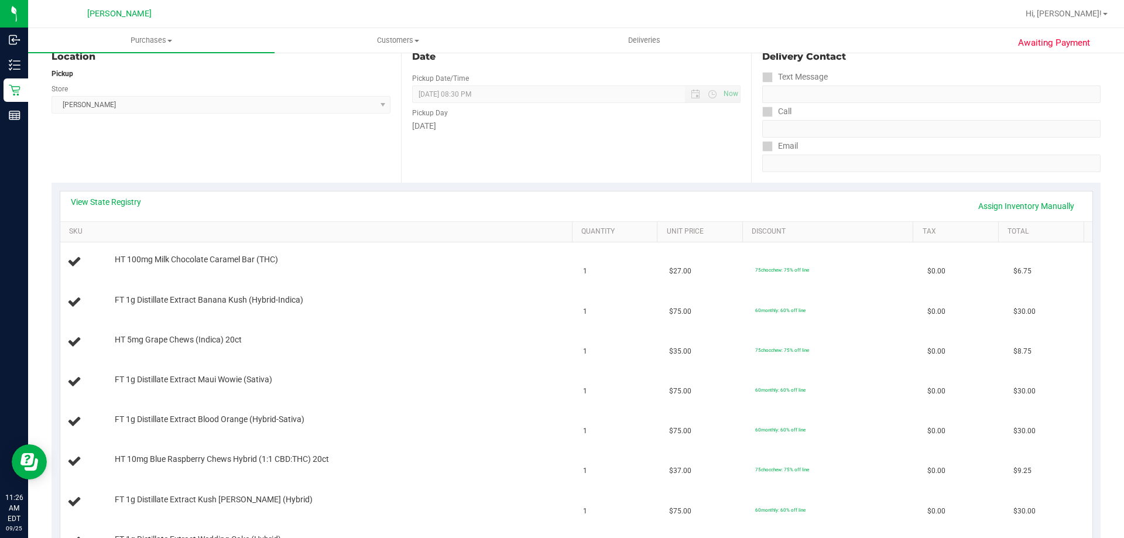
scroll to position [117, 0]
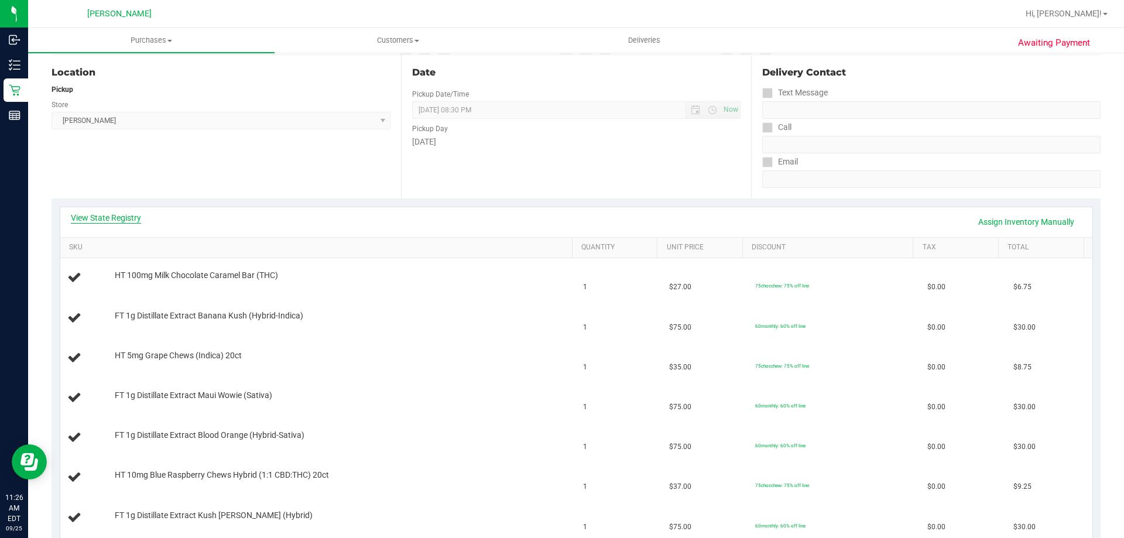
click at [117, 220] on link "View State Registry" at bounding box center [106, 218] width 70 height 12
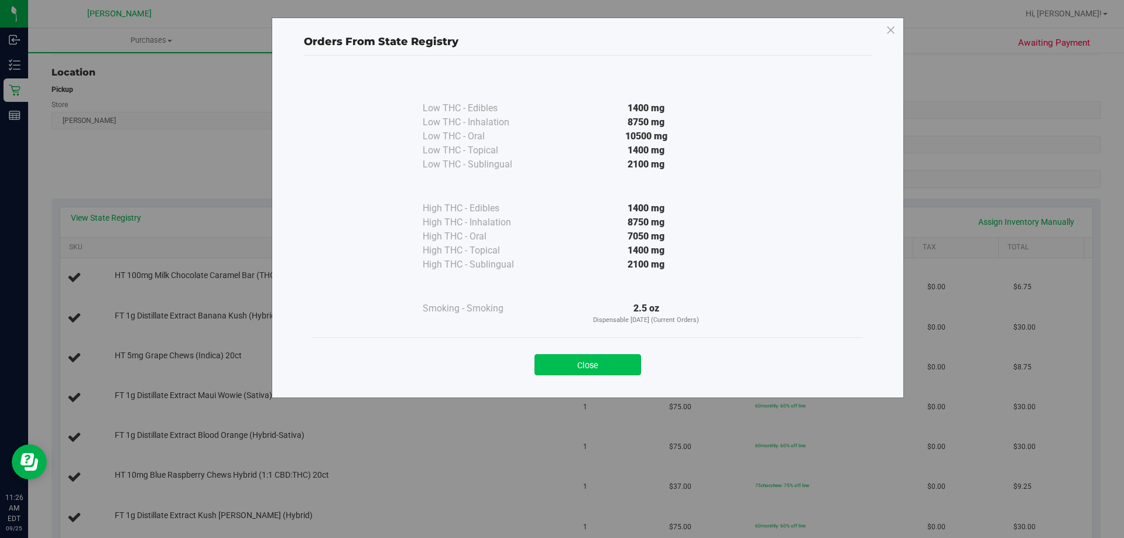
click at [597, 374] on button "Close" at bounding box center [588, 364] width 107 height 21
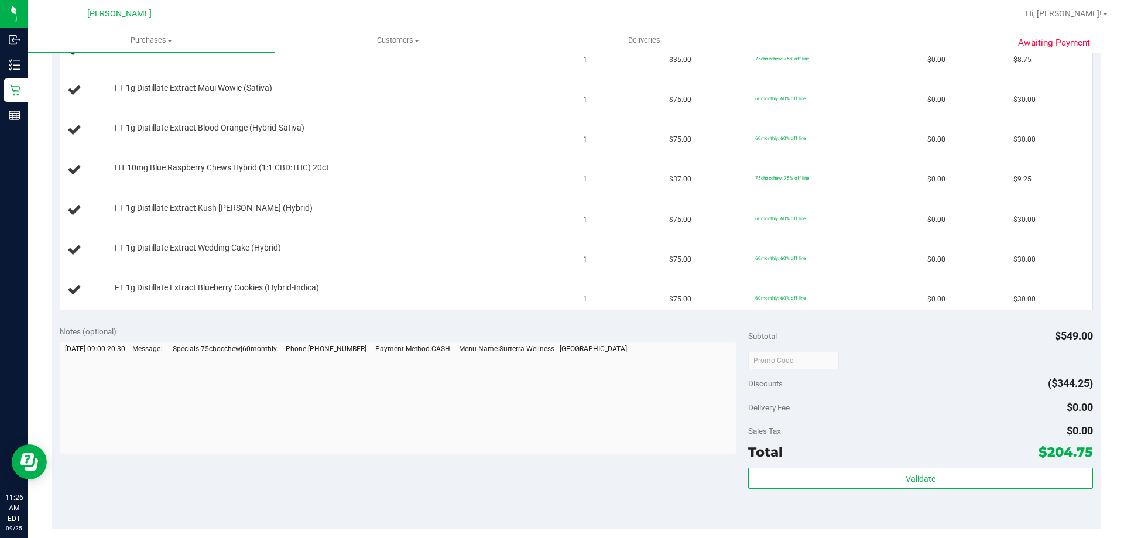
scroll to position [468, 0]
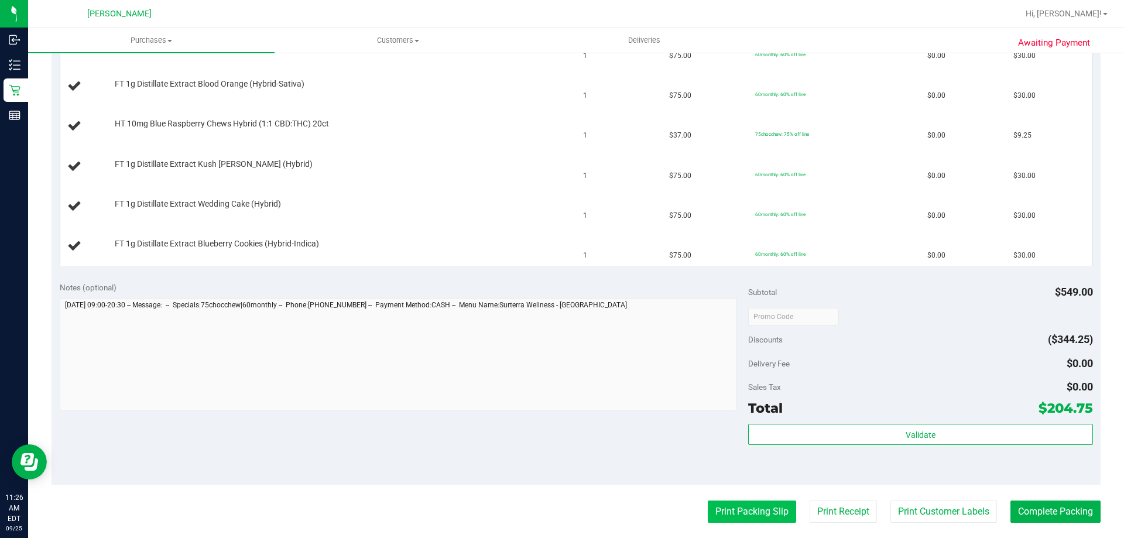
click at [731, 502] on button "Print Packing Slip" at bounding box center [752, 512] width 88 height 22
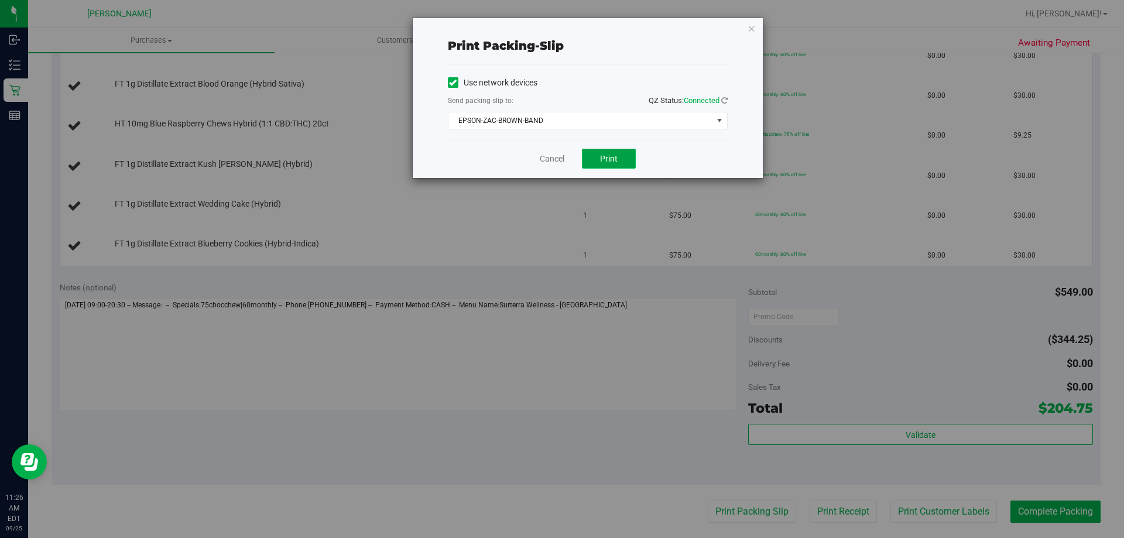
click at [624, 159] on button "Print" at bounding box center [609, 159] width 54 height 20
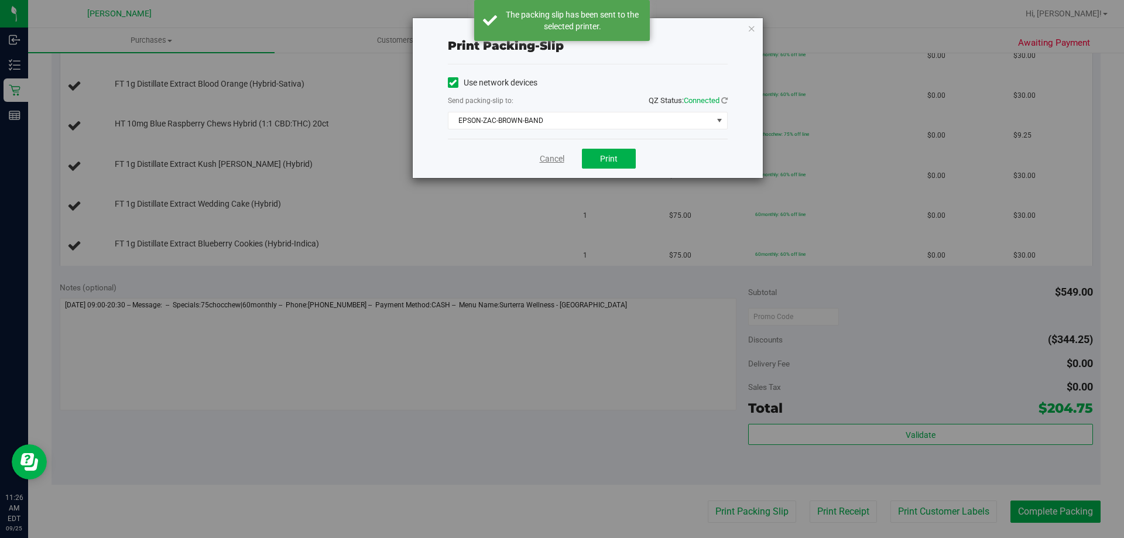
click at [549, 159] on link "Cancel" at bounding box center [552, 159] width 25 height 12
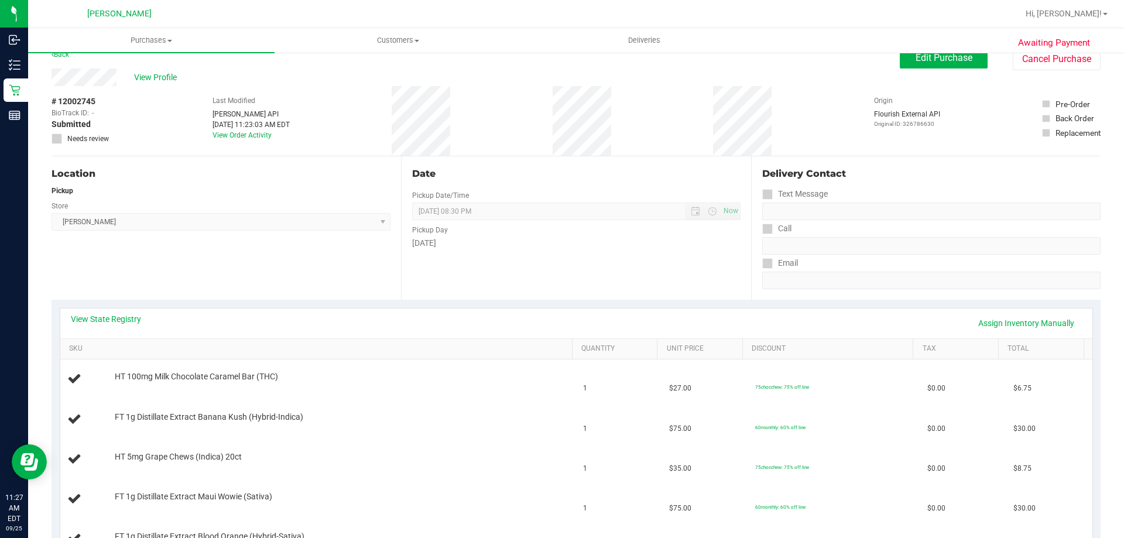
scroll to position [0, 0]
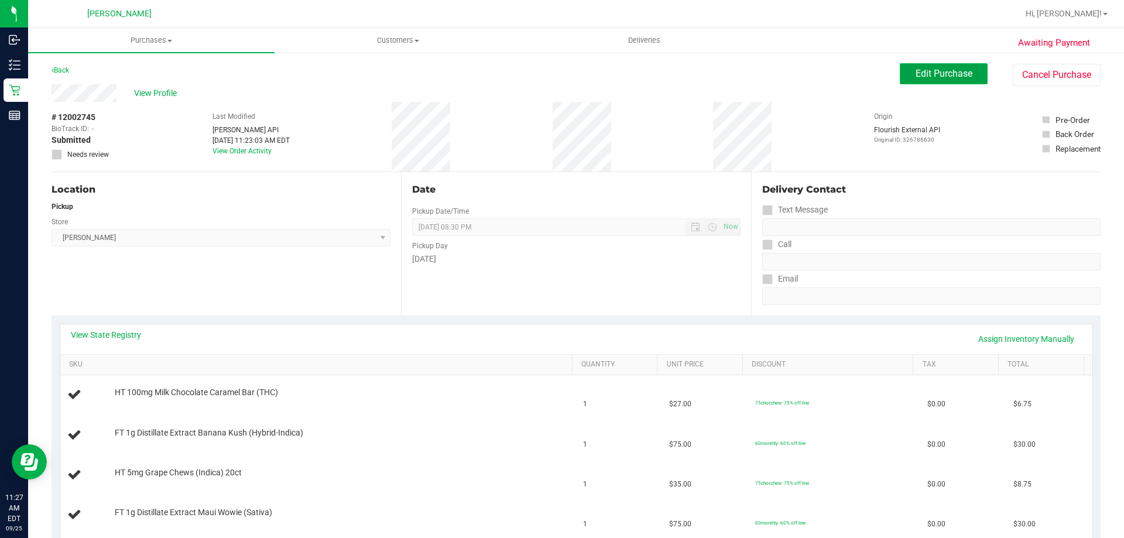
click at [926, 76] on span "Edit Purchase" at bounding box center [944, 73] width 57 height 11
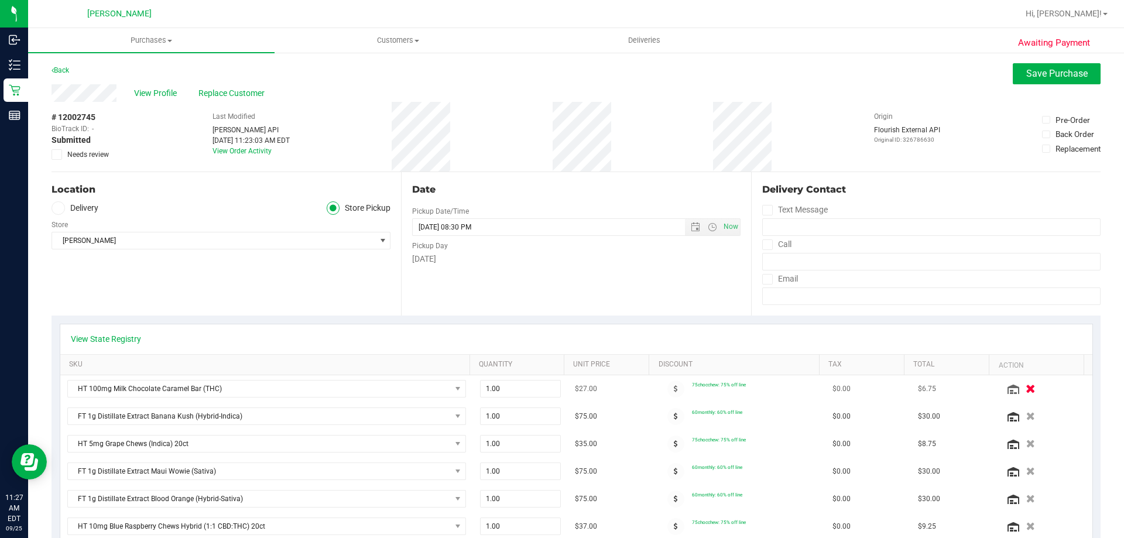
click at [1026, 389] on icon "button" at bounding box center [1031, 389] width 10 height 9
click at [1064, 72] on span "Save Purchase" at bounding box center [1056, 73] width 61 height 11
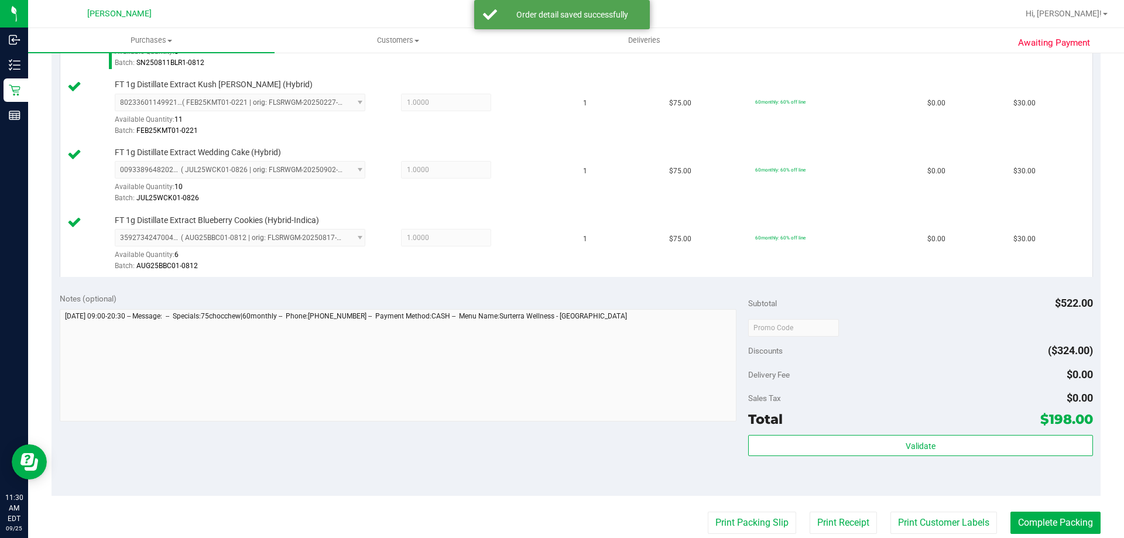
scroll to position [644, 0]
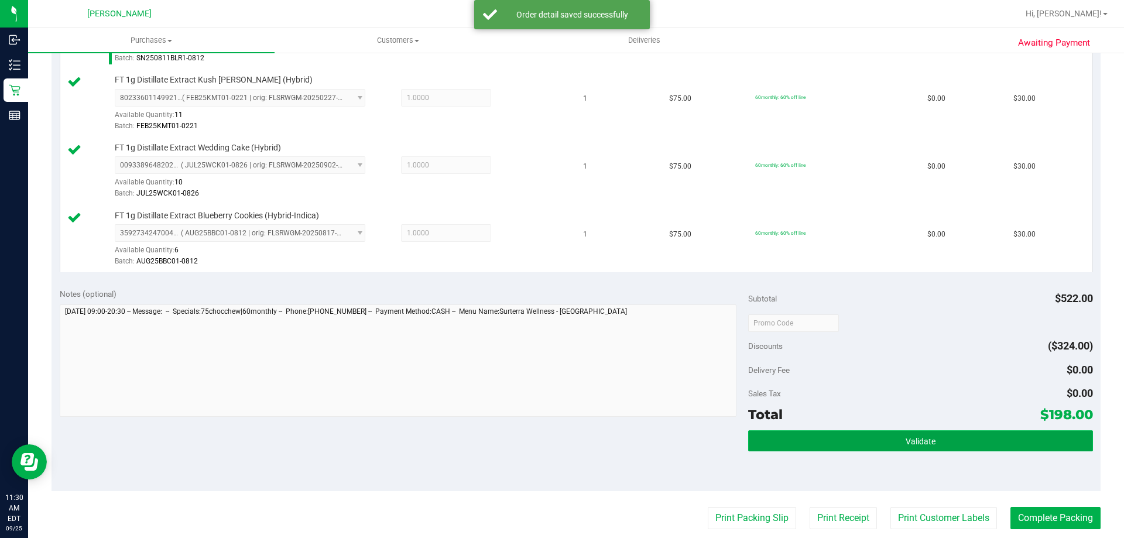
click at [887, 446] on button "Validate" at bounding box center [920, 440] width 344 height 21
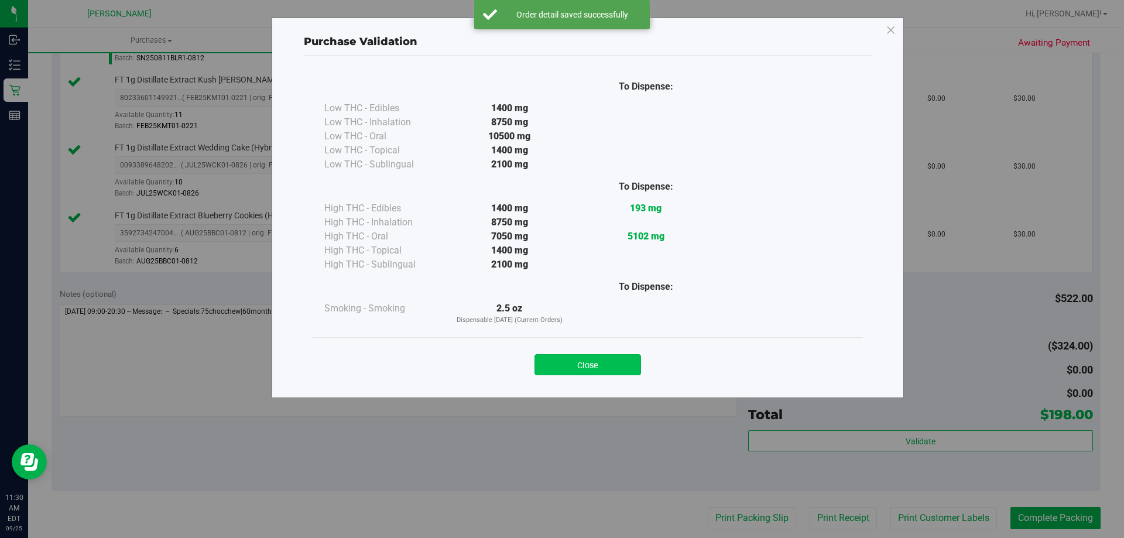
click at [602, 359] on button "Close" at bounding box center [588, 364] width 107 height 21
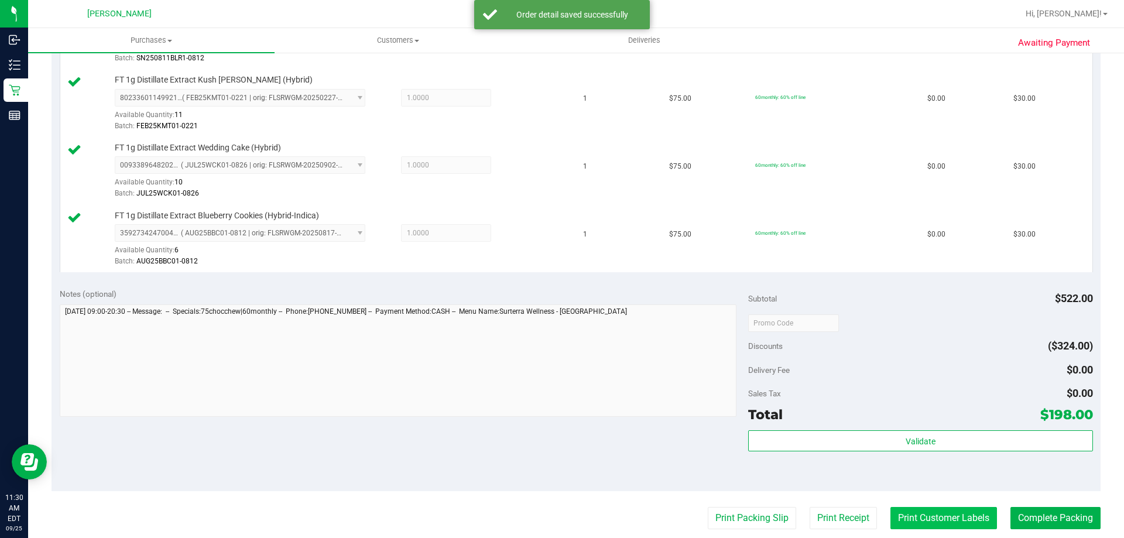
click at [944, 519] on button "Print Customer Labels" at bounding box center [944, 518] width 107 height 22
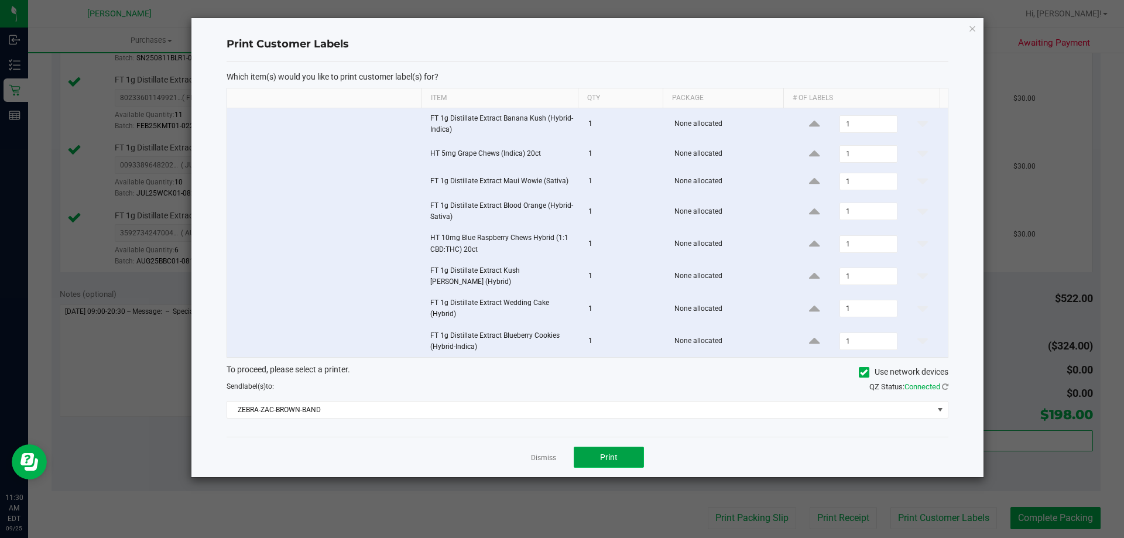
click at [622, 449] on button "Print" at bounding box center [609, 457] width 70 height 21
click at [555, 455] on link "Dismiss" at bounding box center [543, 458] width 25 height 10
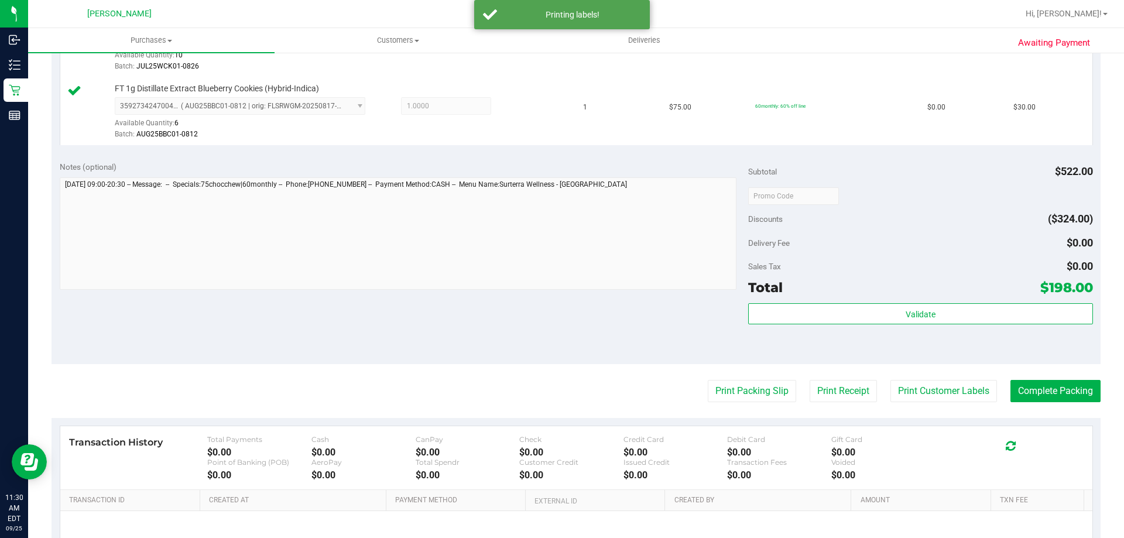
scroll to position [894, 0]
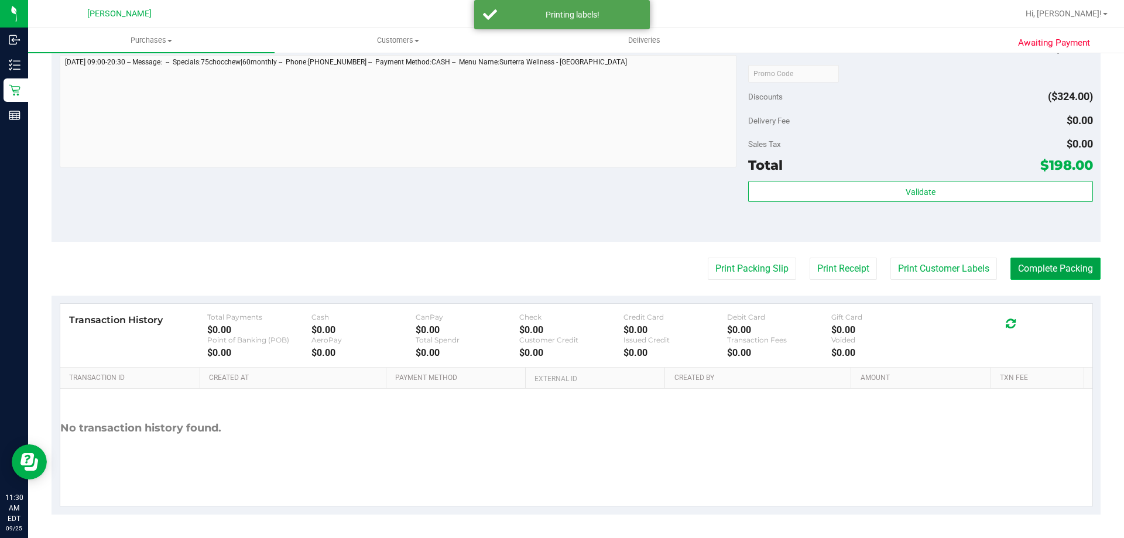
click at [1033, 270] on button "Complete Packing" at bounding box center [1056, 269] width 90 height 22
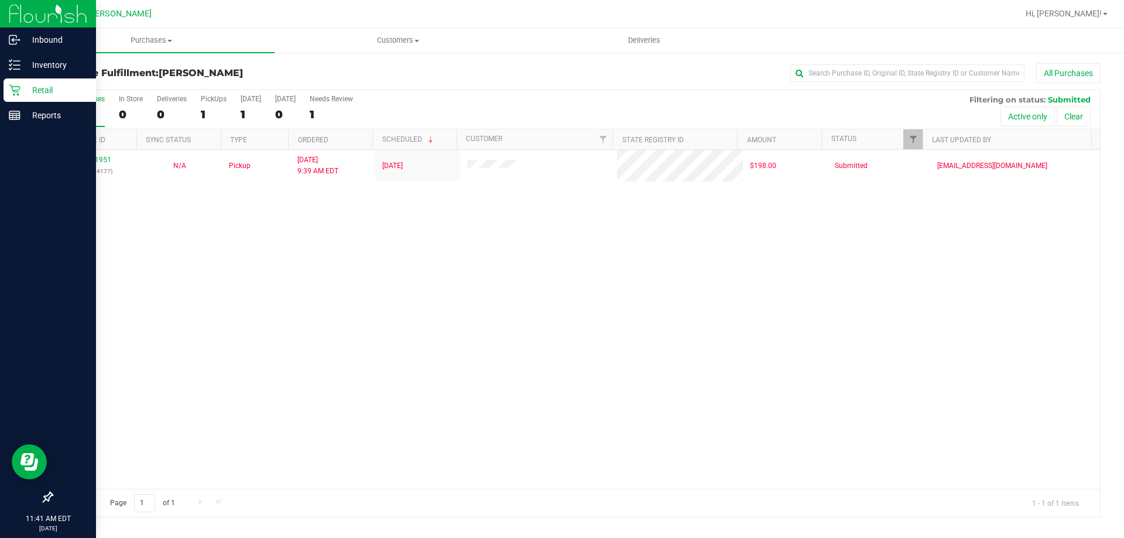
click at [40, 85] on p "Retail" at bounding box center [55, 90] width 70 height 14
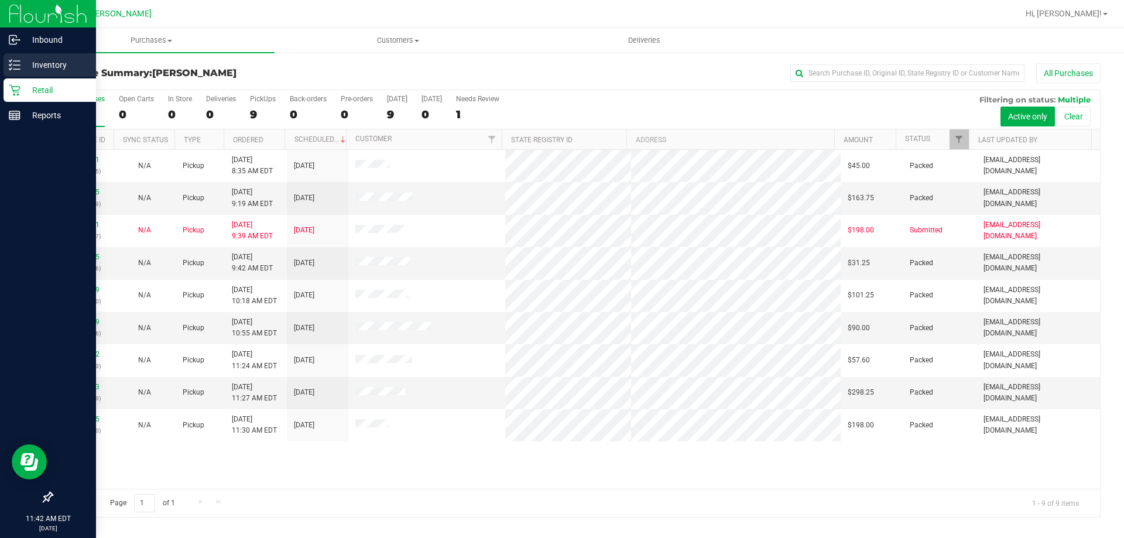
click at [30, 70] on p "Inventory" at bounding box center [55, 65] width 70 height 14
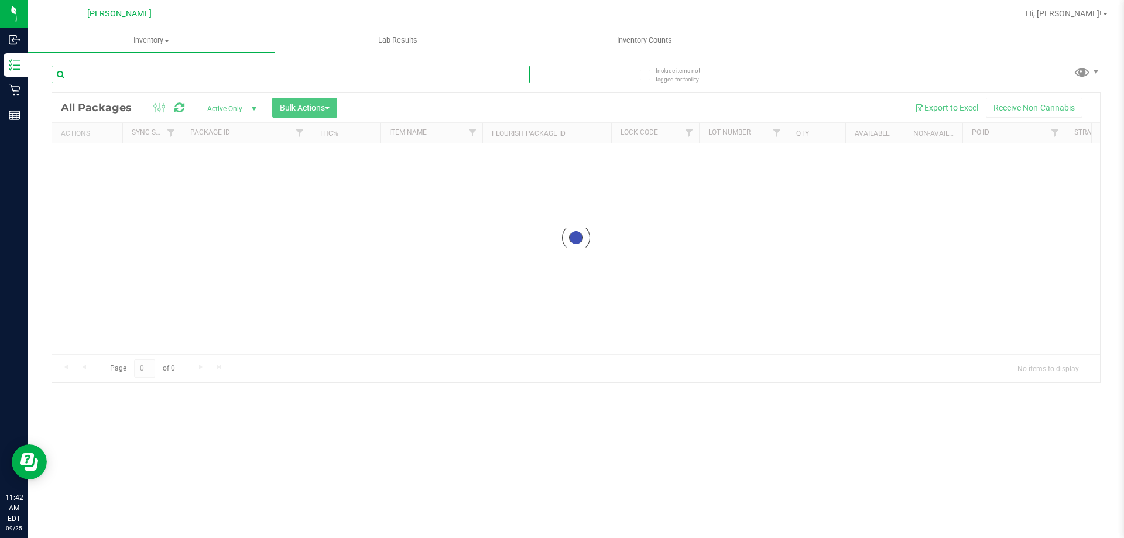
click at [143, 66] on input "text" at bounding box center [291, 75] width 478 height 18
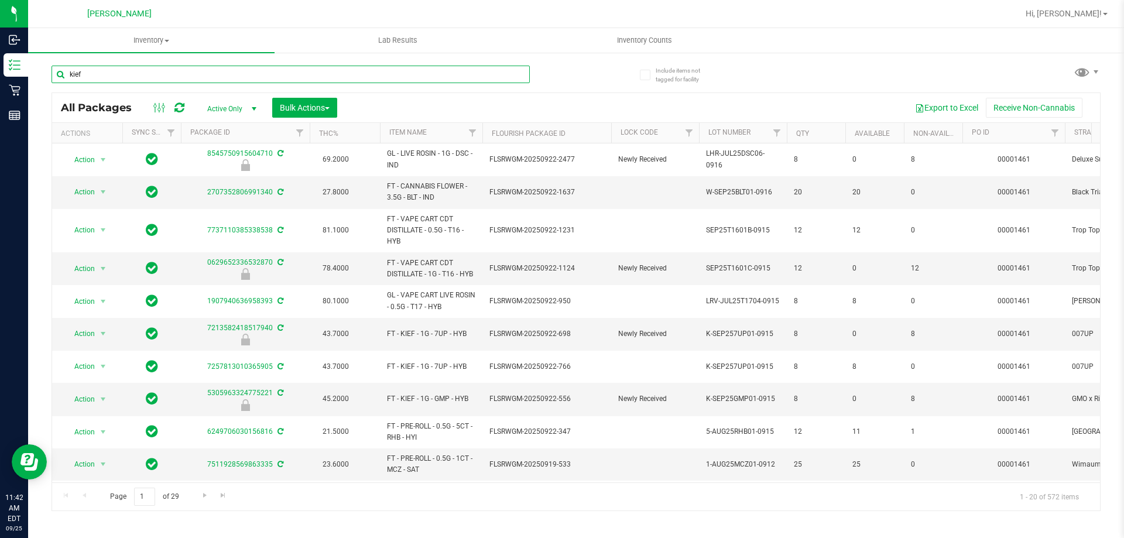
type input "kief"
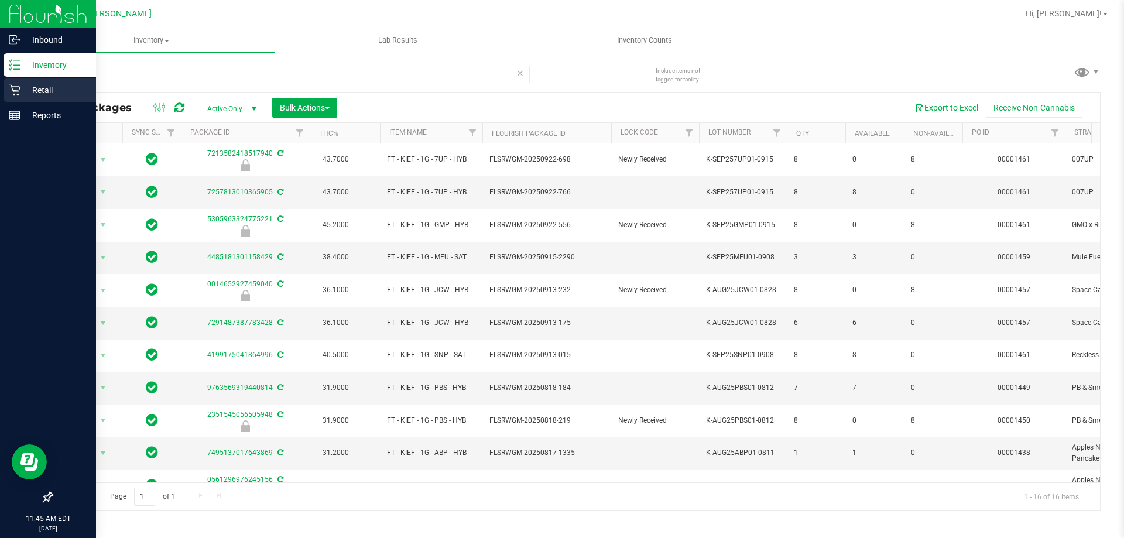
click at [43, 100] on div "Retail" at bounding box center [50, 89] width 93 height 23
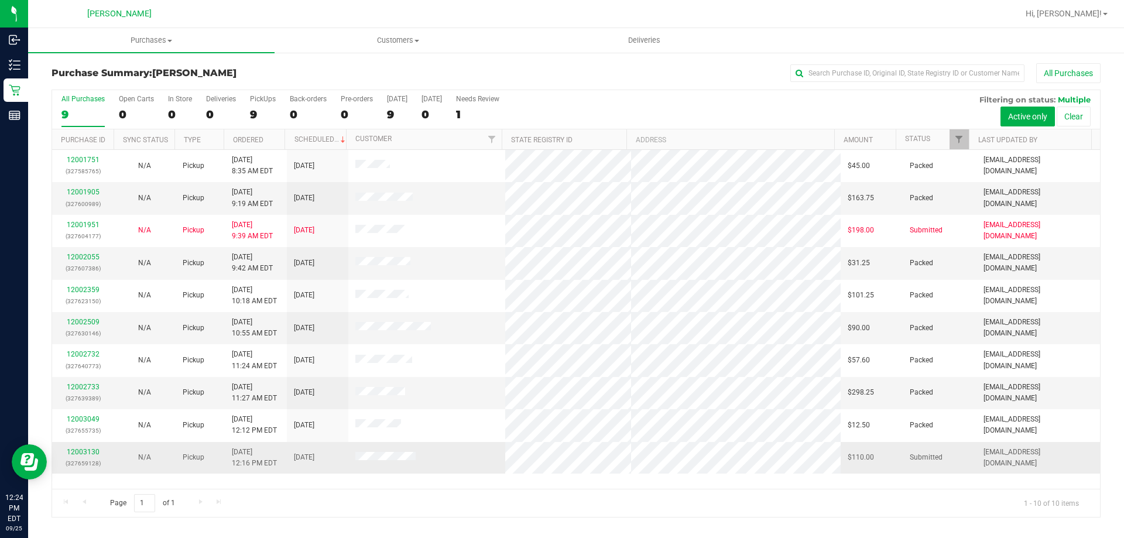
click at [80, 456] on div "12003130 (327659128)" at bounding box center [82, 458] width 47 height 22
click at [79, 453] on link "12003130" at bounding box center [83, 452] width 33 height 8
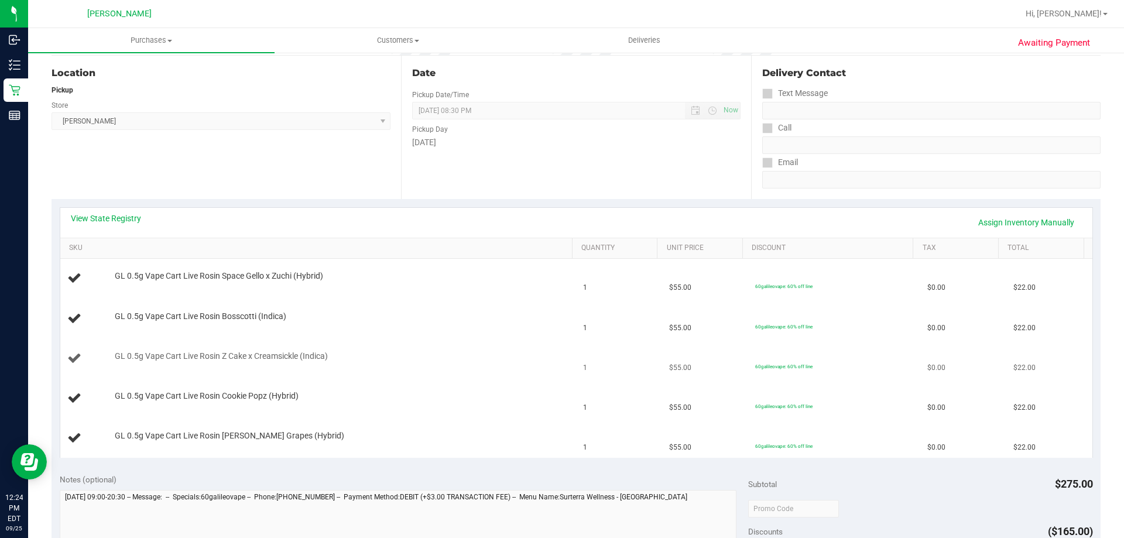
scroll to position [117, 0]
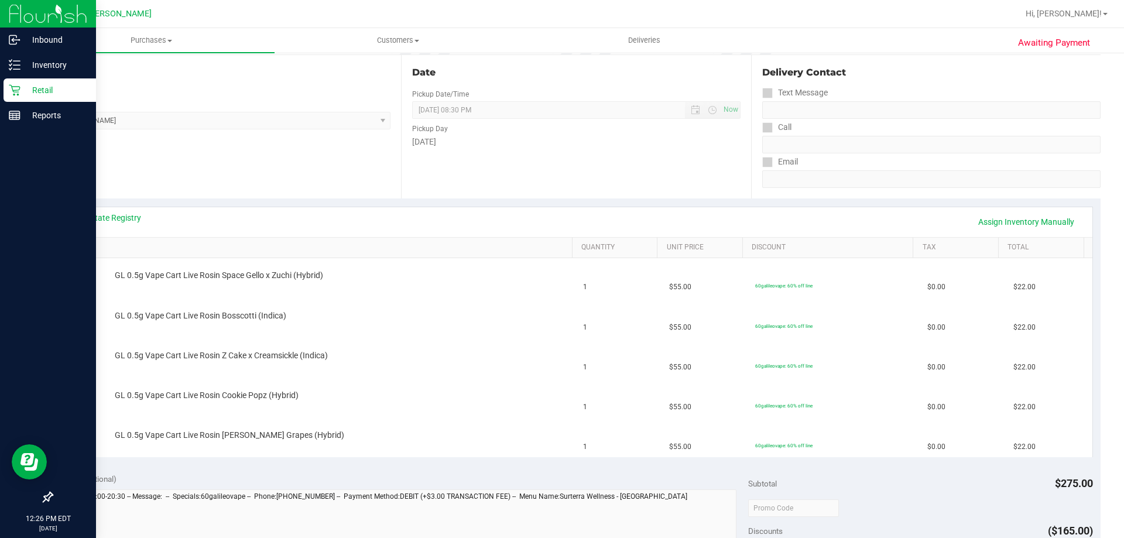
click at [50, 86] on p "Retail" at bounding box center [55, 90] width 70 height 14
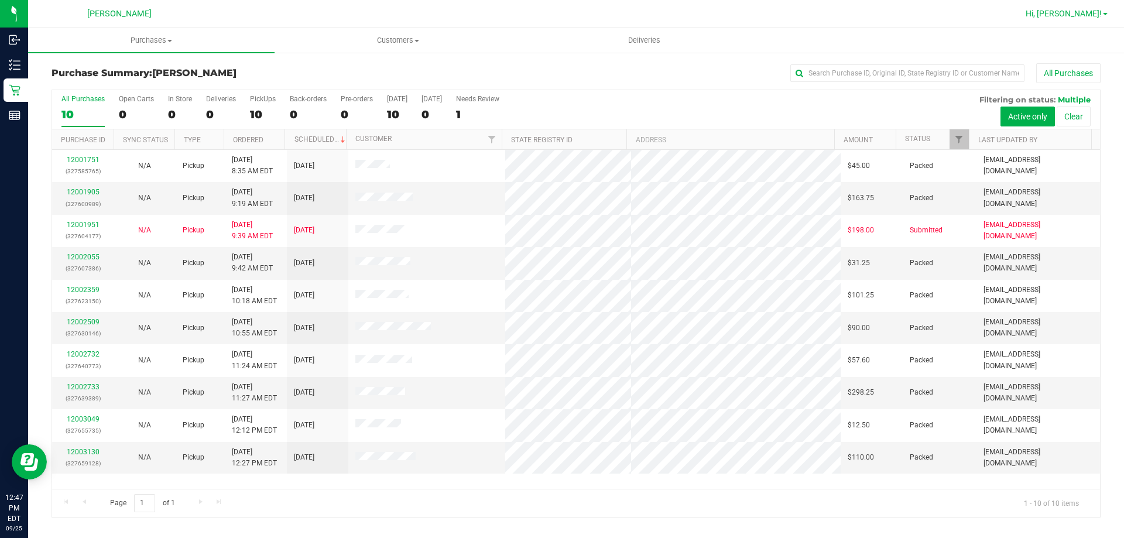
click at [1083, 15] on span "Hi, [PERSON_NAME]!" at bounding box center [1064, 13] width 76 height 9
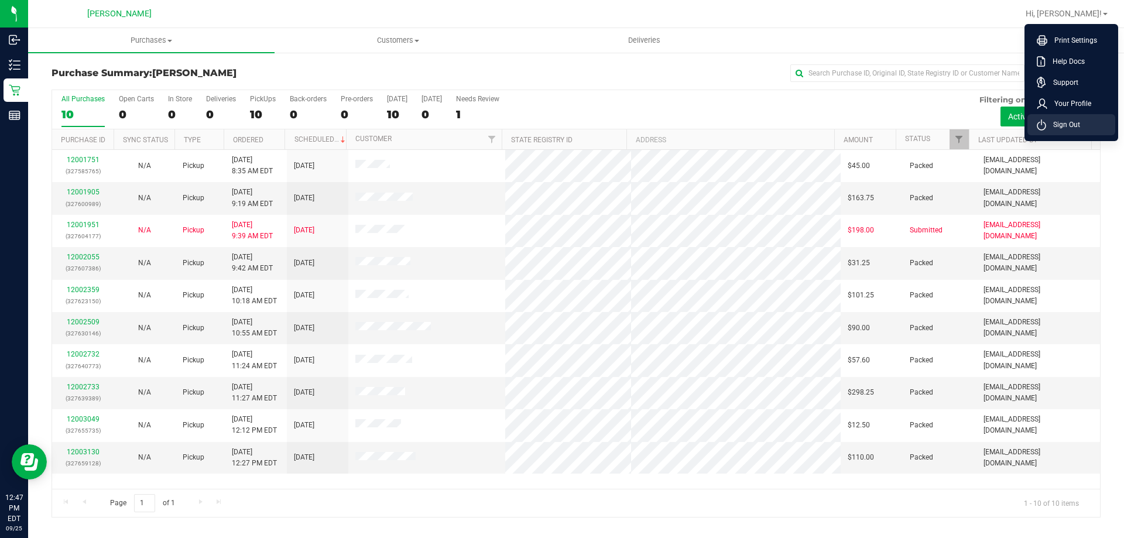
click at [1057, 123] on span "Sign Out" at bounding box center [1063, 125] width 34 height 12
